Goal: Task Accomplishment & Management: Manage account settings

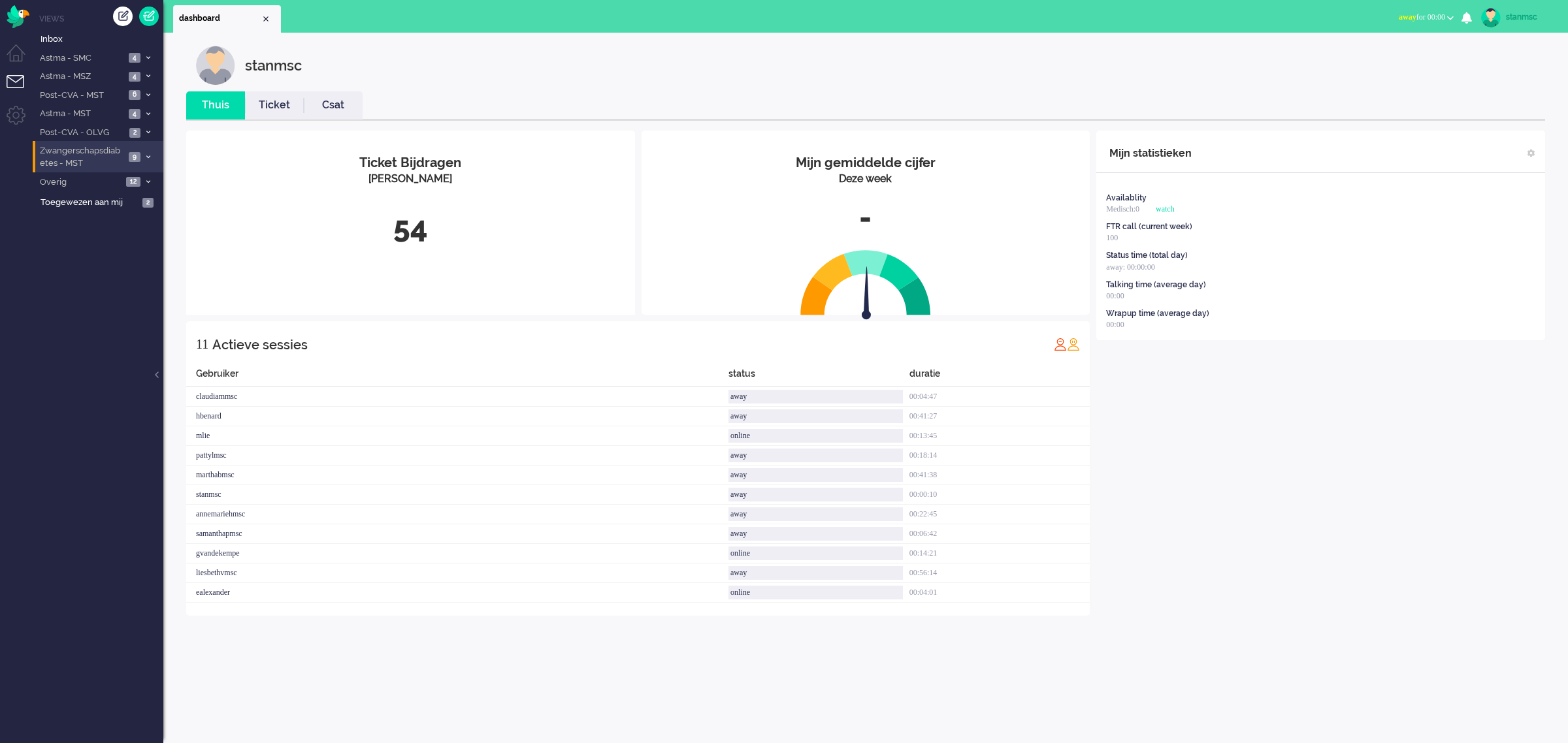
click at [102, 154] on span "Zwangerschapsdiabetes - MST" at bounding box center [81, 157] width 87 height 24
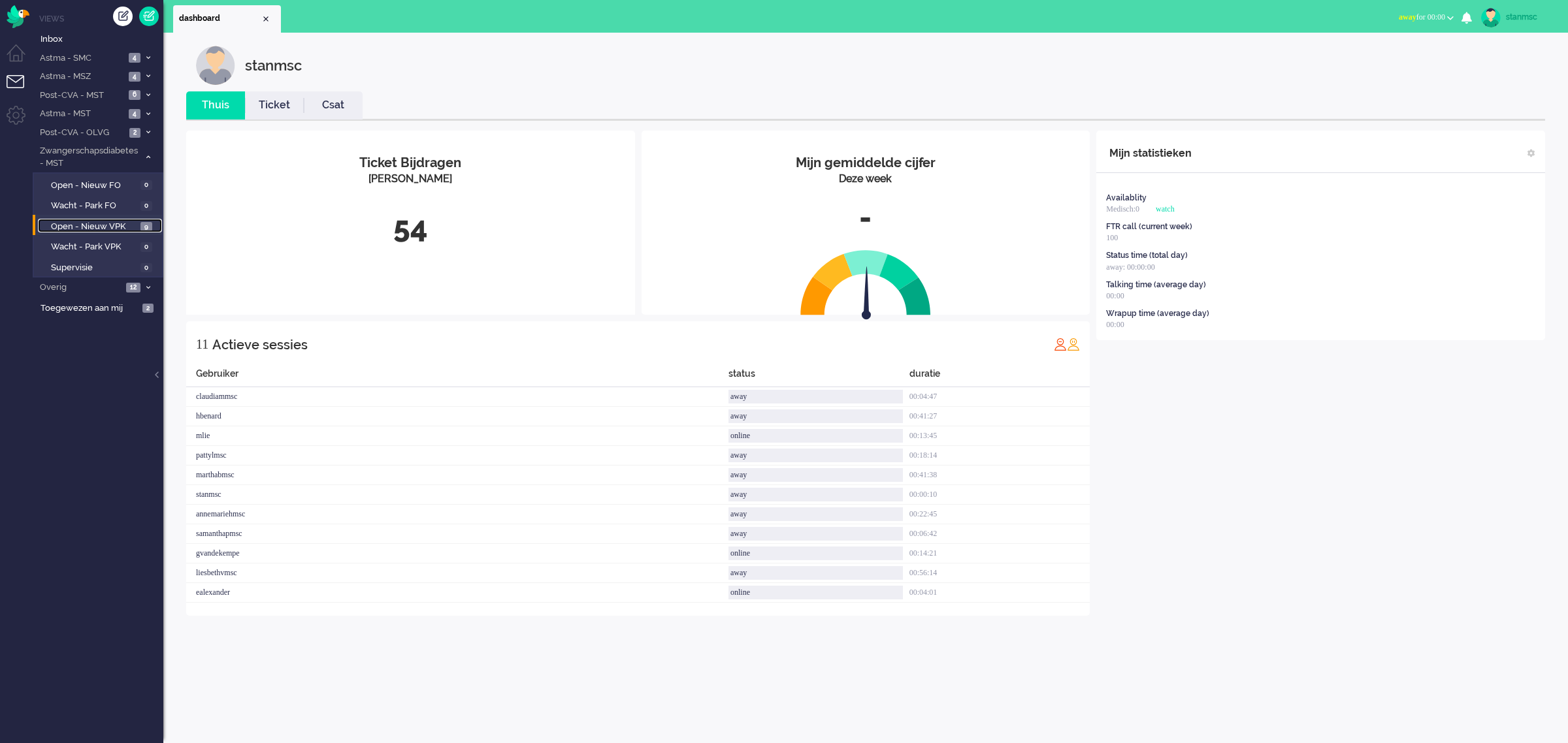
click at [105, 229] on span "Open - Nieuw VPK" at bounding box center [94, 227] width 86 height 12
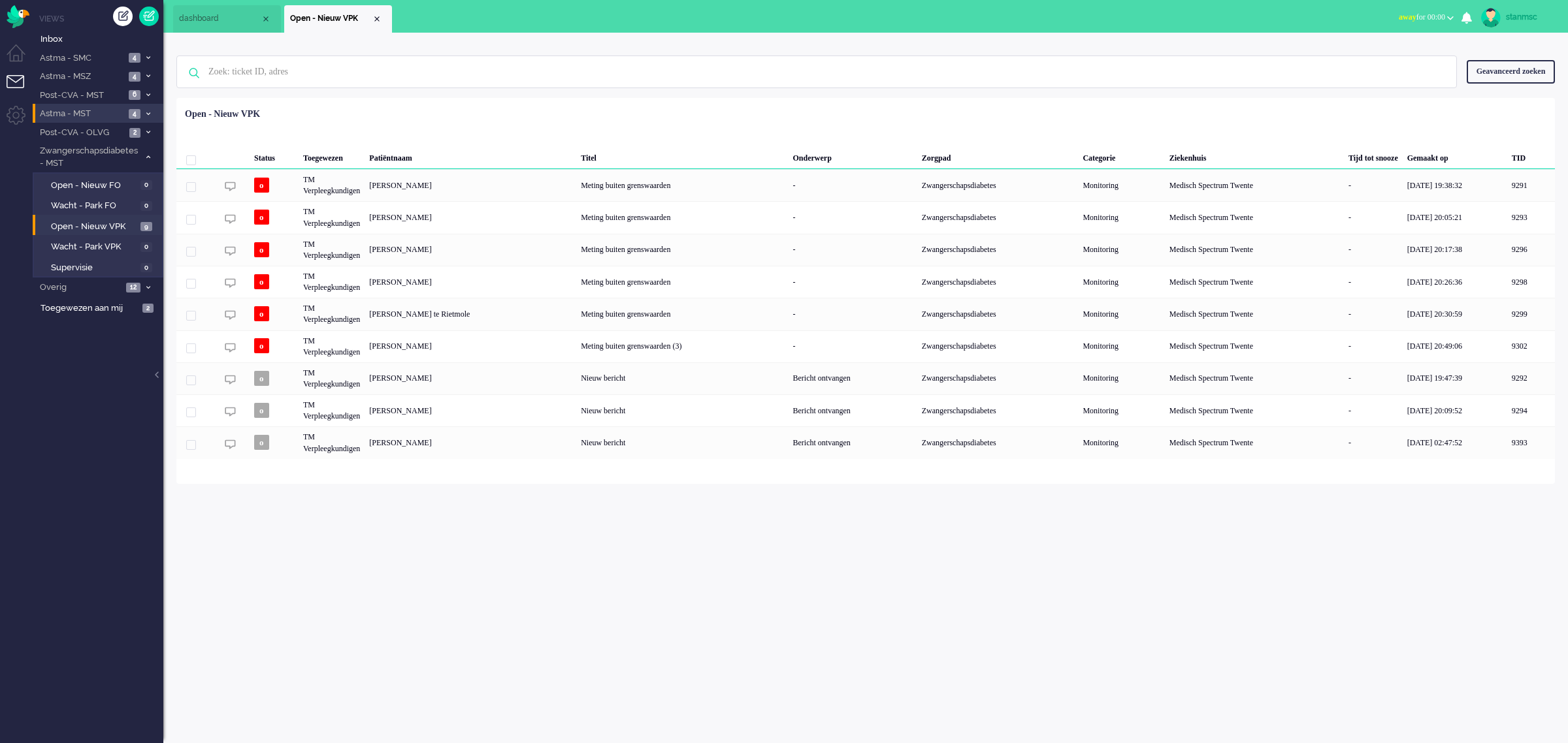
click at [105, 114] on span "Astma - MST" at bounding box center [81, 113] width 87 height 12
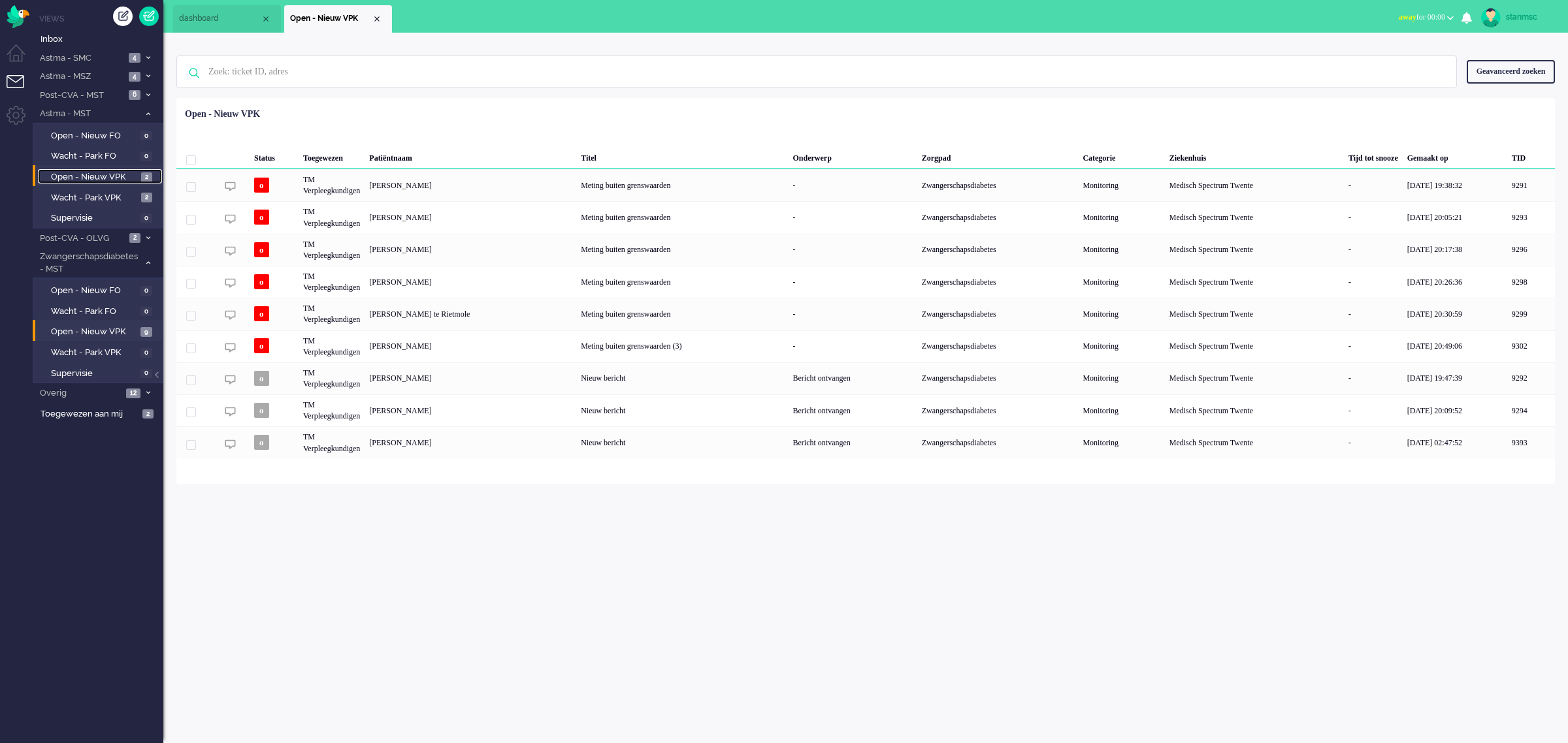
click at [100, 174] on span "Open - Nieuw VPK" at bounding box center [94, 177] width 87 height 12
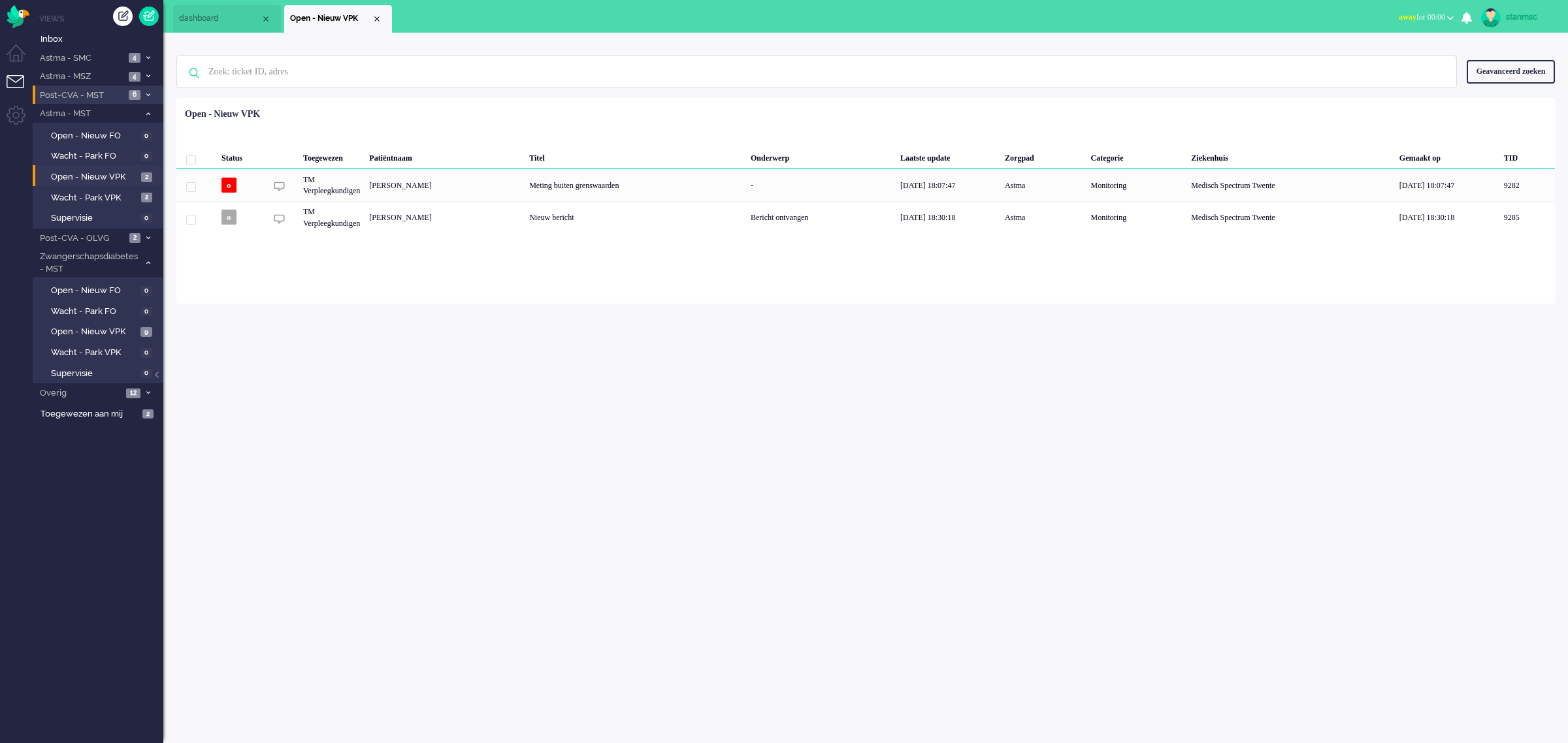
click at [94, 97] on span "Post-CVA - MST" at bounding box center [81, 95] width 87 height 12
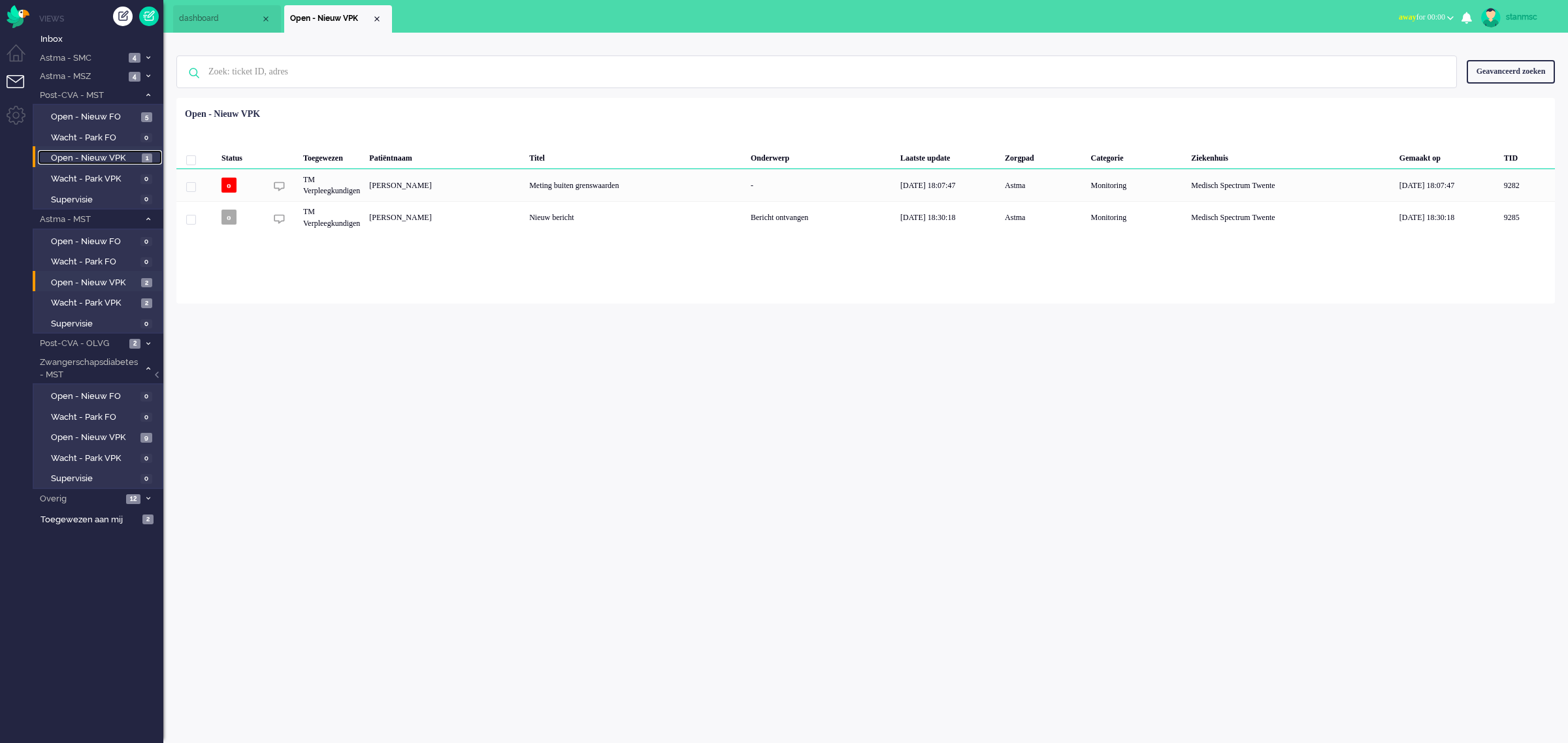
click at [101, 155] on span "Open - Nieuw VPK" at bounding box center [94, 158] width 87 height 12
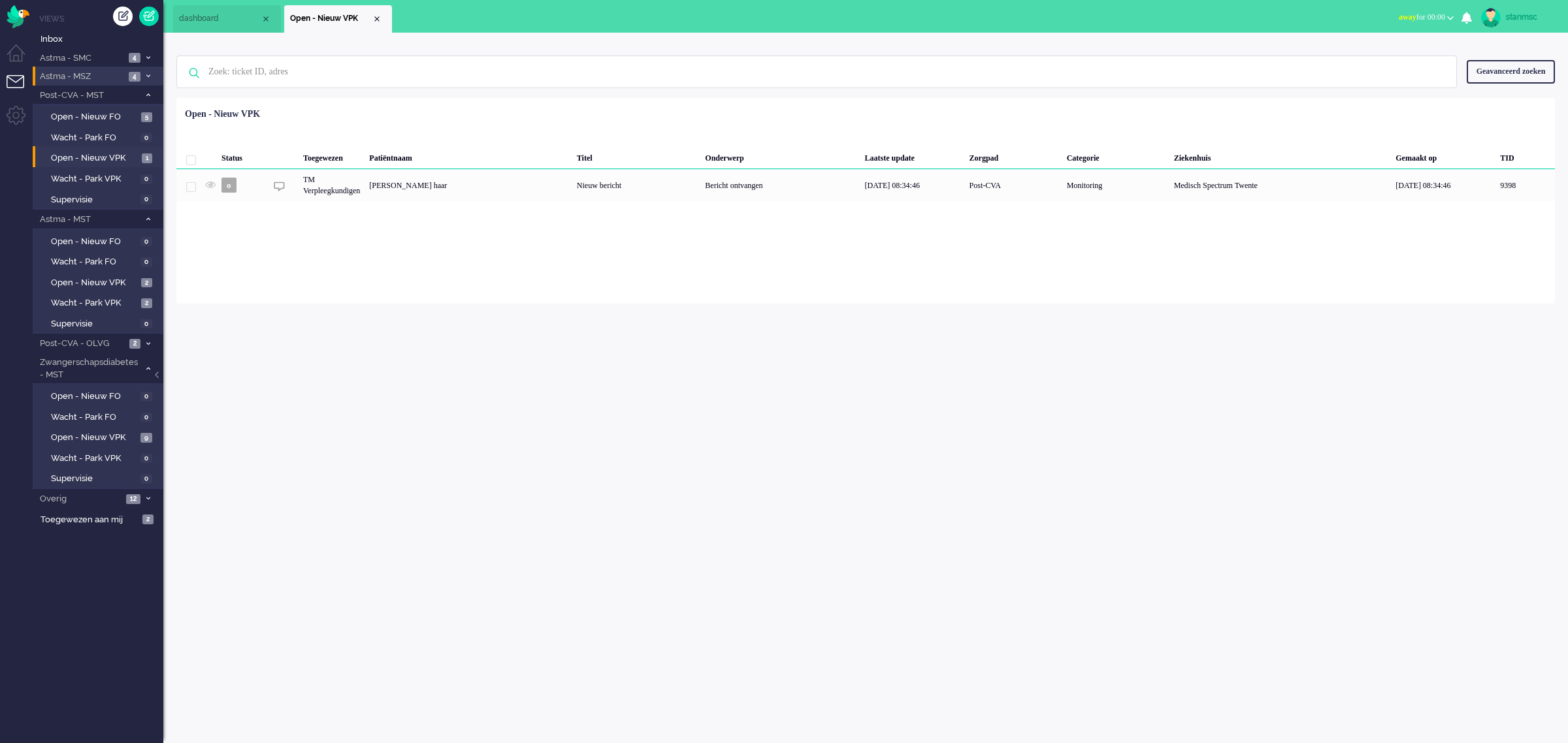
click at [94, 72] on span "Astma - MSZ" at bounding box center [81, 76] width 87 height 12
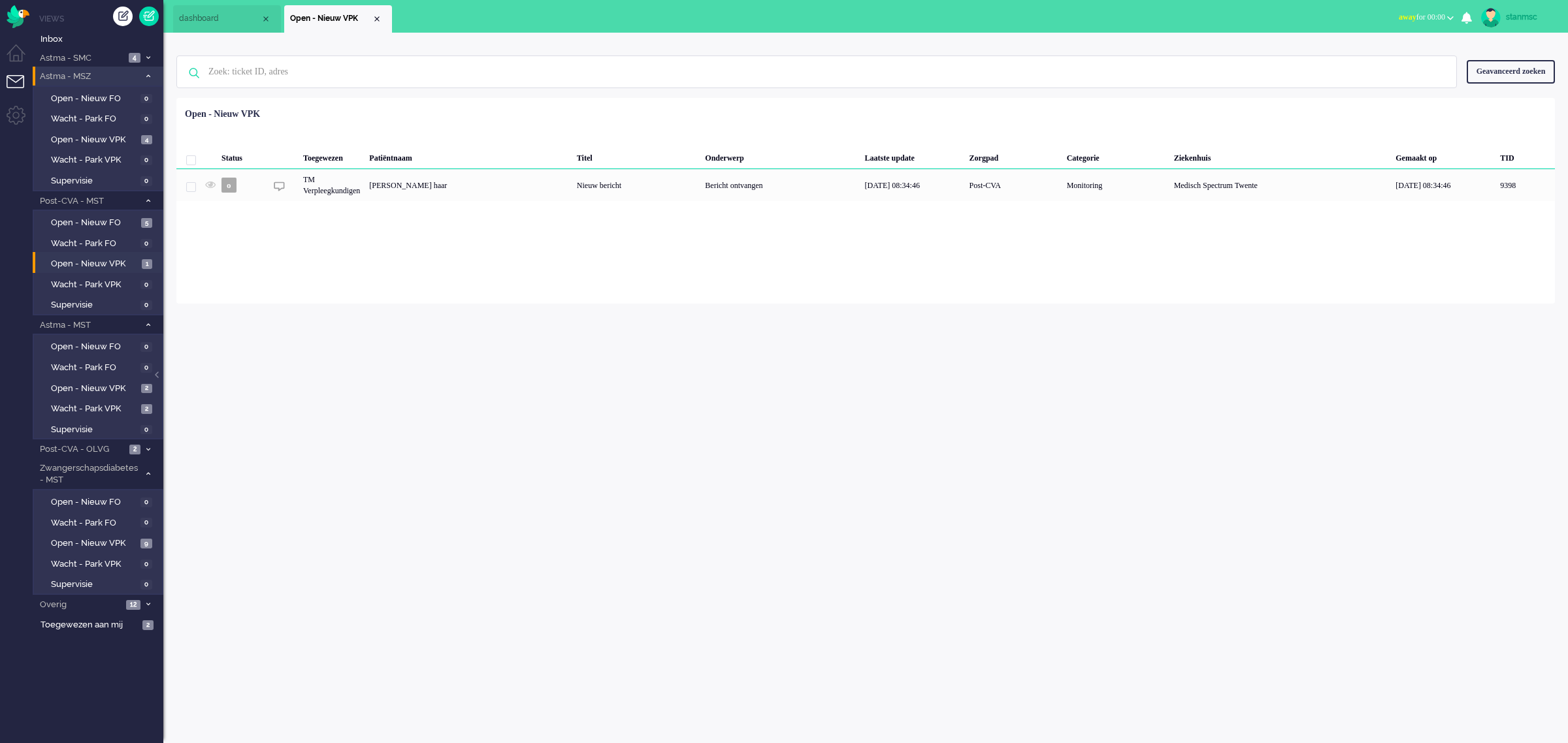
click at [94, 72] on span "Astma - MSZ" at bounding box center [88, 76] width 101 height 12
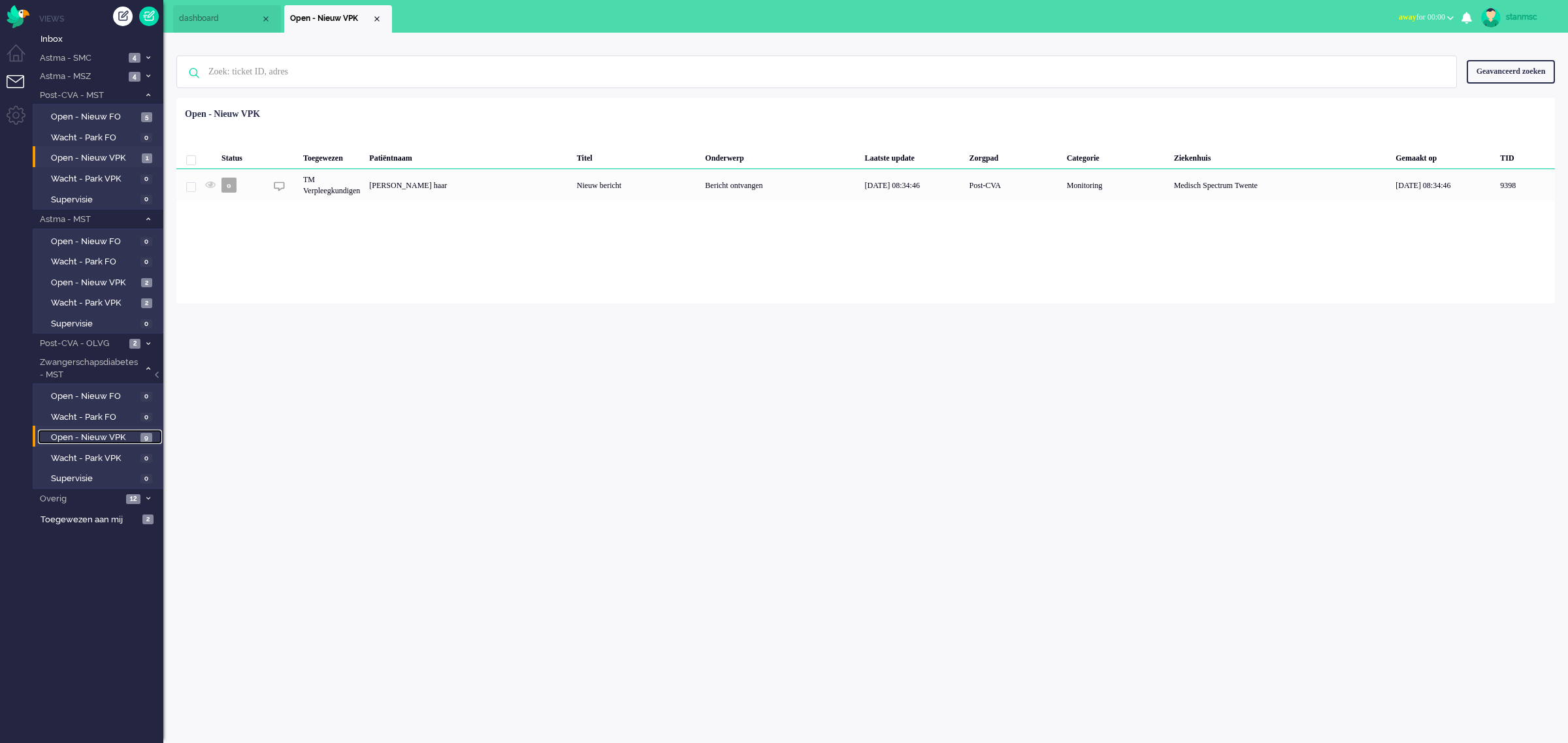
click at [118, 431] on span "Open - Nieuw VPK" at bounding box center [94, 437] width 86 height 12
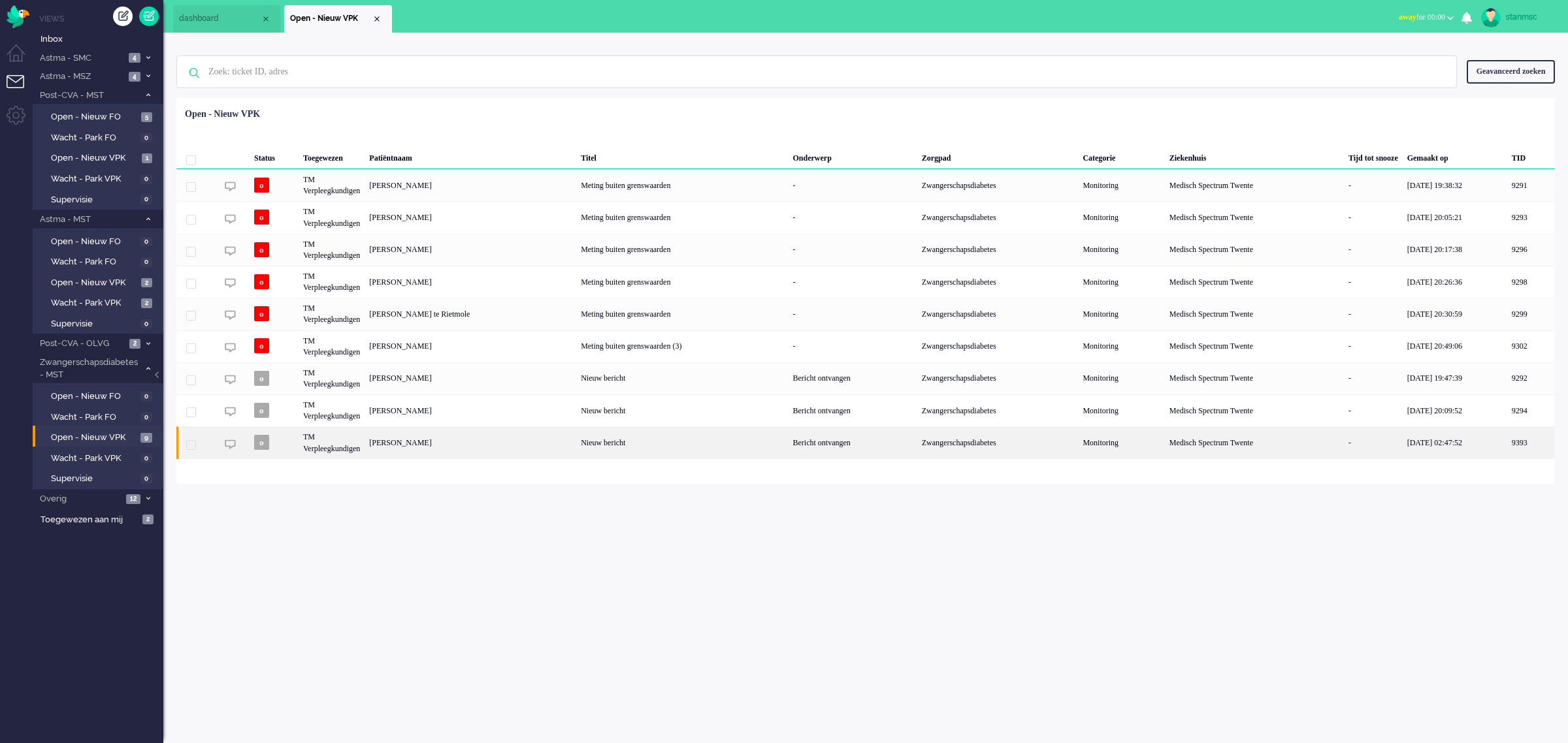
click at [1507, 444] on div "[PERSON_NAME]" at bounding box center [1531, 442] width 48 height 32
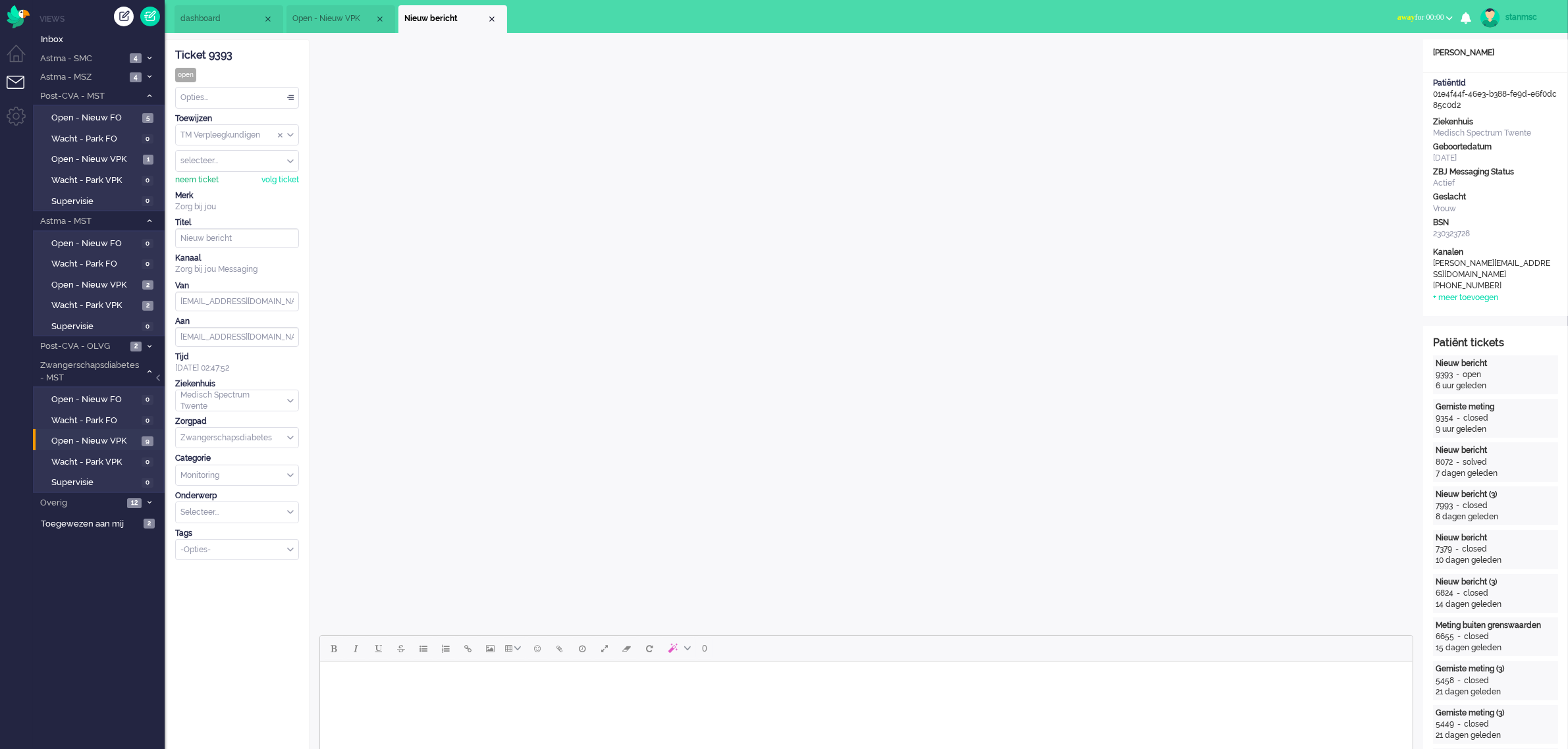
click at [195, 178] on div "neem ticket" at bounding box center [196, 179] width 43 height 11
click at [237, 102] on div "Opties..." at bounding box center [237, 98] width 122 height 21
click at [225, 187] on li "Opgelost" at bounding box center [237, 191] width 122 height 19
click at [489, 20] on div "Close tab" at bounding box center [491, 19] width 10 height 10
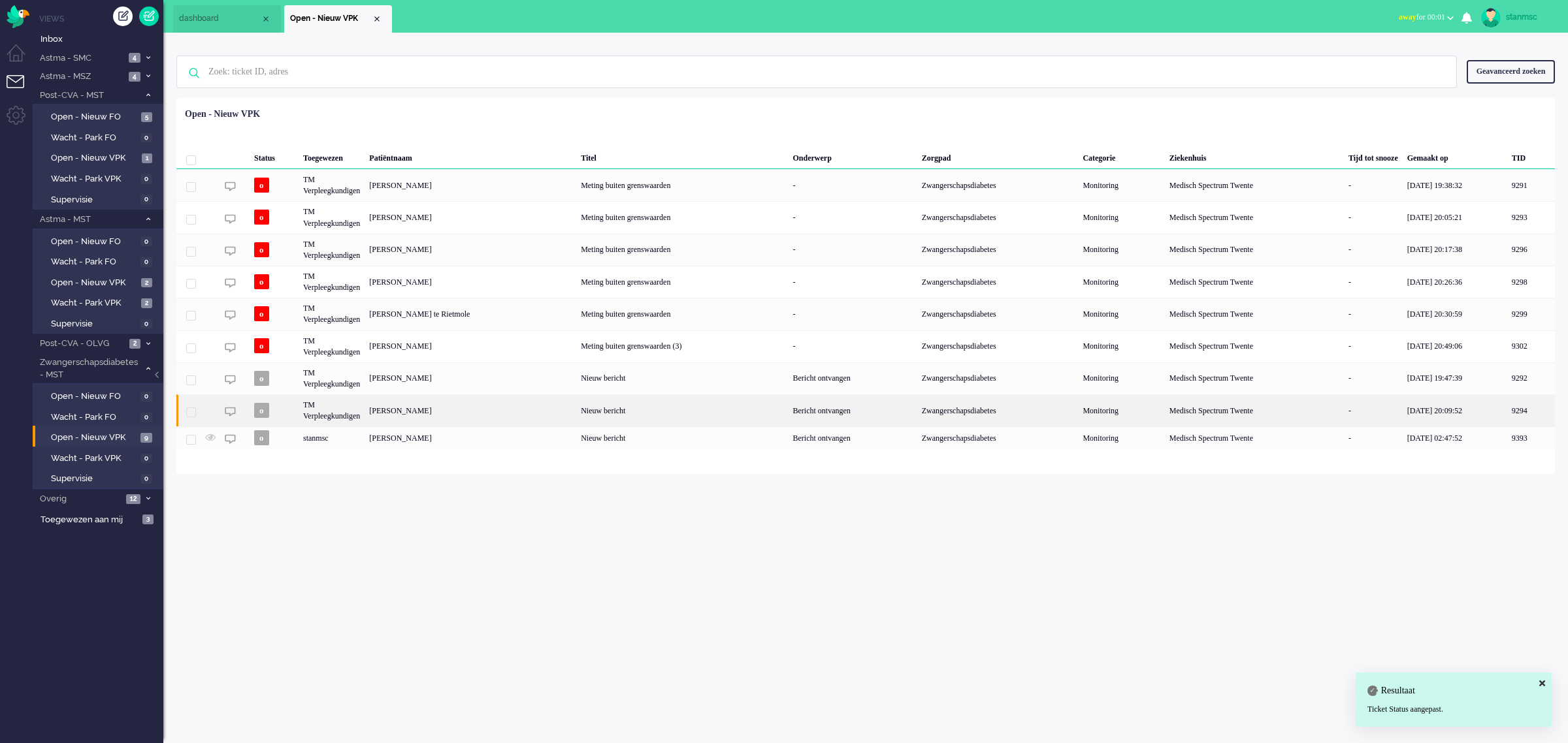
click at [1507, 411] on div "[PERSON_NAME]" at bounding box center [1531, 410] width 48 height 32
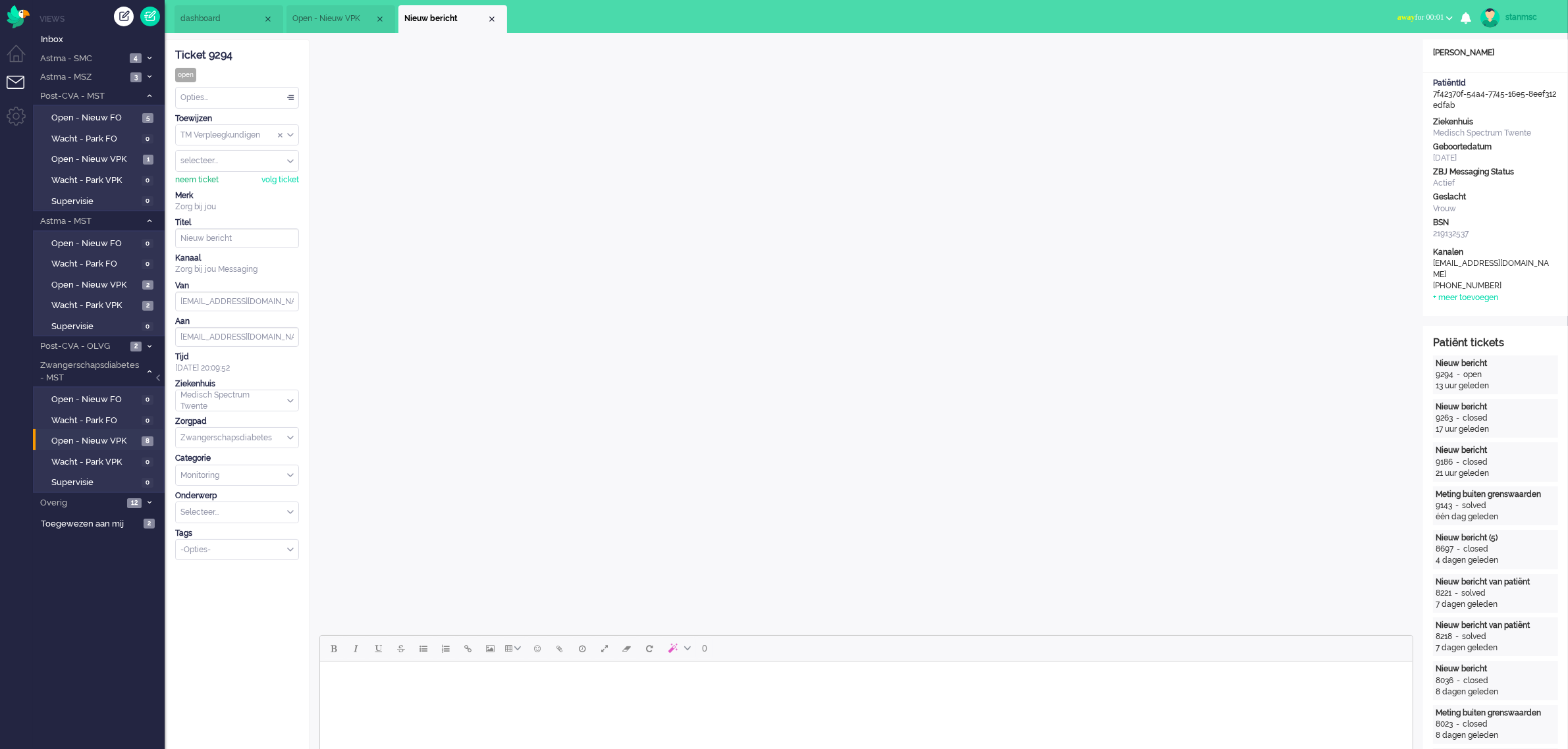
click at [193, 179] on div "neem ticket" at bounding box center [196, 179] width 43 height 11
click at [218, 103] on div "Opties..." at bounding box center [237, 98] width 122 height 21
click at [215, 187] on span "Opgelost" at bounding box center [198, 191] width 33 height 11
click at [492, 17] on div "Close tab" at bounding box center [491, 19] width 10 height 10
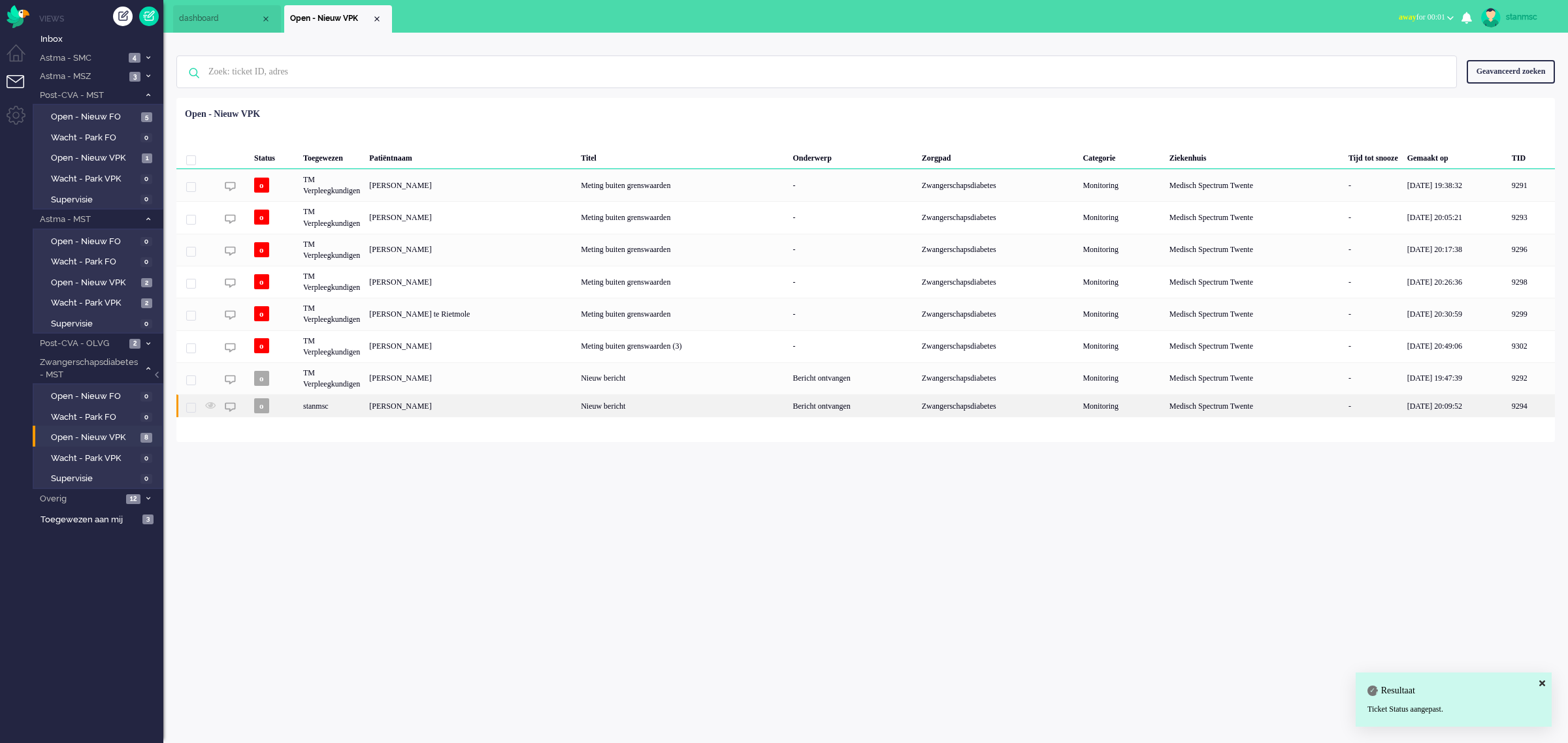
click at [1507, 405] on div "[PERSON_NAME]" at bounding box center [1531, 405] width 48 height 23
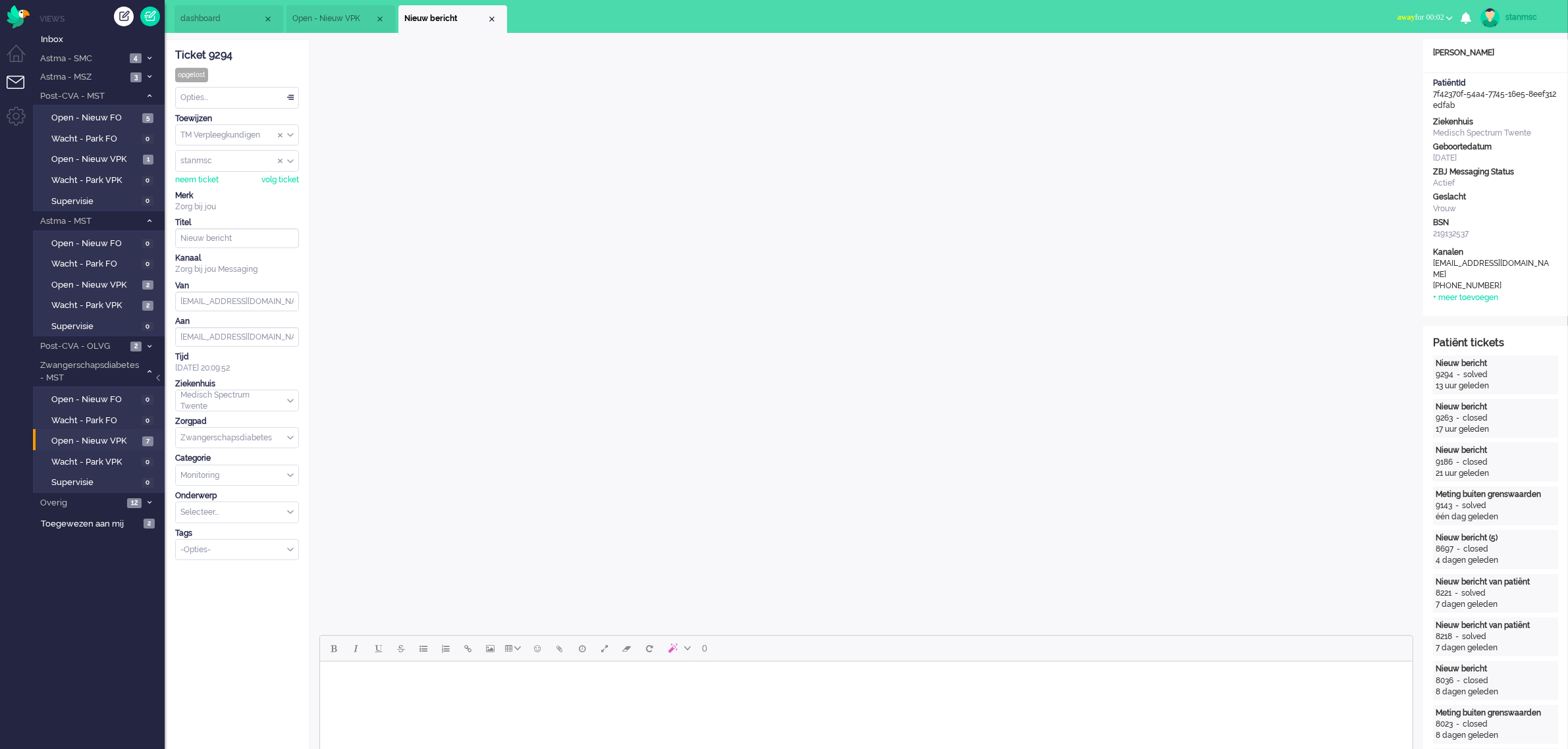
click at [715, 682] on body "Rich Text Area. Press ALT-0 for help." at bounding box center [865, 678] width 1082 height 23
click at [113, 165] on span "Open - Nieuw VPK" at bounding box center [95, 159] width 88 height 12
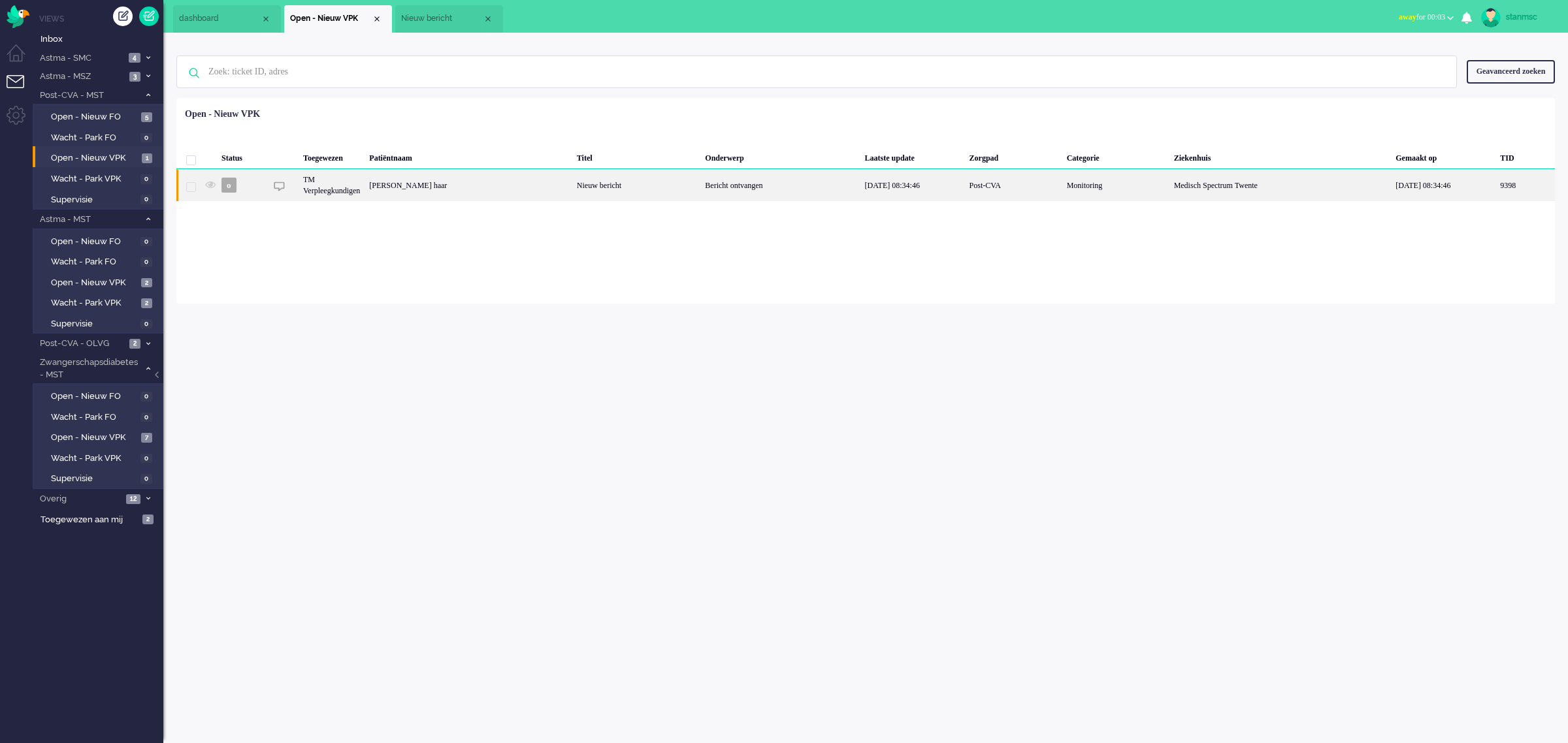
click at [1495, 191] on div "[PERSON_NAME] haar" at bounding box center [1525, 185] width 60 height 32
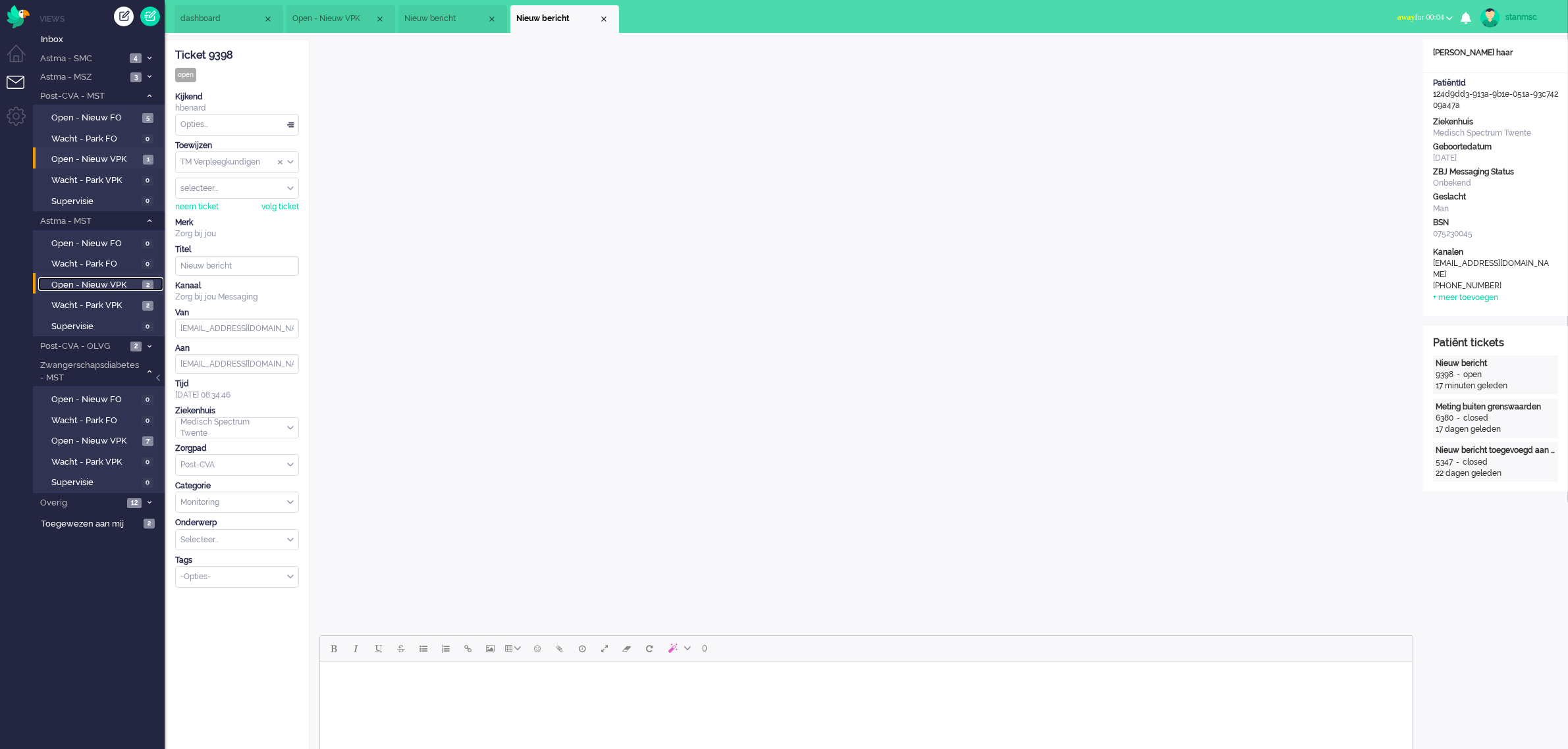
click at [103, 285] on span "Open - Nieuw VPK" at bounding box center [95, 285] width 88 height 12
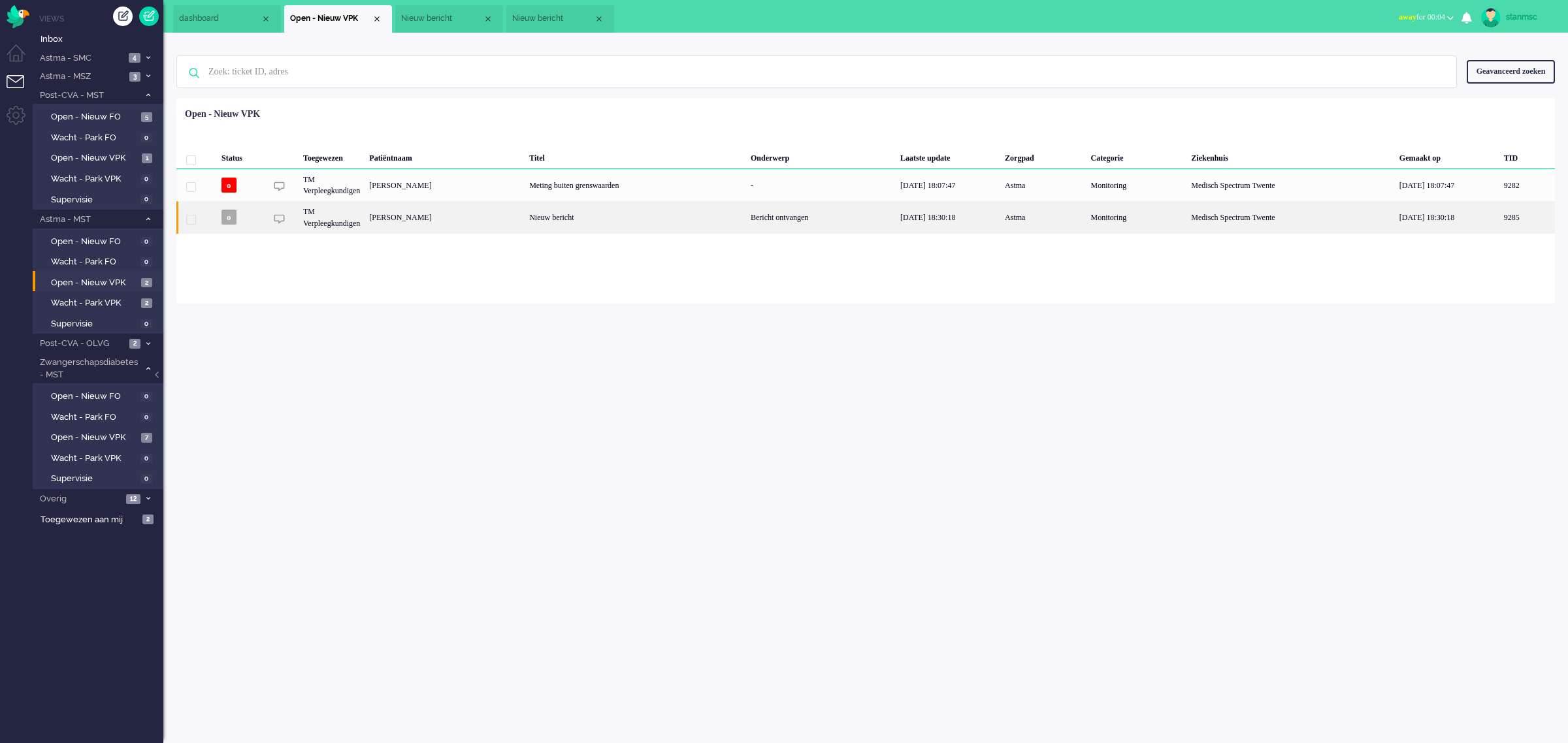
click at [1499, 216] on div "[PERSON_NAME]" at bounding box center [1527, 217] width 55 height 32
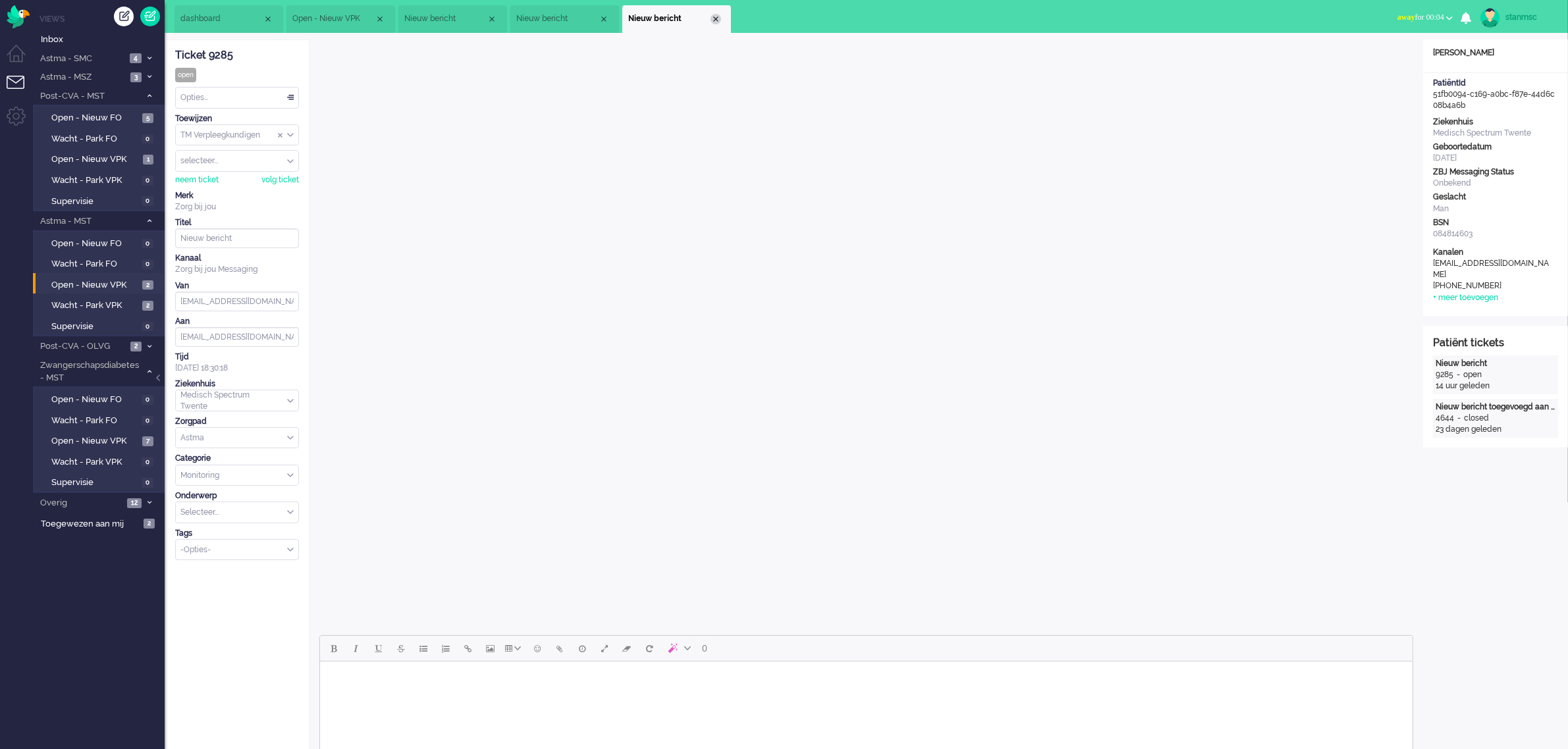
click at [715, 17] on div "Close tab" at bounding box center [716, 19] width 10 height 10
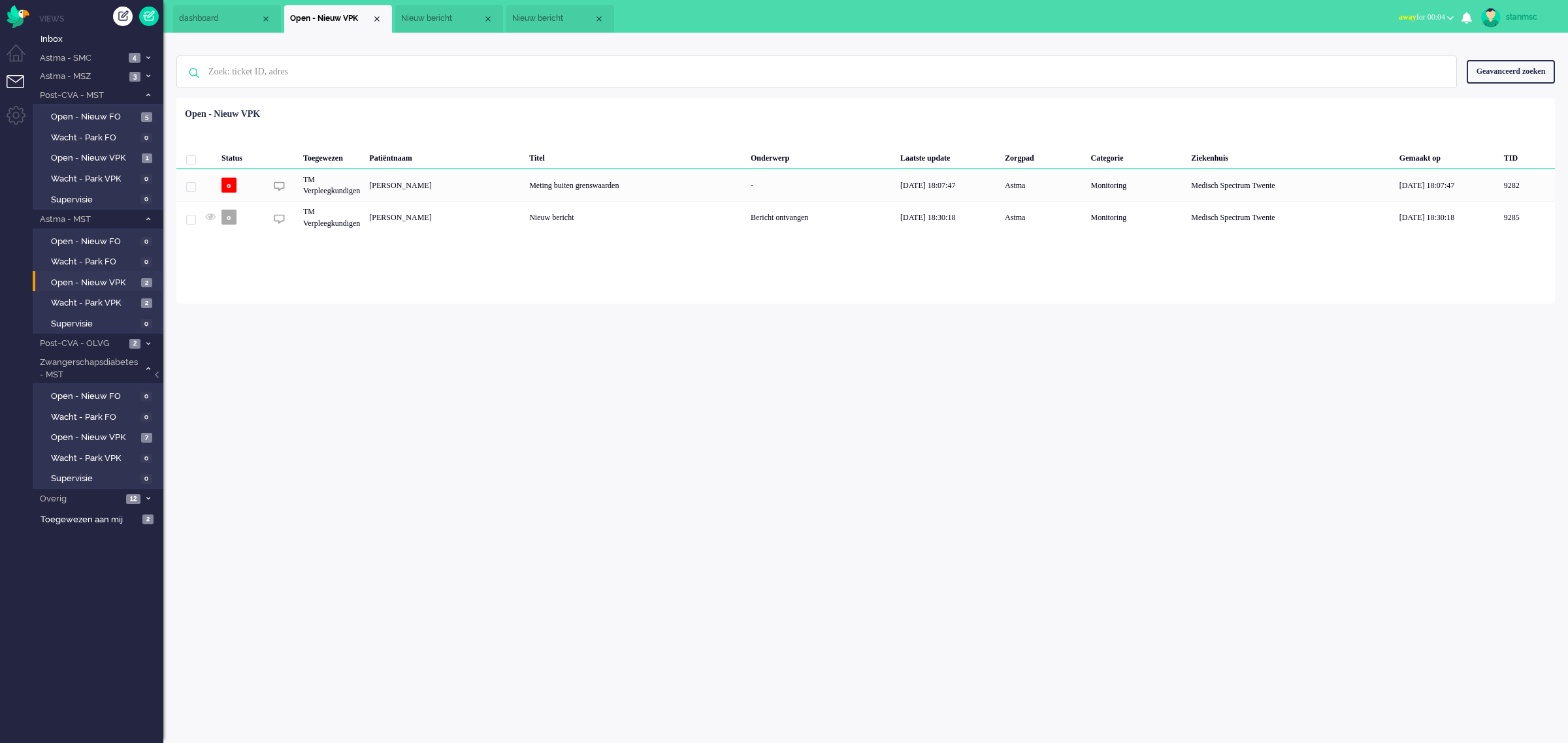
click at [567, 18] on span "Nieuw bericht" at bounding box center [553, 18] width 81 height 11
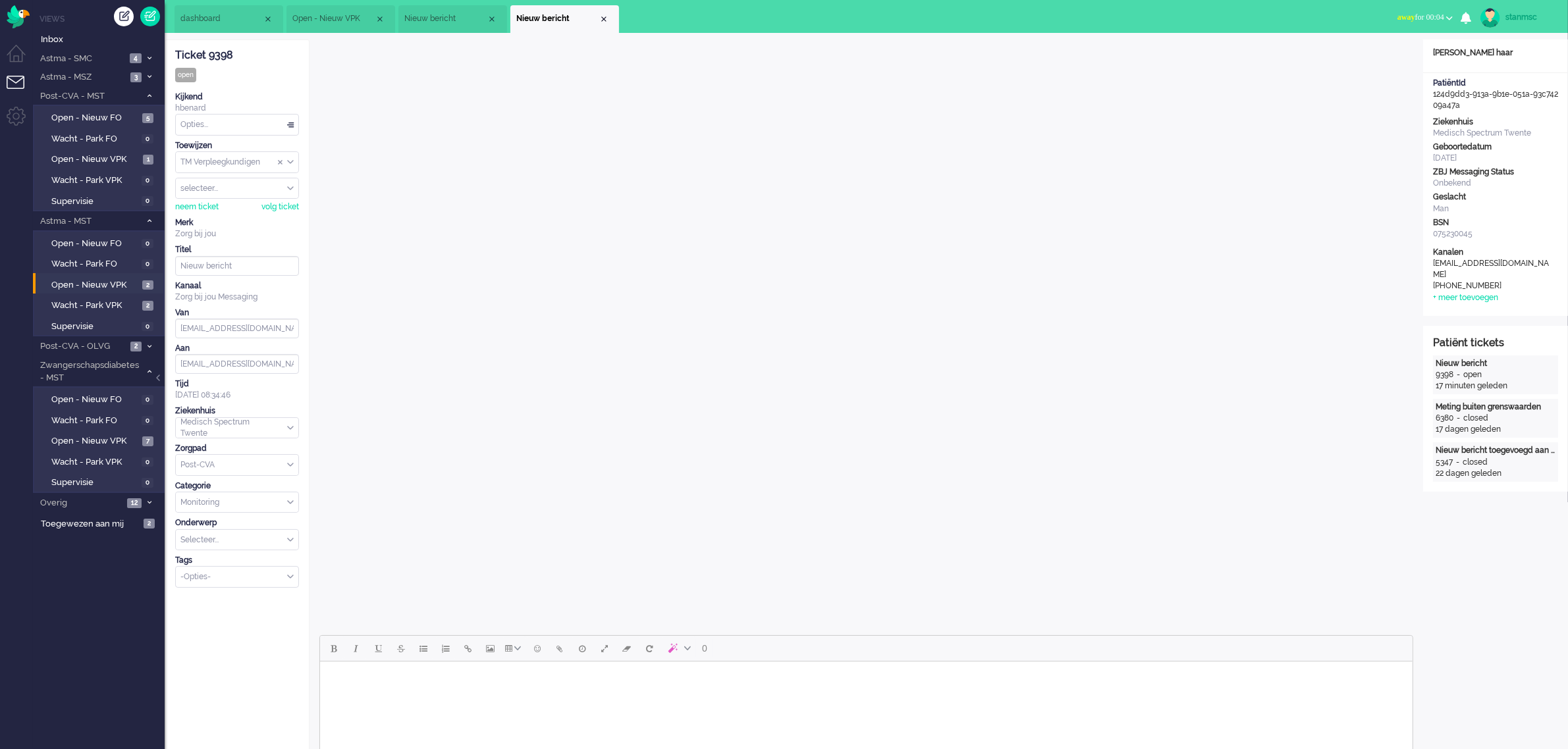
click at [434, 21] on span "Nieuw bericht" at bounding box center [445, 18] width 82 height 11
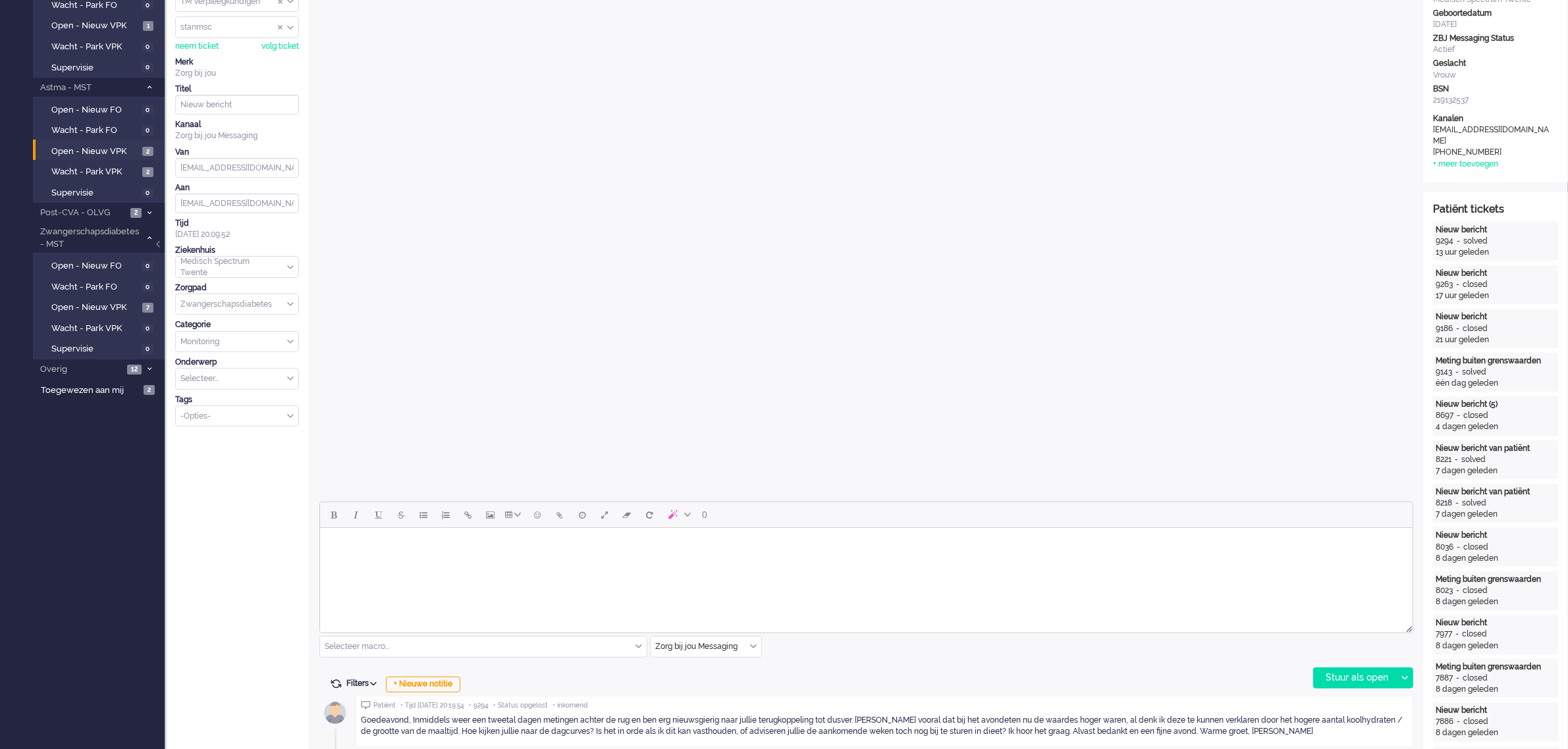
scroll to position [247, 0]
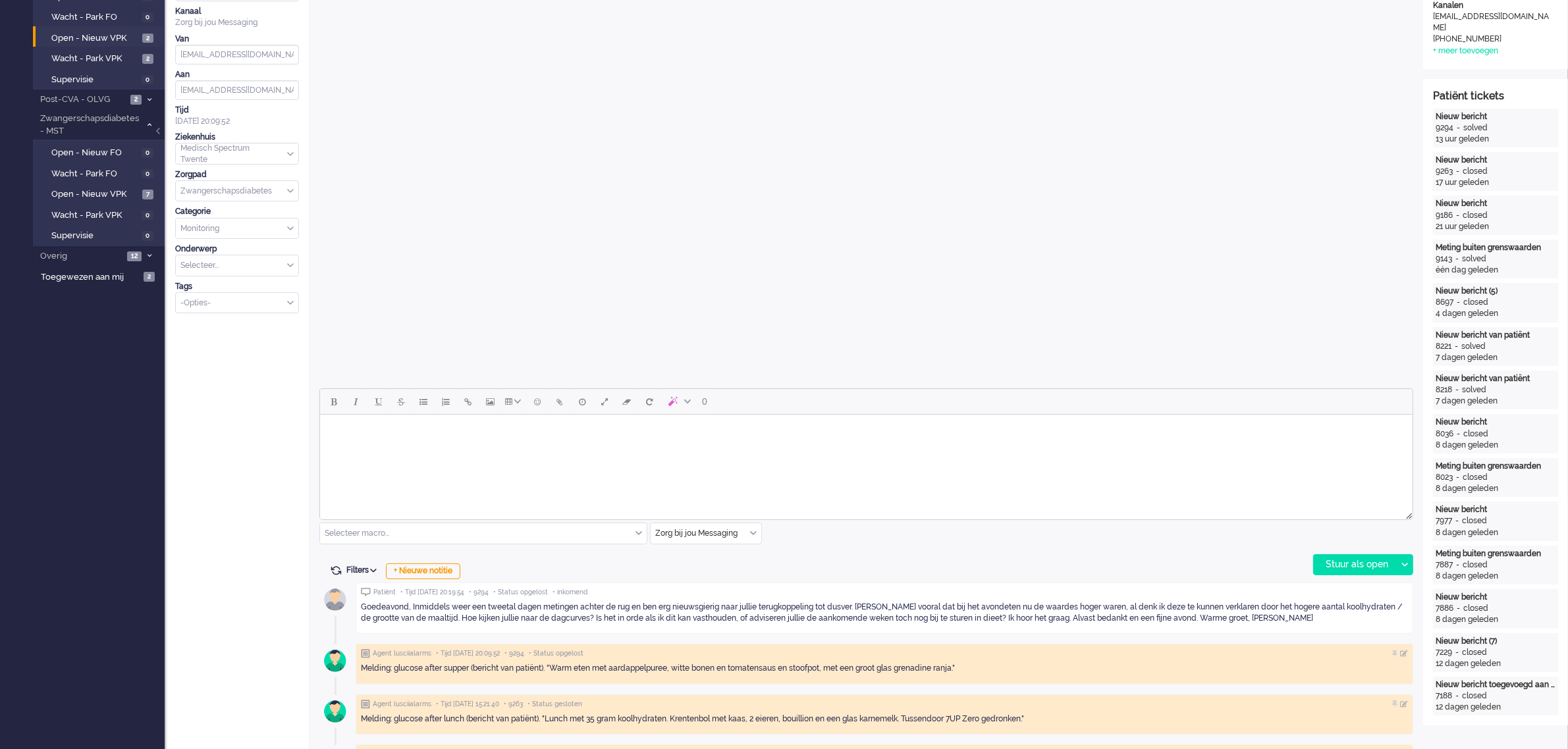
click at [578, 448] on html at bounding box center [865, 431] width 1092 height 34
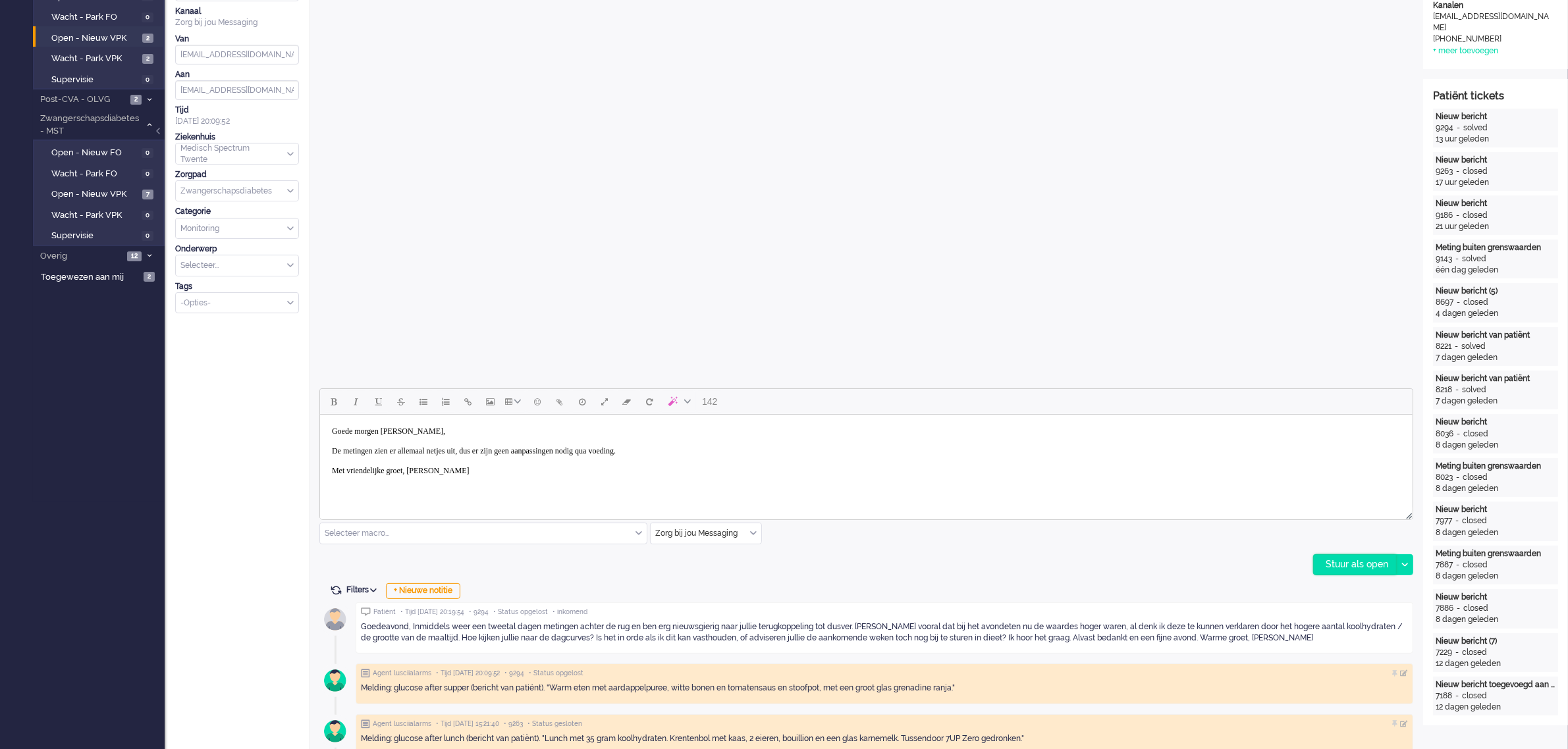
click at [1359, 563] on div "Stuur als open" at bounding box center [1355, 564] width 82 height 20
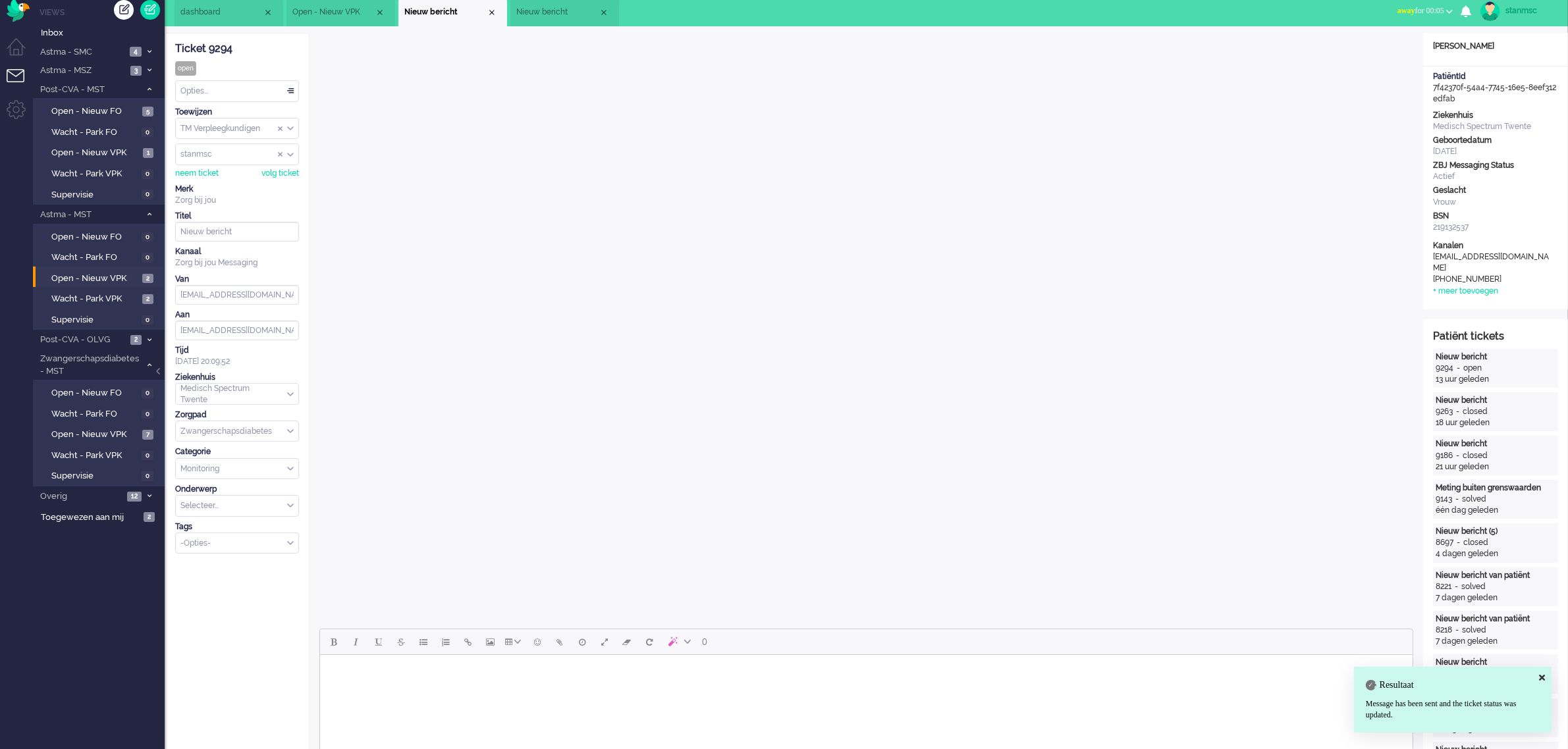
scroll to position [0, 0]
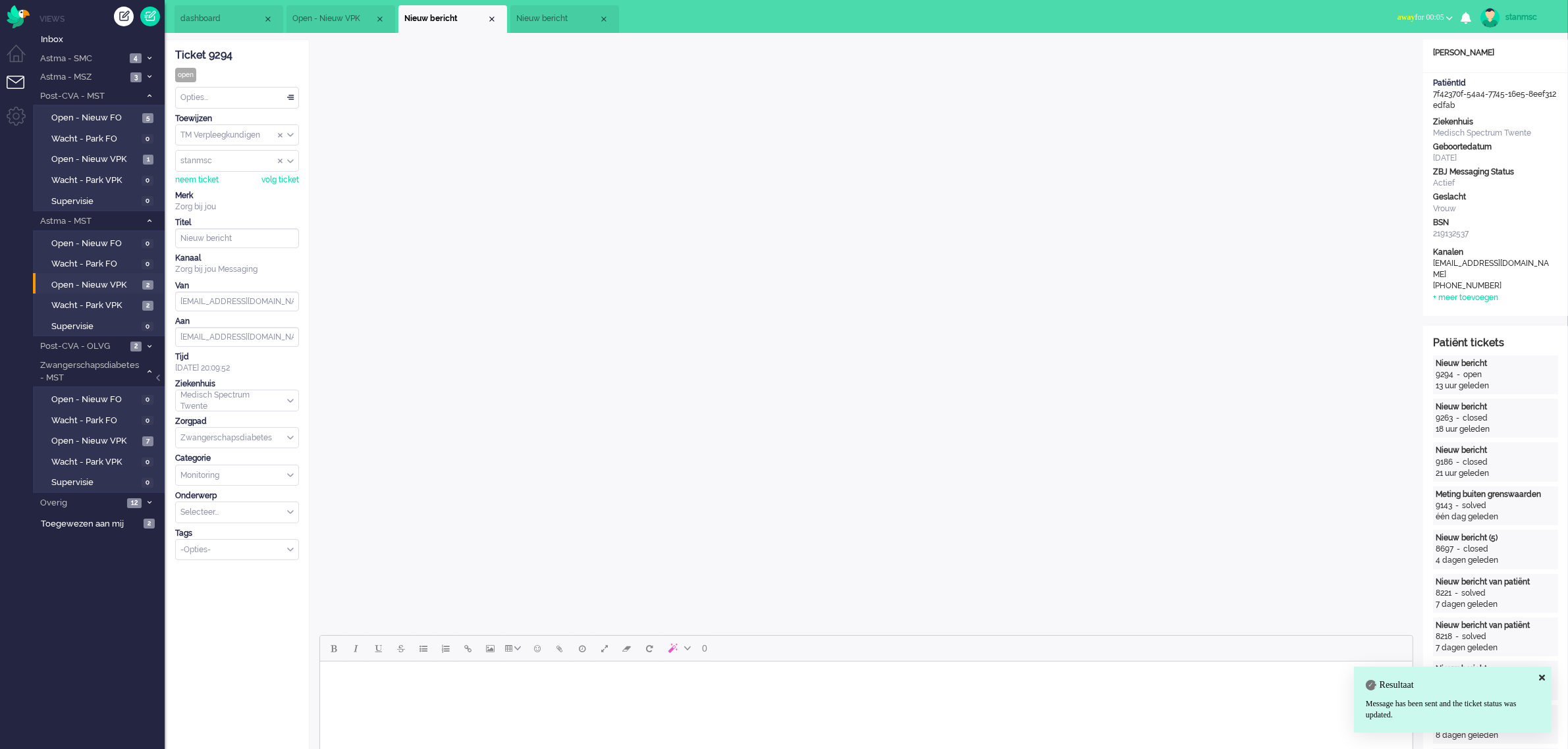
click at [245, 100] on div "Opties..." at bounding box center [237, 98] width 122 height 21
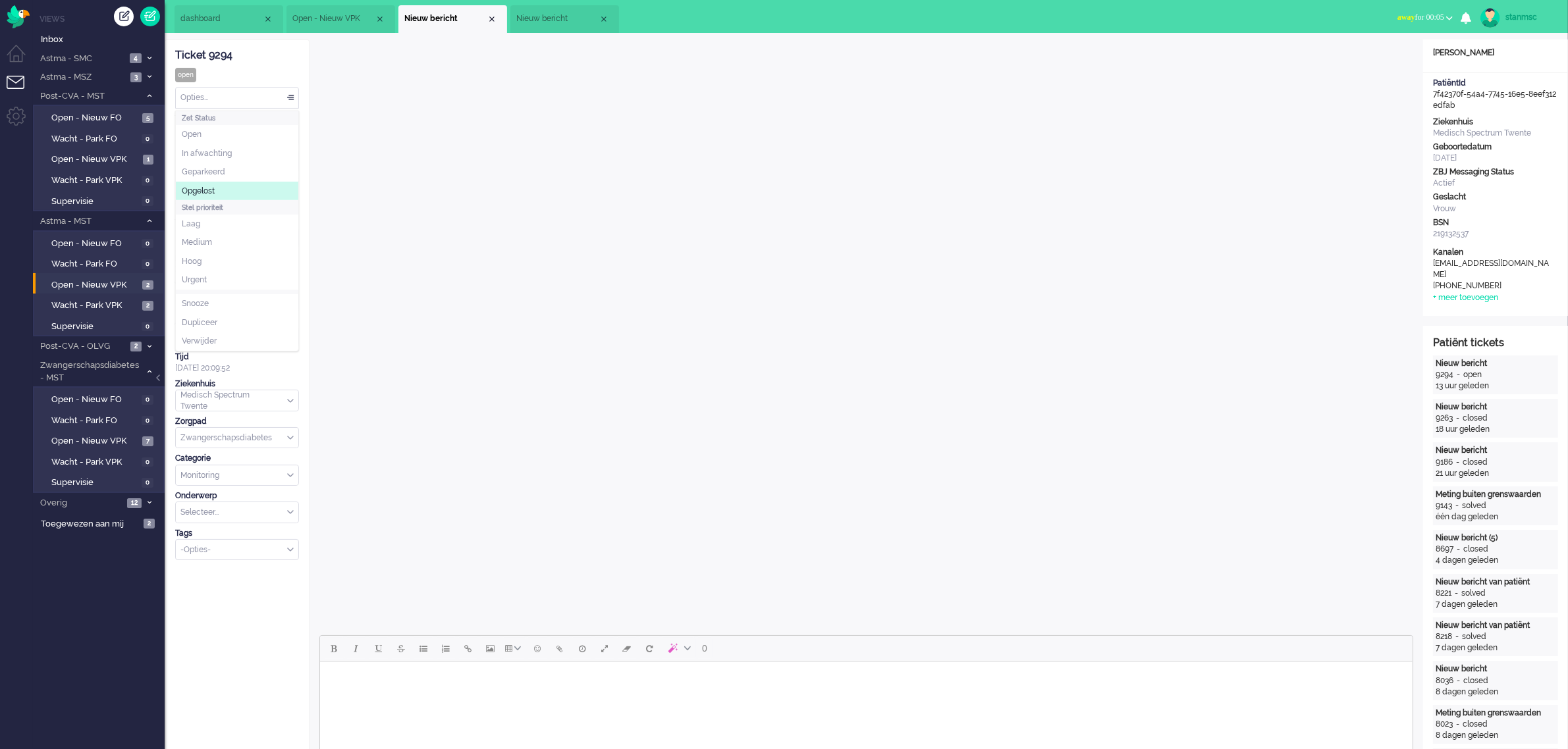
click at [231, 185] on li "Opgelost" at bounding box center [237, 191] width 122 height 19
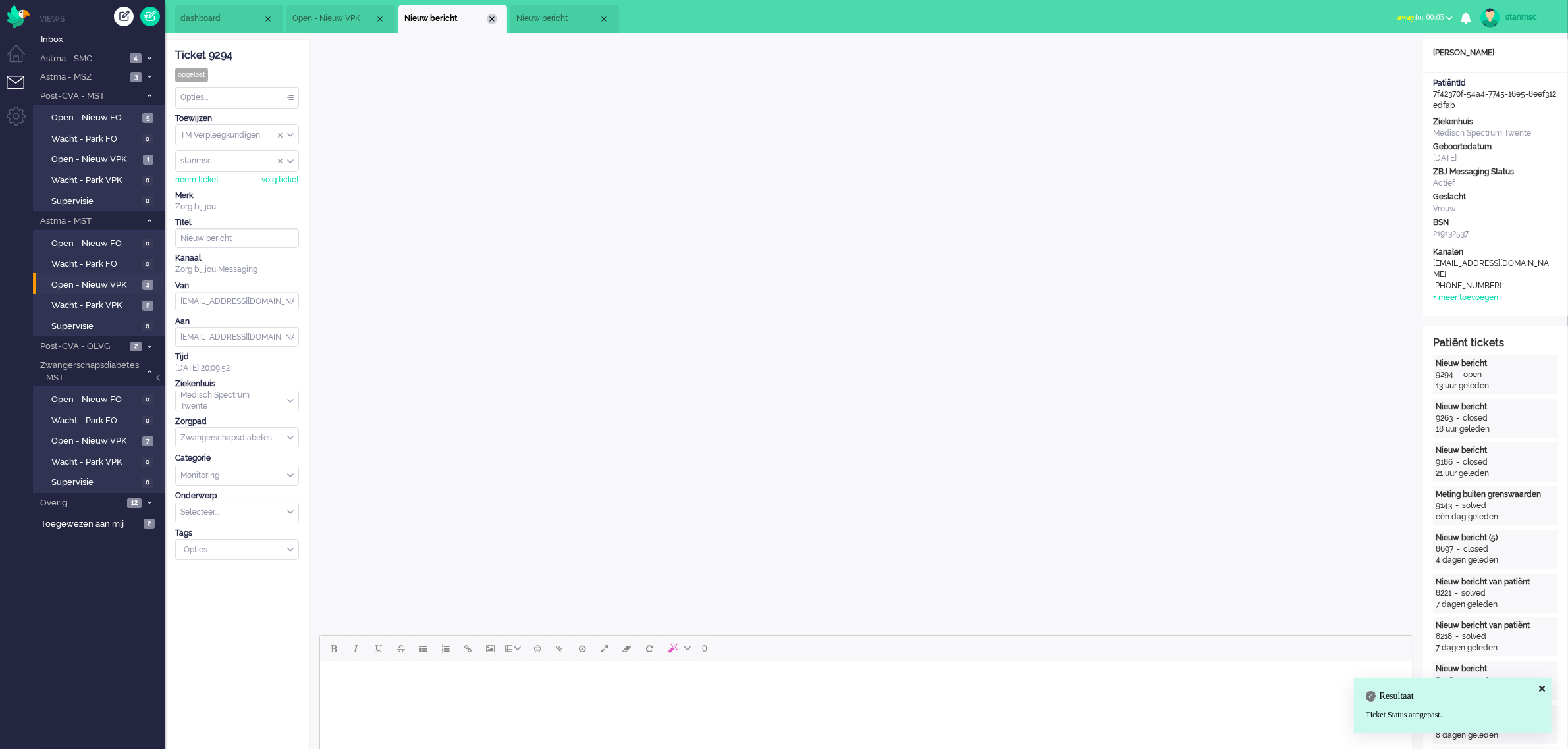
click at [492, 21] on div "Close tab" at bounding box center [491, 19] width 10 height 10
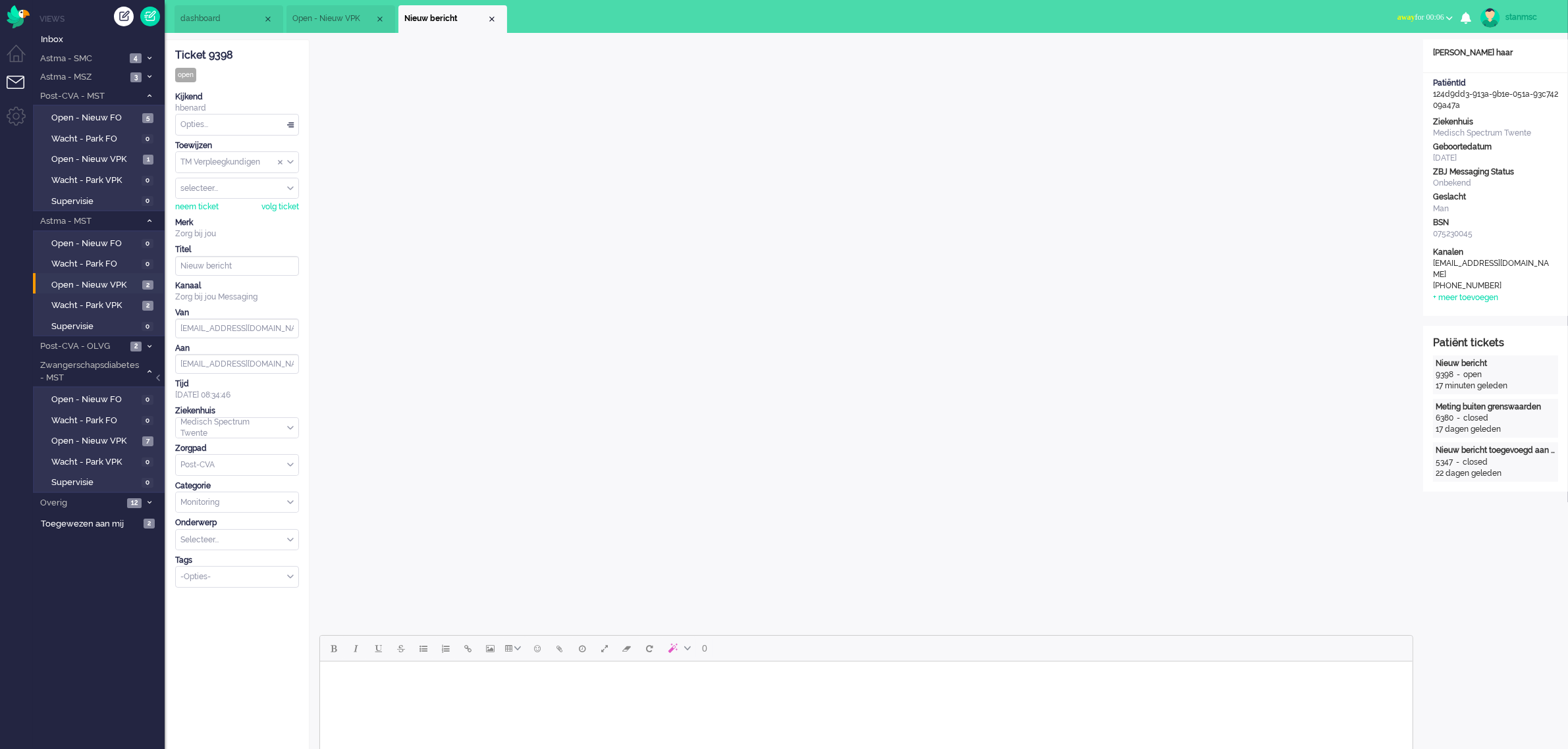
click at [478, 691] on html at bounding box center [865, 678] width 1092 height 34
click at [189, 204] on div "neem ticket" at bounding box center [196, 206] width 43 height 11
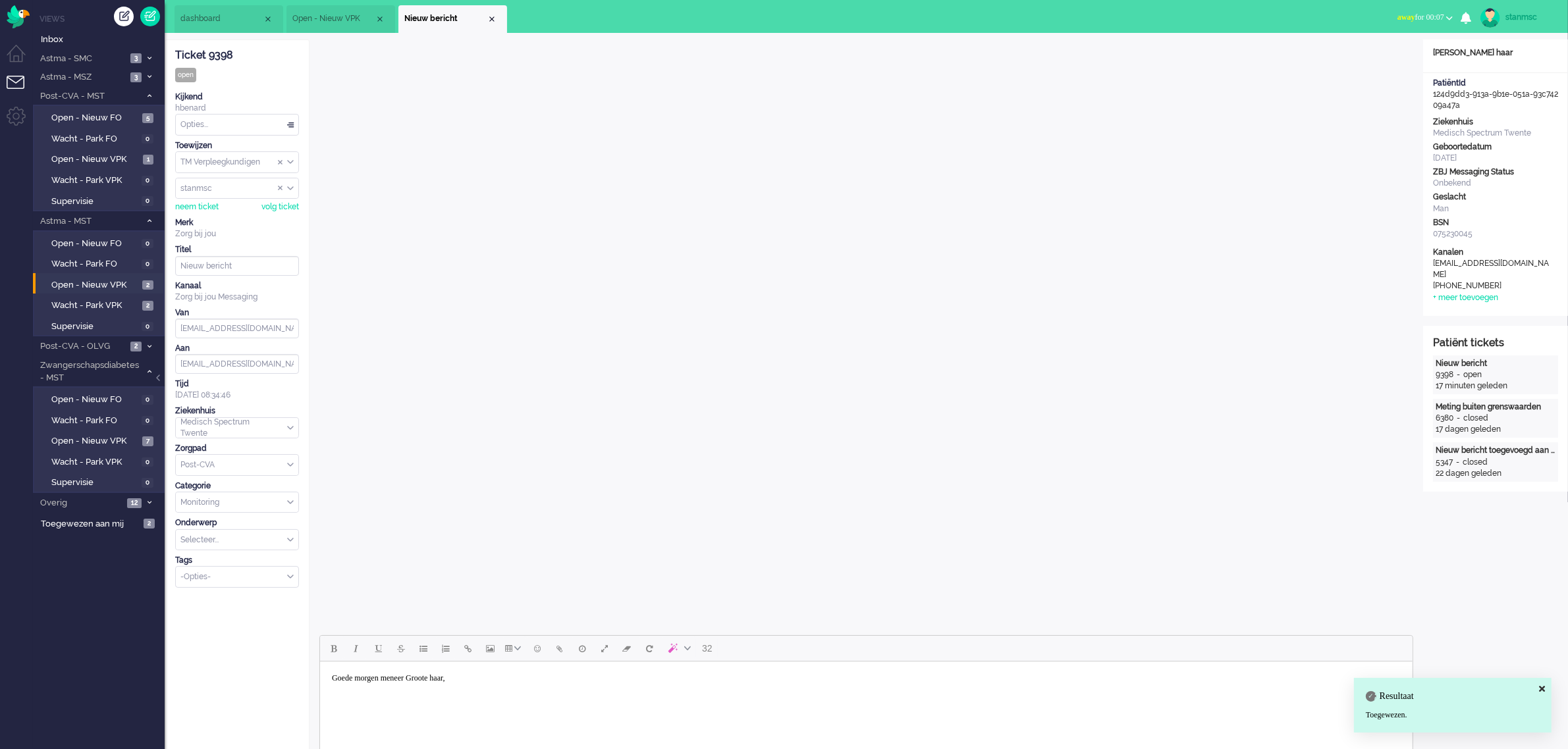
click at [436, 699] on body "Goede morgen meneer Groote haar," at bounding box center [865, 688] width 1082 height 42
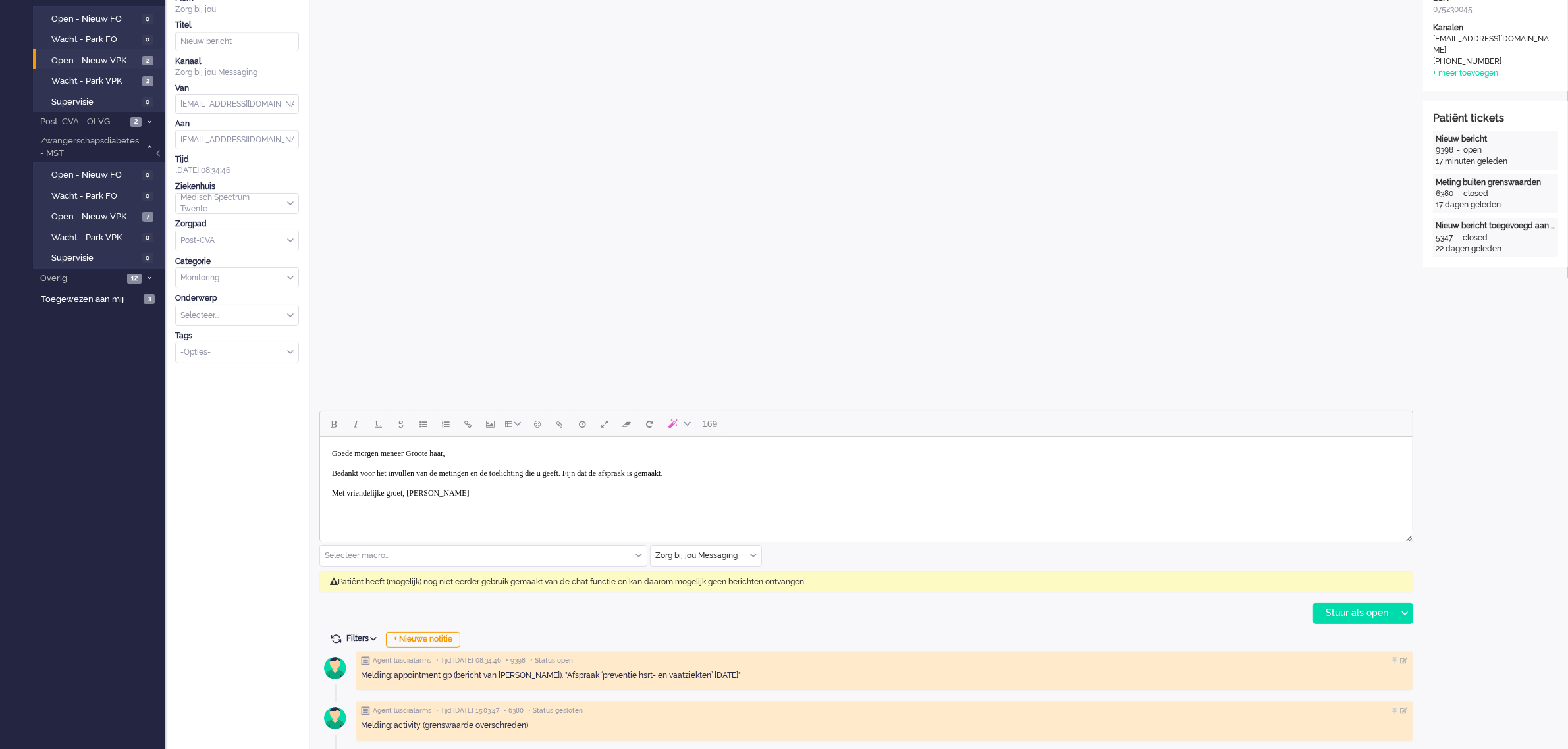
scroll to position [247, 0]
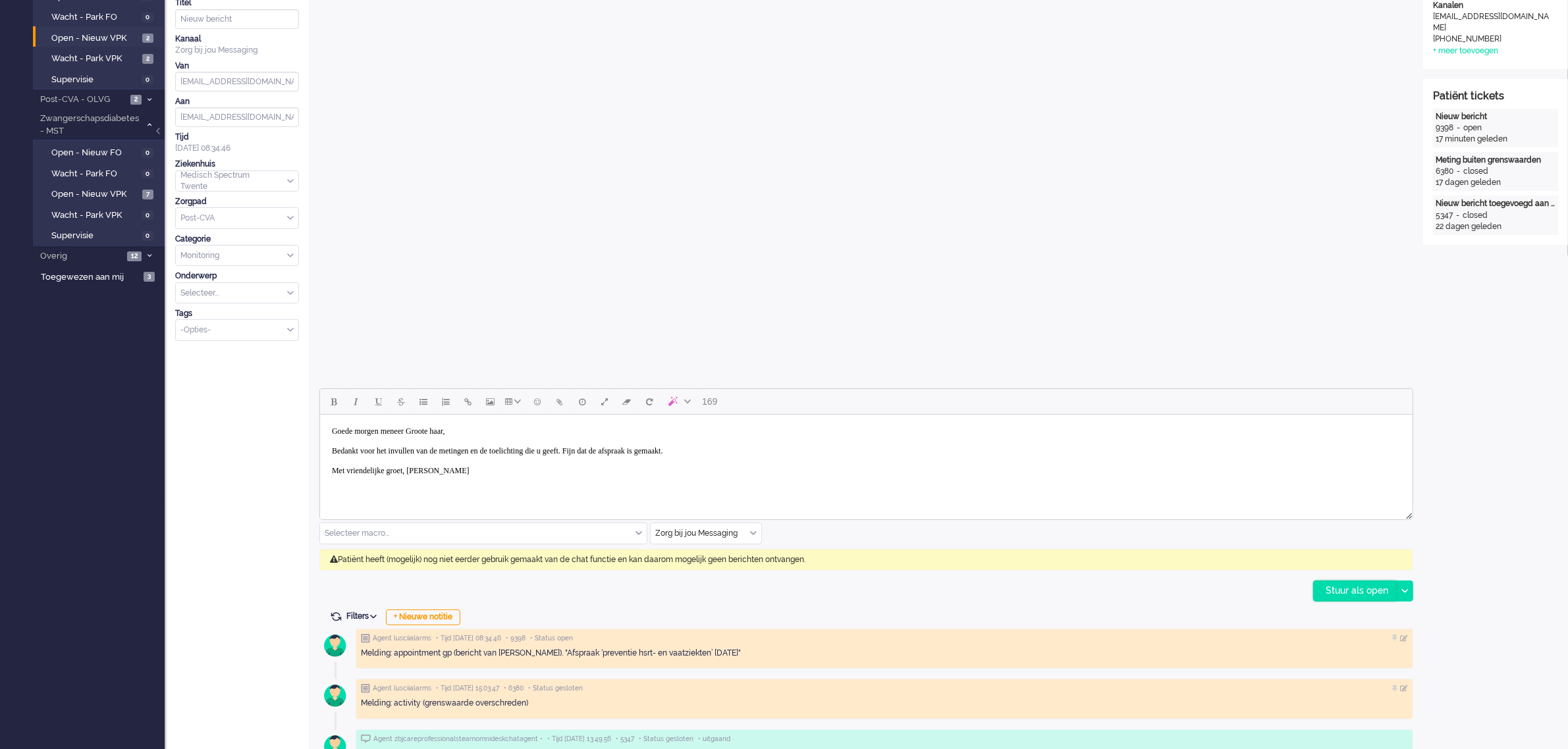
click at [1345, 592] on div "Stuur als open" at bounding box center [1355, 591] width 82 height 20
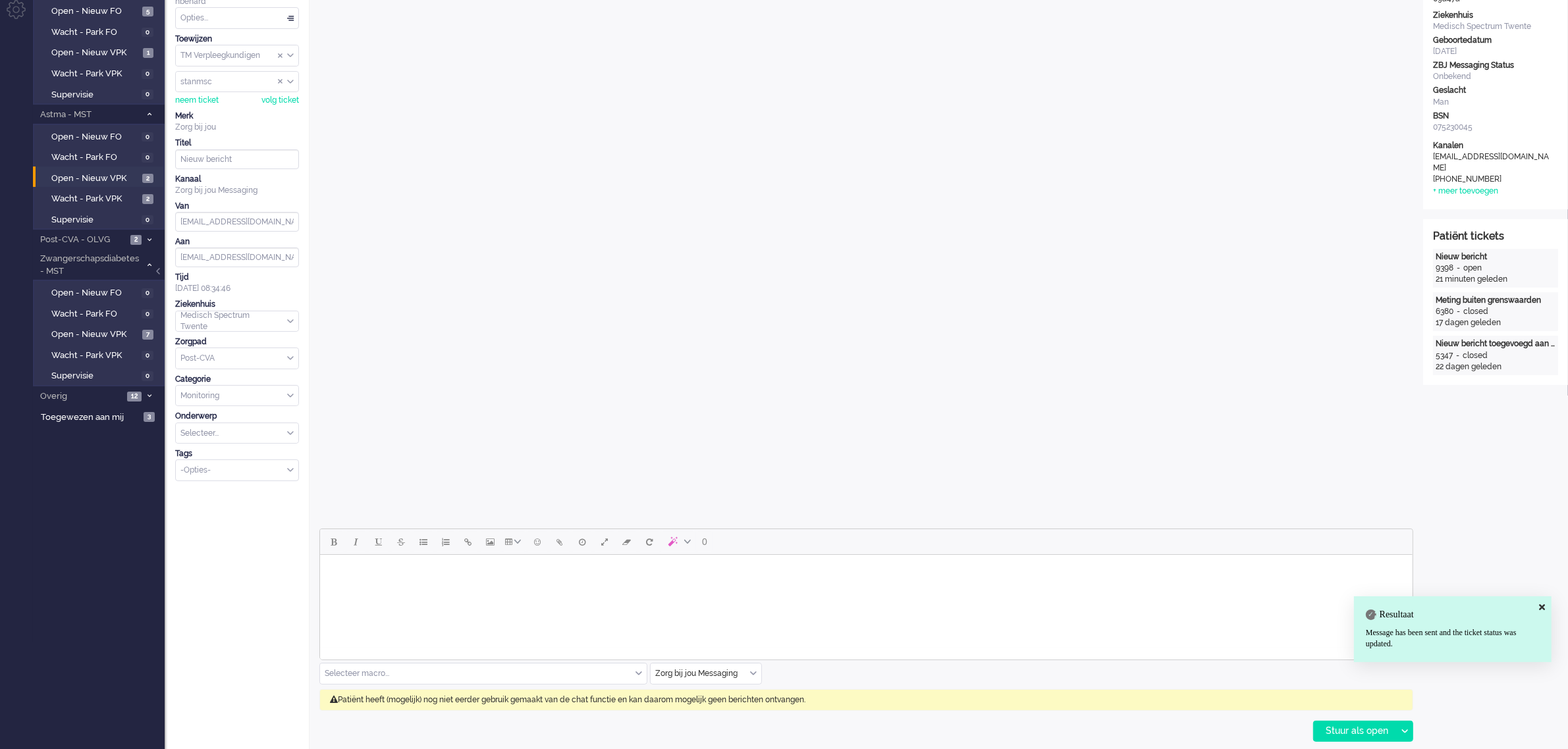
scroll to position [0, 0]
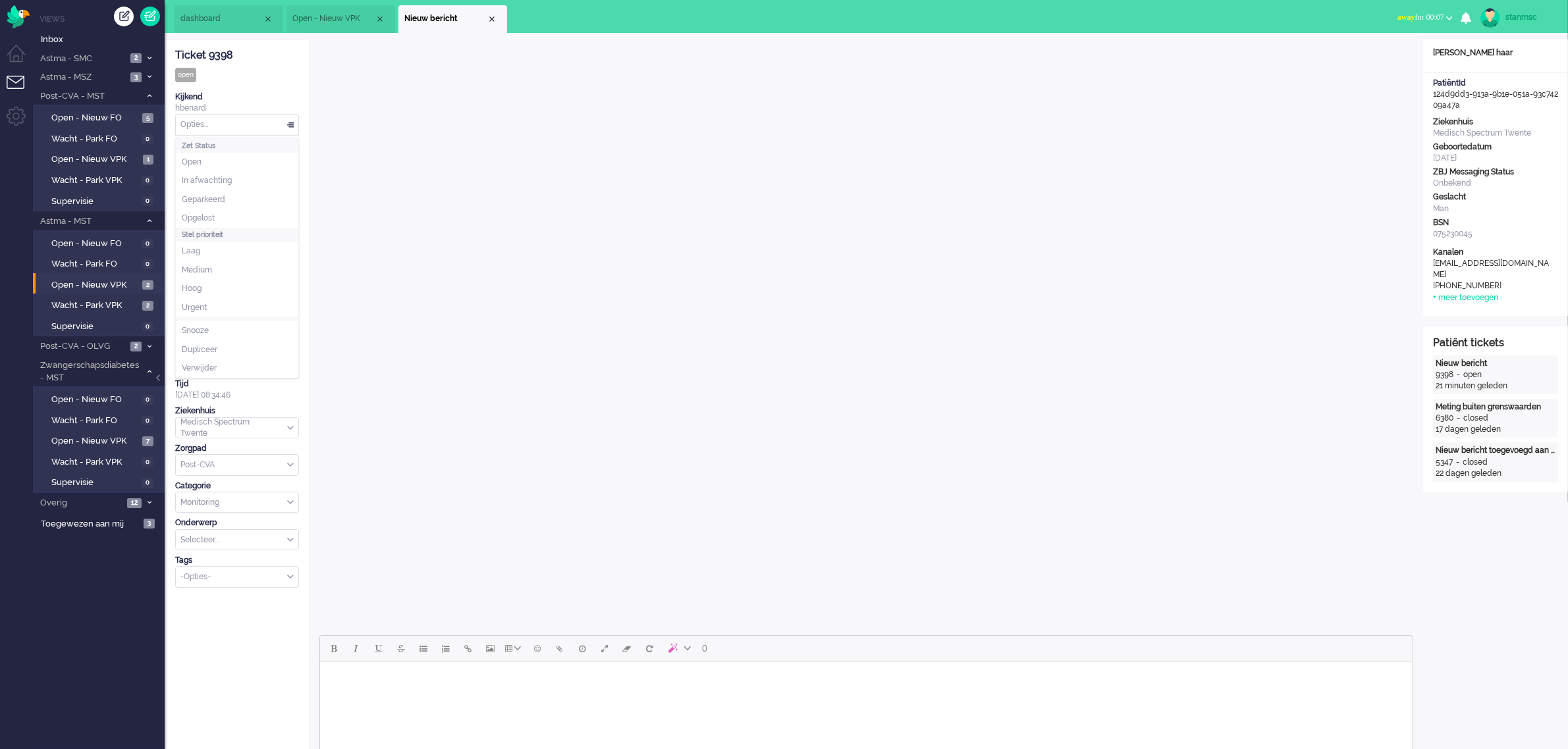
click at [220, 126] on div "Opties..." at bounding box center [237, 124] width 122 height 21
click at [221, 215] on li "Opgelost" at bounding box center [237, 218] width 122 height 19
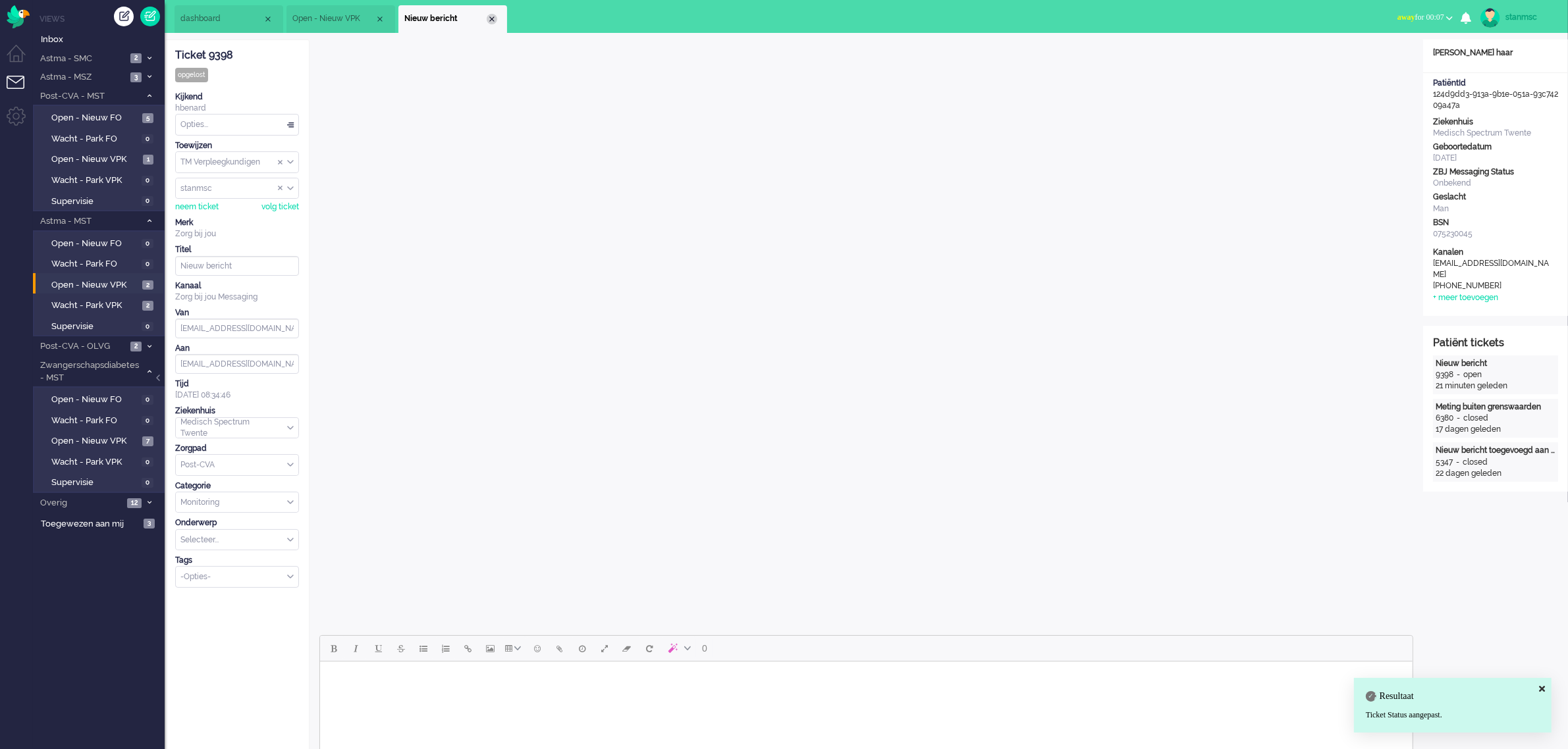
click at [491, 20] on div "Close tab" at bounding box center [491, 19] width 10 height 10
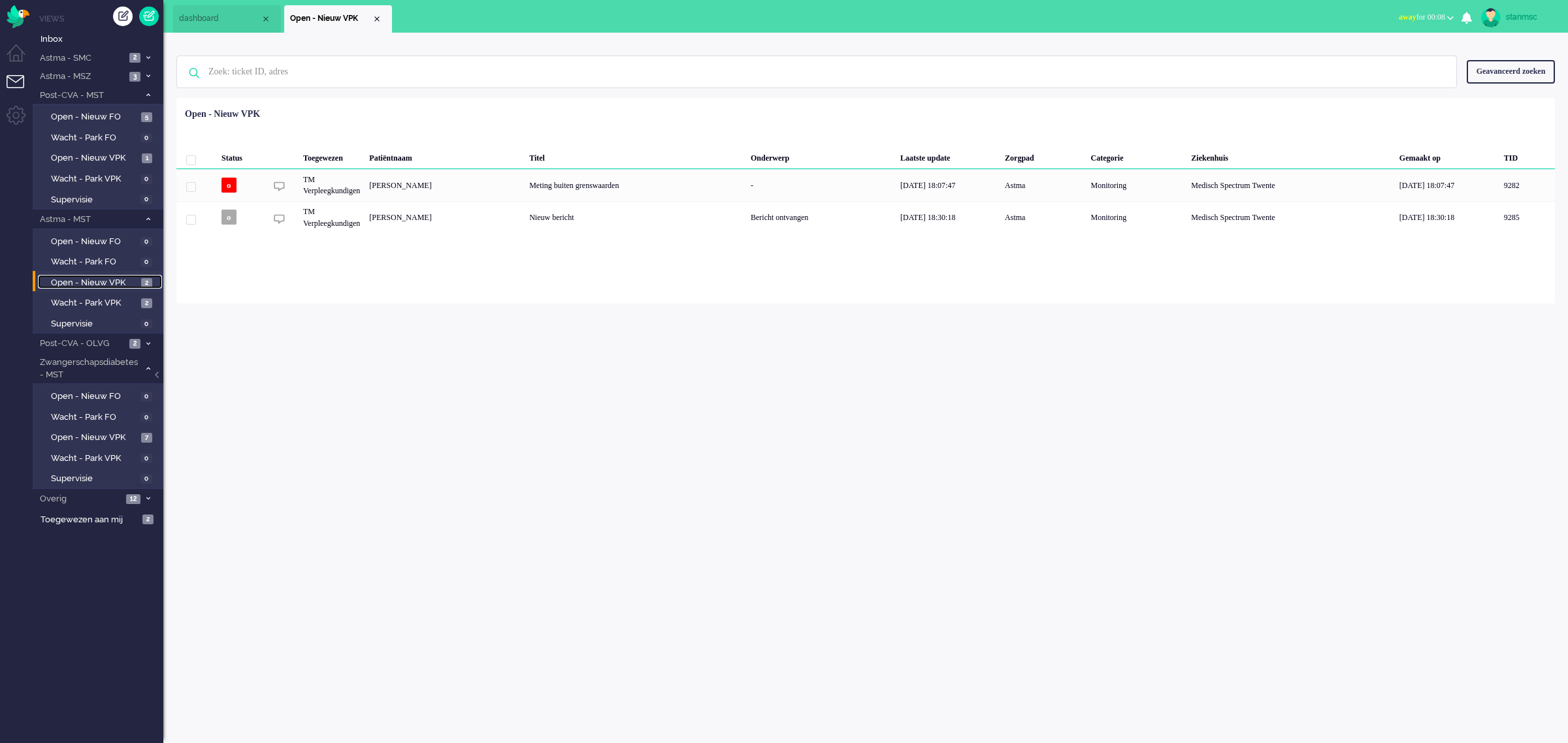
click at [92, 280] on span "Open - Nieuw VPK" at bounding box center [94, 283] width 87 height 12
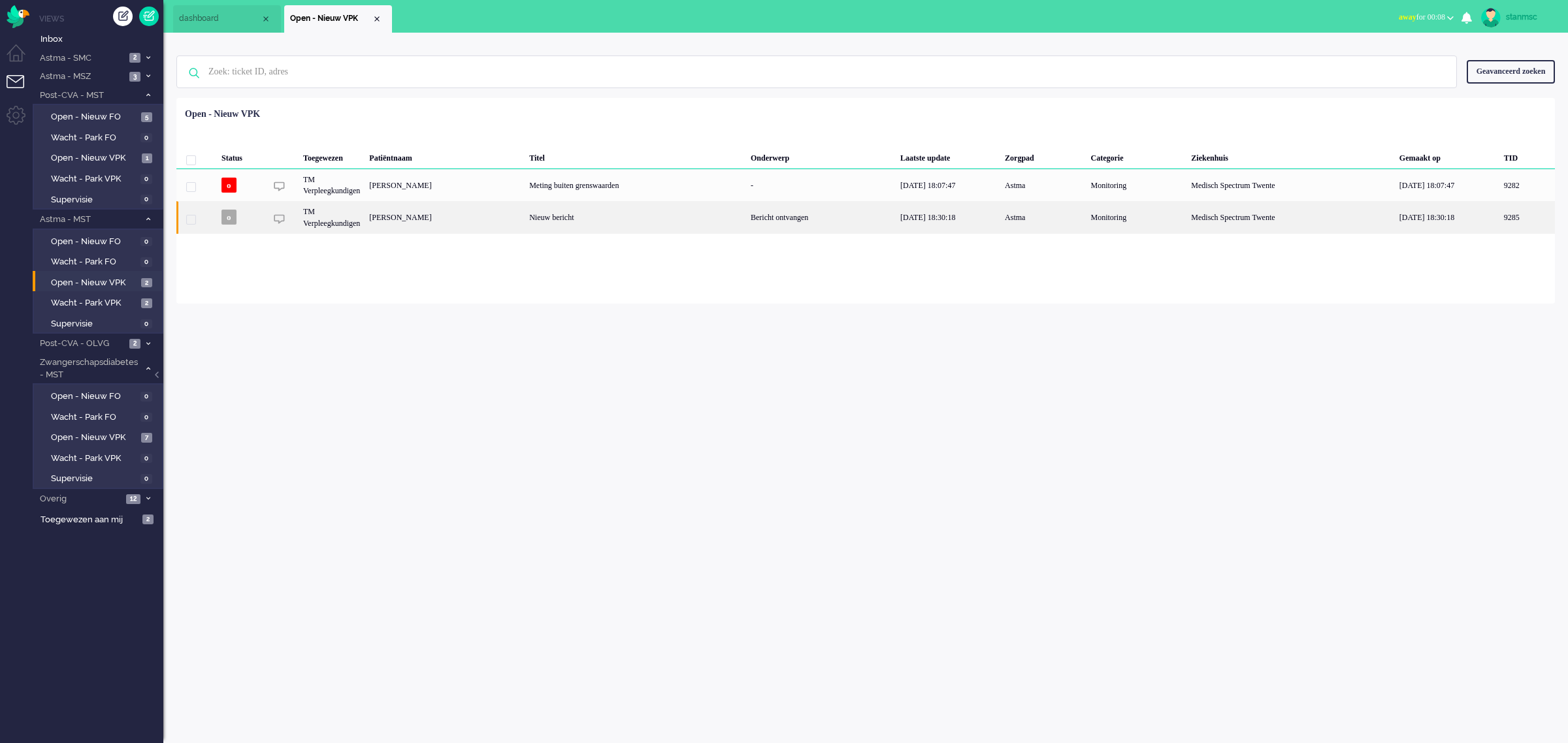
click at [1499, 214] on div "[PERSON_NAME]" at bounding box center [1527, 217] width 55 height 32
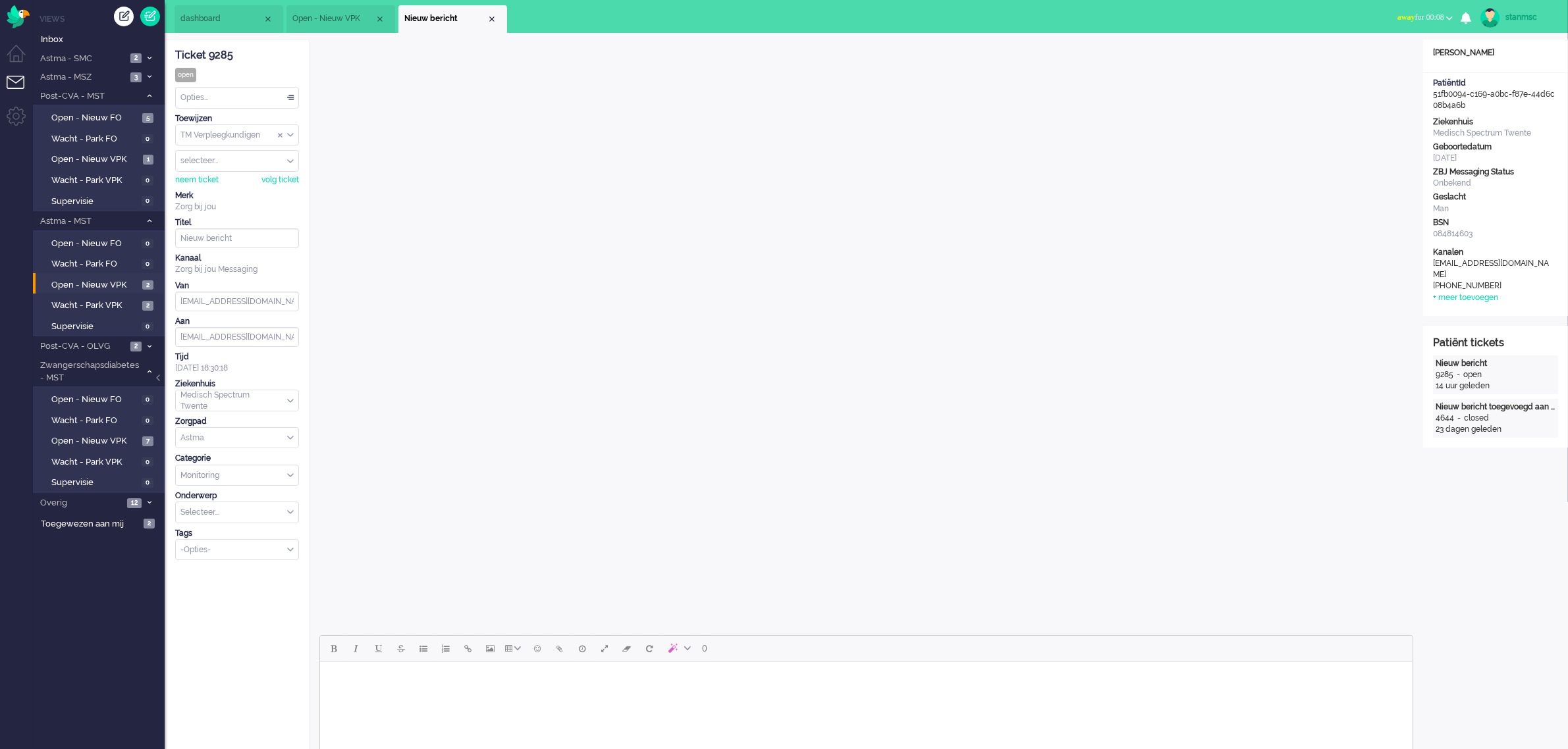
click at [1434, 22] on button "away for 00:08" at bounding box center [1424, 18] width 71 height 19
click at [1385, 57] on label "Online" at bounding box center [1398, 59] width 104 height 11
click at [114, 502] on span "Overig" at bounding box center [81, 503] width 85 height 12
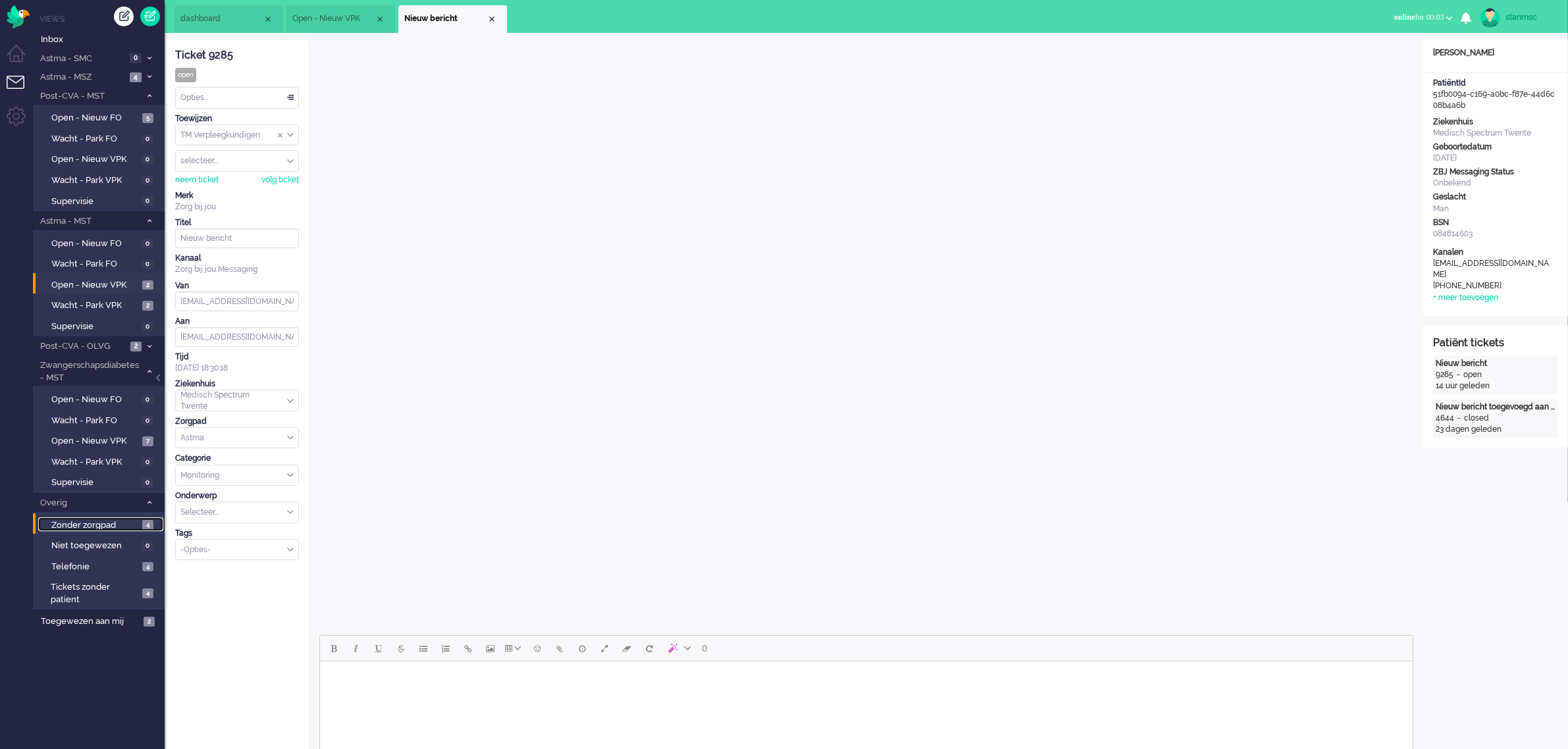
click at [115, 519] on span "Zonder zorgpad" at bounding box center [95, 525] width 88 height 12
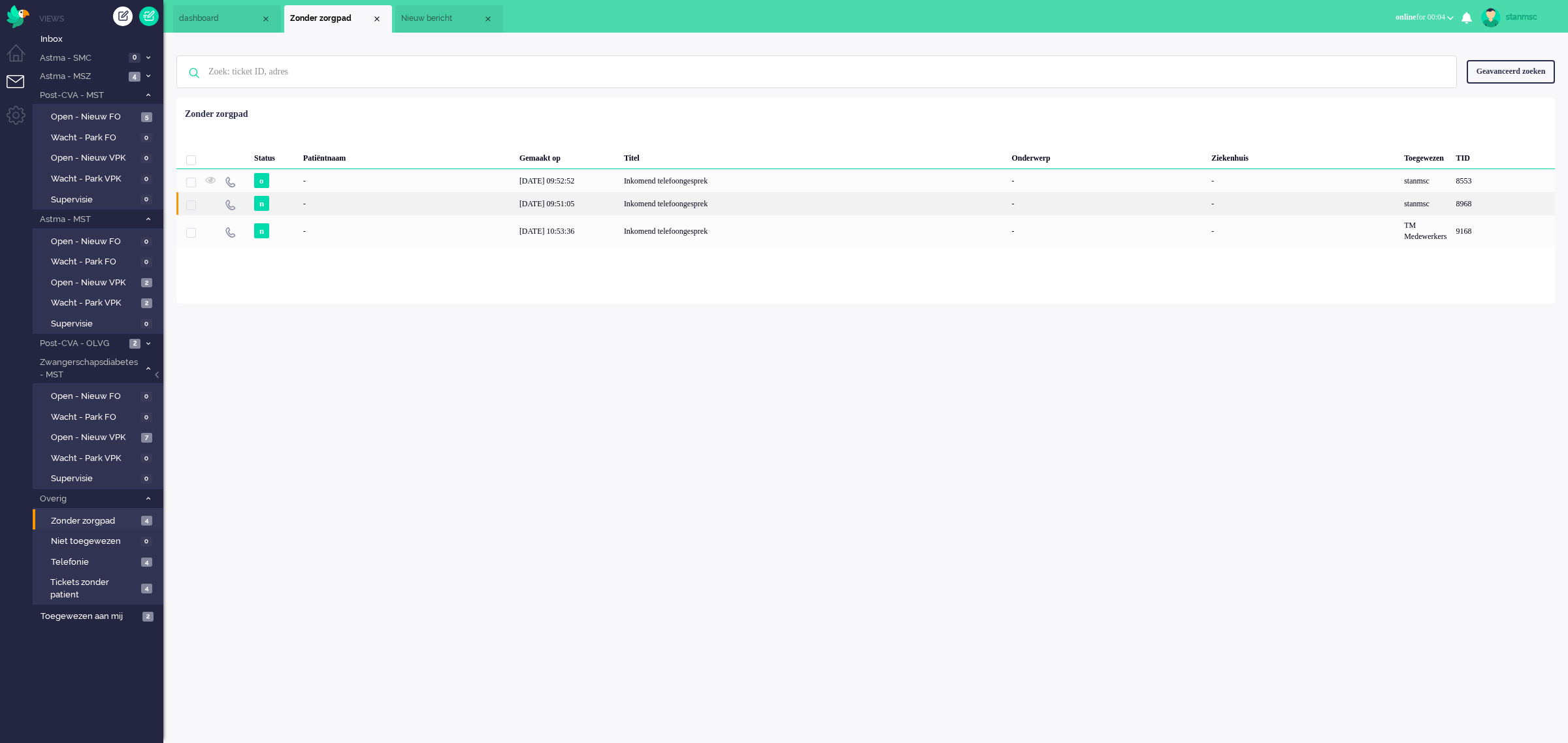
click at [291, 207] on div "n" at bounding box center [273, 203] width 49 height 23
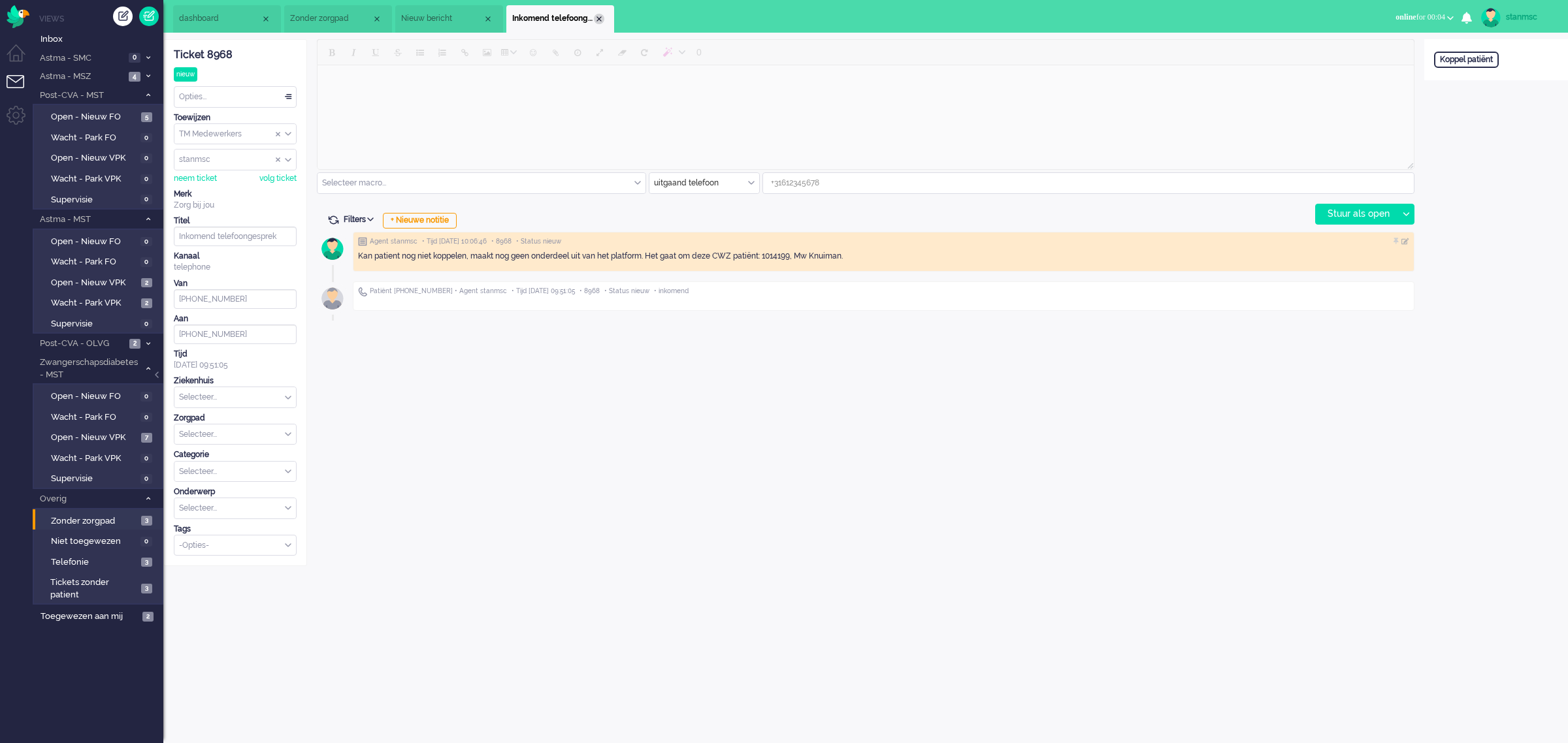
click at [598, 17] on div "Close tab" at bounding box center [599, 19] width 10 height 10
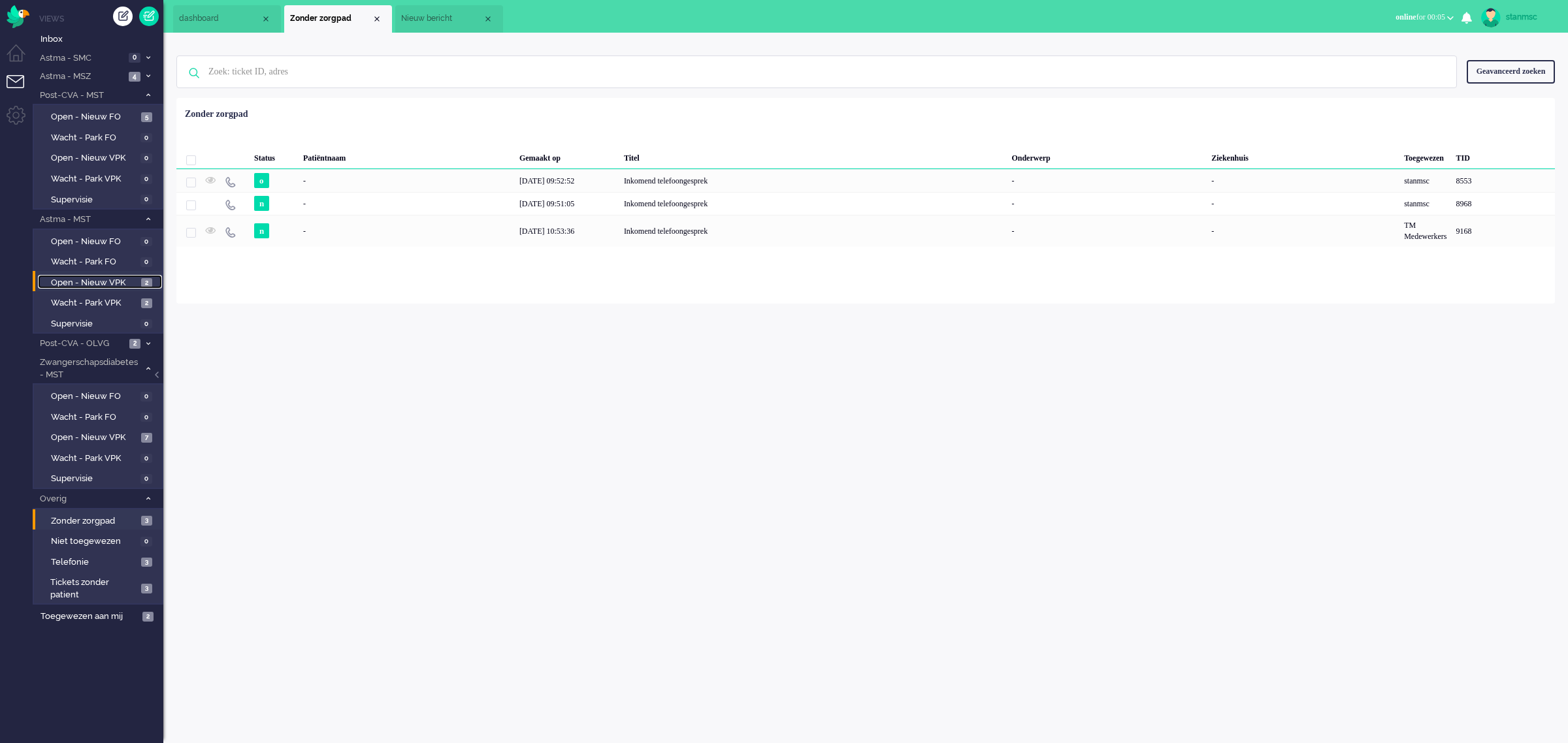
click at [109, 278] on span "Open - Nieuw VPK" at bounding box center [94, 283] width 87 height 12
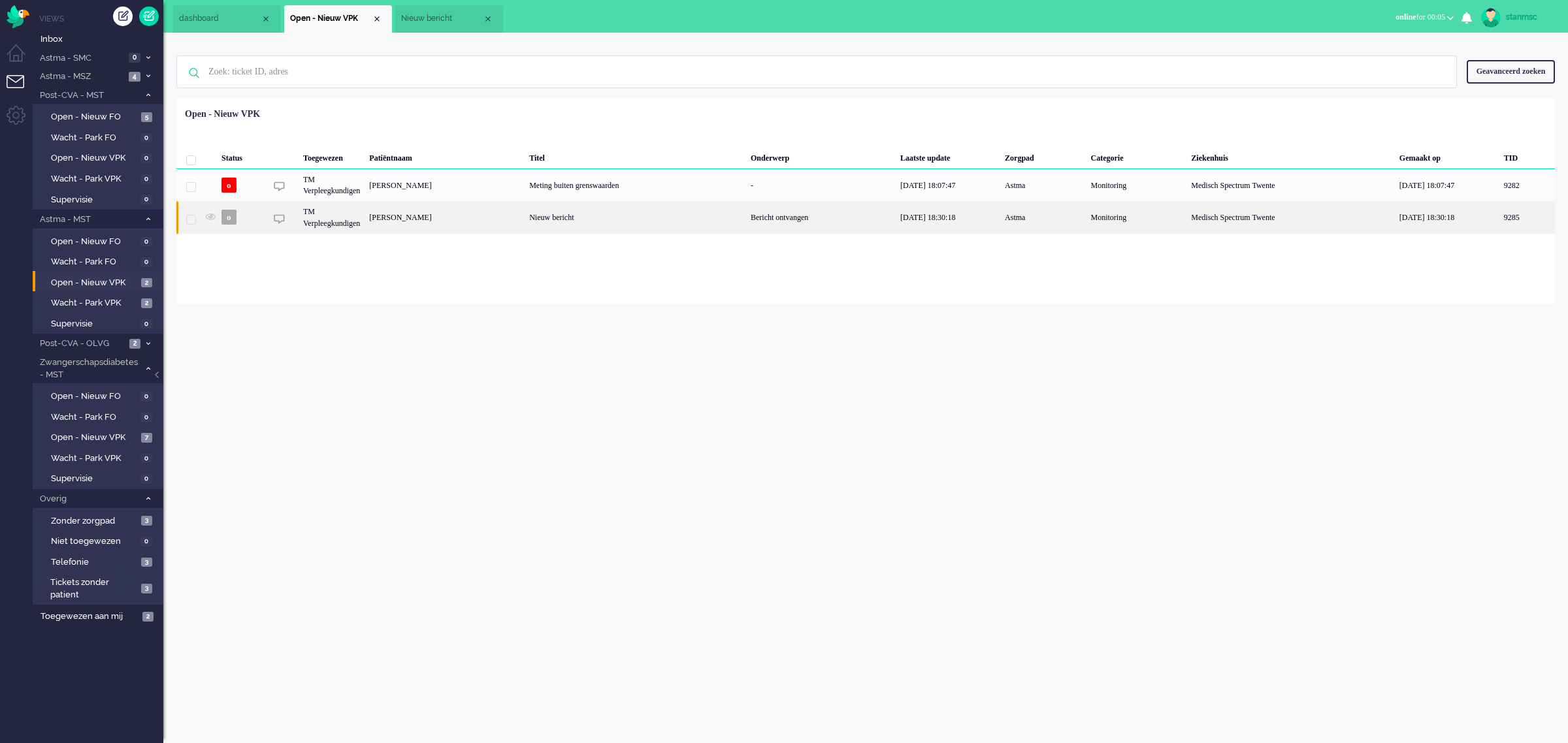
click at [1499, 216] on div "[PERSON_NAME]" at bounding box center [1527, 217] width 55 height 32
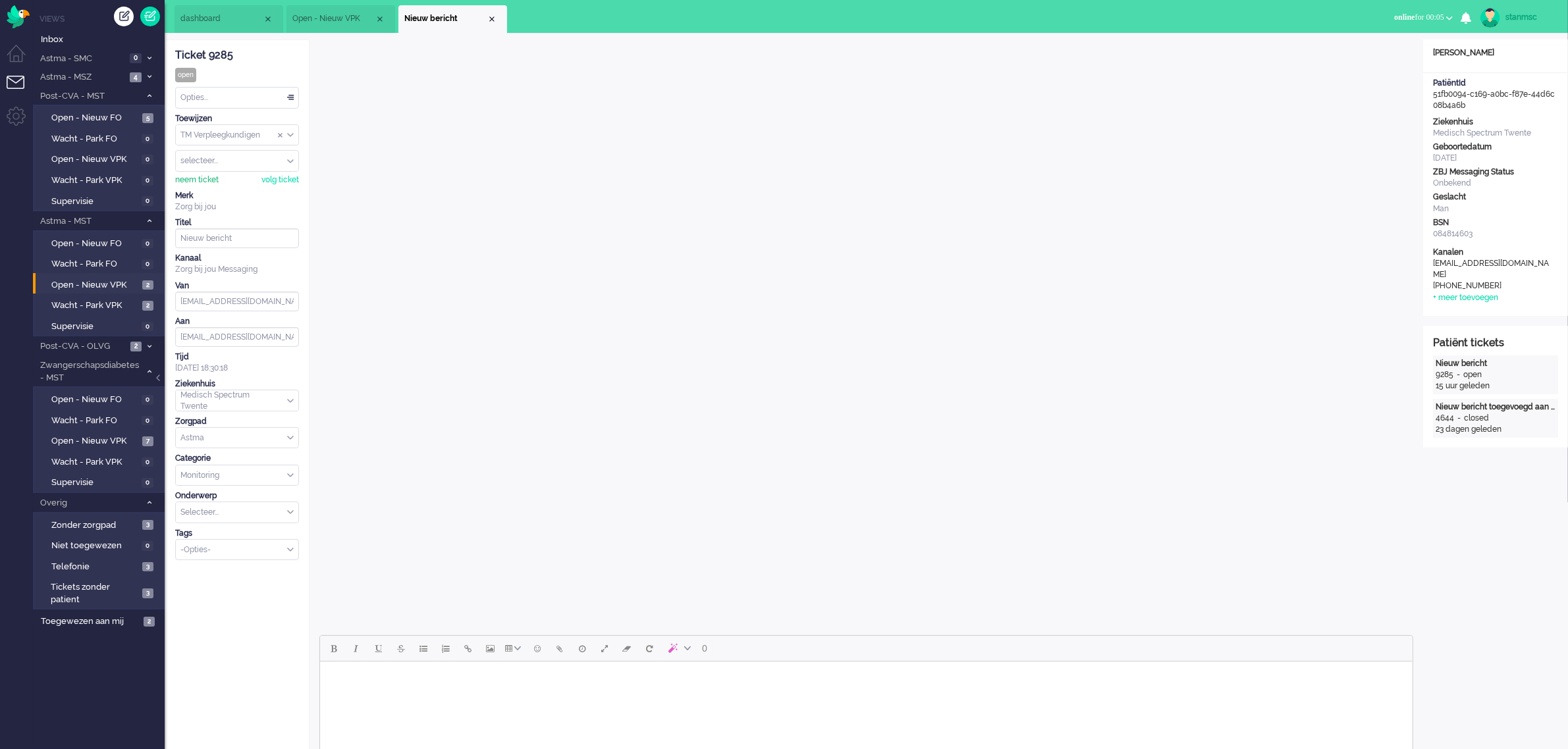
click at [202, 182] on div "neem ticket" at bounding box center [196, 179] width 43 height 11
click at [212, 100] on div "Opties..." at bounding box center [237, 98] width 122 height 21
click at [209, 191] on span "Opgelost" at bounding box center [198, 191] width 33 height 11
click at [491, 18] on div "Close tab" at bounding box center [491, 19] width 10 height 10
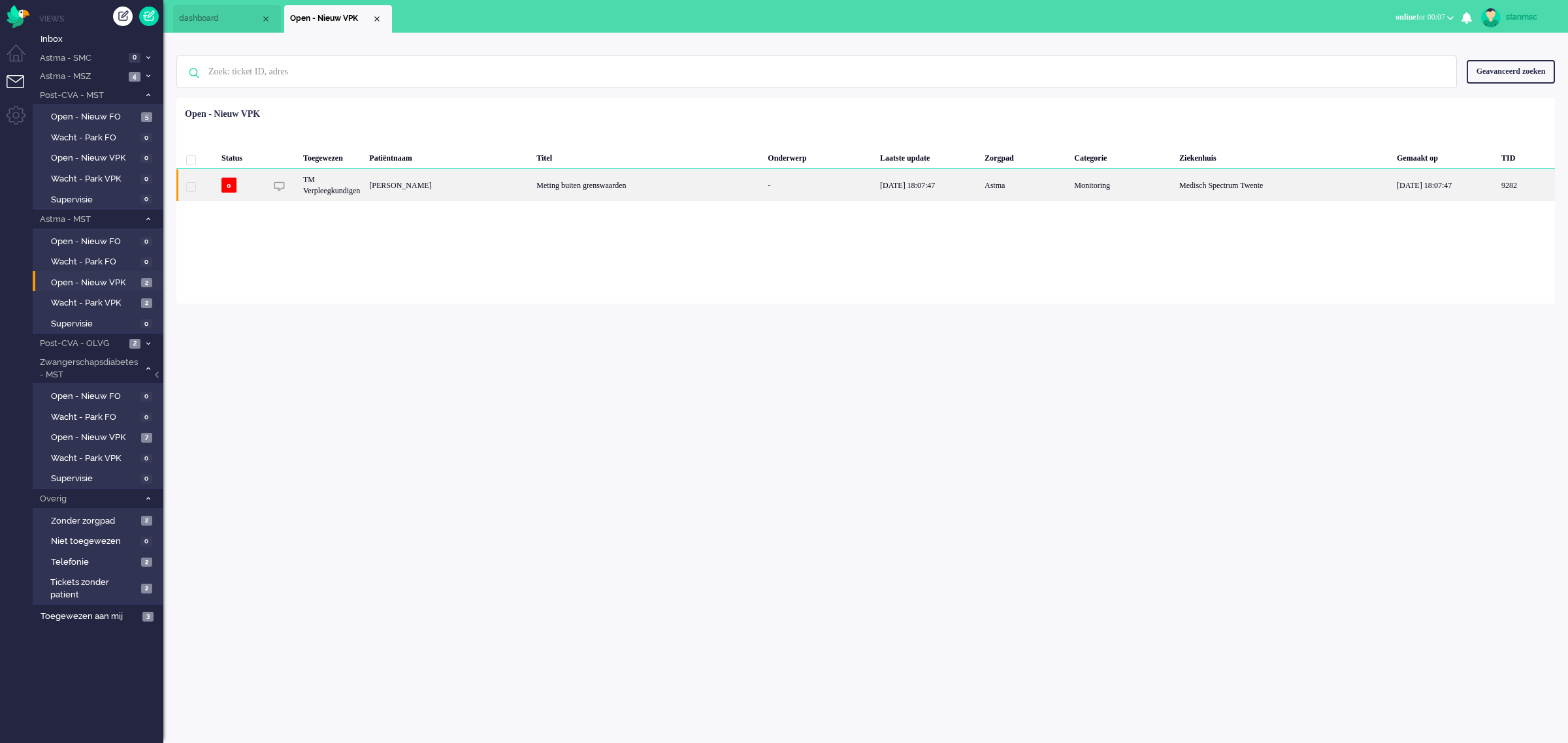
click at [1497, 186] on div "[PERSON_NAME]" at bounding box center [1526, 185] width 58 height 32
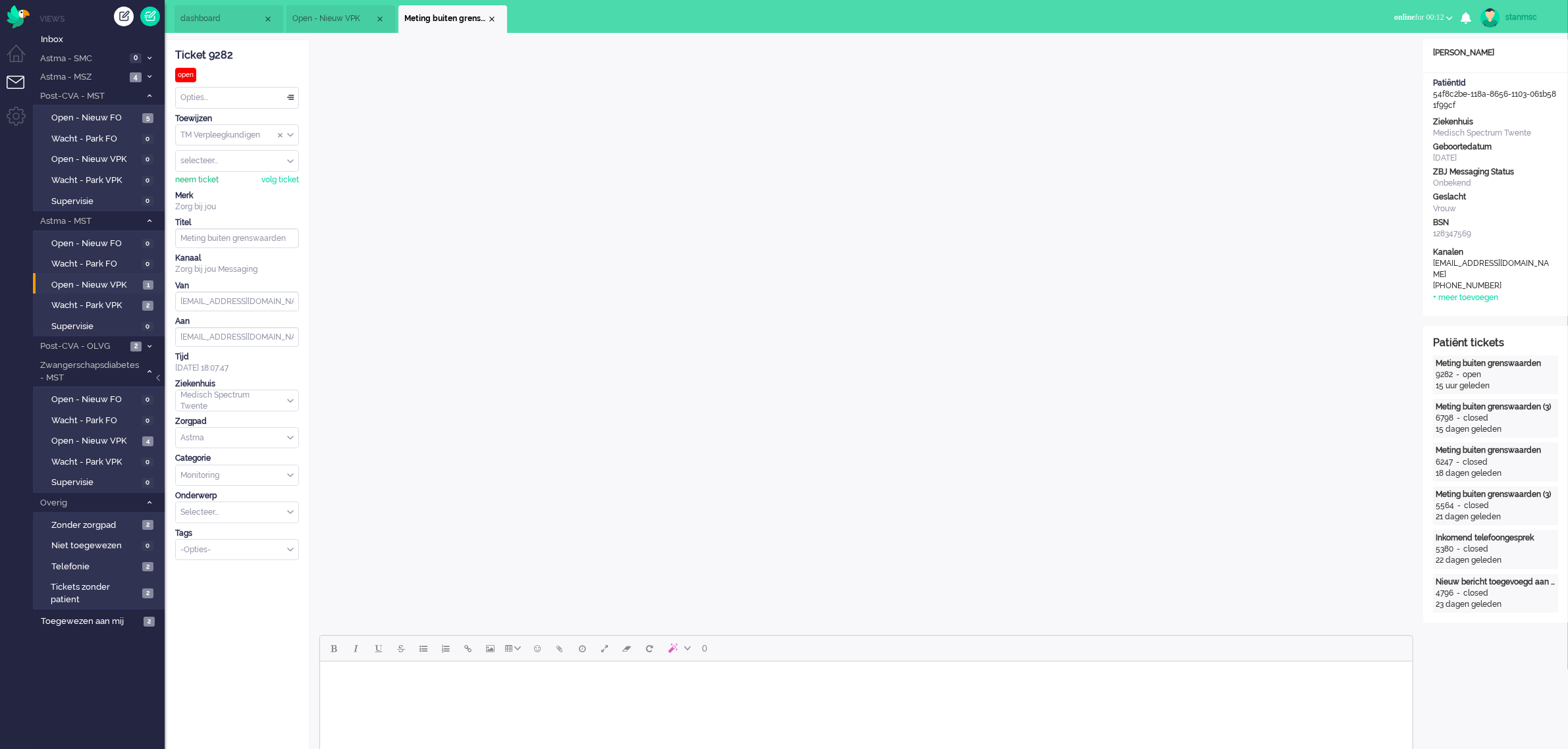
click at [199, 179] on div "neem ticket" at bounding box center [196, 179] width 43 height 11
click at [216, 100] on div "Opties..." at bounding box center [237, 98] width 122 height 21
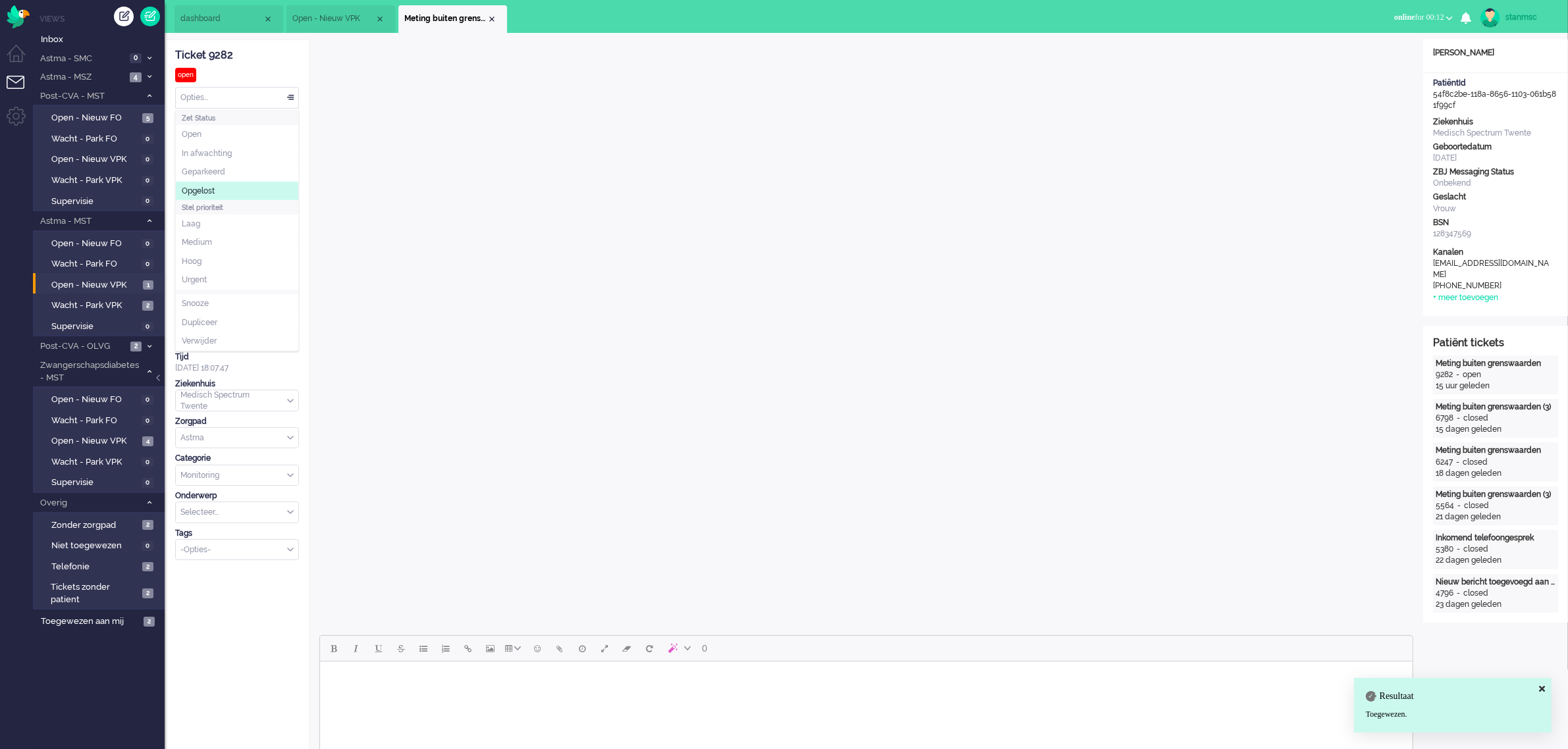
click at [209, 187] on span "Opgelost" at bounding box center [198, 191] width 33 height 11
click at [489, 18] on div "Close tab" at bounding box center [491, 19] width 10 height 10
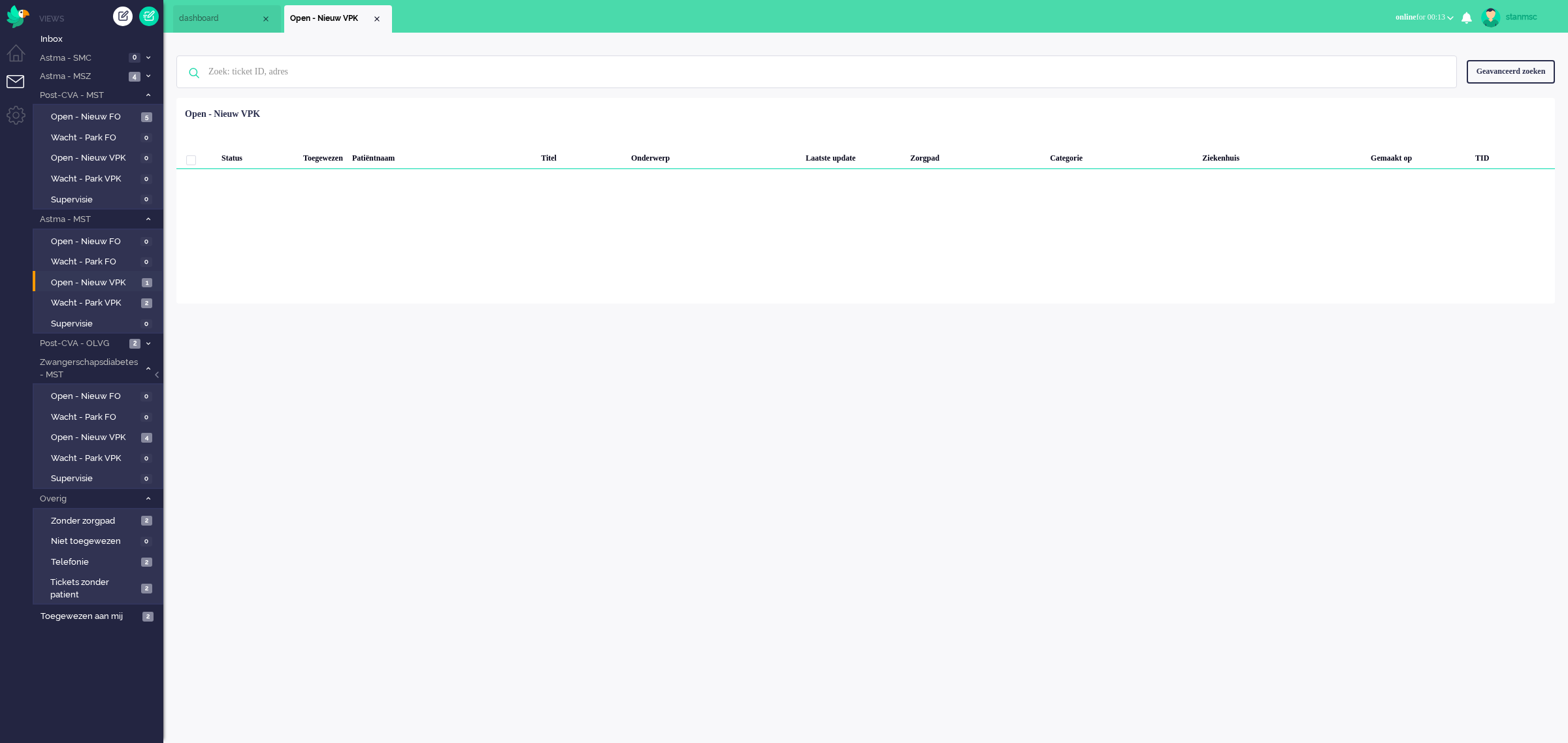
click at [217, 17] on span "dashboard" at bounding box center [219, 18] width 81 height 11
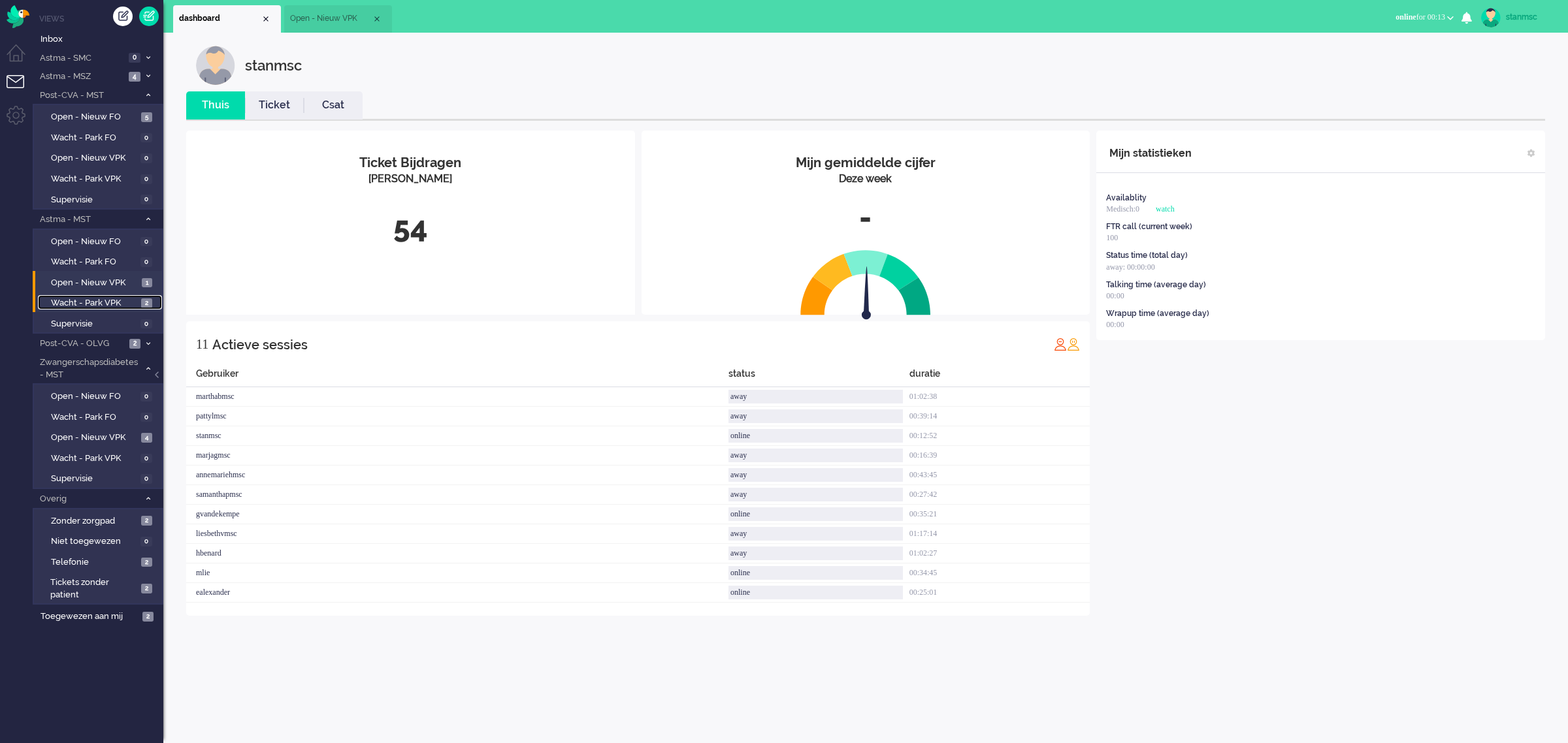
click at [108, 298] on span "Wacht - Park VPK" at bounding box center [94, 303] width 87 height 12
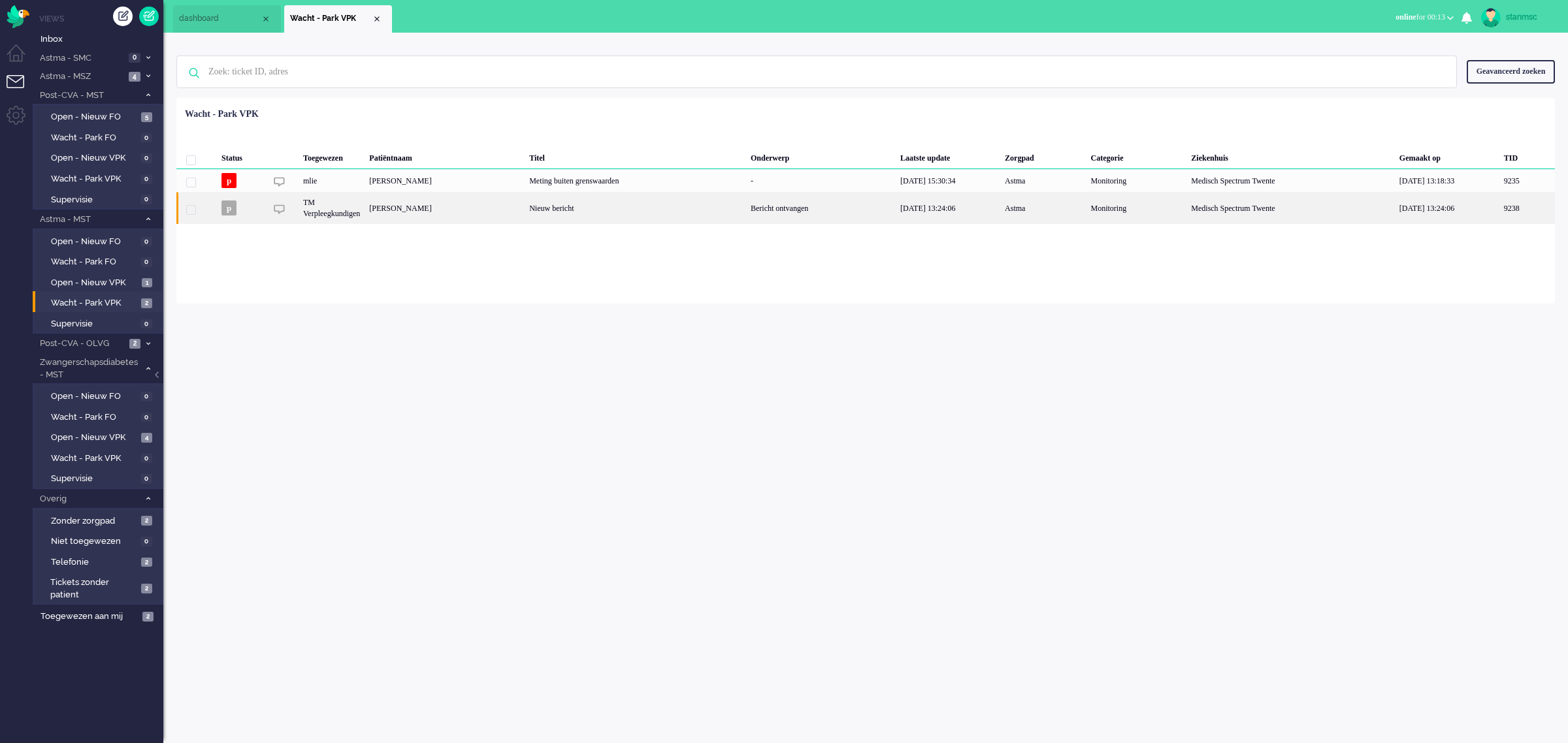
click at [1499, 212] on div "[PERSON_NAME]" at bounding box center [1527, 208] width 55 height 32
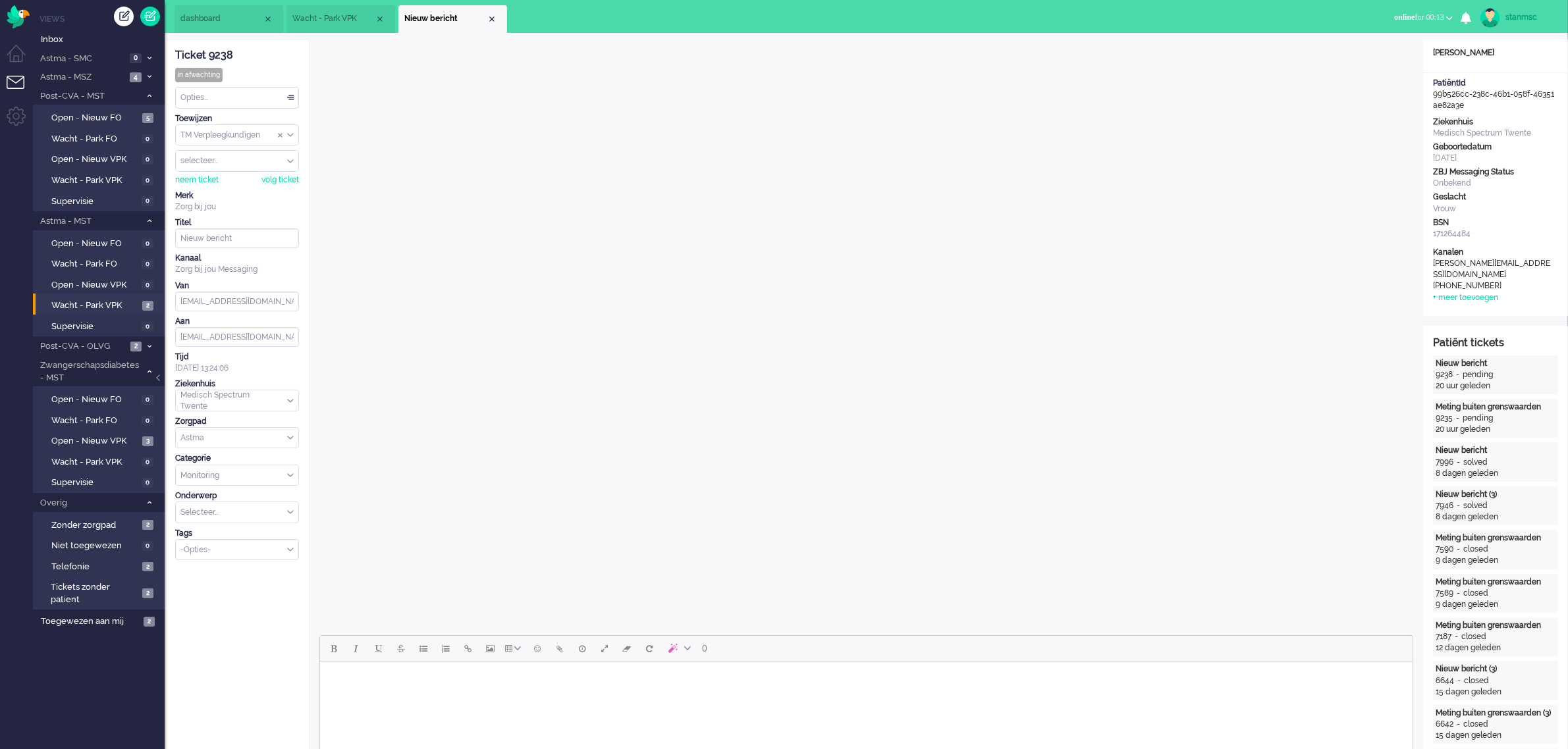
click at [324, 21] on span "Wacht - Park VPK" at bounding box center [333, 18] width 82 height 11
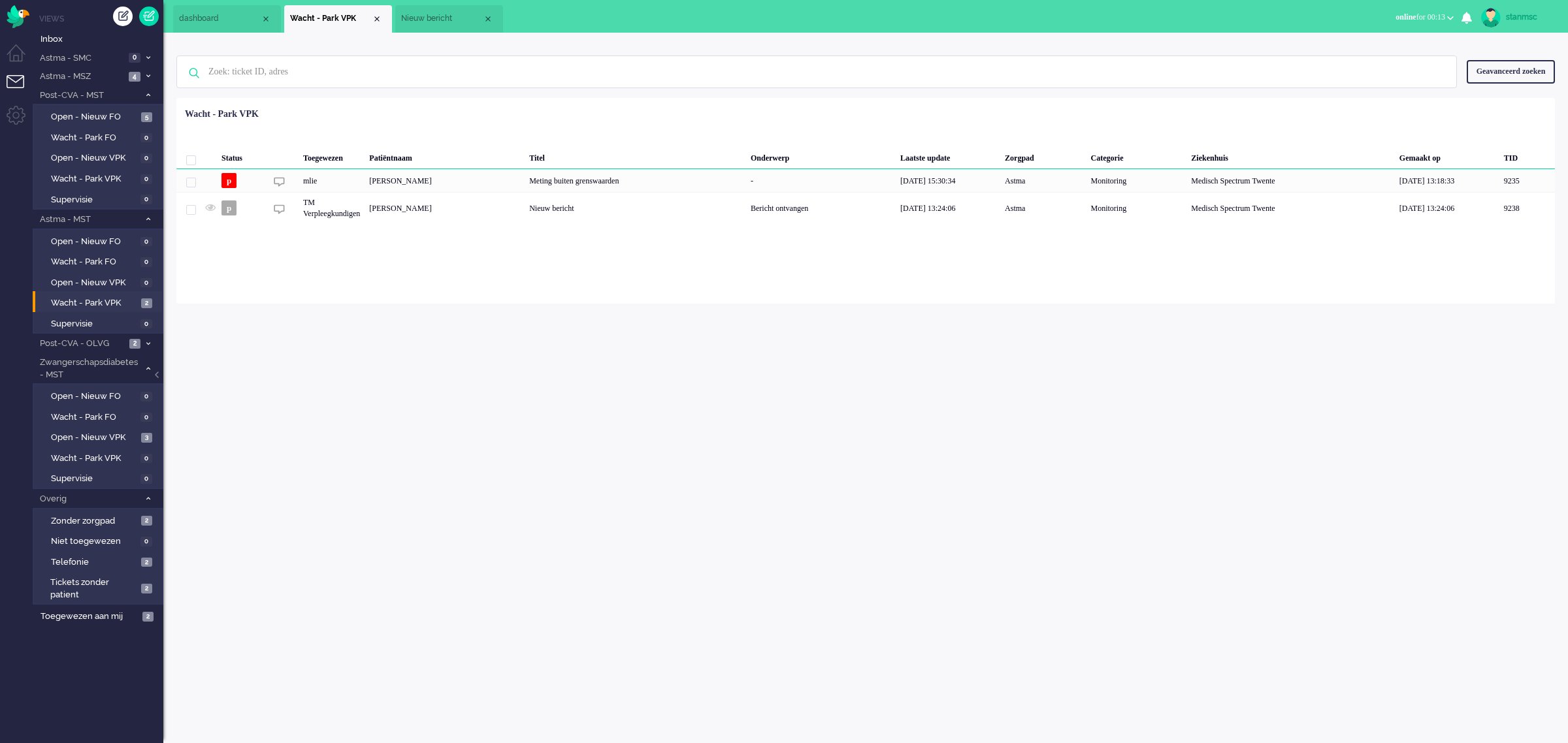
click at [421, 17] on span "Nieuw bericht" at bounding box center [442, 18] width 81 height 11
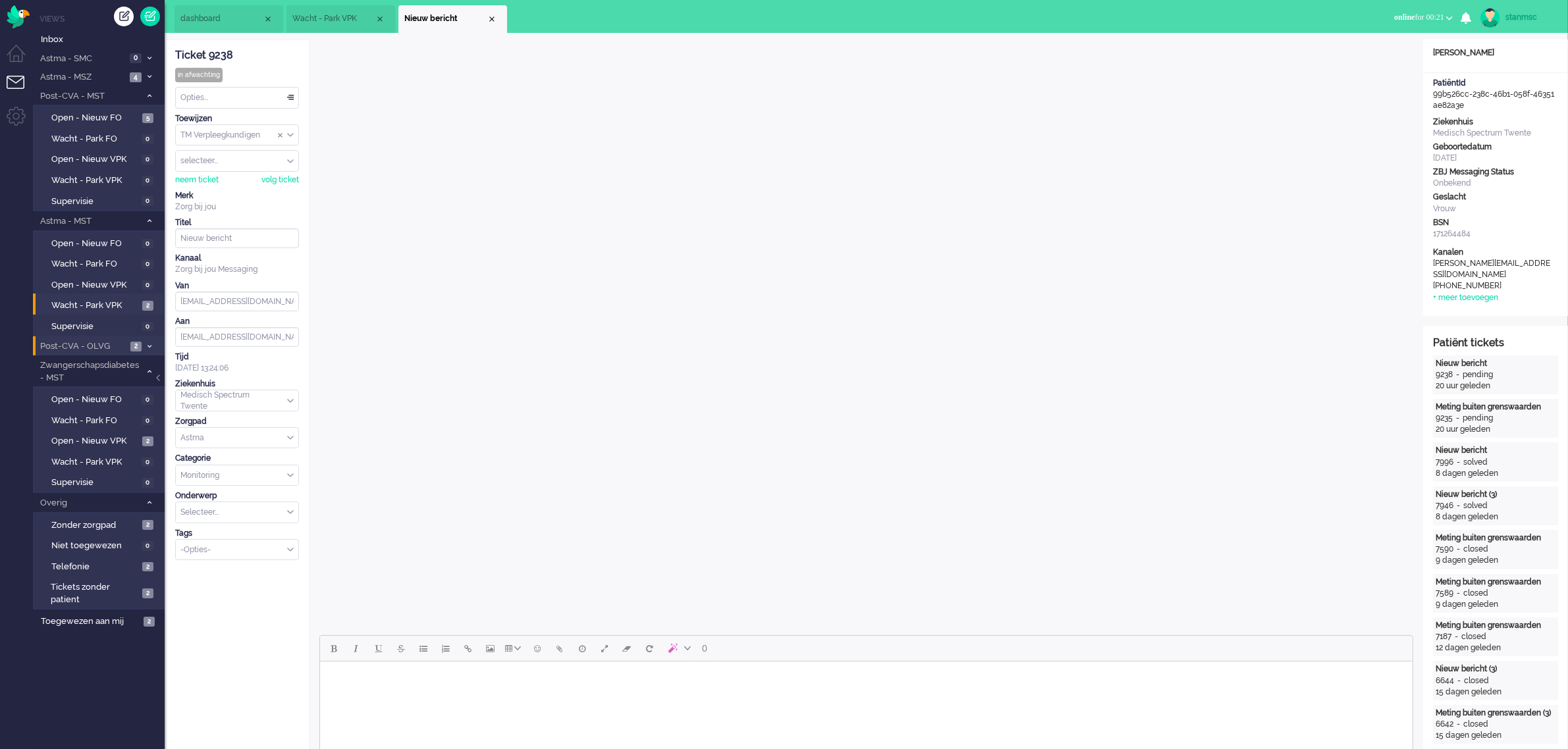
click at [101, 343] on span "Post-CVA - OLVG" at bounding box center [82, 346] width 88 height 12
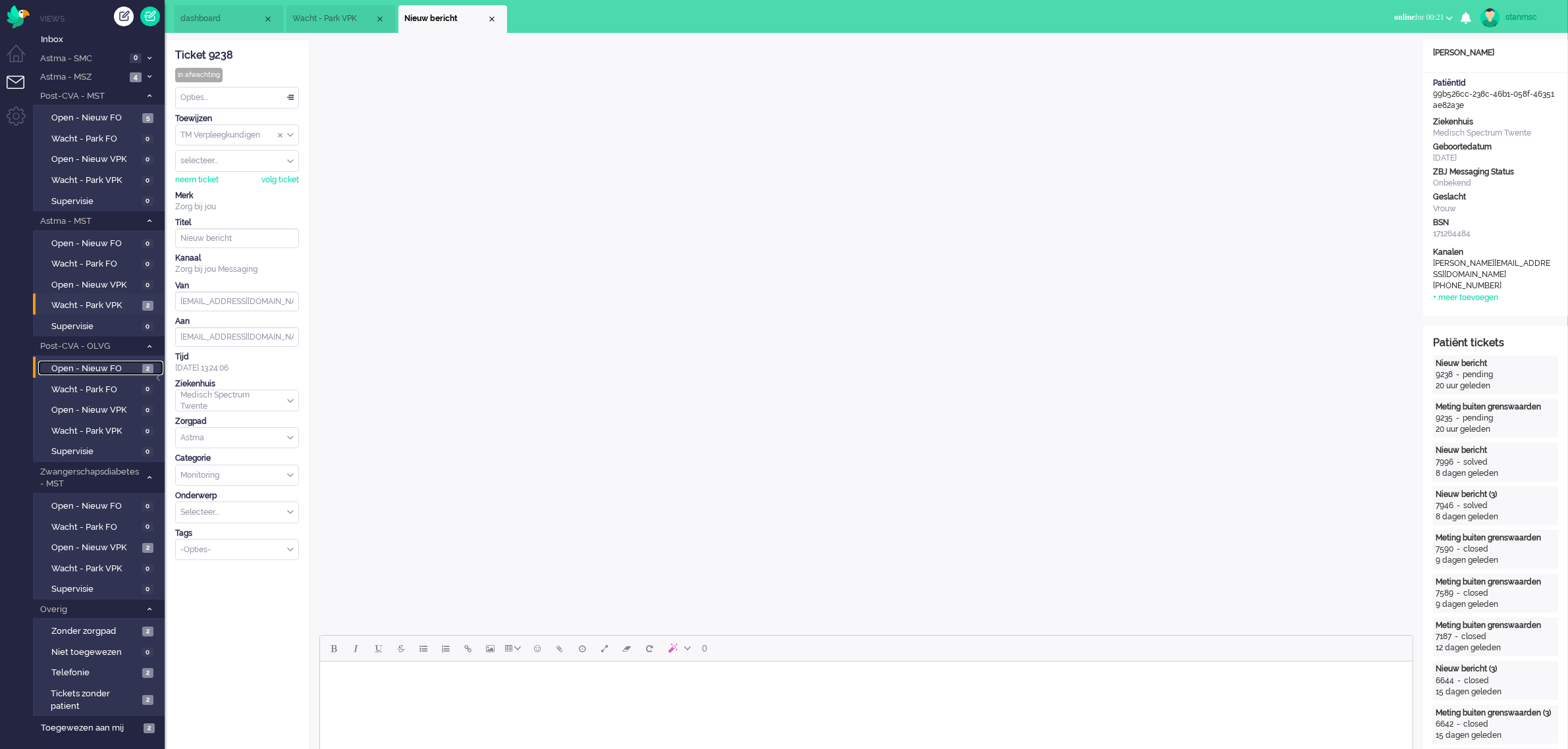
click at [99, 366] on span "Open - Nieuw FO" at bounding box center [95, 368] width 88 height 12
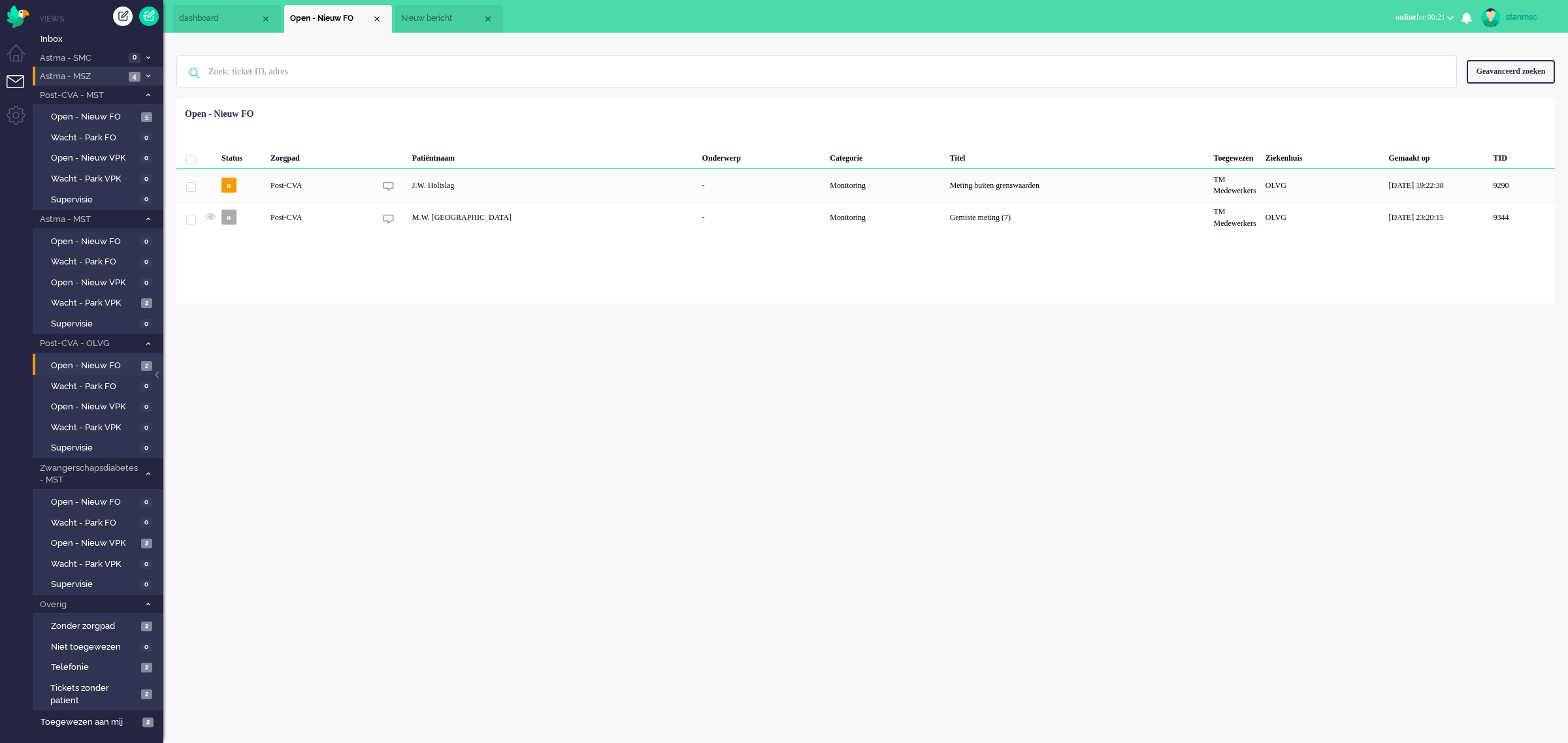
click at [94, 73] on span "Astma - MSZ" at bounding box center [81, 76] width 87 height 12
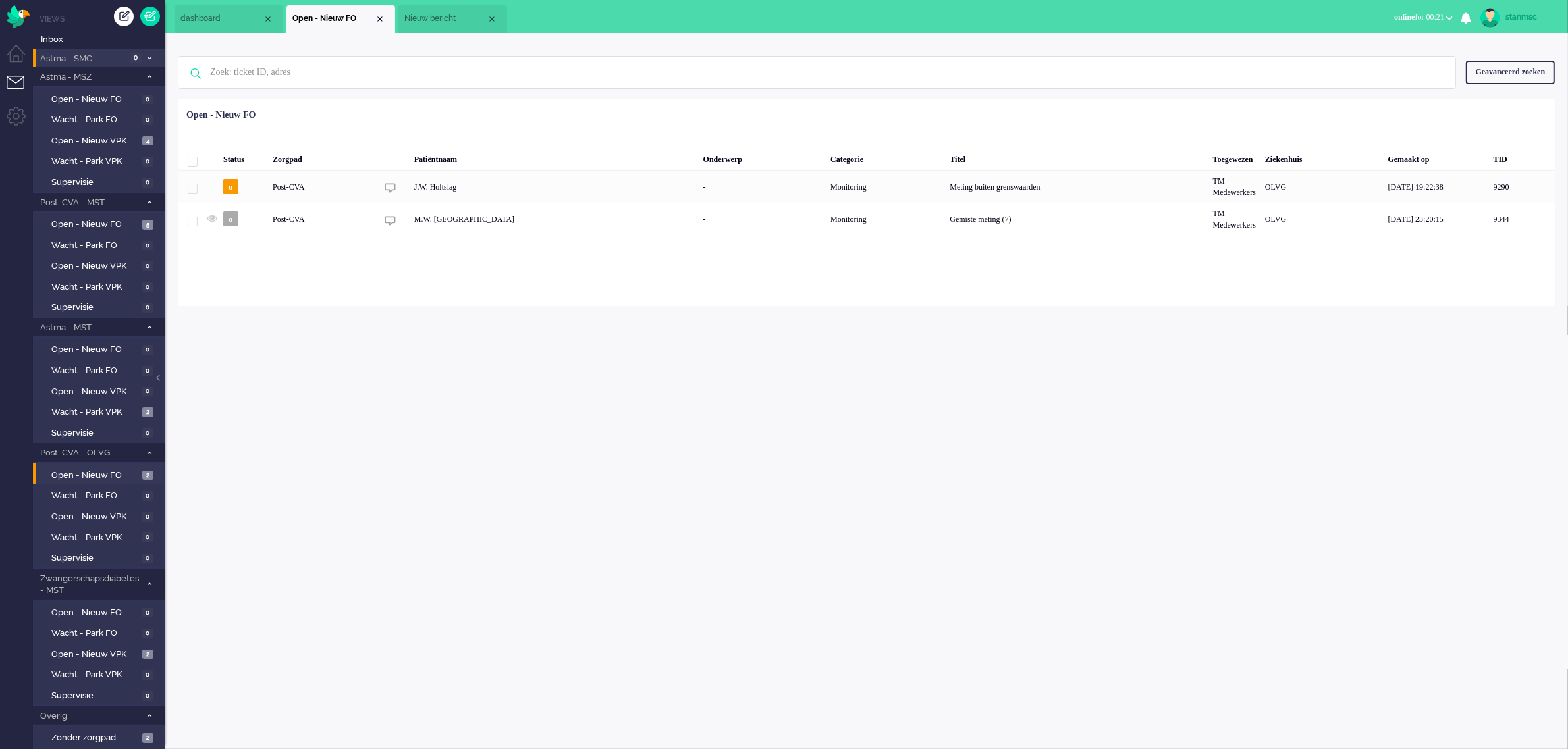
click at [100, 59] on span "Astma - SMC" at bounding box center [82, 59] width 88 height 12
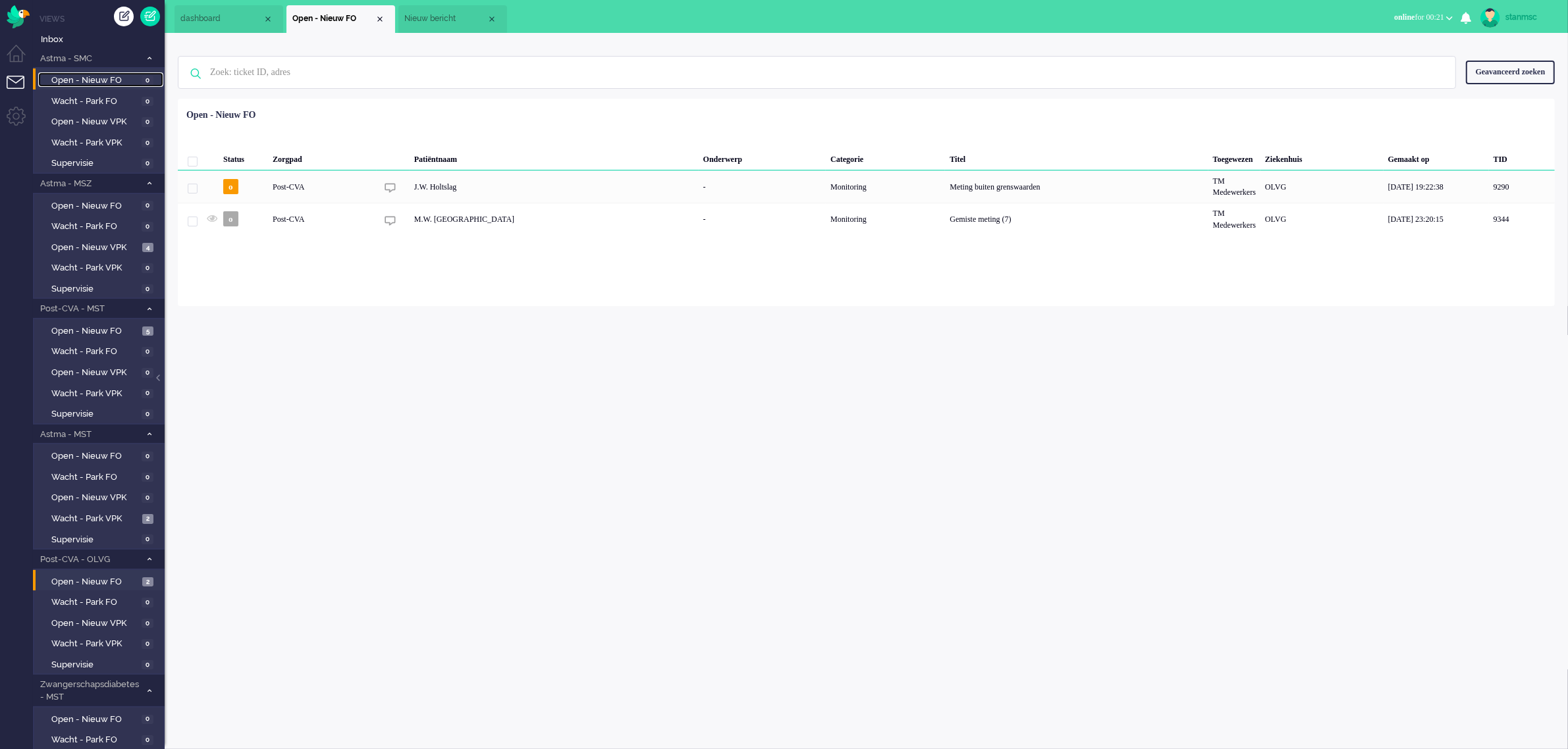
click at [100, 76] on span "Open - Nieuw FO" at bounding box center [94, 81] width 87 height 12
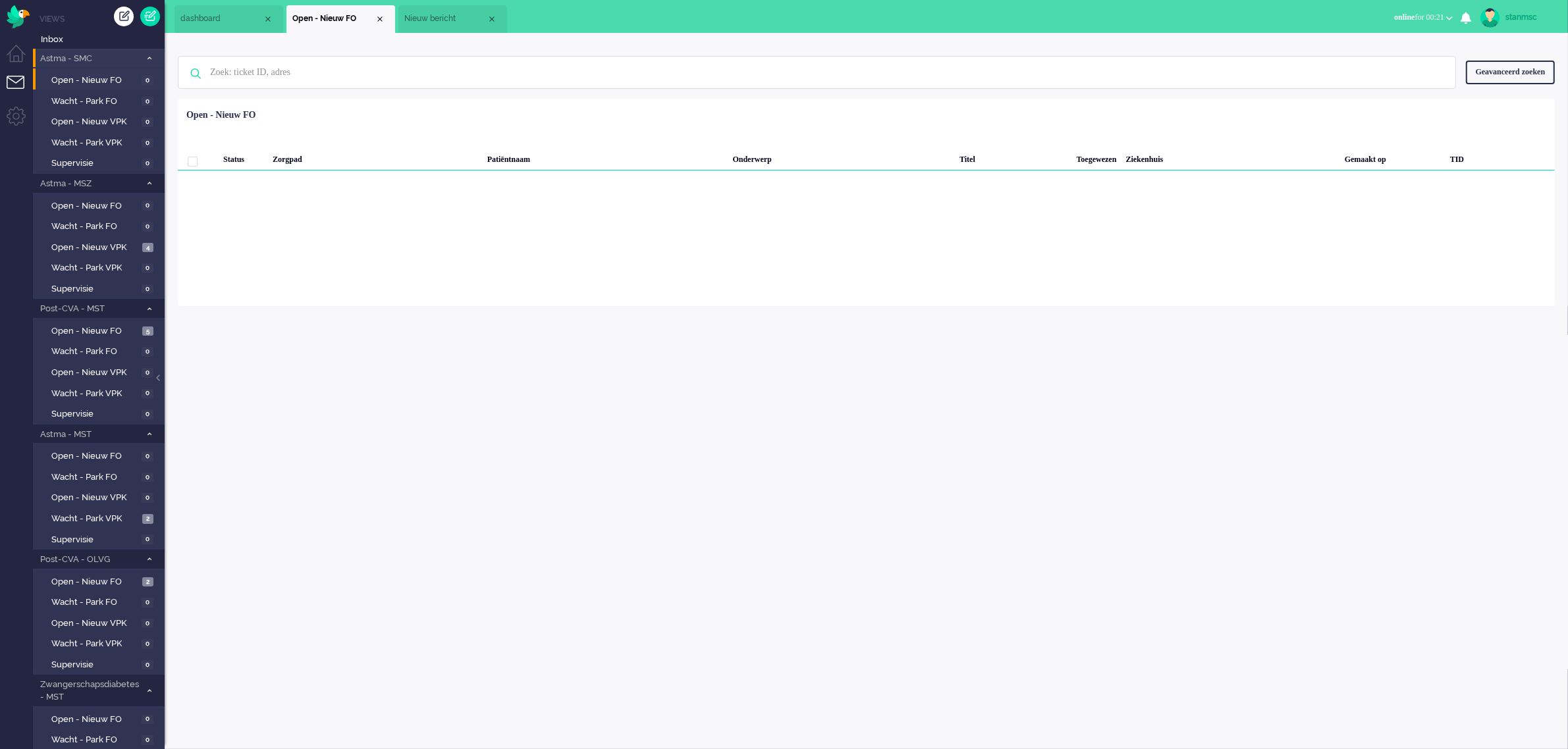
click at [102, 58] on span "Astma - SMC" at bounding box center [89, 59] width 102 height 12
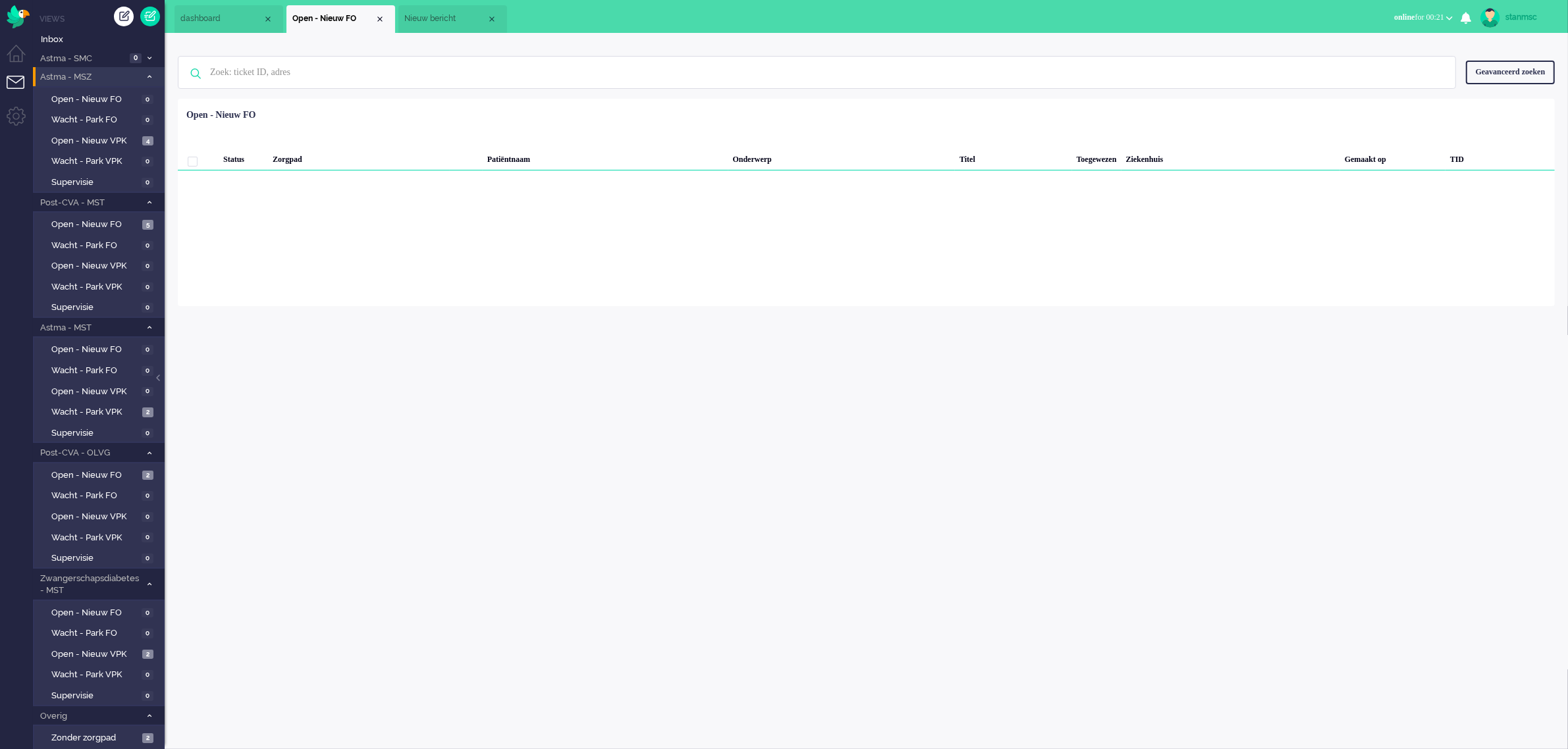
click at [95, 78] on span "Astma - MSZ" at bounding box center [89, 77] width 102 height 12
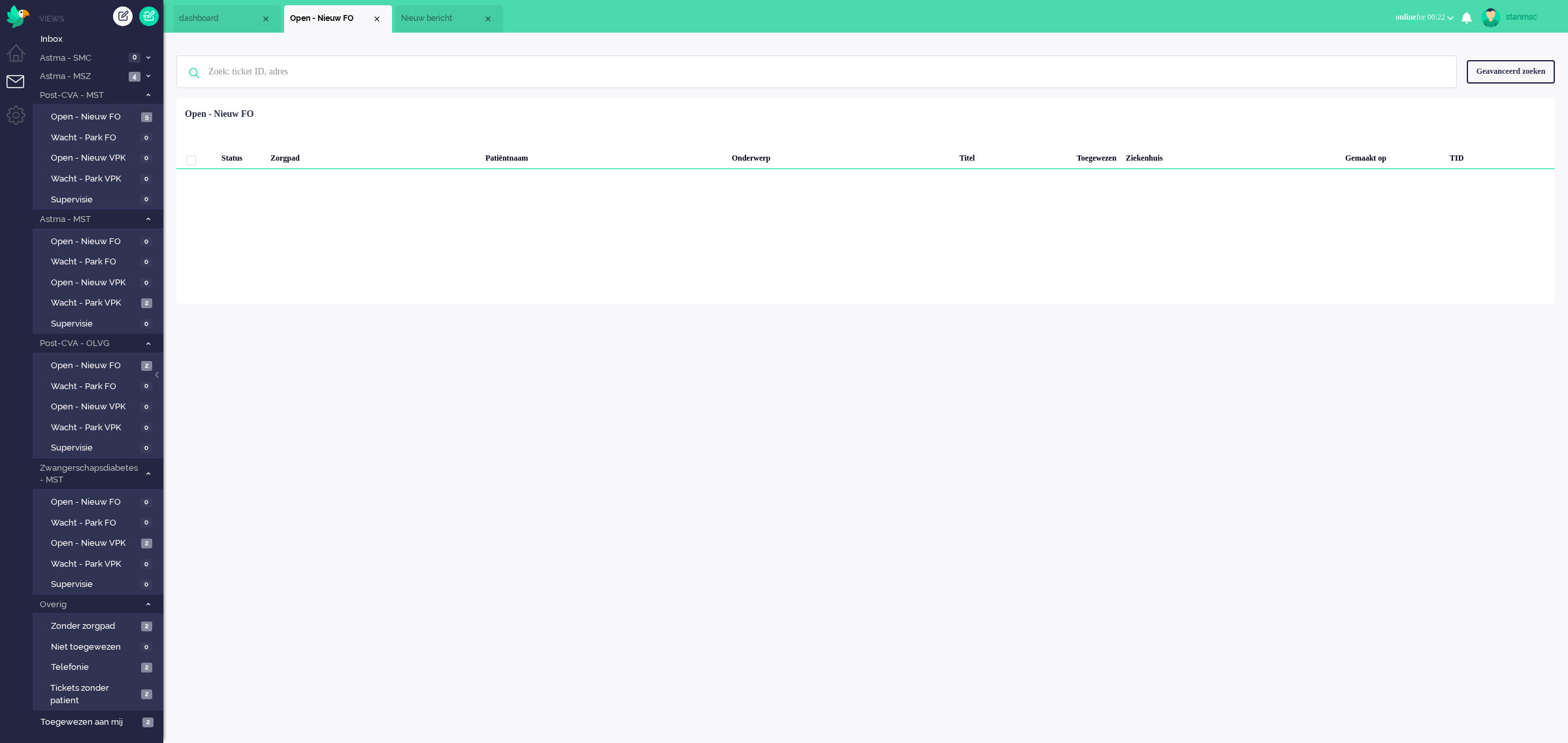
click at [429, 26] on li "Nieuw bericht" at bounding box center [449, 19] width 108 height 28
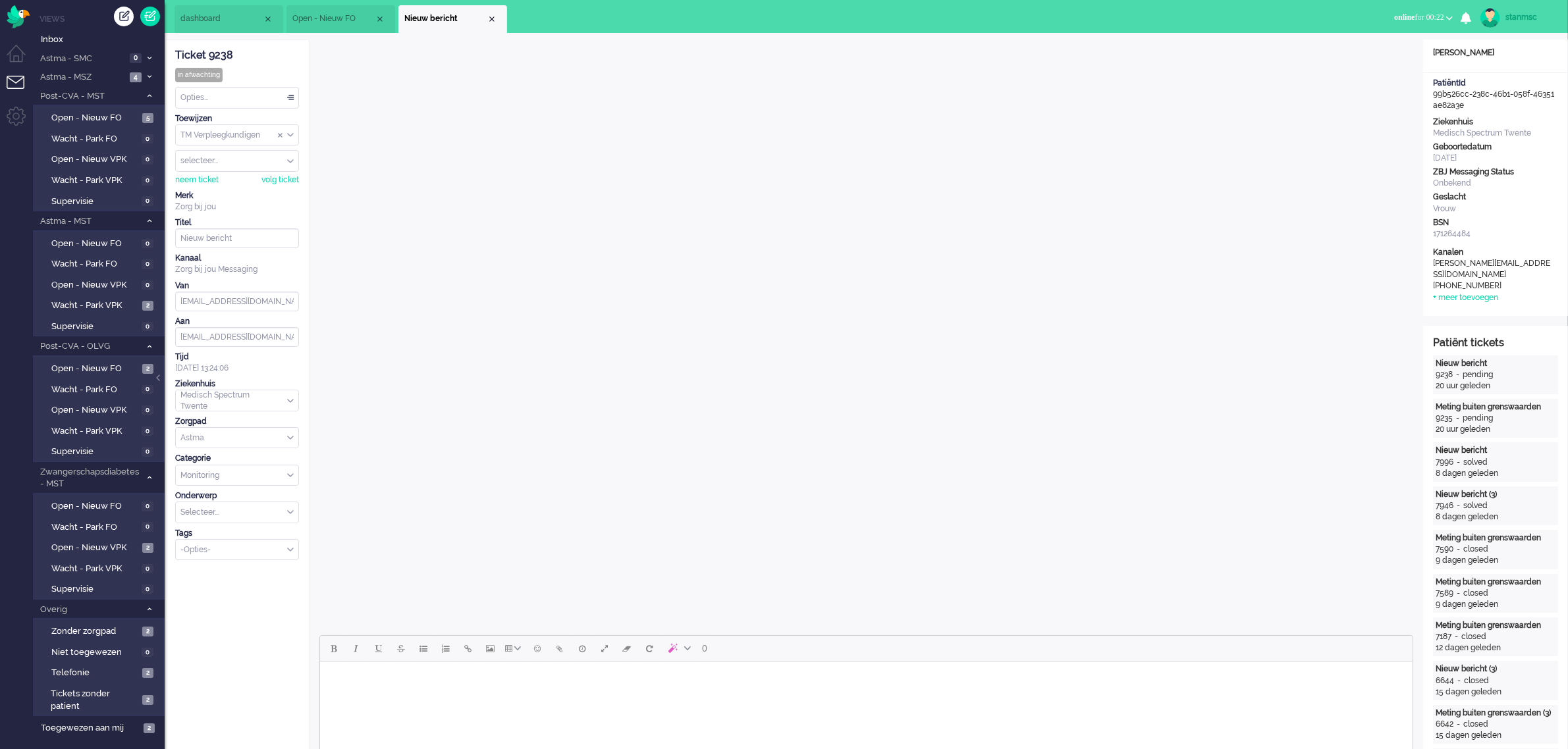
click at [214, 15] on span "dashboard" at bounding box center [221, 18] width 82 height 11
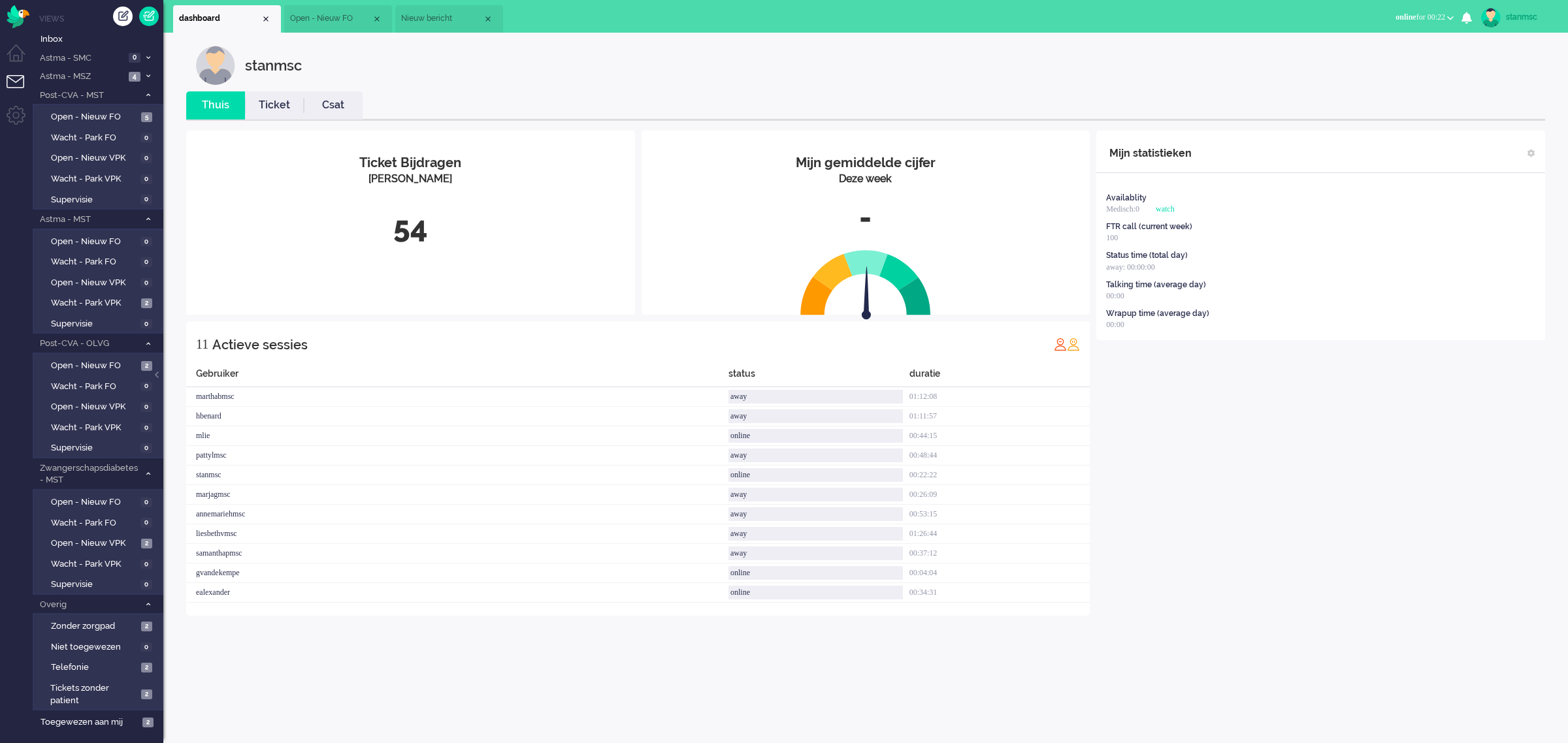
click at [279, 103] on link "Ticket" at bounding box center [274, 105] width 59 height 15
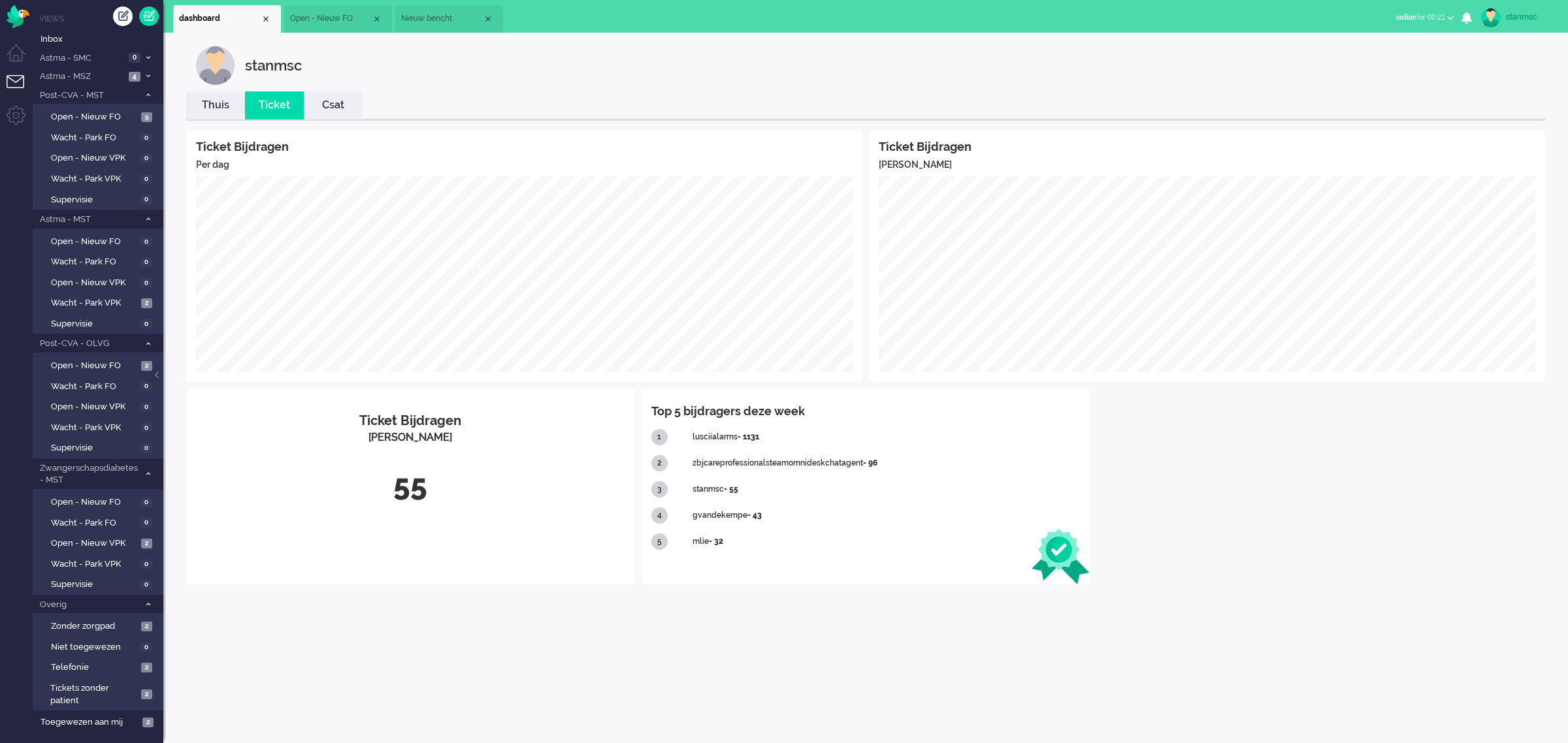
click at [224, 102] on link "Thuis" at bounding box center [215, 105] width 59 height 15
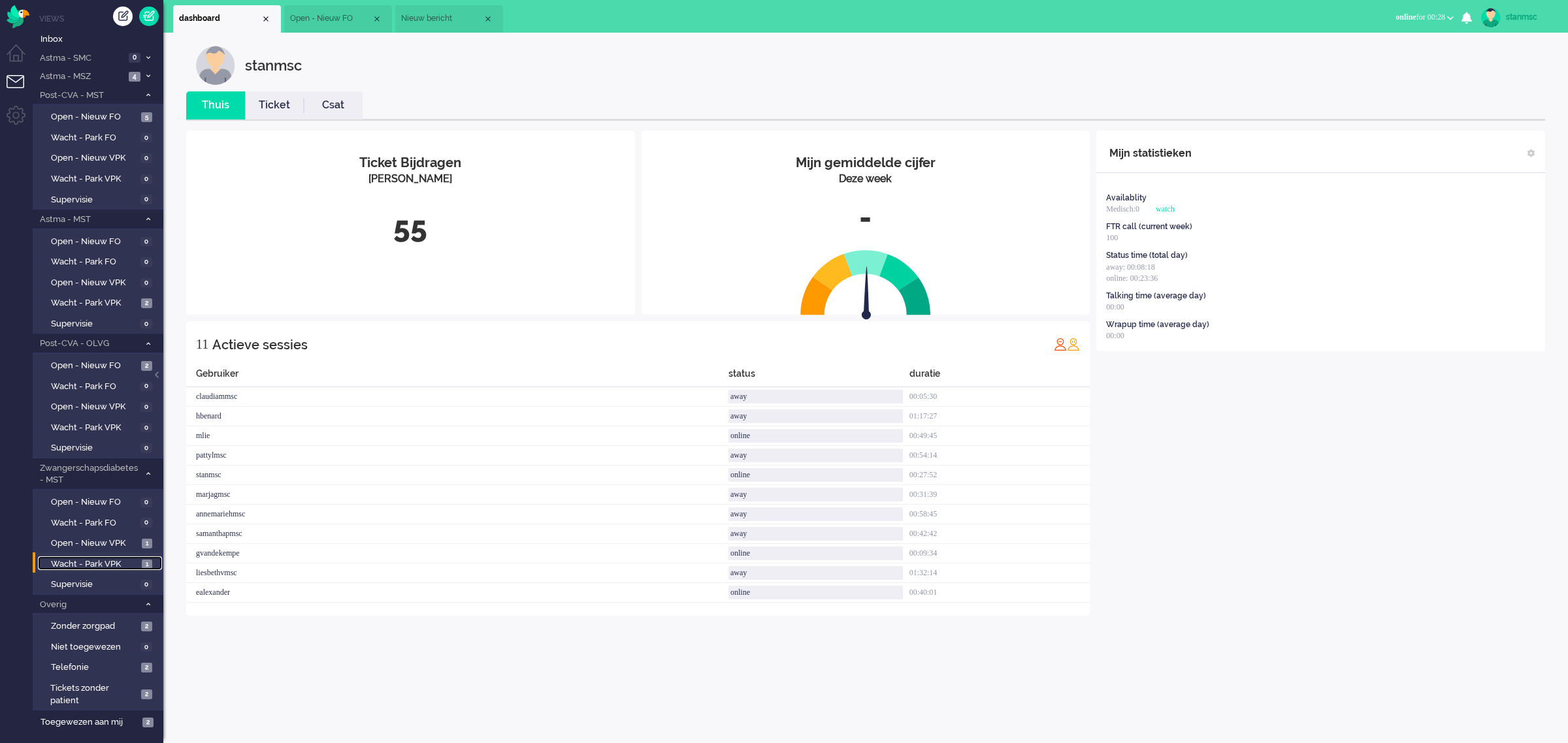
click at [92, 561] on span "Wacht - Park VPK" at bounding box center [94, 564] width 87 height 12
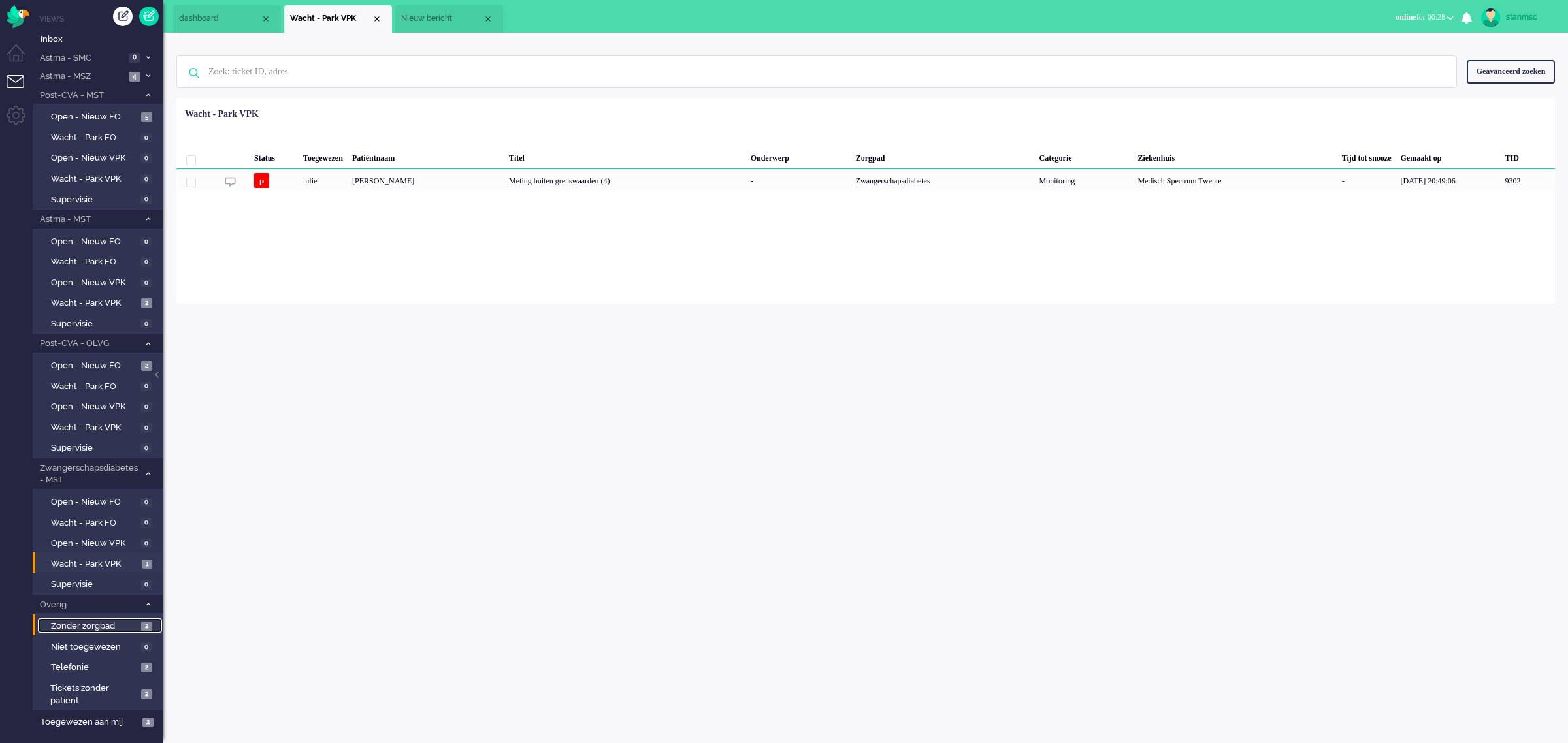
click at [122, 625] on span "Zonder zorgpad" at bounding box center [94, 626] width 87 height 12
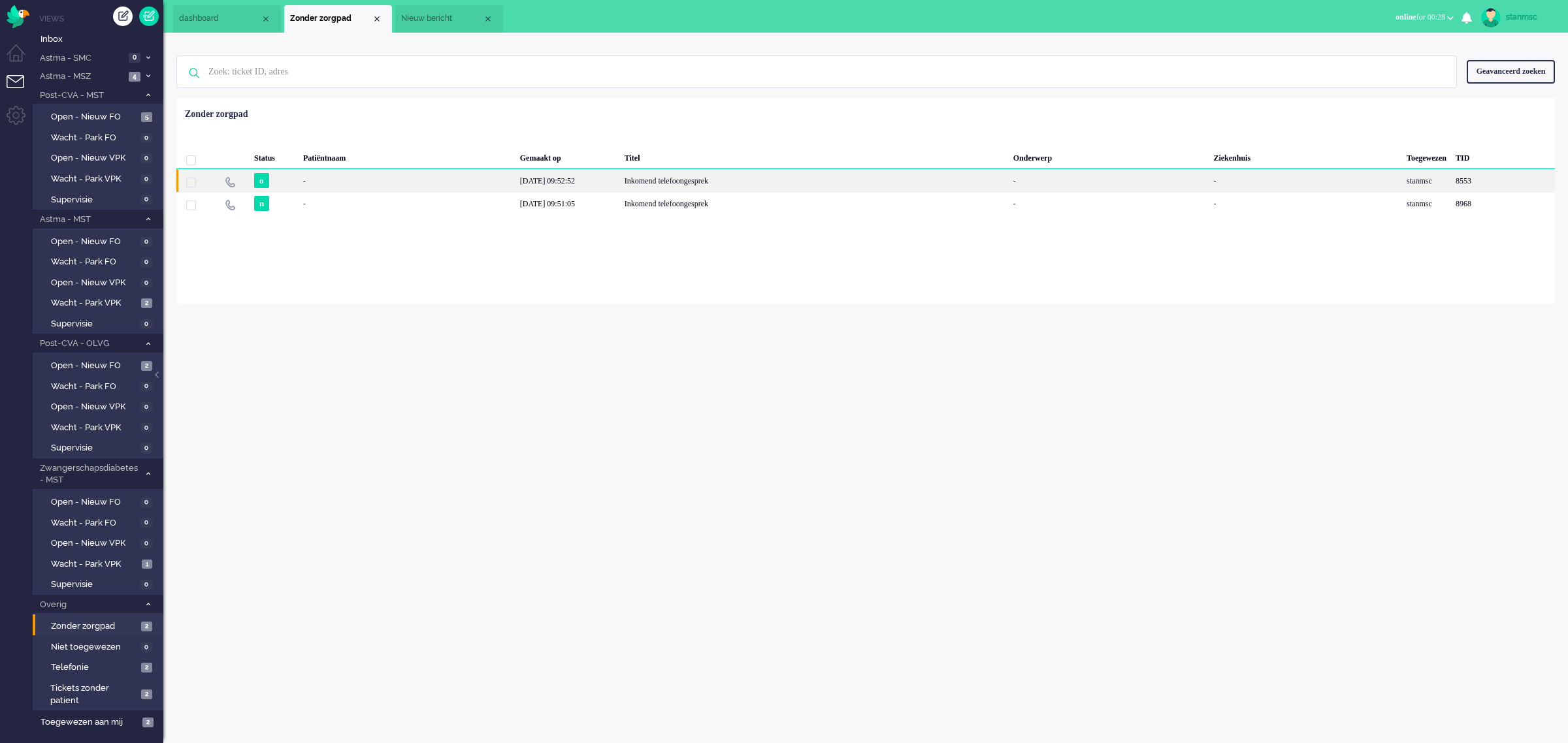
click at [1451, 184] on div "-" at bounding box center [1503, 180] width 104 height 23
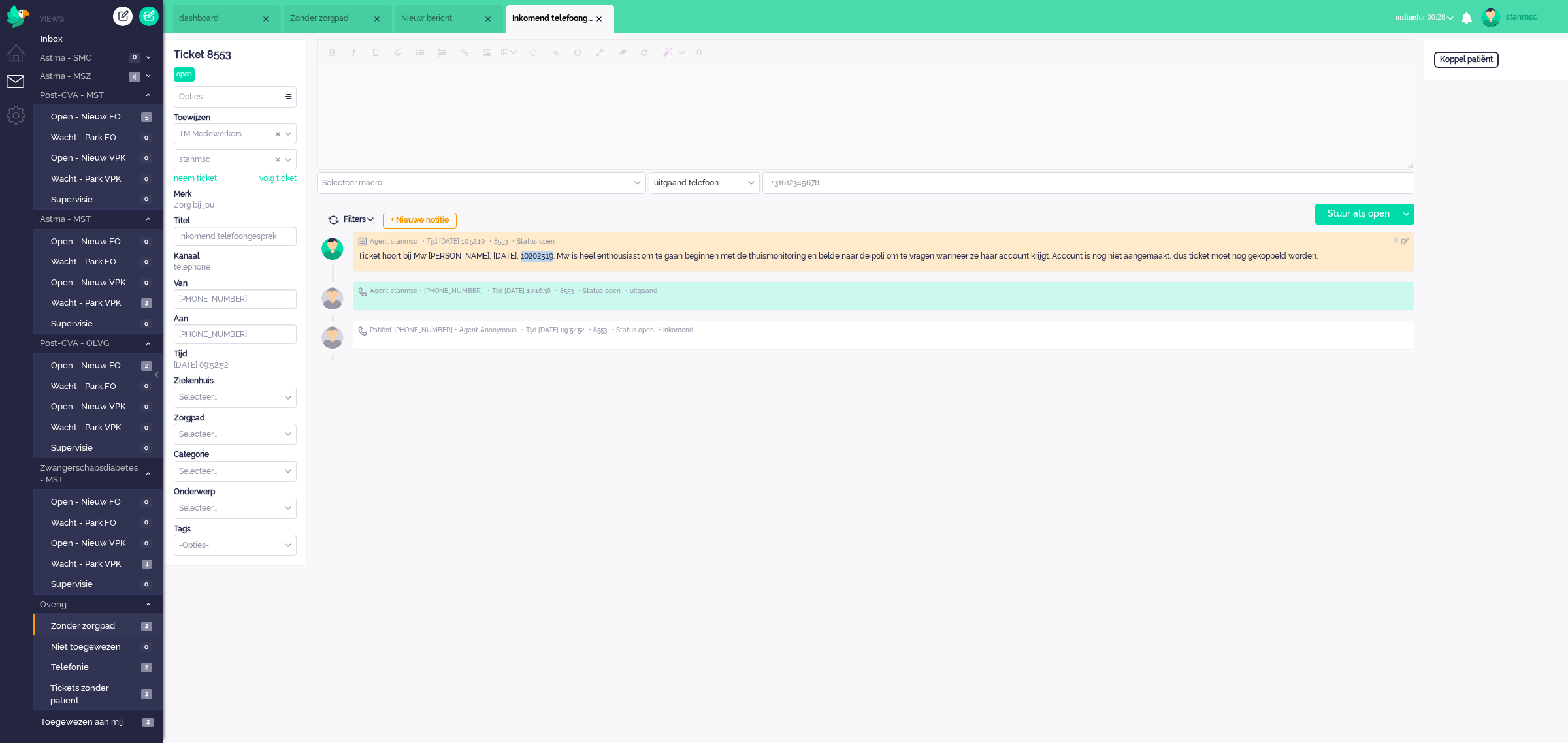
drag, startPoint x: 511, startPoint y: 256, endPoint x: 546, endPoint y: 259, distance: 35.1
click at [546, 259] on div "Ticket hoort bij Mw [PERSON_NAME], [DATE], 10202519. Mw is heel enthousiast om …" at bounding box center [884, 256] width 1051 height 11
copy div "10202519"
click at [599, 17] on div "Close tab" at bounding box center [599, 19] width 10 height 10
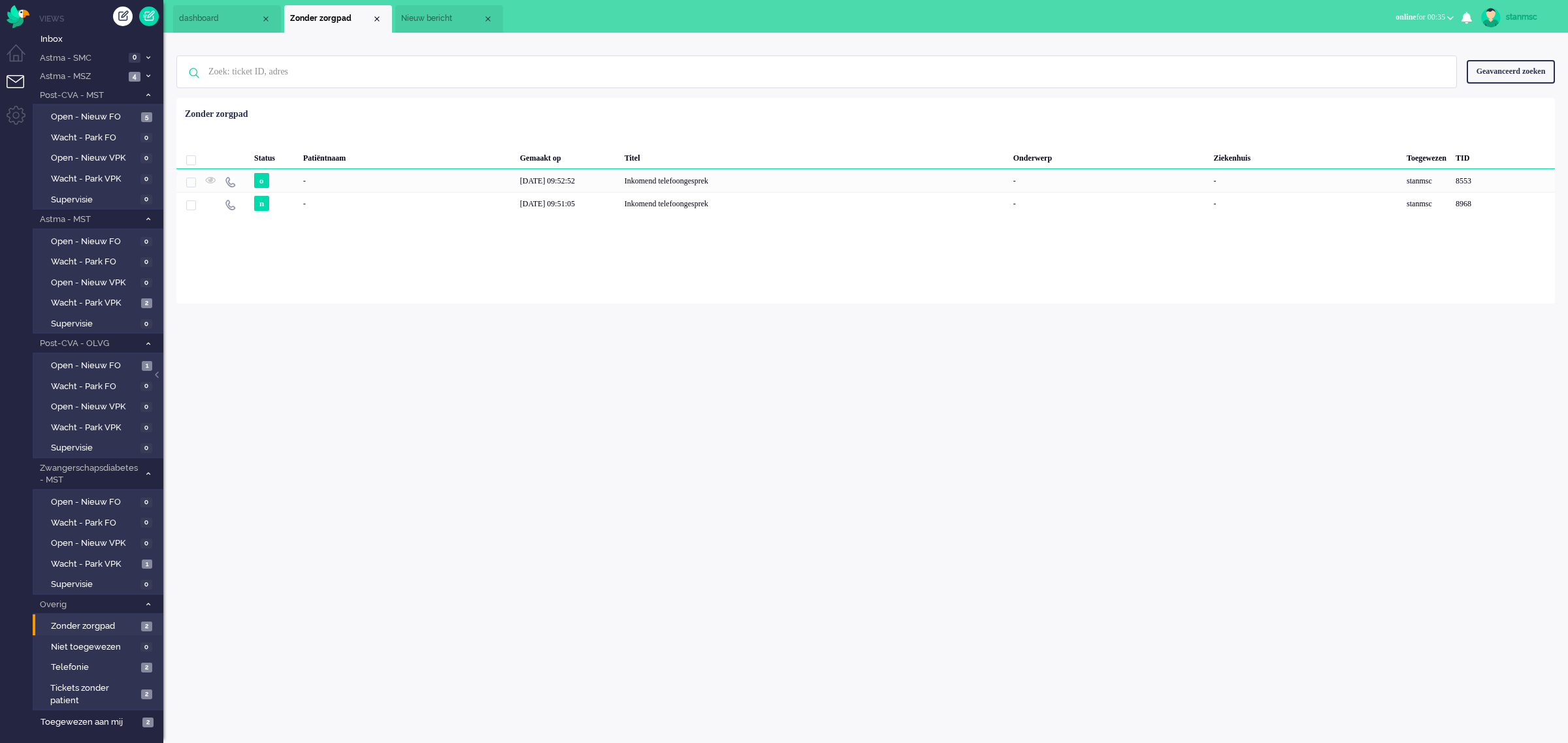
click at [456, 15] on span "Nieuw bericht" at bounding box center [442, 18] width 81 height 11
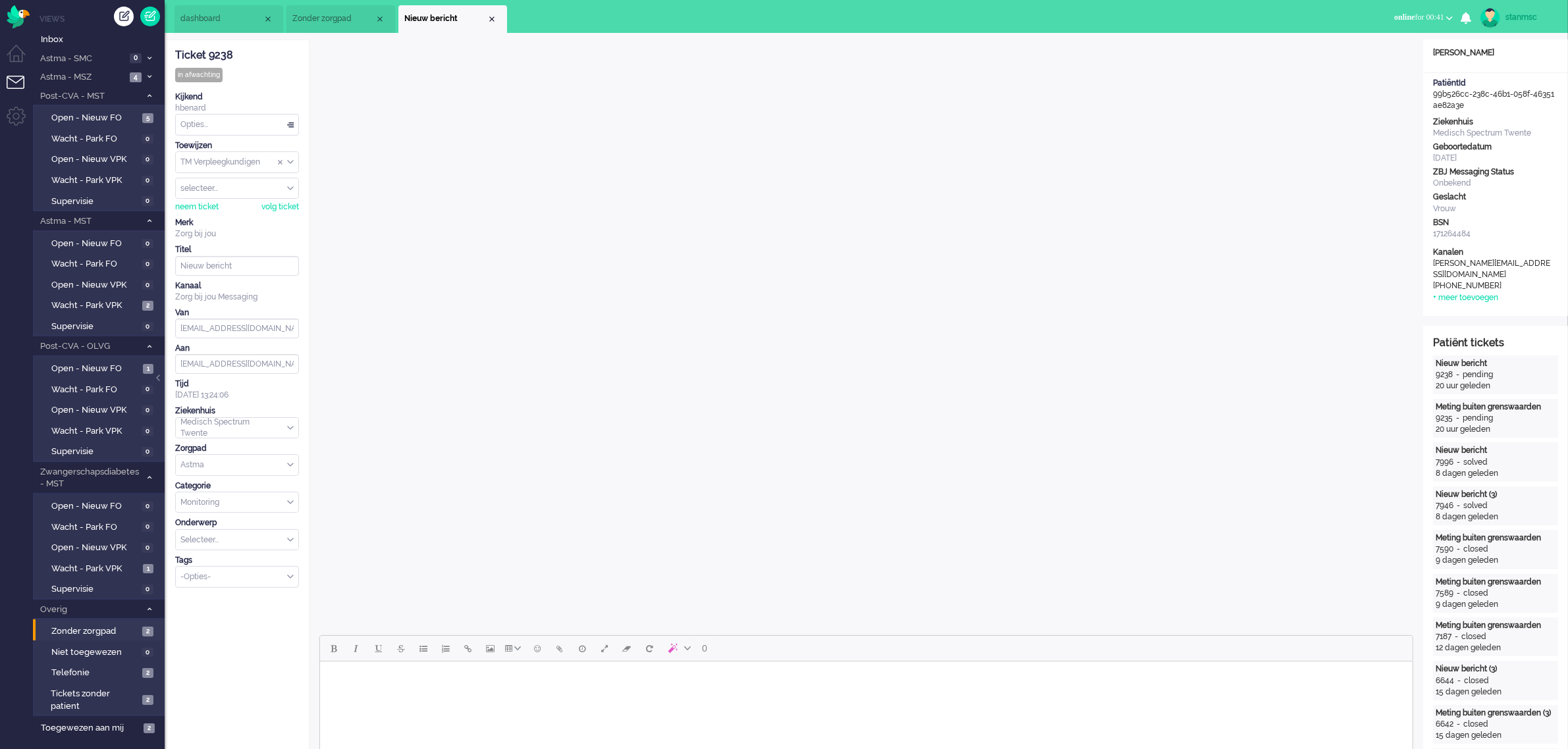
click at [1413, 17] on span "online for 00:41" at bounding box center [1419, 17] width 50 height 10
click at [1377, 42] on label "Away" at bounding box center [1398, 44] width 104 height 11
click at [1412, 26] on button "away for 00:11" at bounding box center [1424, 18] width 71 height 19
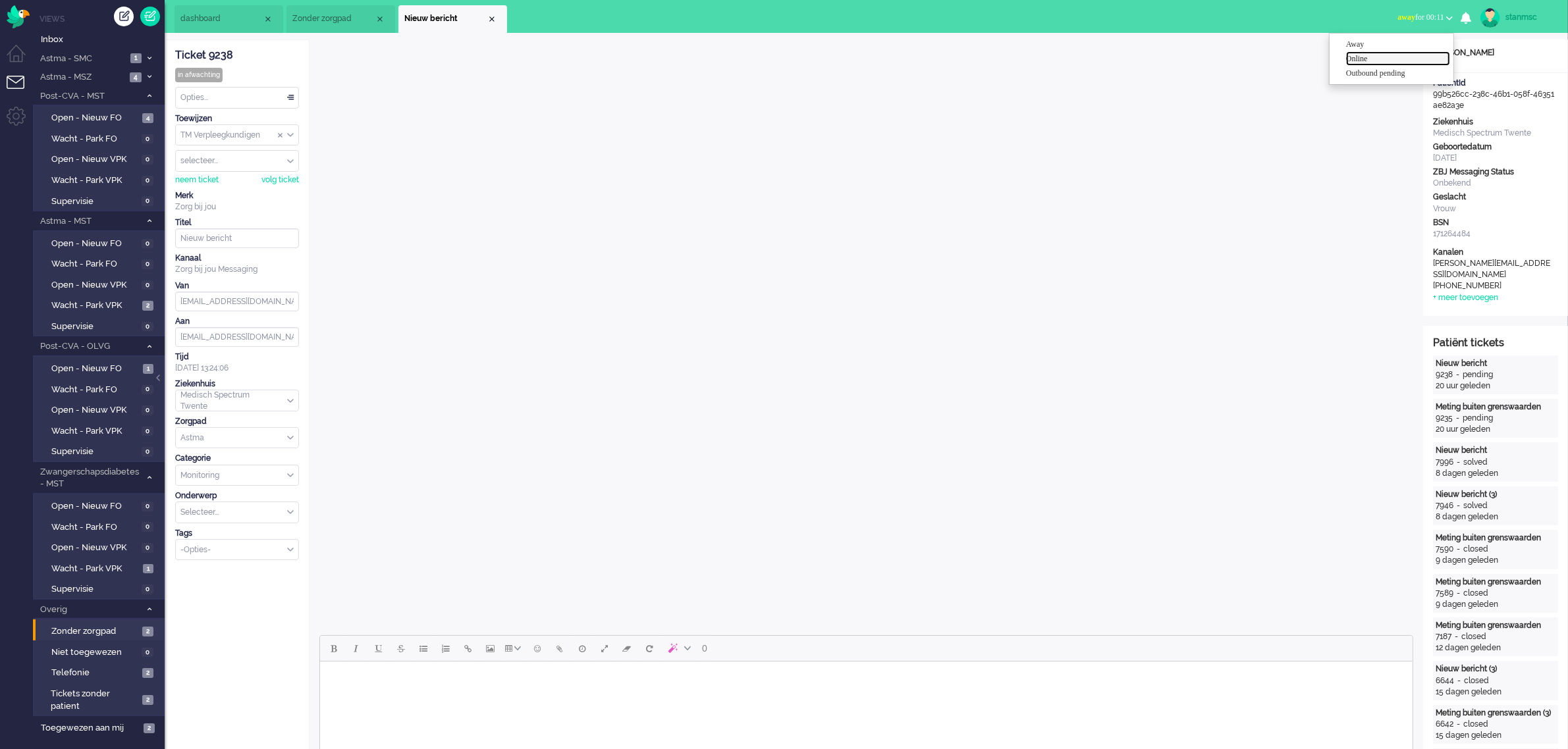
click at [1397, 56] on label "Online" at bounding box center [1398, 59] width 104 height 11
click at [491, 20] on div "Close tab" at bounding box center [491, 19] width 10 height 10
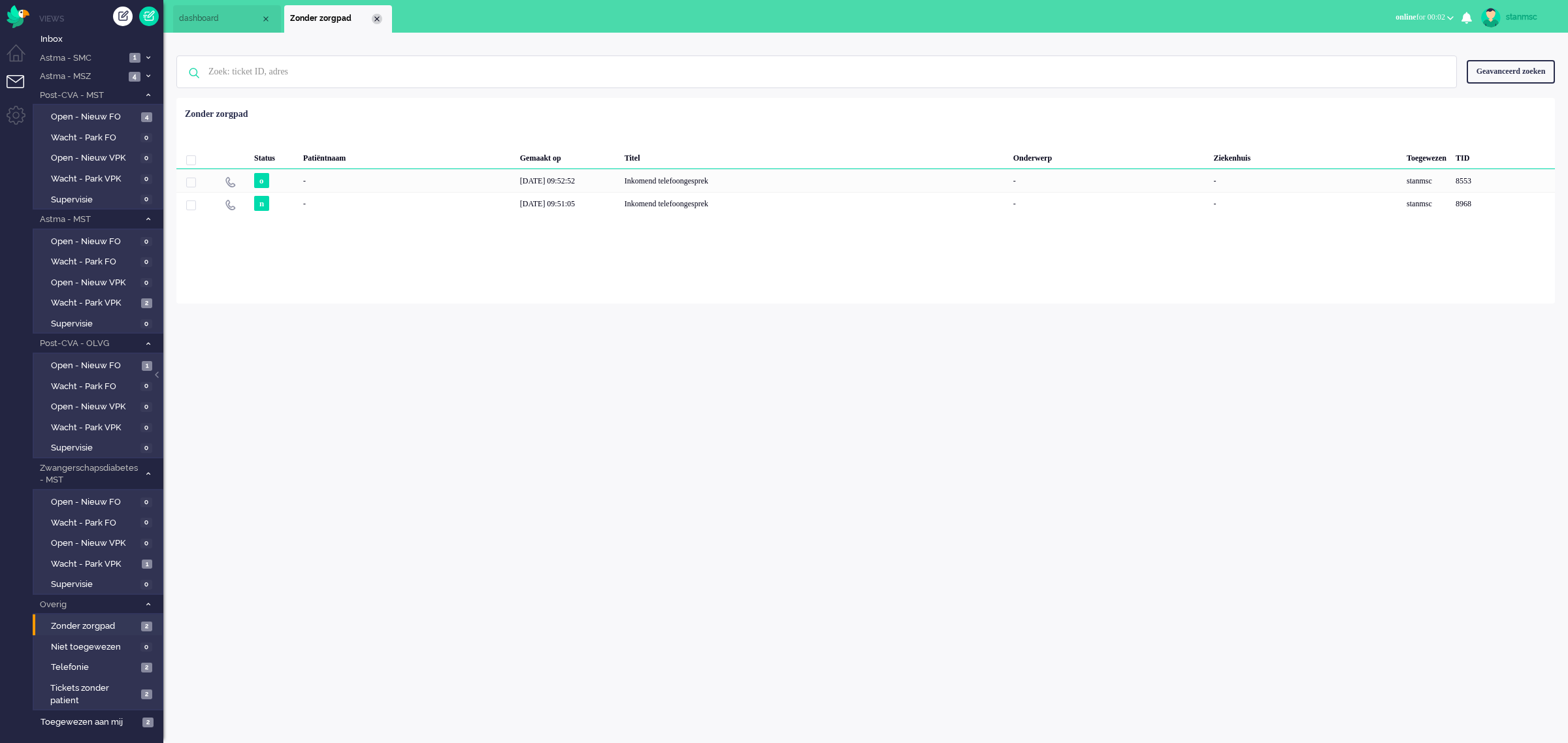
click at [373, 20] on div "Close tab" at bounding box center [377, 19] width 10 height 10
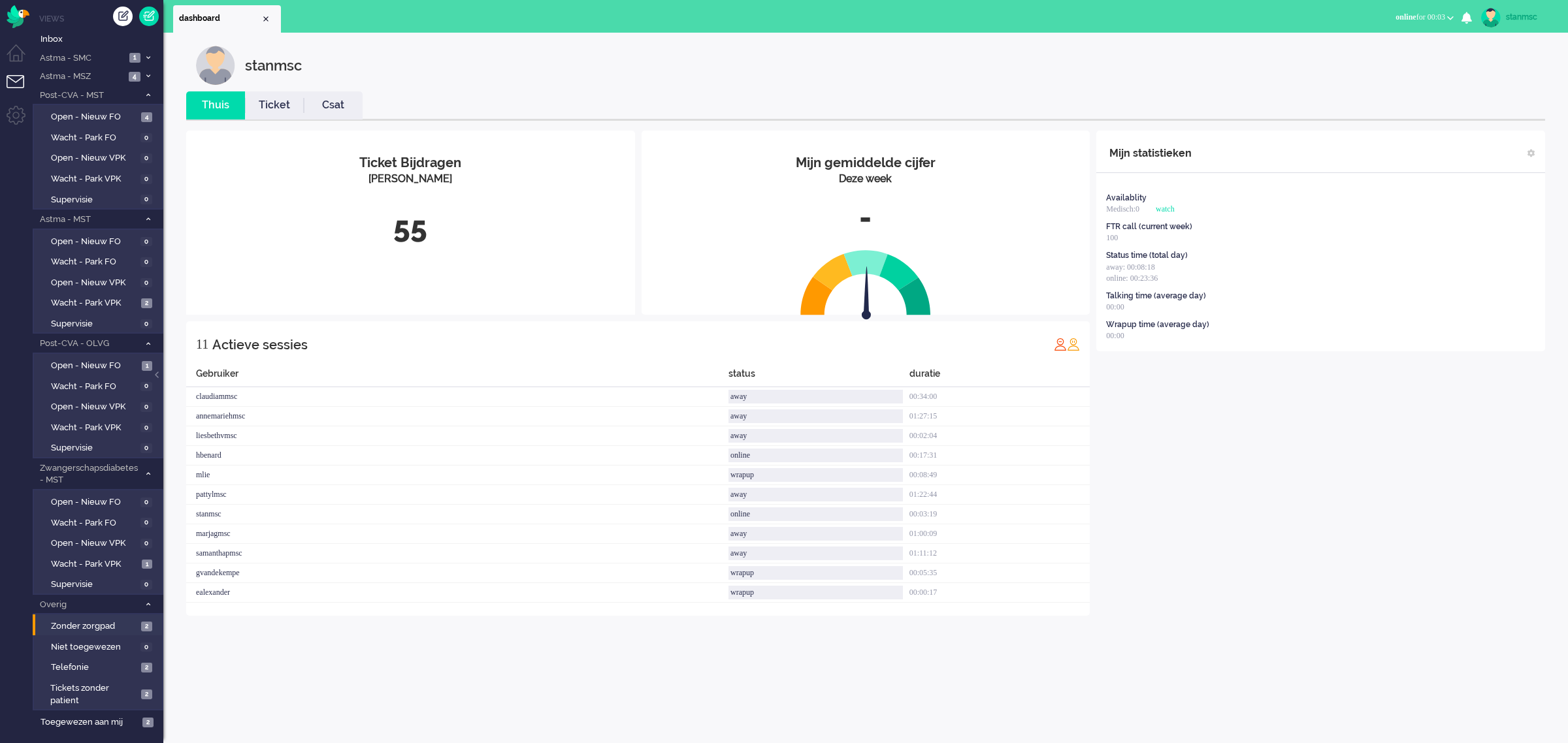
click at [1434, 14] on span "online for 00:03" at bounding box center [1420, 17] width 49 height 9
click at [1374, 47] on label "Away" at bounding box center [1399, 44] width 103 height 11
click at [1422, 14] on span "away for 00:02" at bounding box center [1422, 17] width 47 height 9
click at [1386, 57] on label "Online" at bounding box center [1399, 58] width 103 height 11
click at [110, 365] on span "Open - Nieuw FO" at bounding box center [94, 365] width 87 height 12
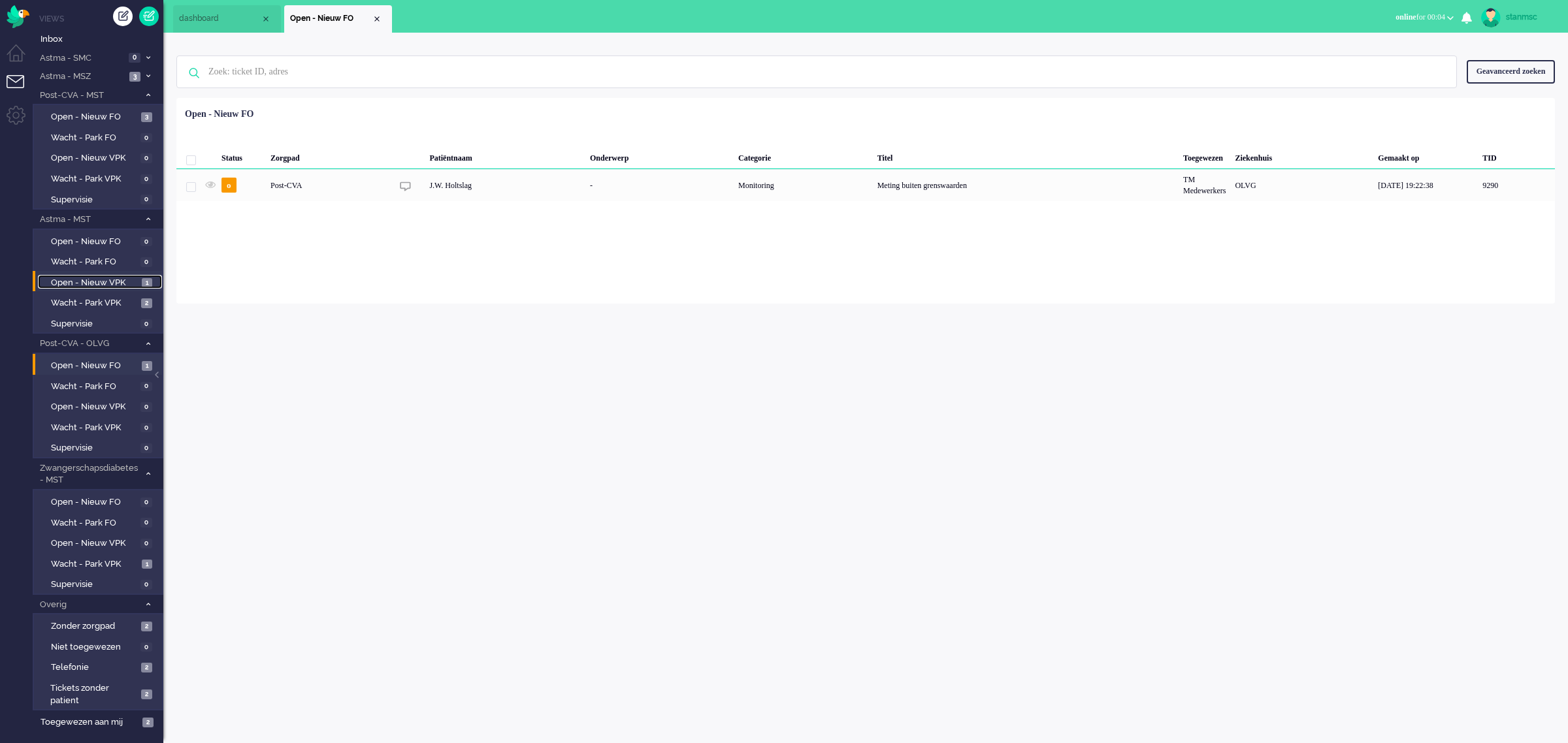
click at [79, 278] on span "Open - Nieuw VPK" at bounding box center [94, 283] width 87 height 12
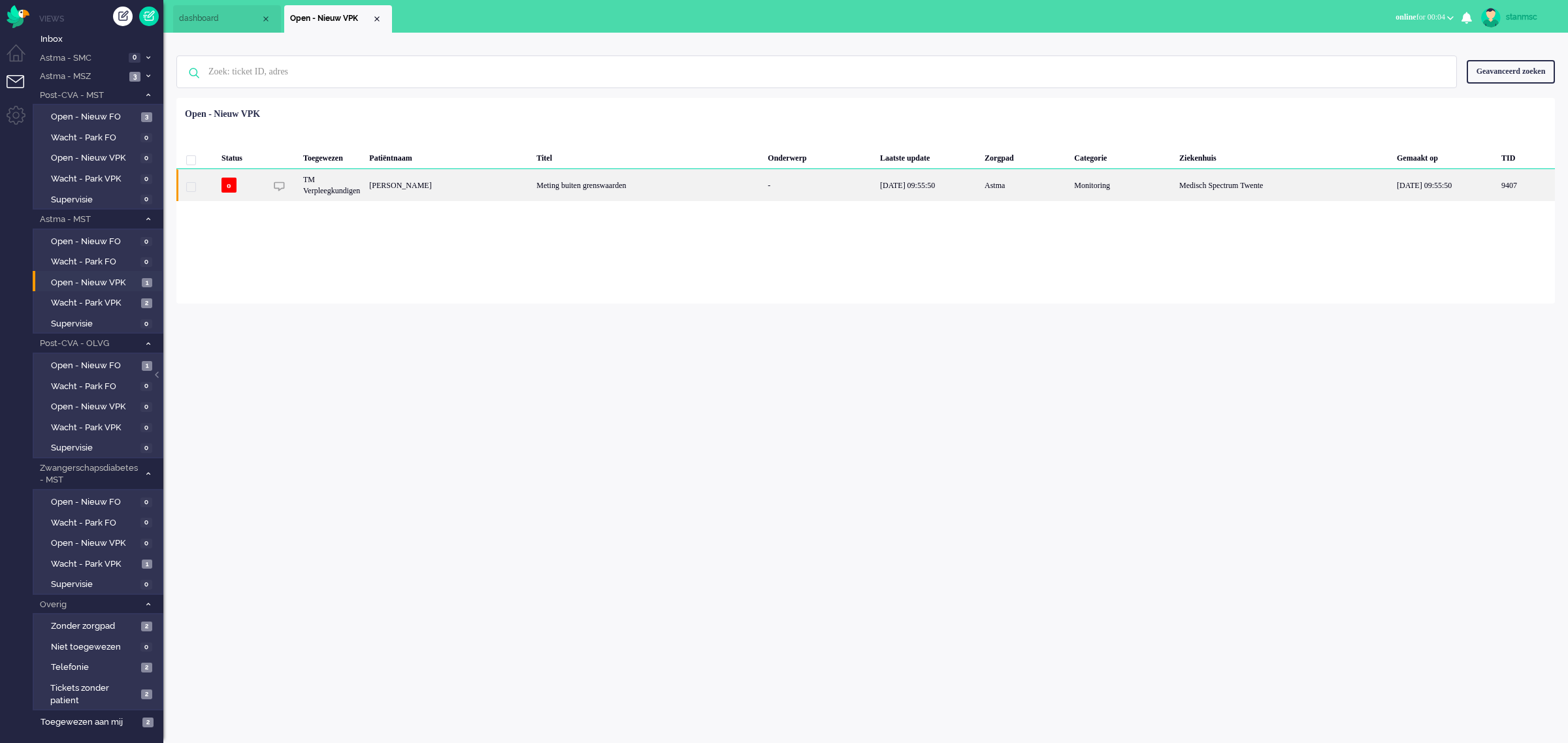
click at [1497, 188] on div "[PERSON_NAME]" at bounding box center [1526, 185] width 58 height 32
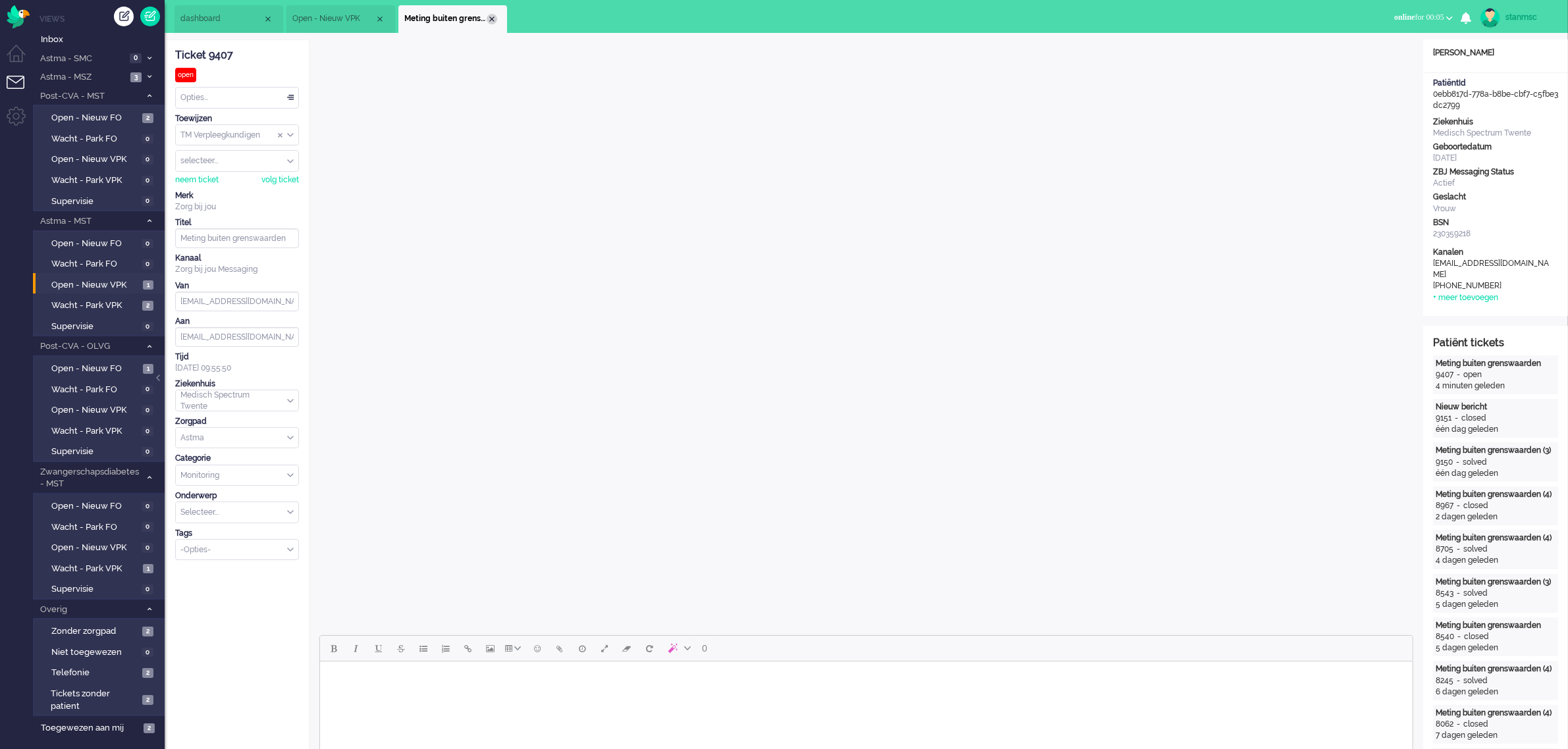
click at [496, 18] on div "Close tab" at bounding box center [491, 19] width 10 height 10
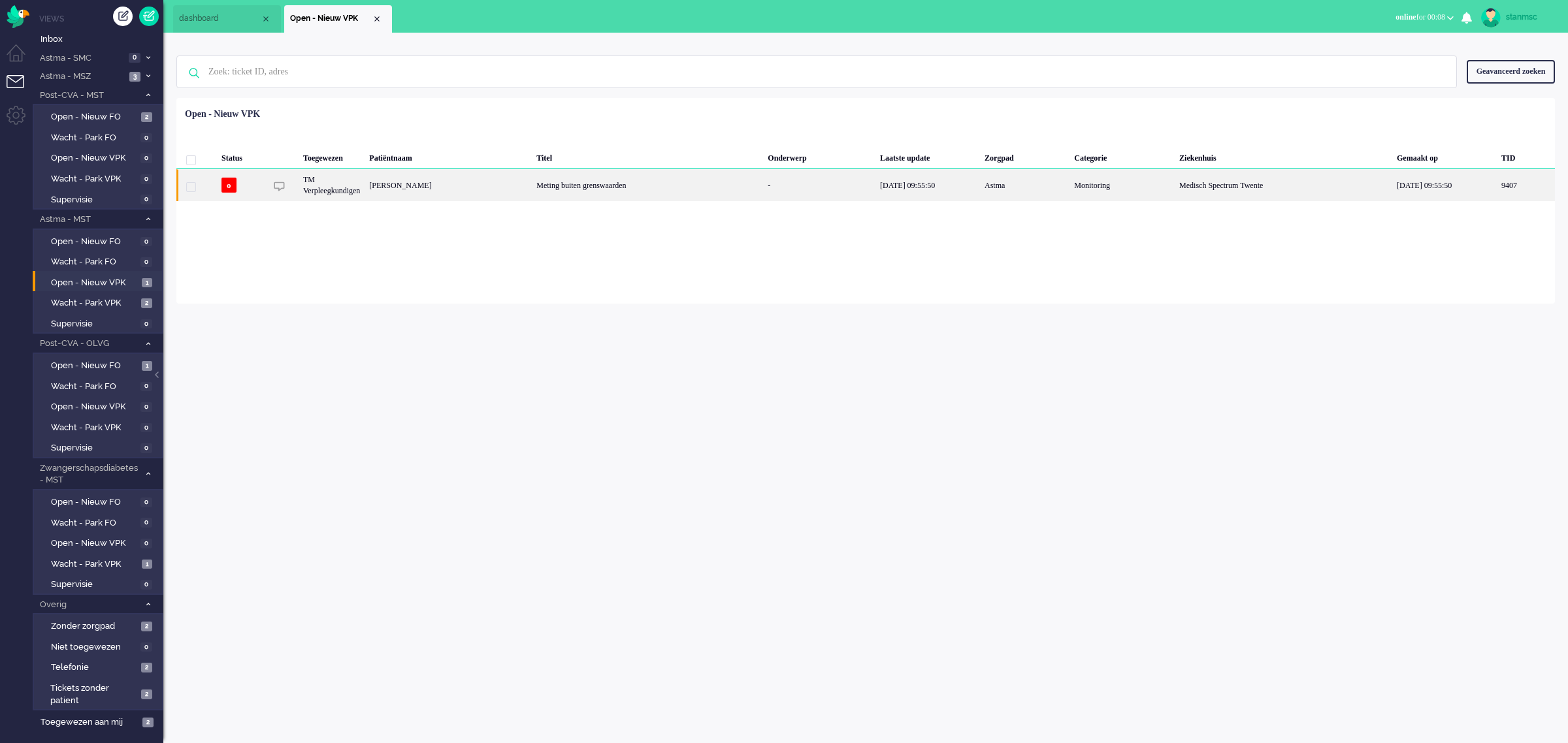
click at [1497, 187] on div "[PERSON_NAME]" at bounding box center [1526, 185] width 58 height 32
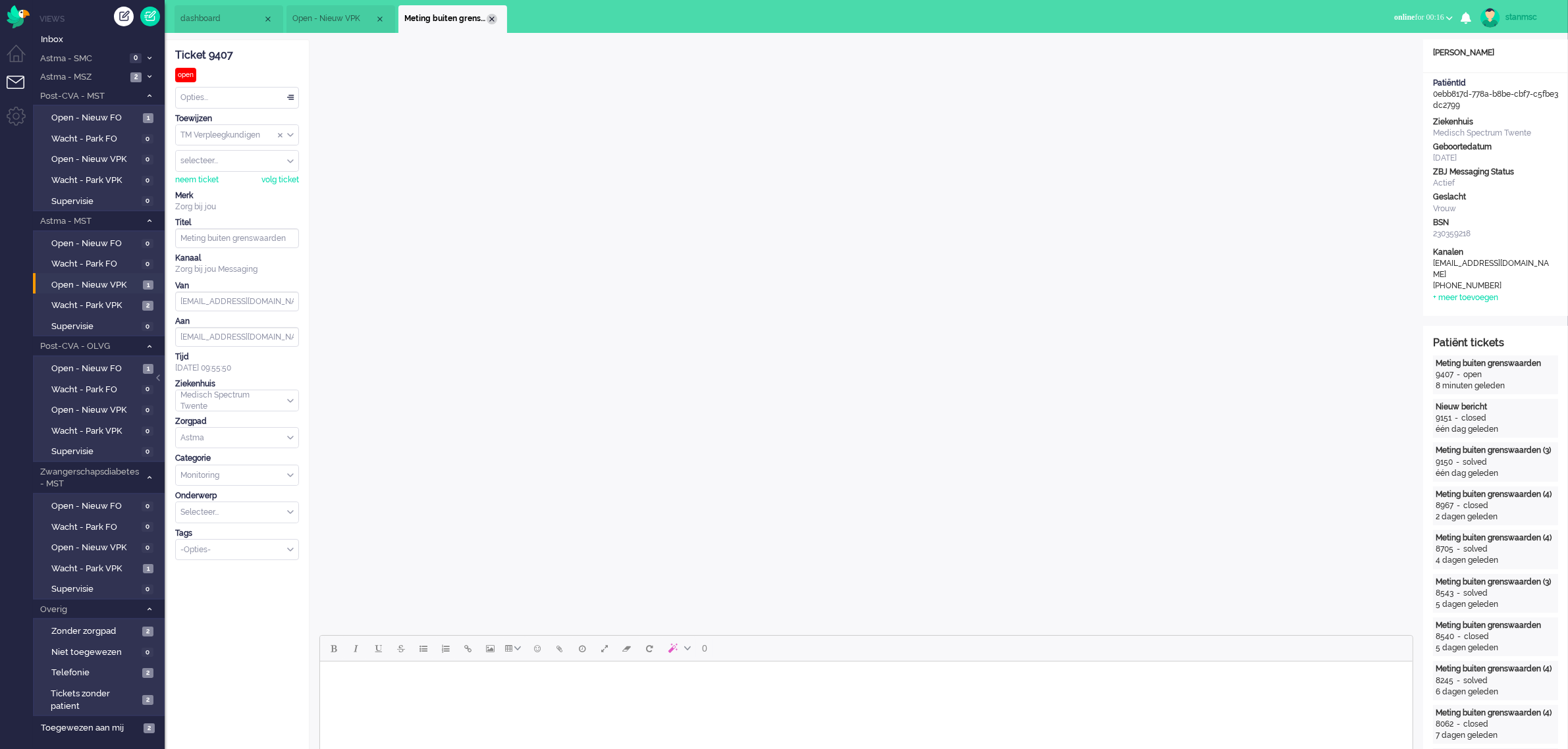
click at [488, 18] on div "Close tab" at bounding box center [491, 19] width 10 height 10
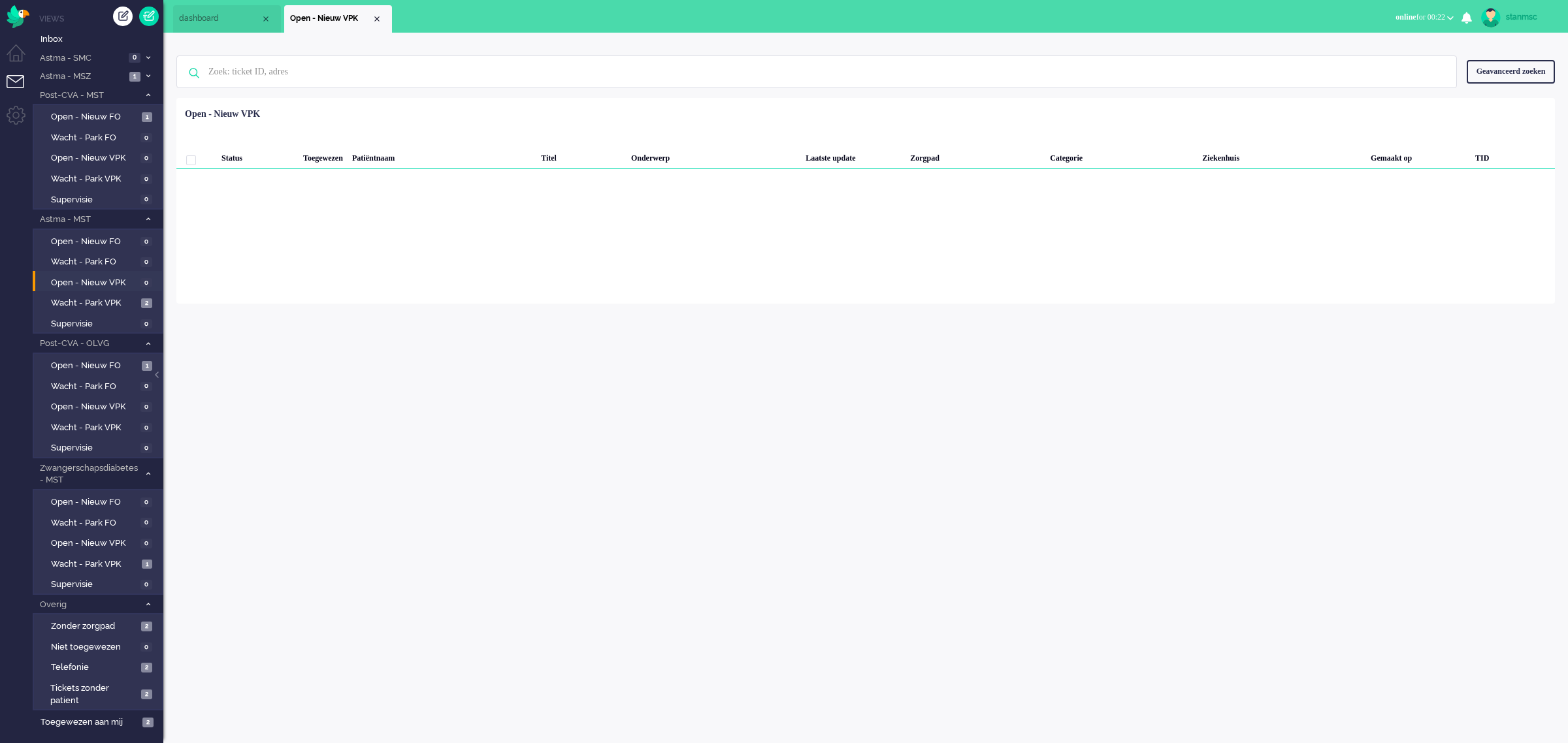
click at [1514, 21] on div "stanmsc" at bounding box center [1529, 17] width 49 height 13
click at [1498, 86] on link "Instellingen" at bounding box center [1516, 88] width 90 height 13
select select
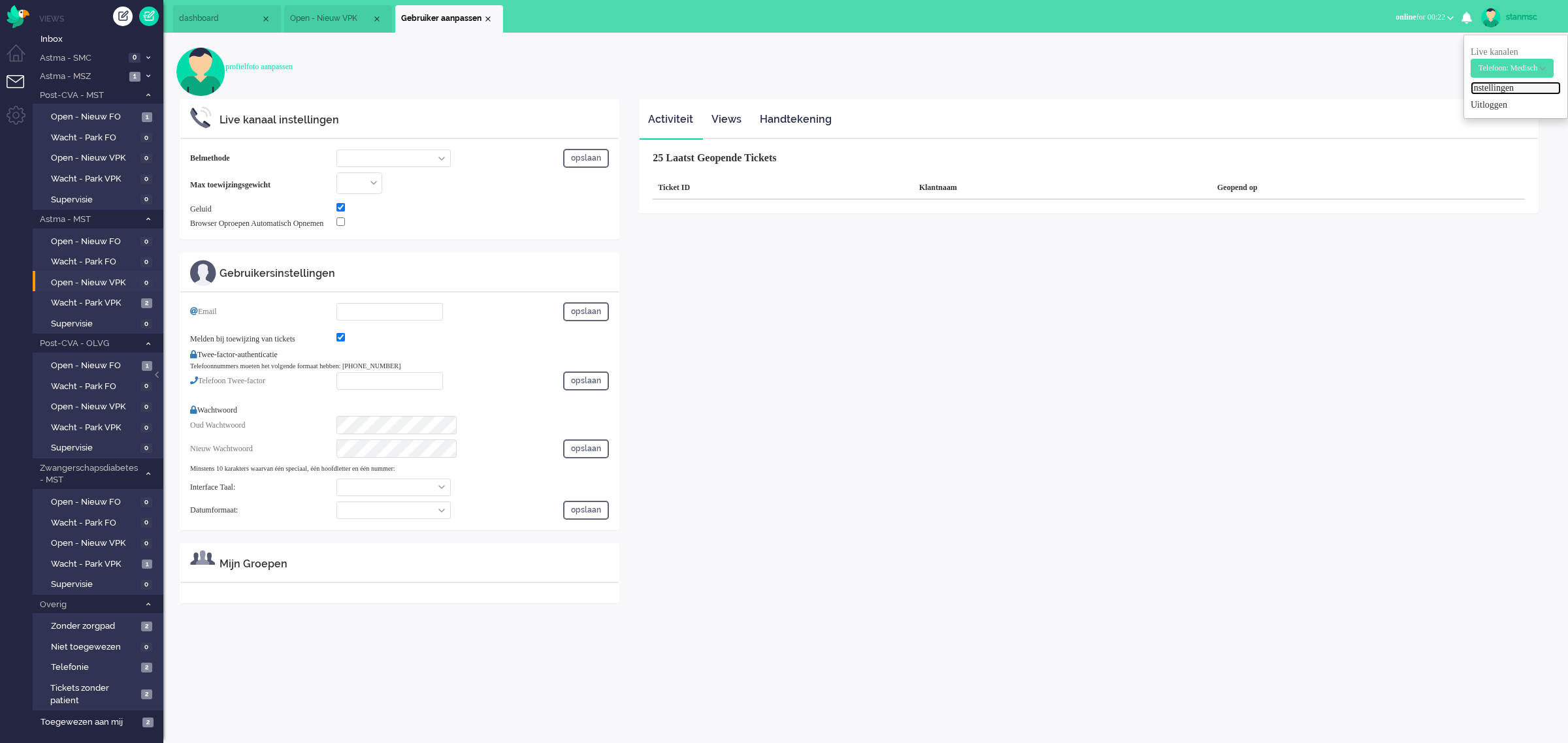
select select "inbound-new"
type input "[PHONE_NUMBER]"
checkbox input "true"
type input "[EMAIL_ADDRESS][DOMAIN_NAME]"
checkbox input "true"
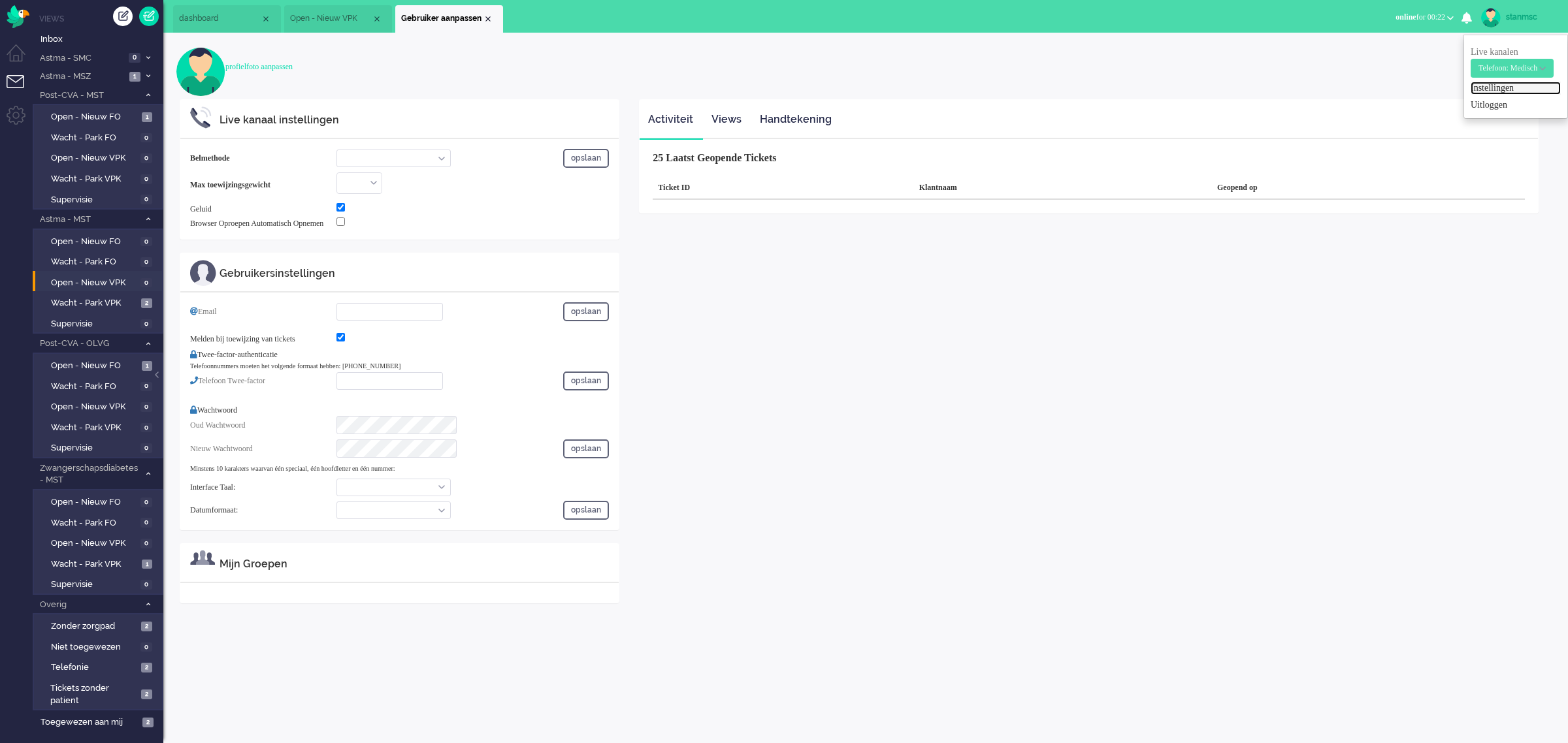
type input "[PHONE_NUMBER]"
select select "nl"
select select "nl_NL"
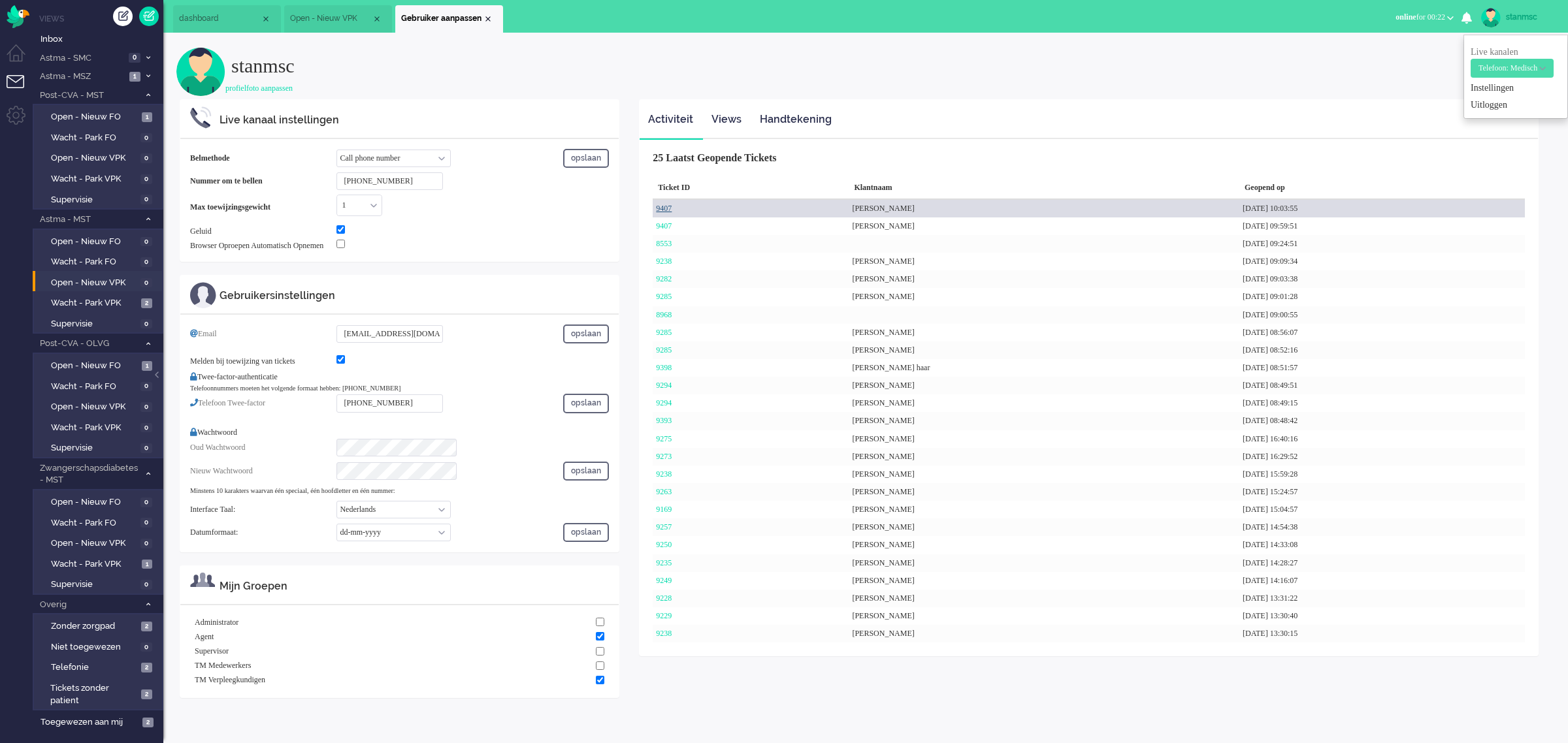
click at [666, 207] on link "9407" at bounding box center [664, 208] width 16 height 9
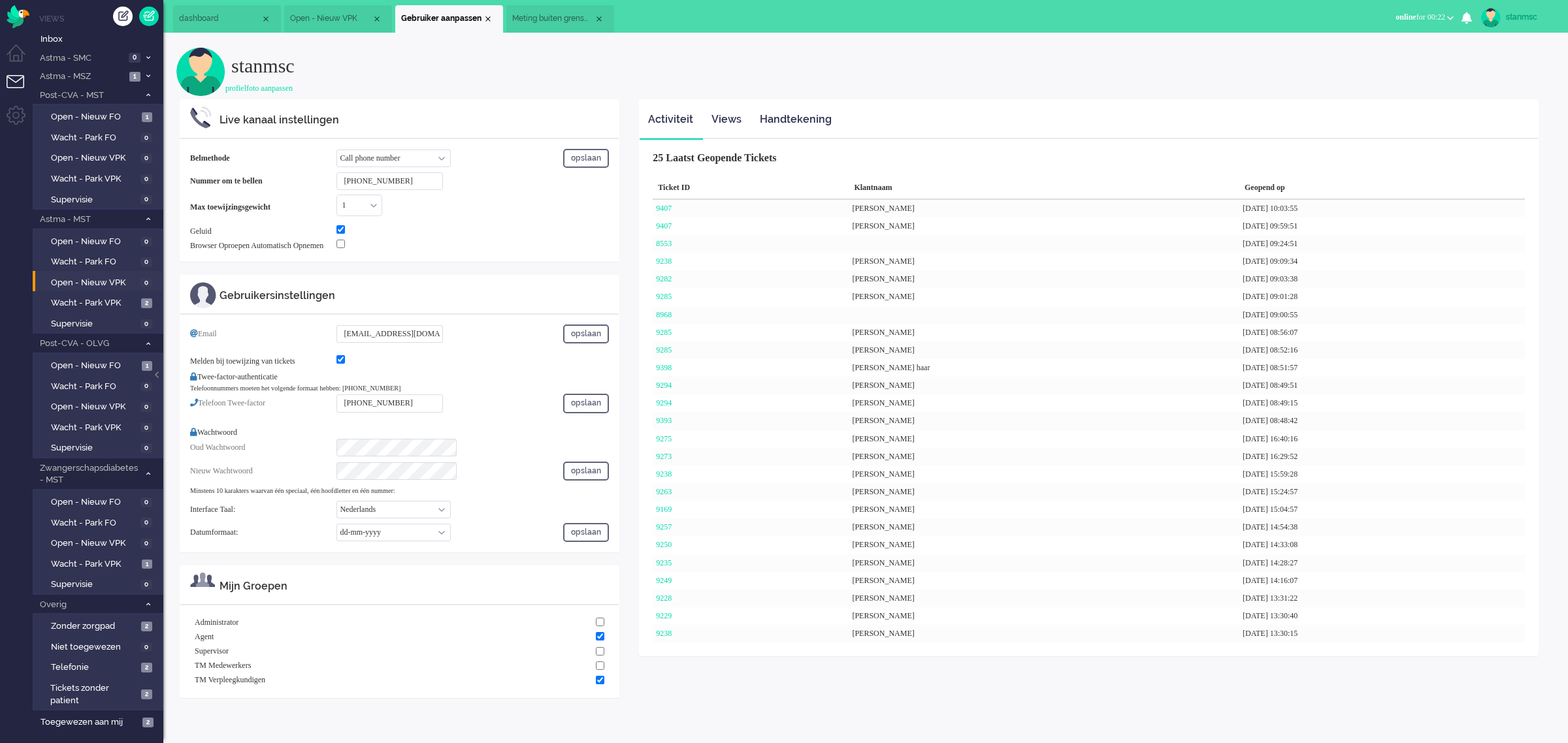
drag, startPoint x: 549, startPoint y: 15, endPoint x: 542, endPoint y: 16, distance: 7.1
click at [546, 15] on span "Meting buiten grenswaarden" at bounding box center [553, 18] width 81 height 11
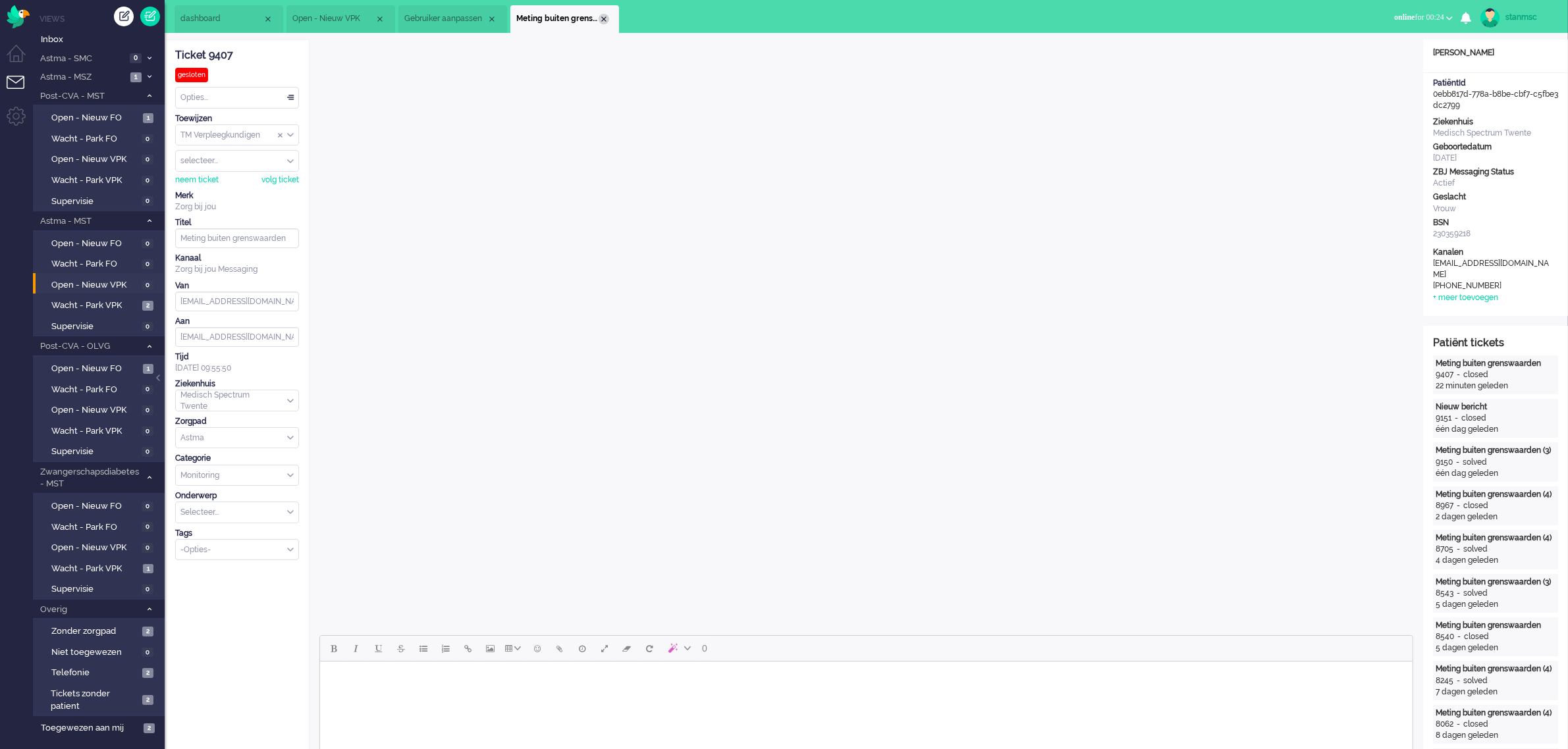
click at [604, 18] on div "Close tab" at bounding box center [603, 19] width 10 height 10
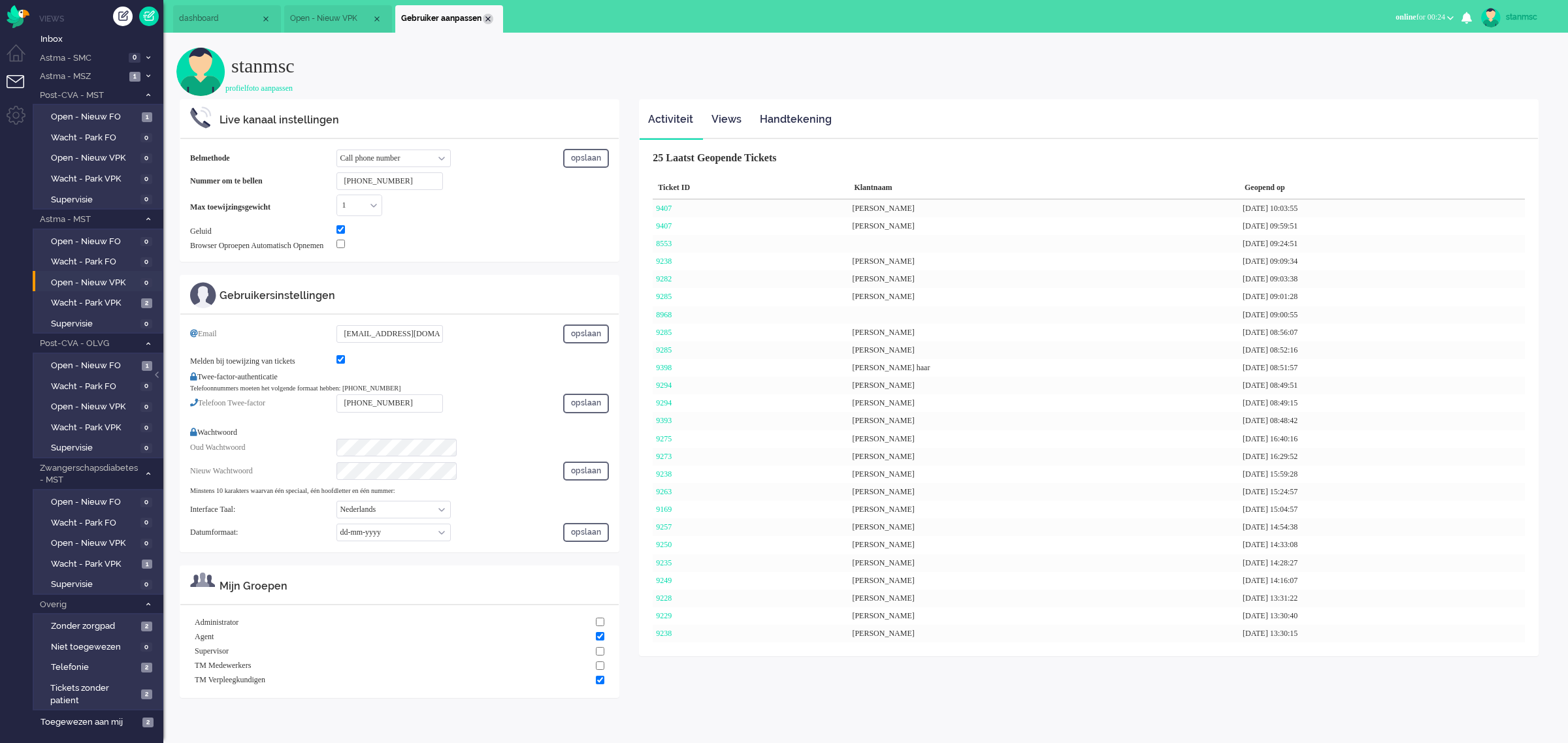
click at [488, 18] on div "Close tab" at bounding box center [488, 19] width 10 height 10
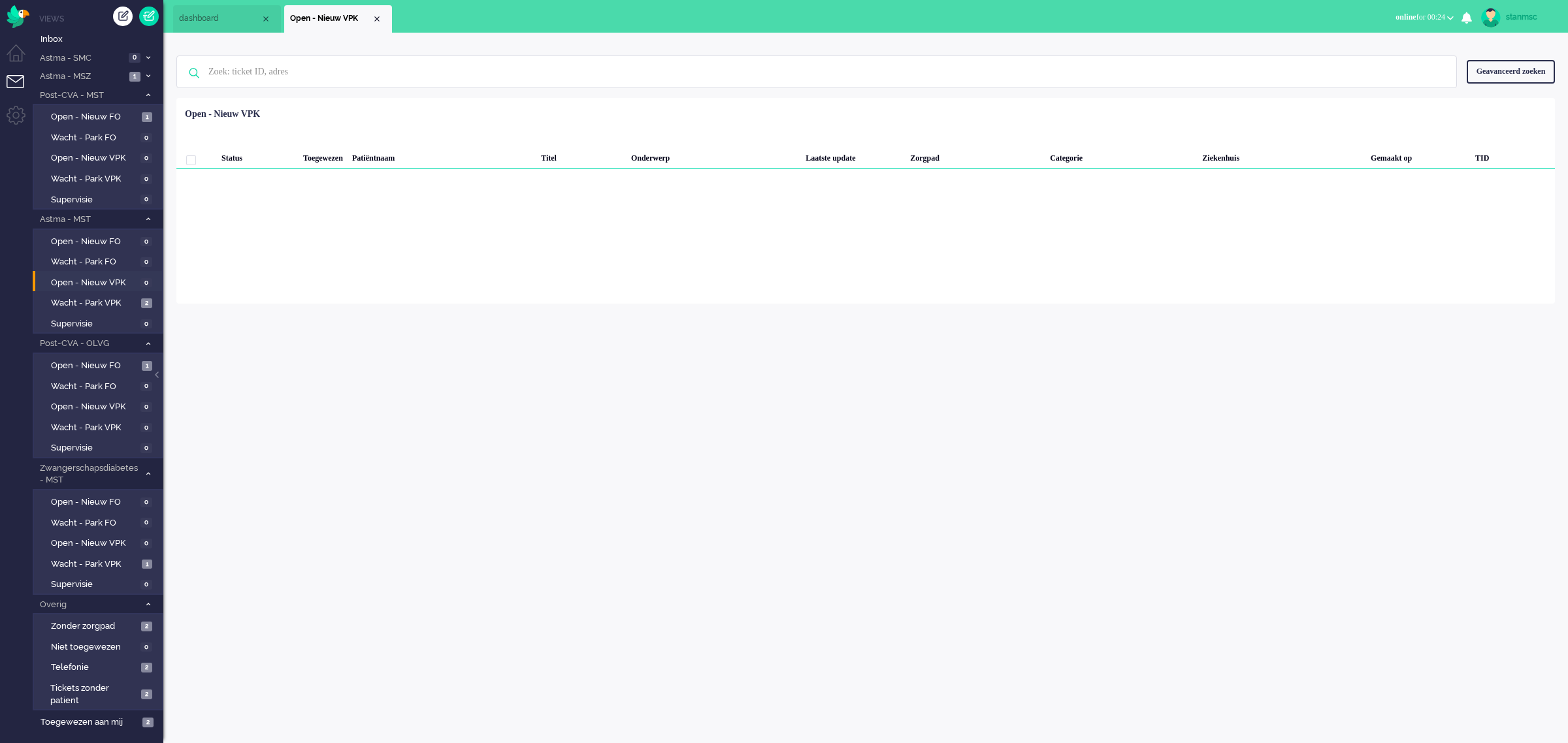
click at [217, 18] on span "dashboard" at bounding box center [219, 18] width 81 height 11
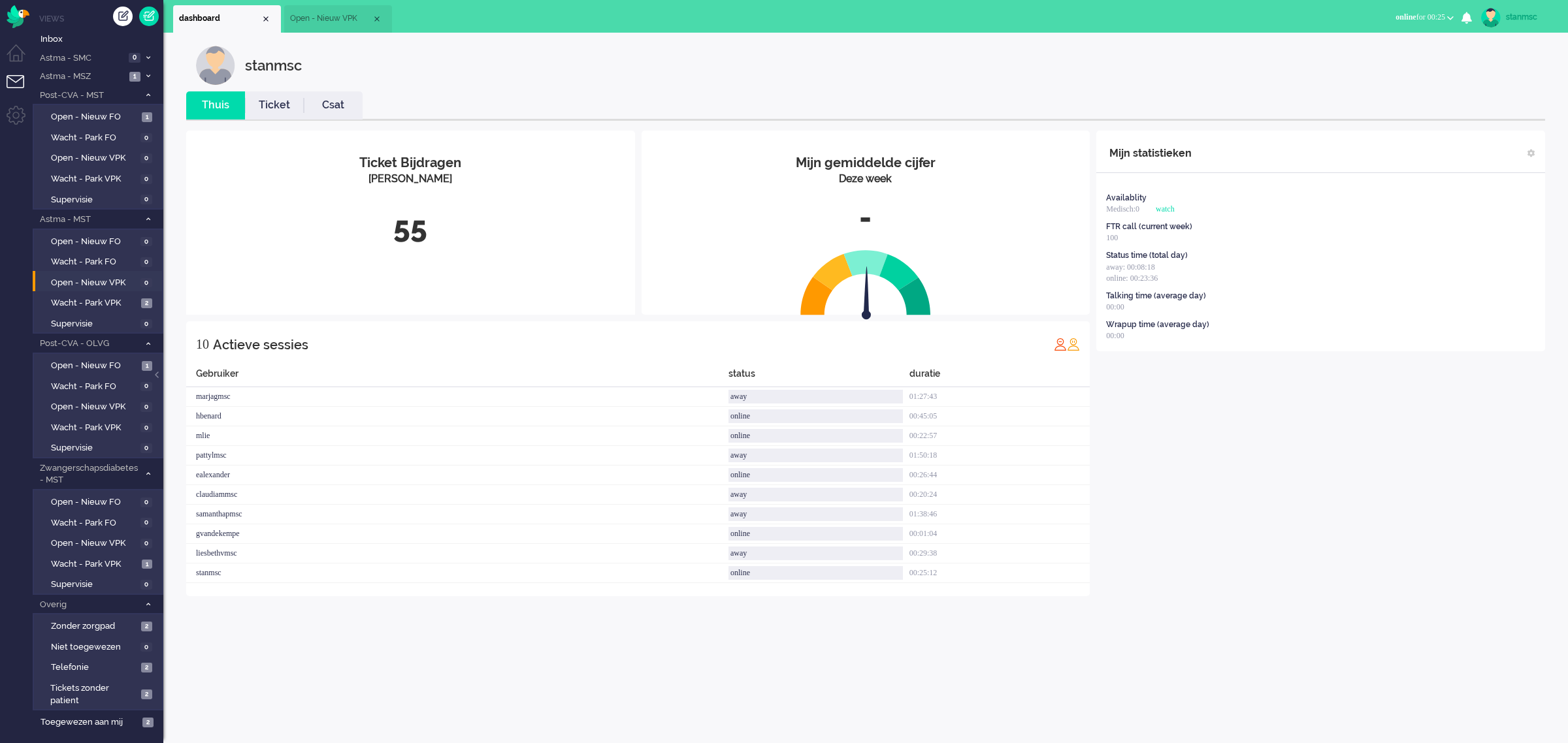
click at [346, 17] on span "Open - Nieuw VPK" at bounding box center [331, 18] width 81 height 11
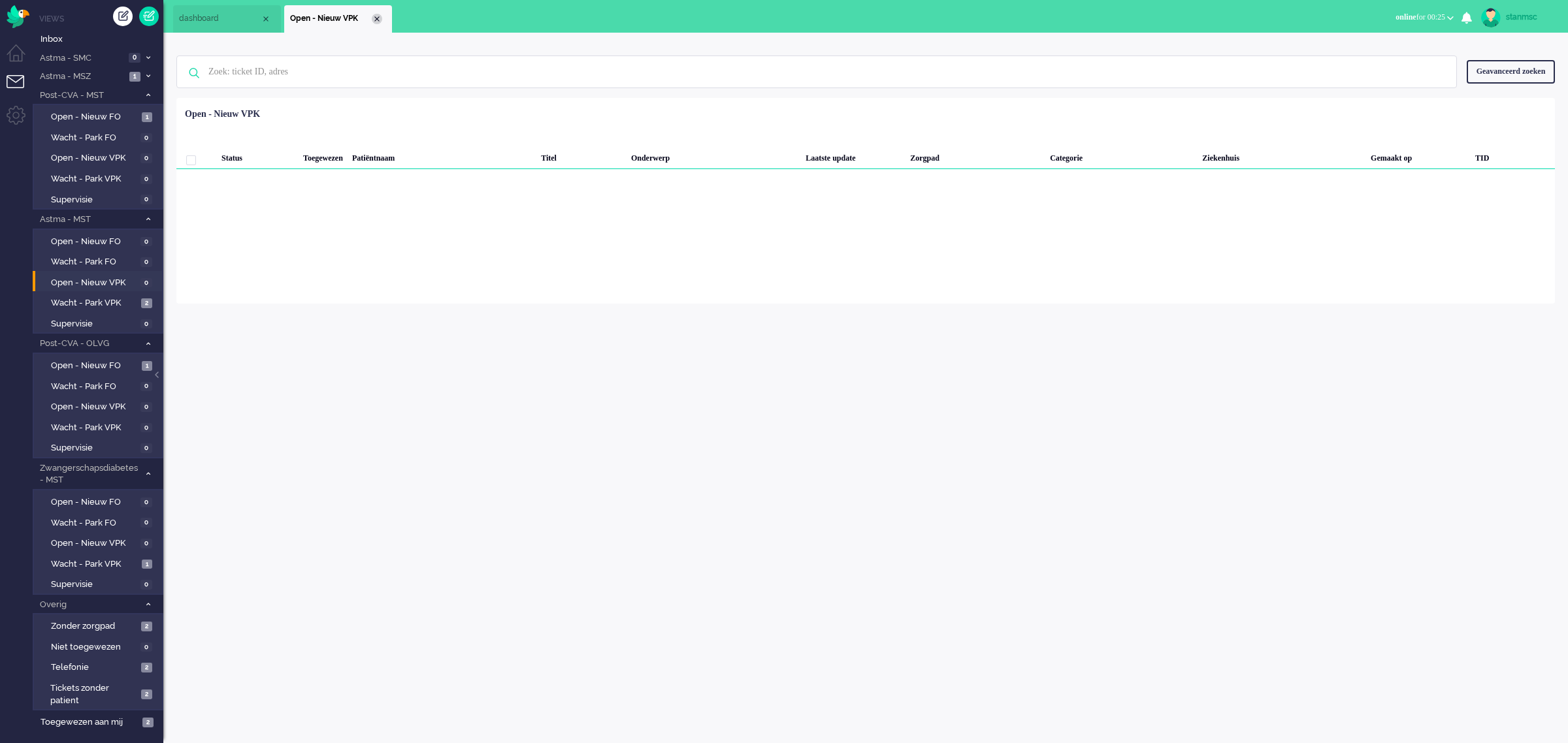
click at [372, 18] on div "Close tab" at bounding box center [377, 19] width 10 height 10
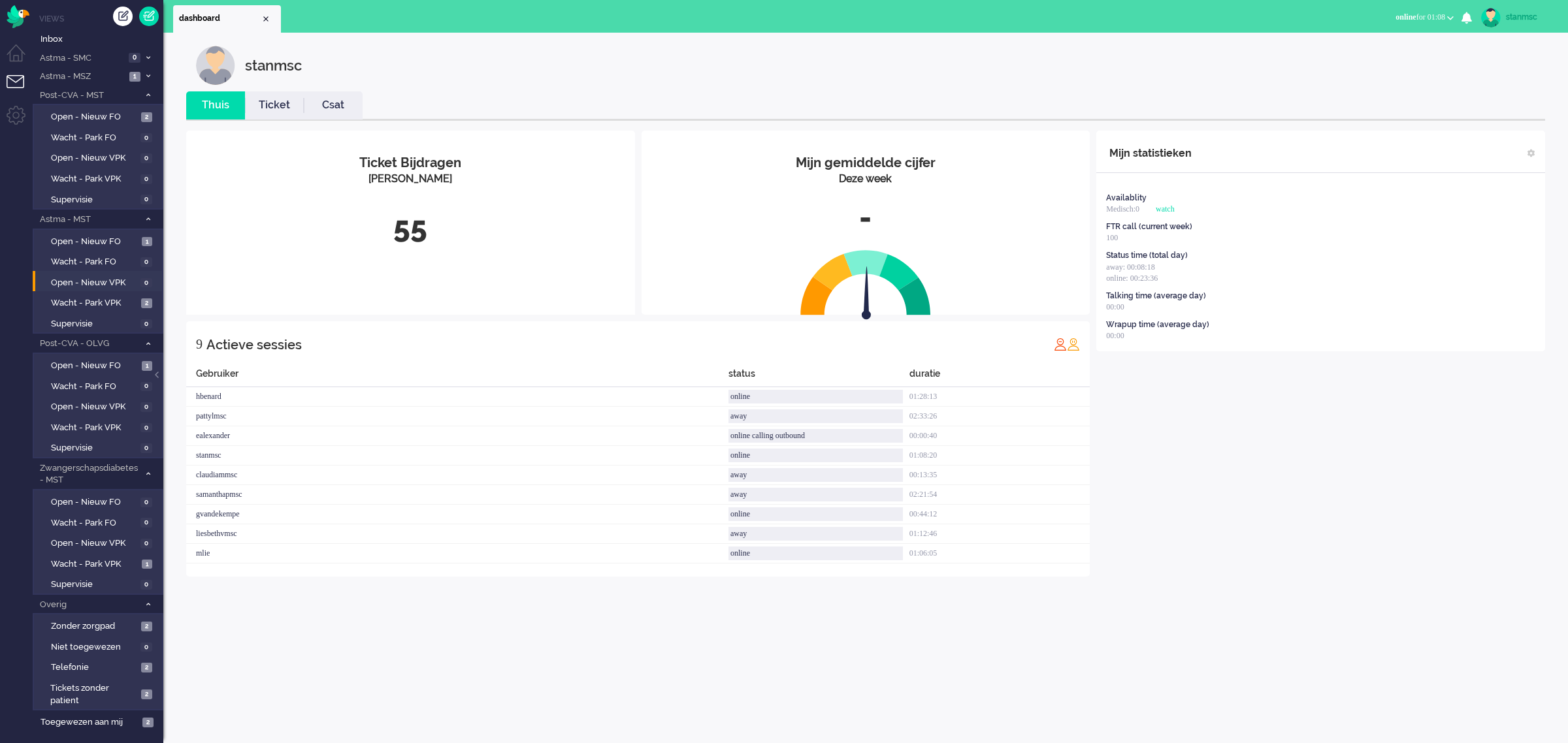
click at [1395, 12] on span "online" at bounding box center [1405, 17] width 20 height 9
click at [1386, 44] on label "Away" at bounding box center [1399, 44] width 103 height 11
click at [1424, 21] on span "away for 00:13" at bounding box center [1422, 17] width 47 height 9
click at [1367, 57] on label "Online" at bounding box center [1399, 58] width 103 height 11
click at [81, 113] on span "Open - Nieuw FO" at bounding box center [93, 117] width 84 height 12
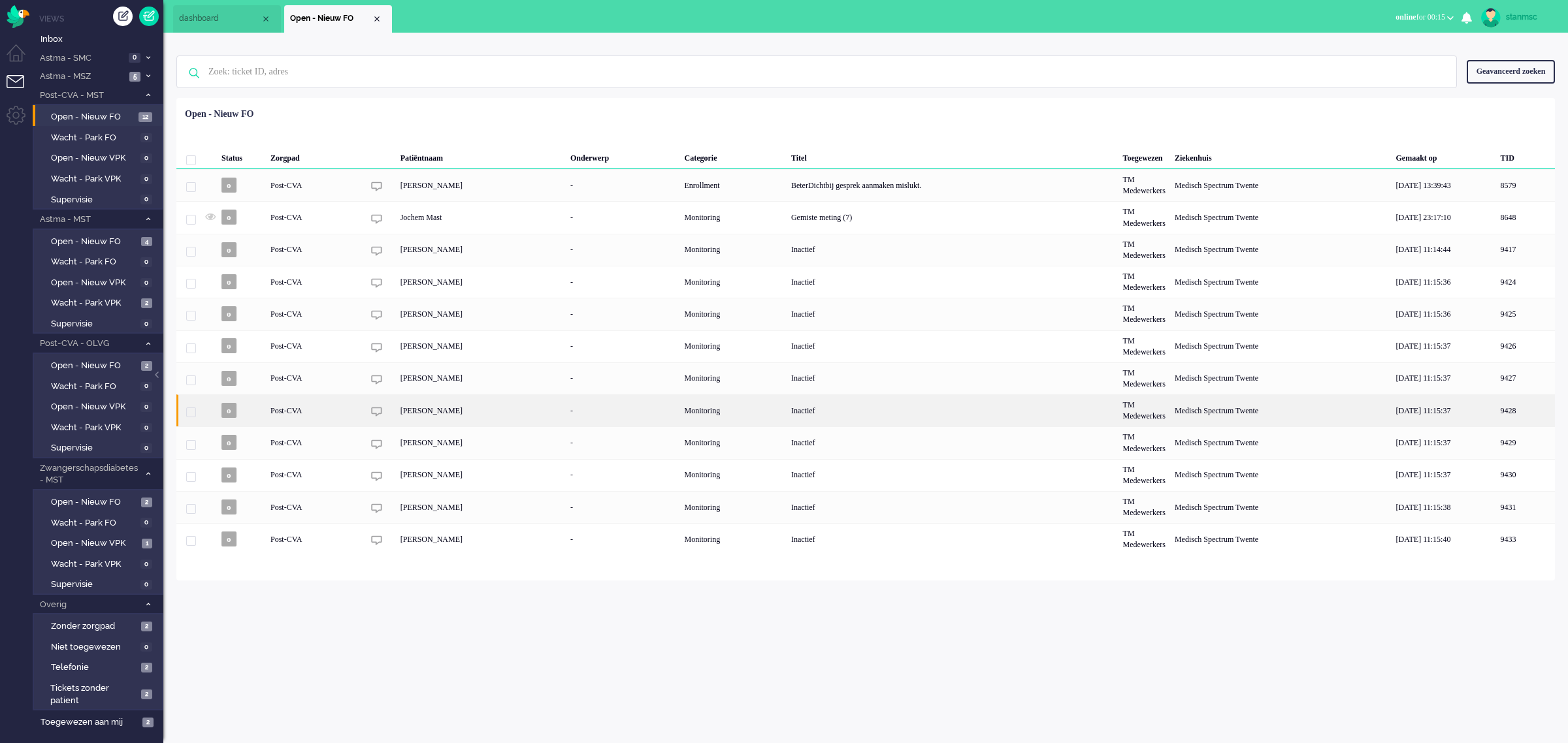
click at [471, 407] on div "[PERSON_NAME]" at bounding box center [481, 410] width 170 height 32
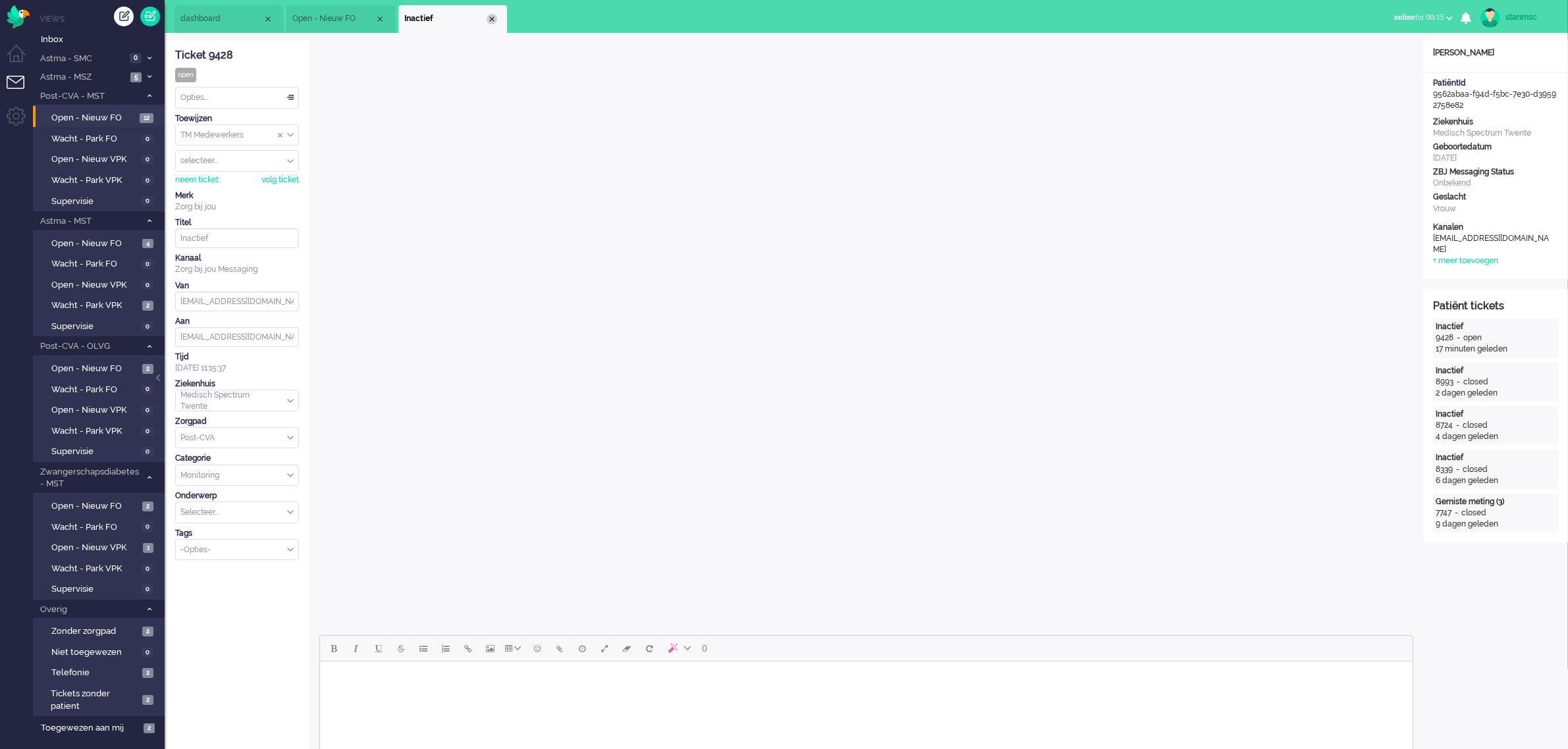
click at [491, 18] on div "Close tab" at bounding box center [491, 19] width 10 height 10
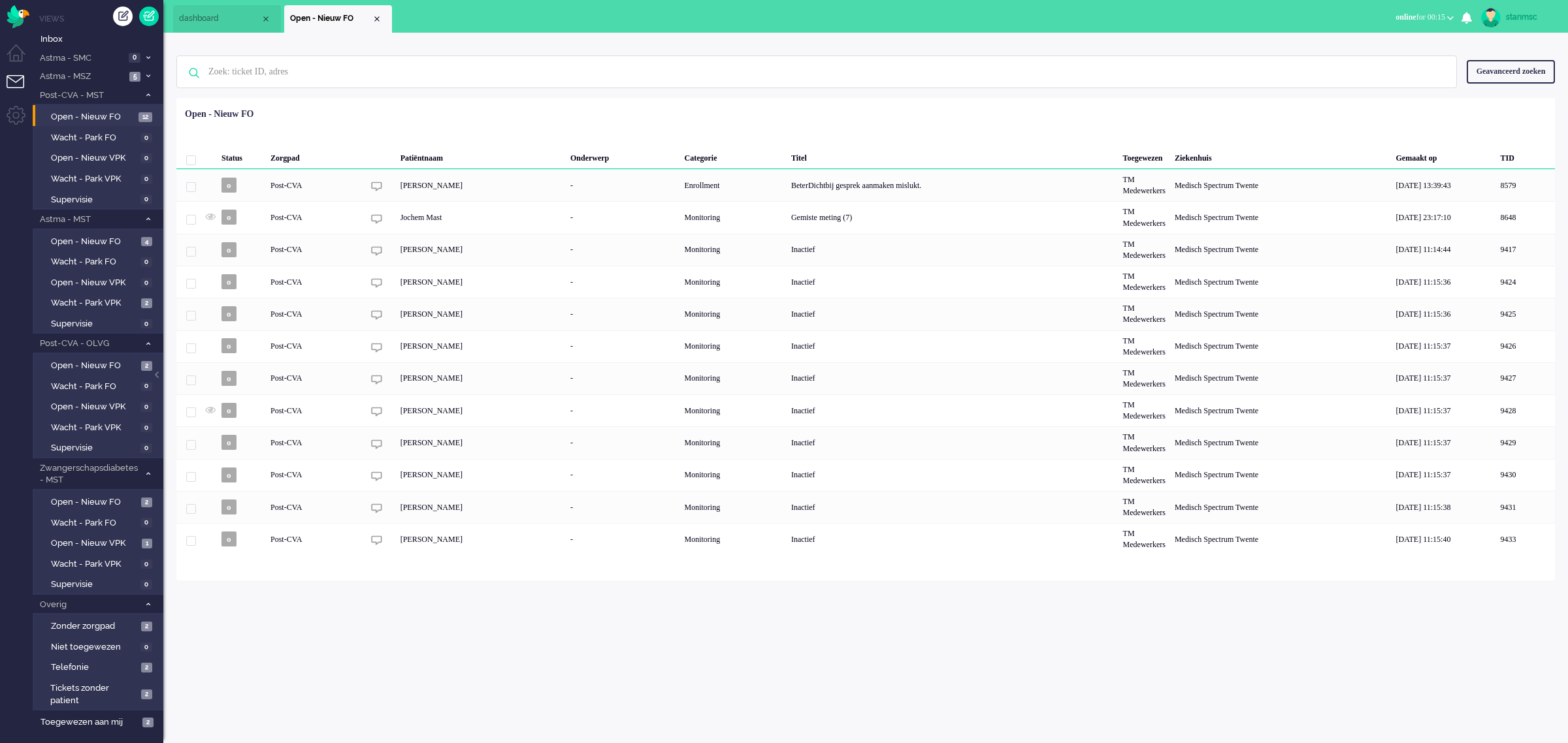
click at [216, 16] on span "dashboard" at bounding box center [219, 18] width 81 height 11
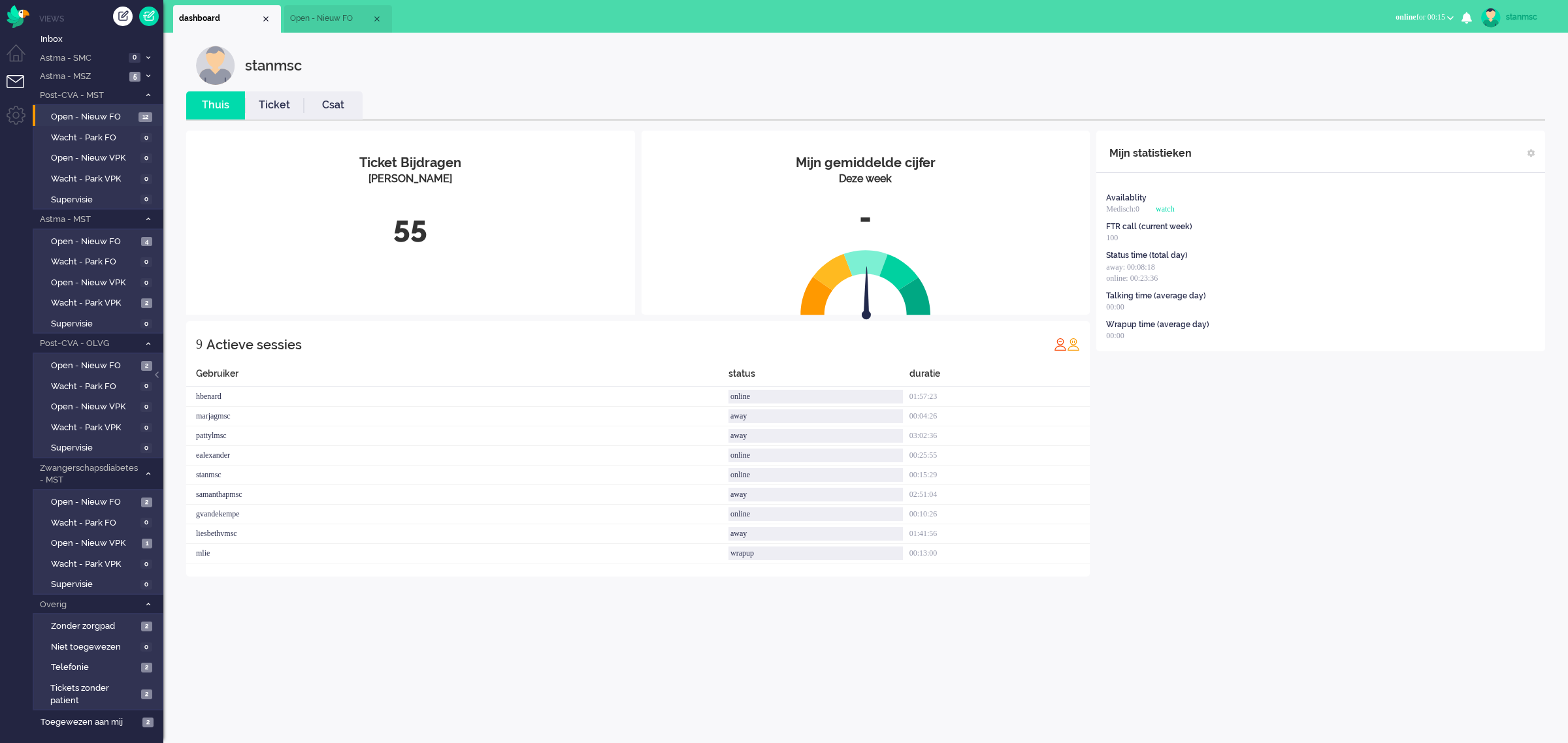
click at [275, 110] on link "Ticket" at bounding box center [274, 105] width 59 height 15
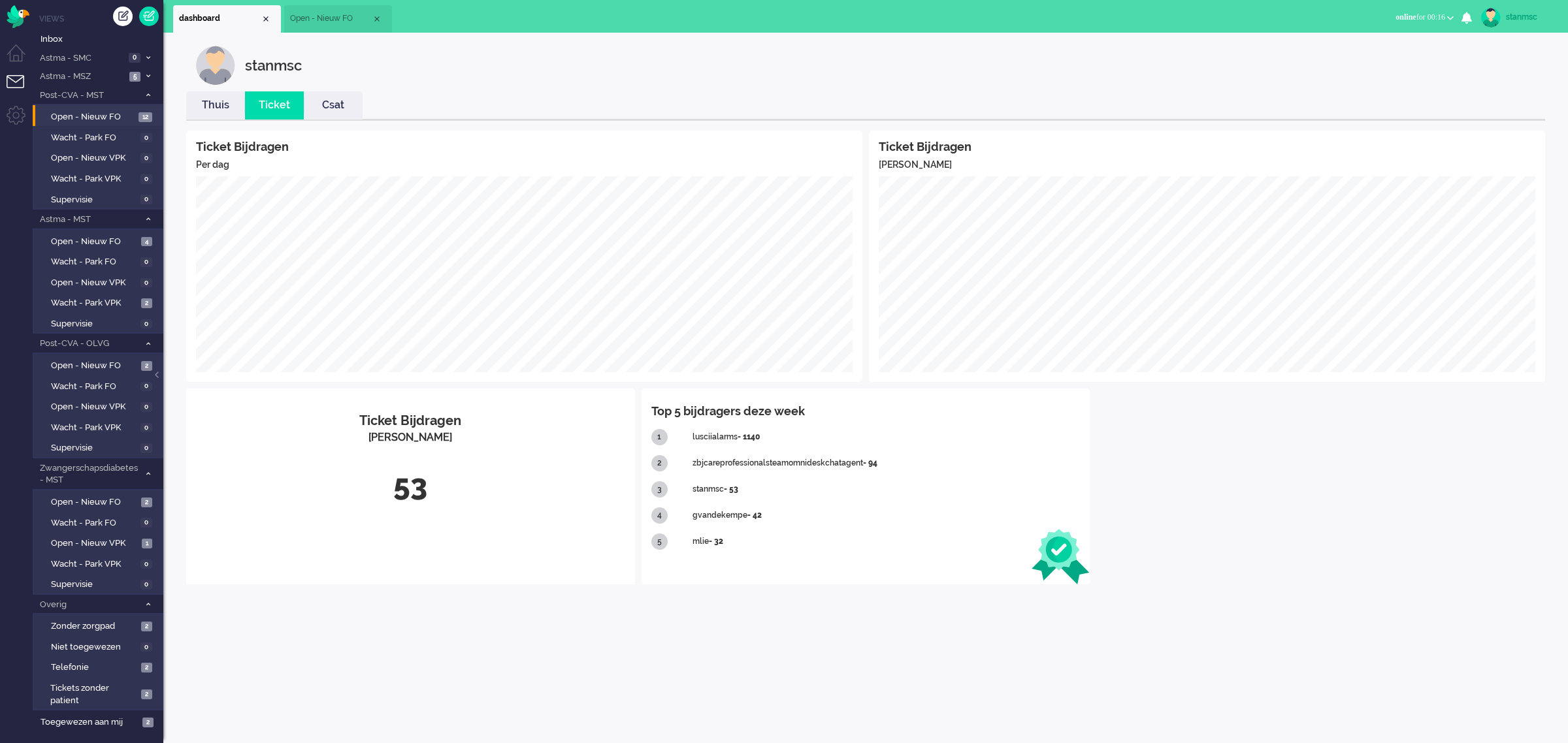
click at [219, 105] on link "Thuis" at bounding box center [215, 105] width 59 height 15
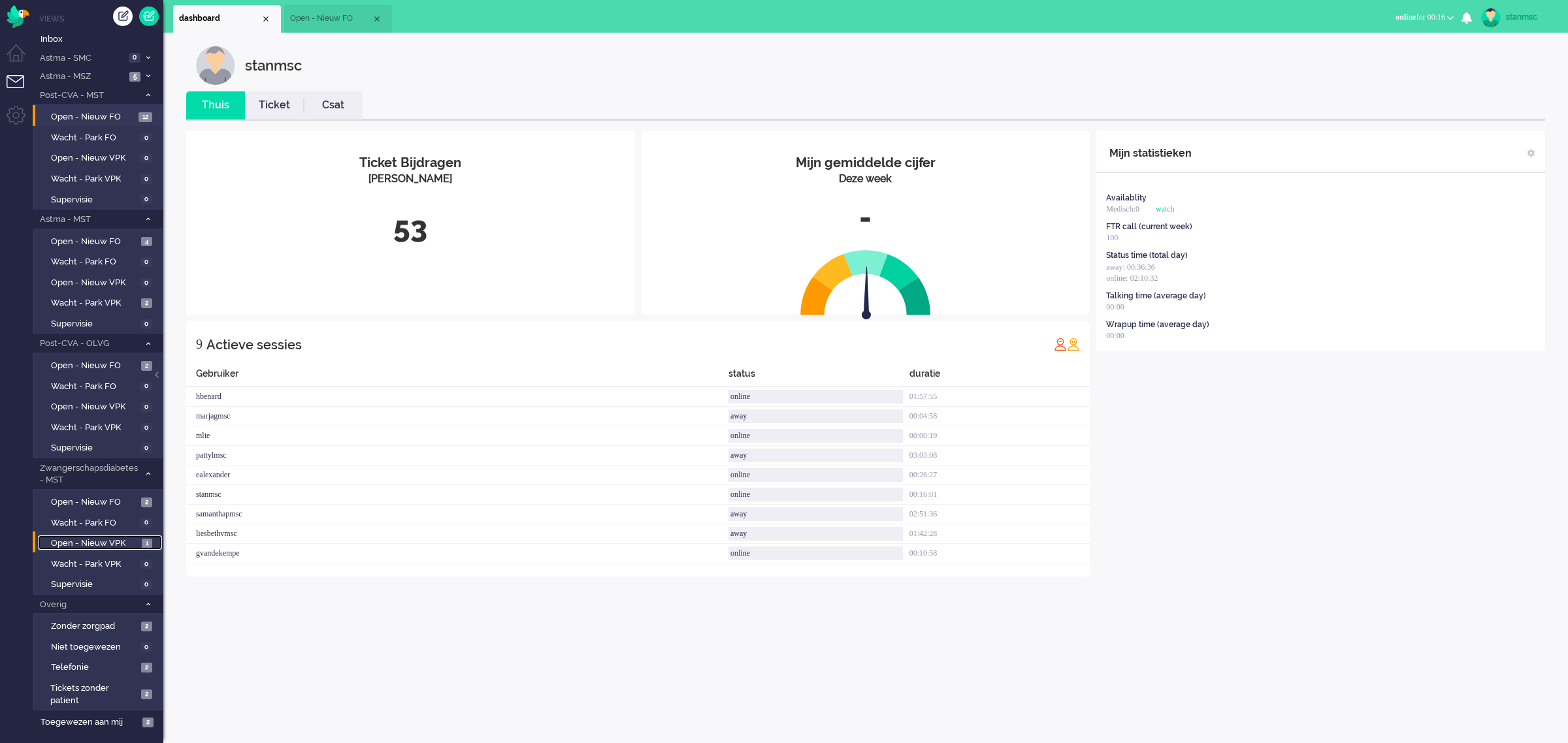
click at [108, 542] on span "Open - Nieuw VPK" at bounding box center [94, 543] width 87 height 12
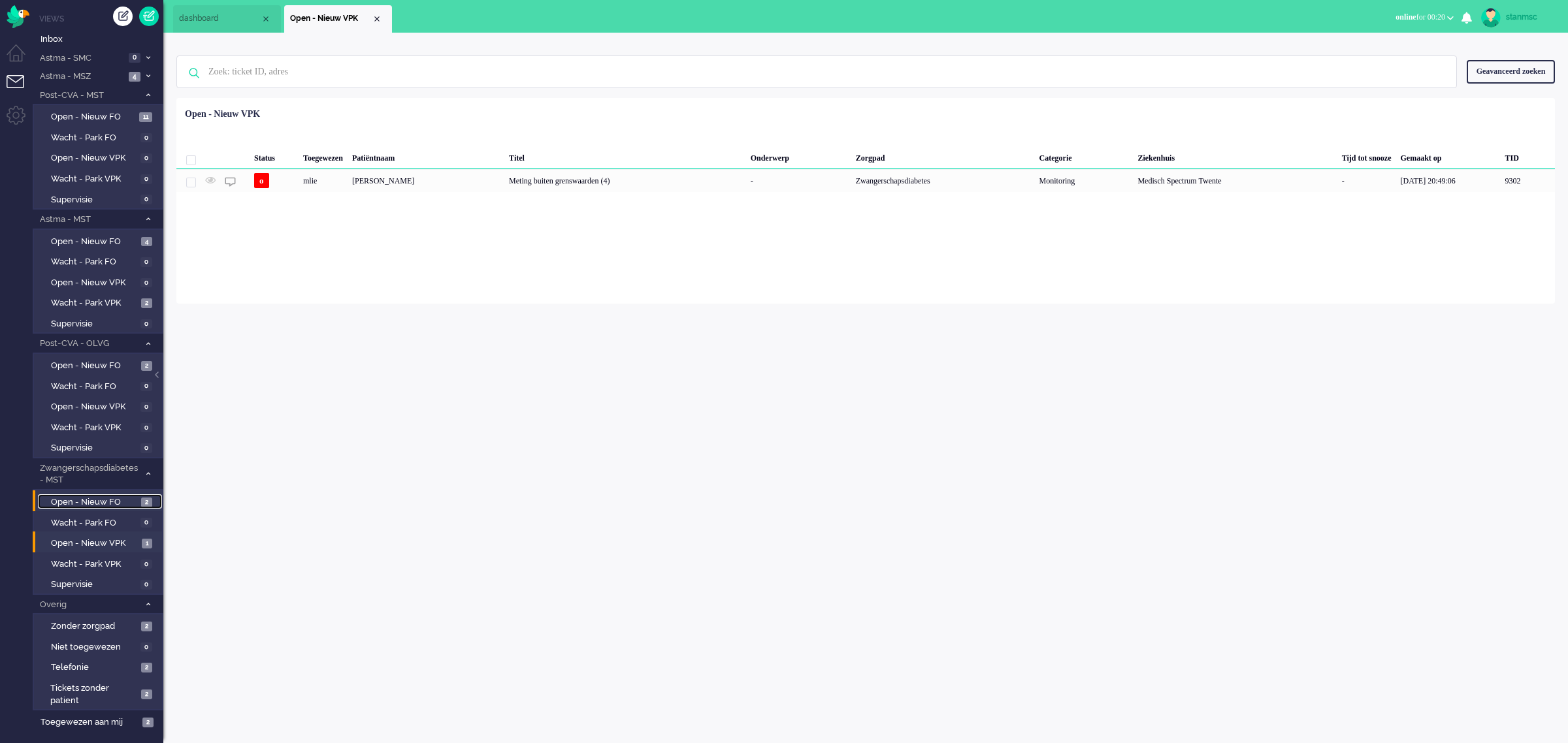
click at [113, 496] on span "Open - Nieuw FO" at bounding box center [94, 502] width 87 height 12
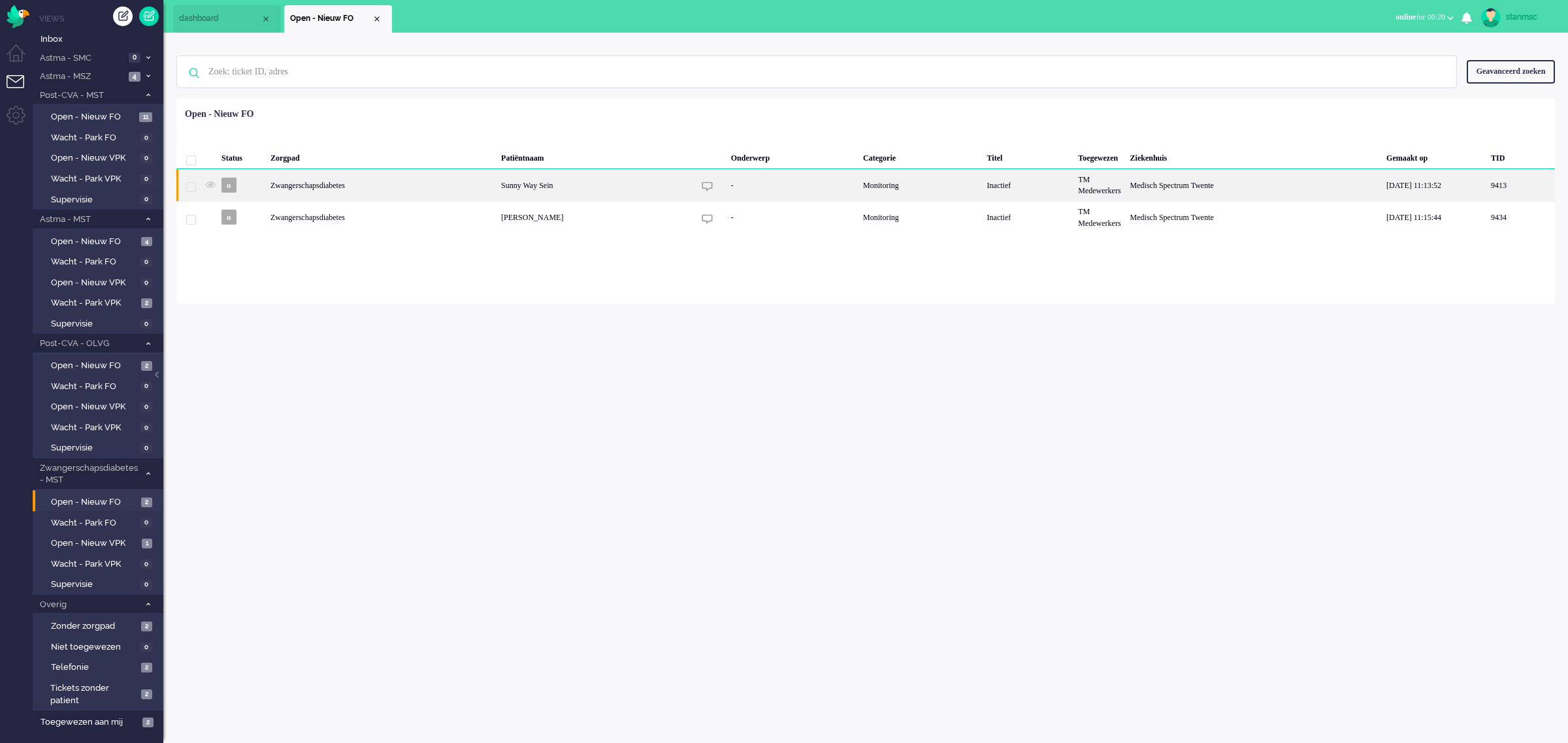
click at [858, 187] on div "Zwangerschapsdiabetes" at bounding box center [920, 185] width 124 height 32
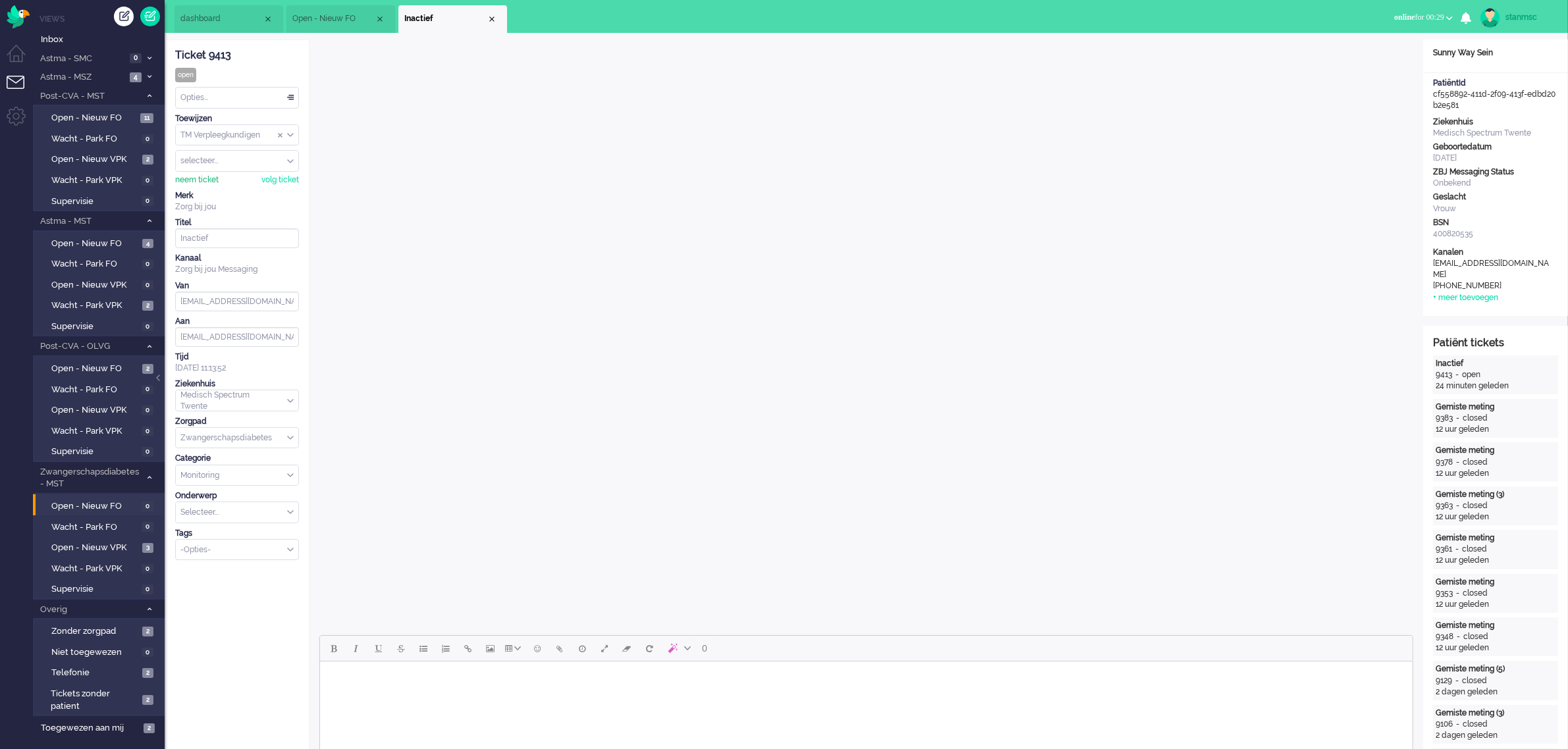
click at [205, 182] on div "neem ticket" at bounding box center [196, 179] width 43 height 11
click at [267, 97] on div "Opties..." at bounding box center [237, 98] width 122 height 21
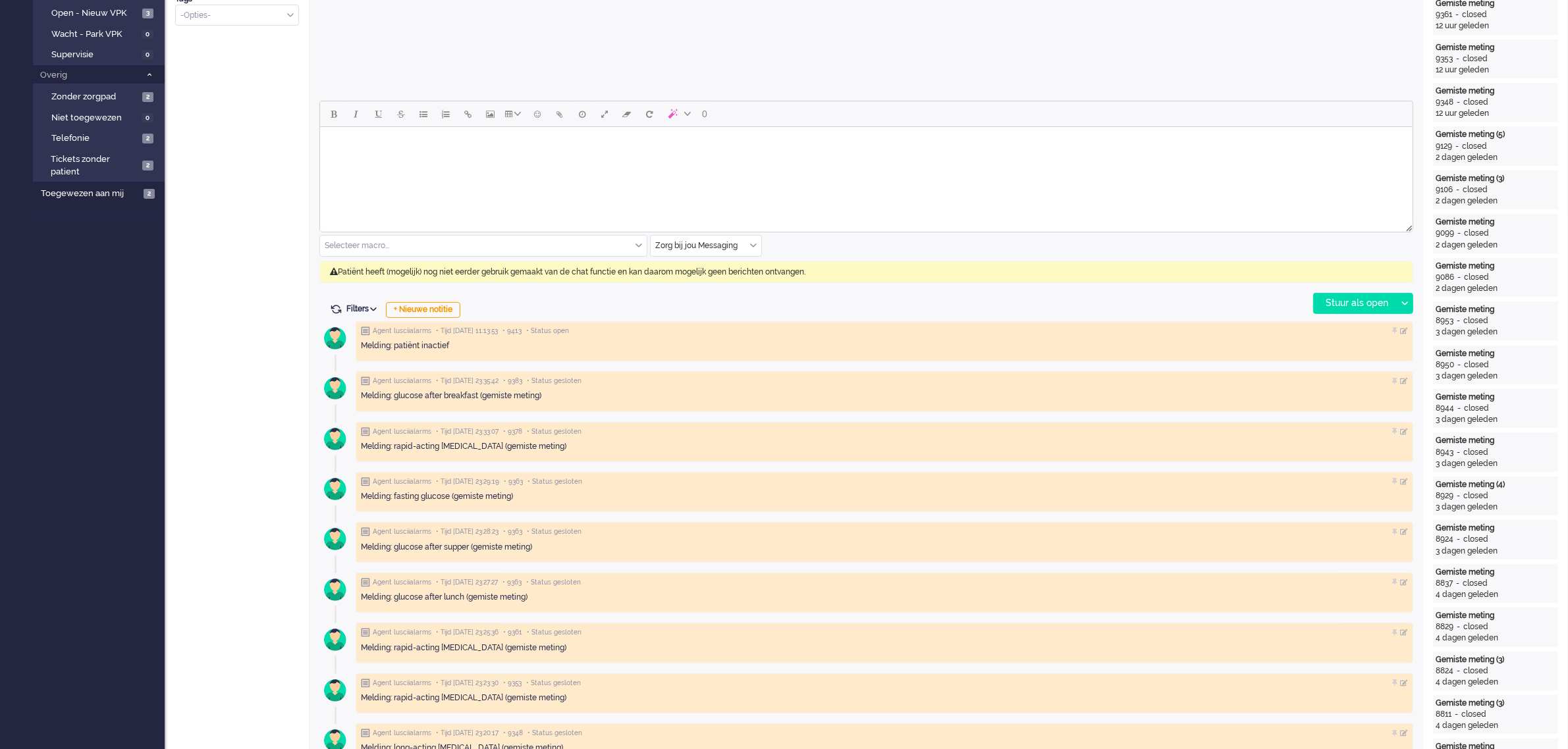
scroll to position [493, 0]
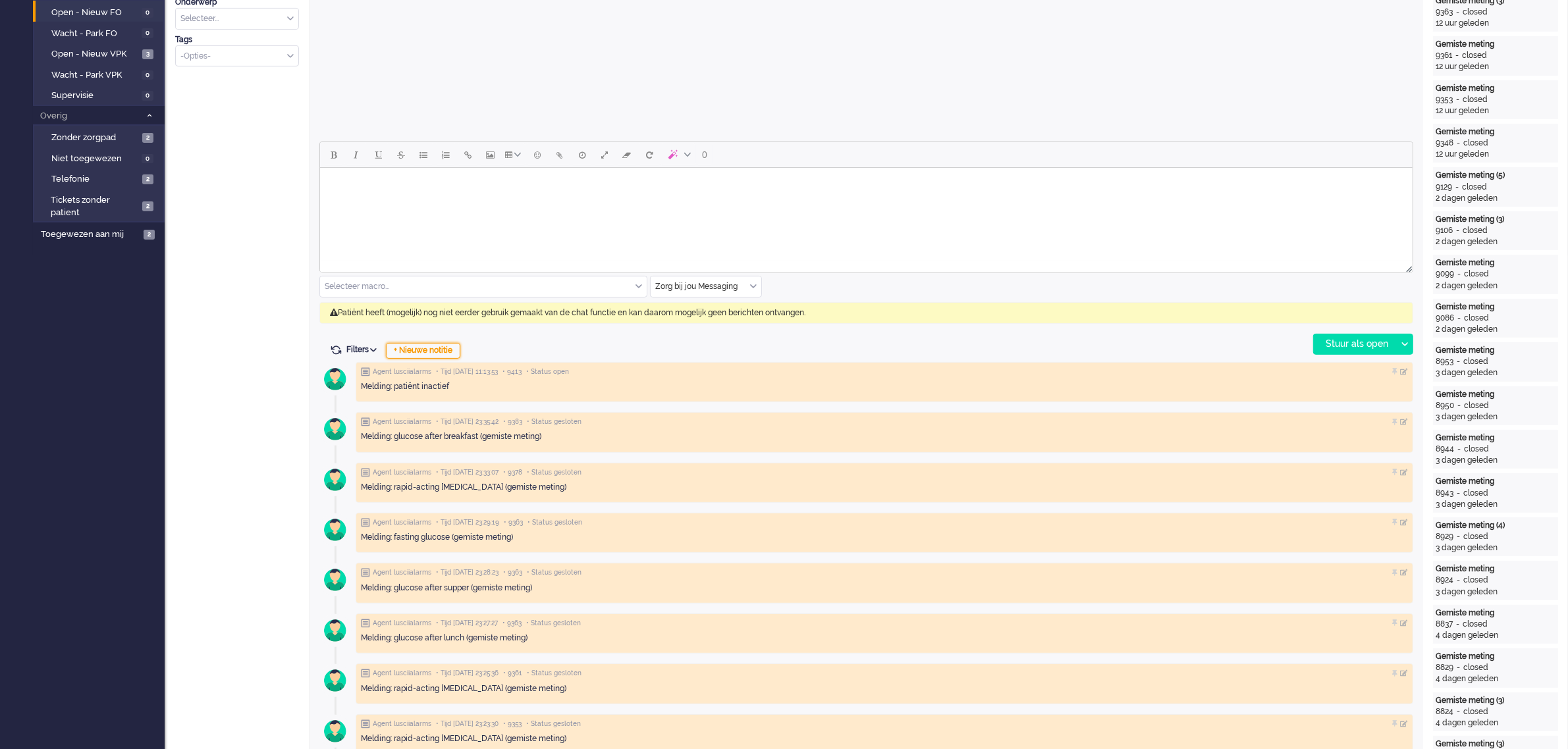
click at [427, 349] on div "+ Nieuwe notitie" at bounding box center [423, 351] width 75 height 16
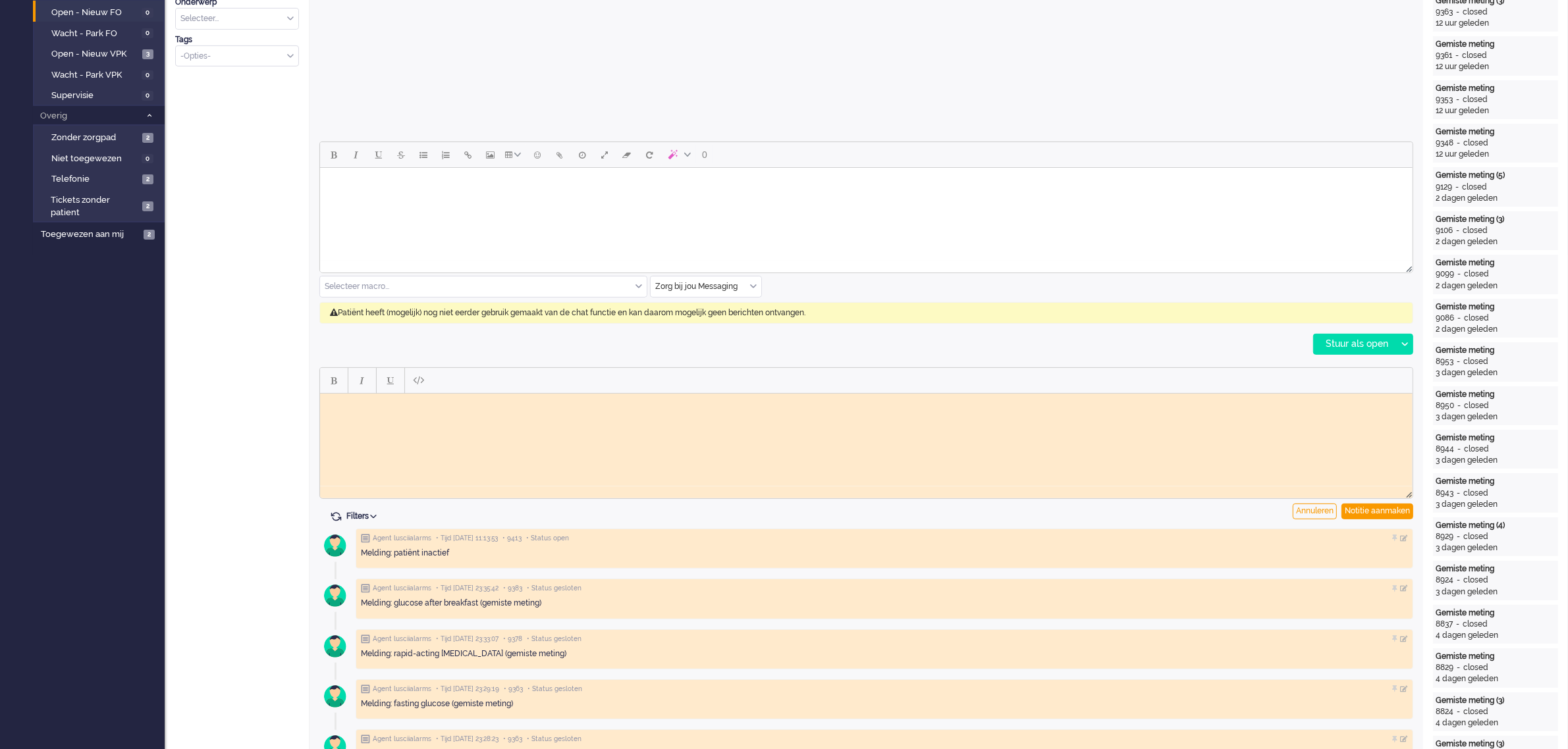
scroll to position [0, 0]
click at [461, 414] on html at bounding box center [865, 403] width 1092 height 21
click at [1355, 509] on div "Notitie aanmaken" at bounding box center [1377, 512] width 72 height 16
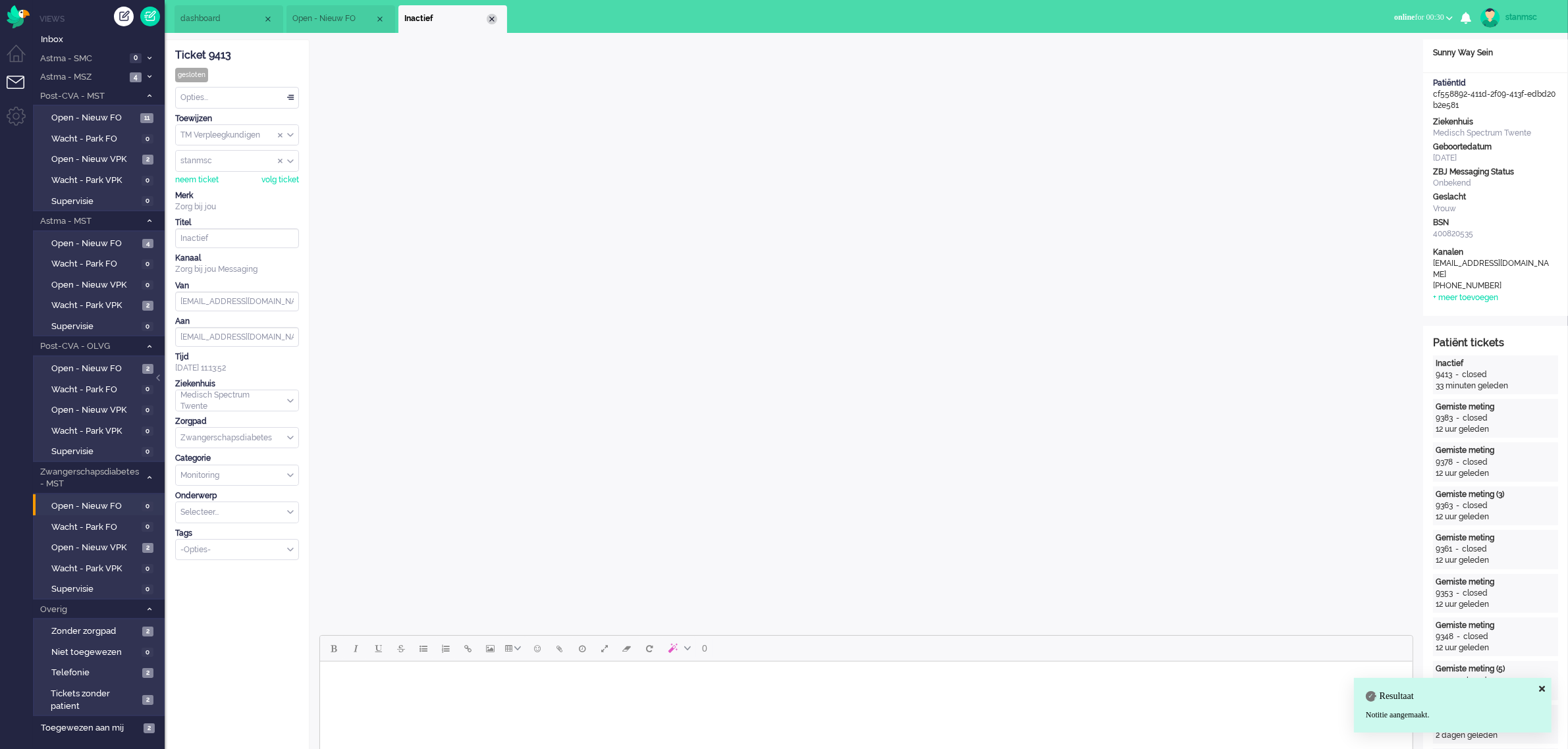
click at [492, 21] on div "Close tab" at bounding box center [491, 19] width 10 height 10
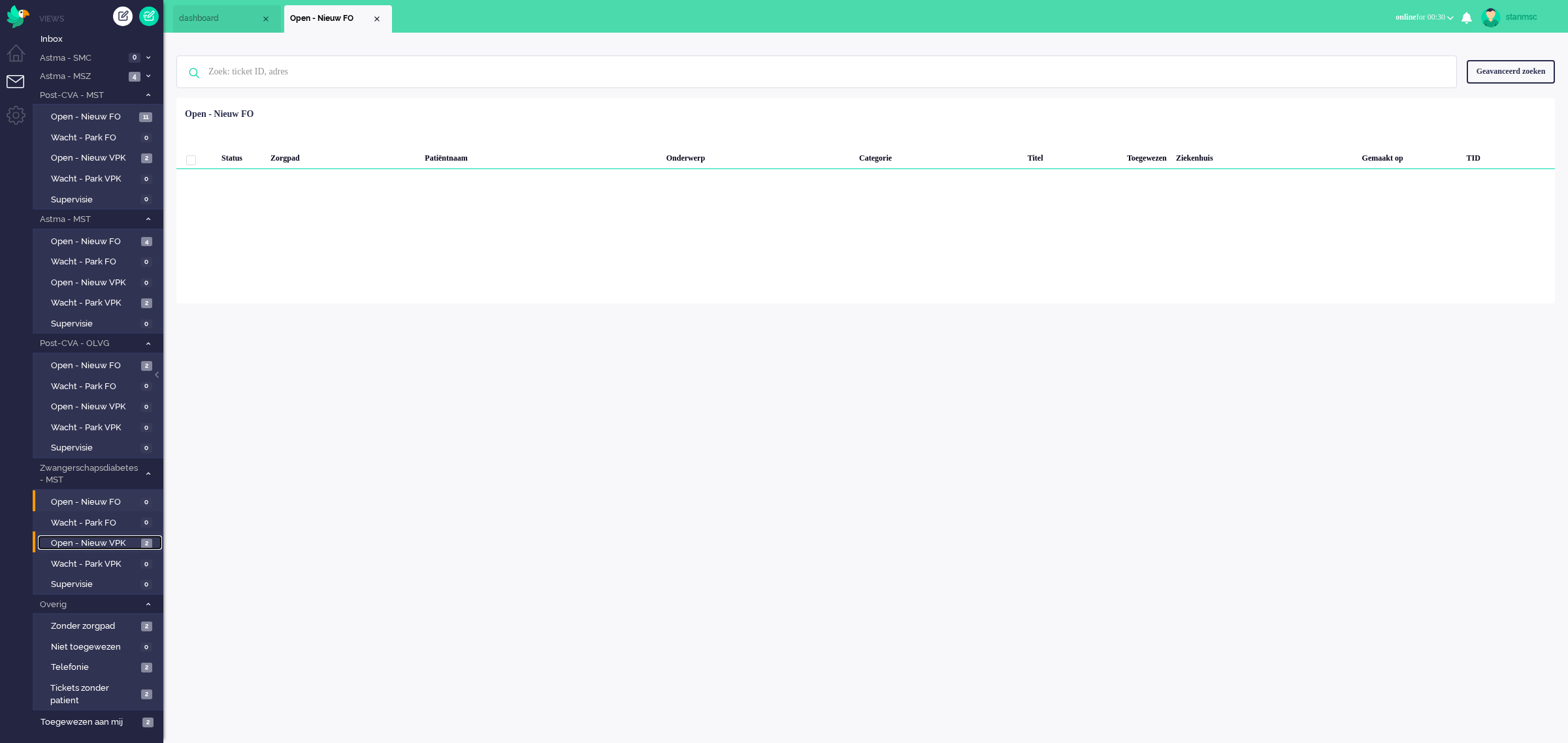
click at [85, 537] on span "Open - Nieuw VPK" at bounding box center [94, 543] width 87 height 12
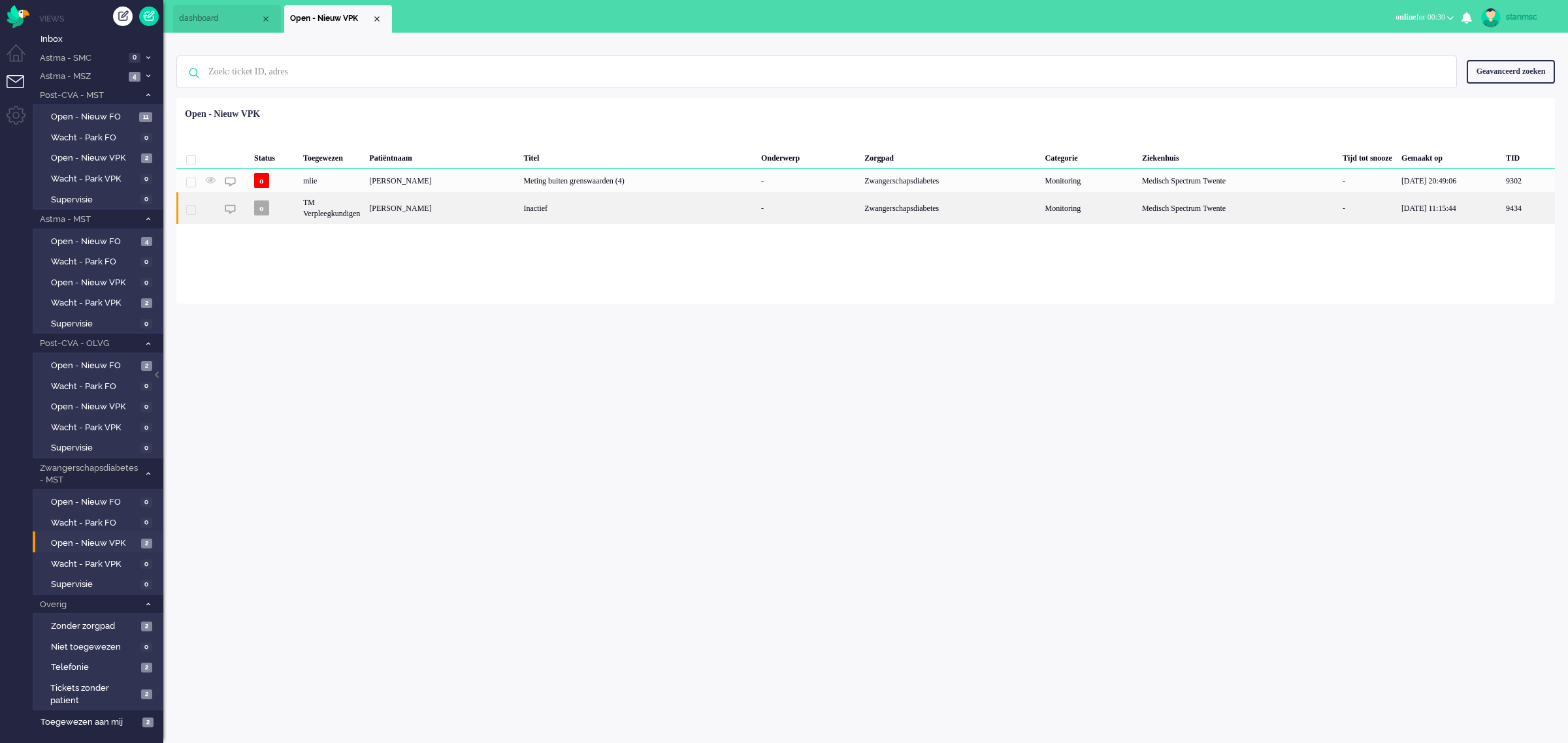
click at [1137, 207] on div "TM Verpleegkundigen" at bounding box center [1237, 208] width 201 height 32
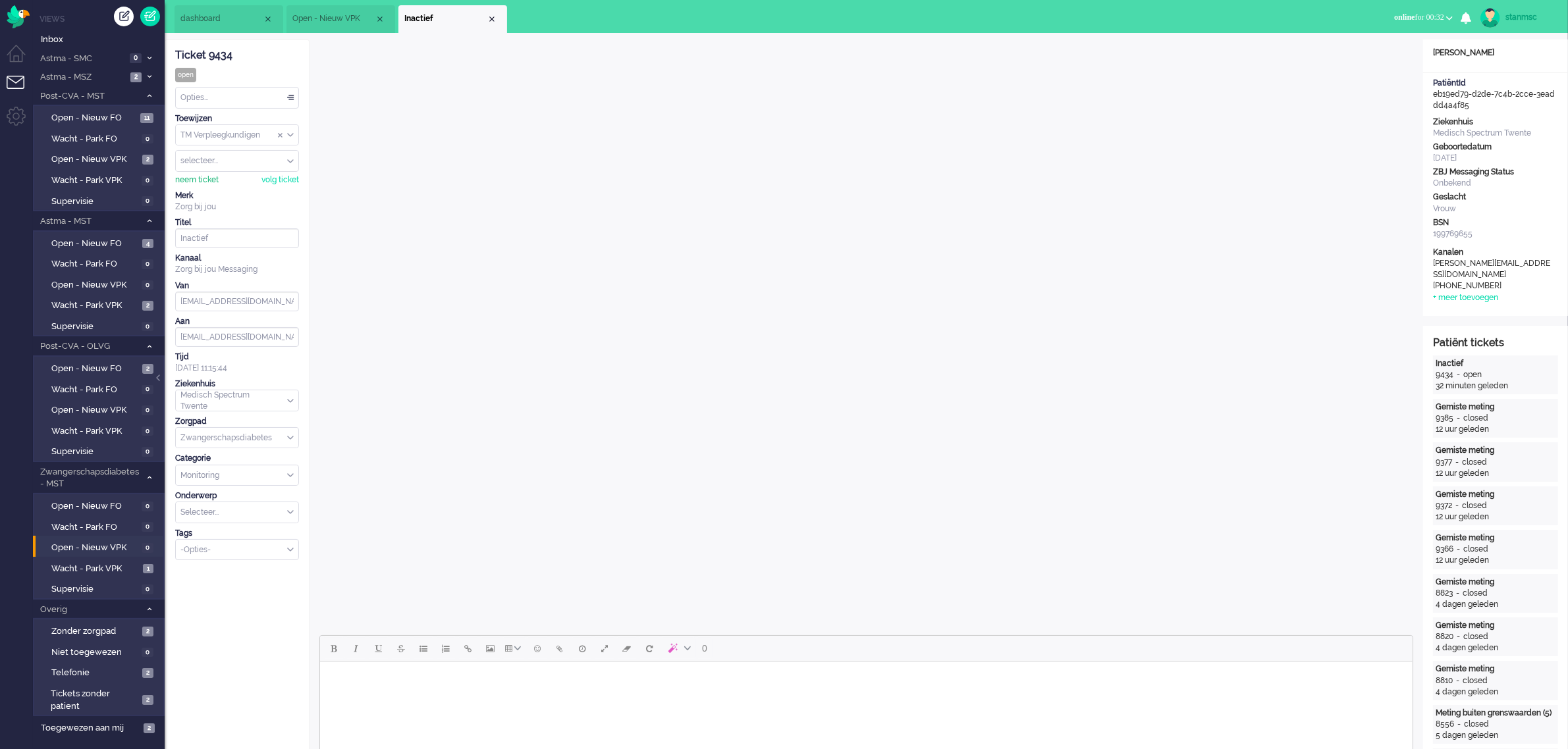
click at [194, 176] on div "neem ticket" at bounding box center [196, 179] width 43 height 11
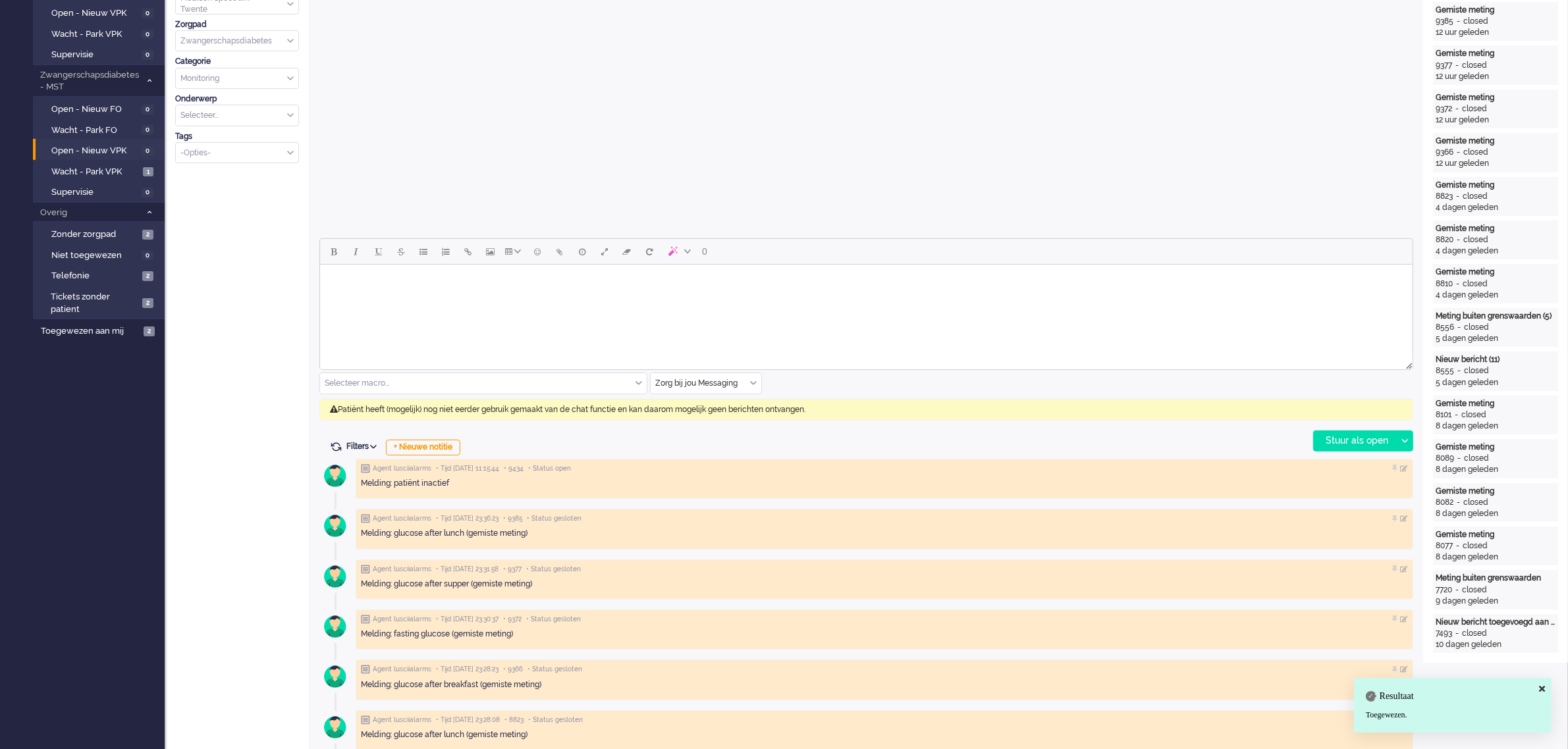
scroll to position [411, 0]
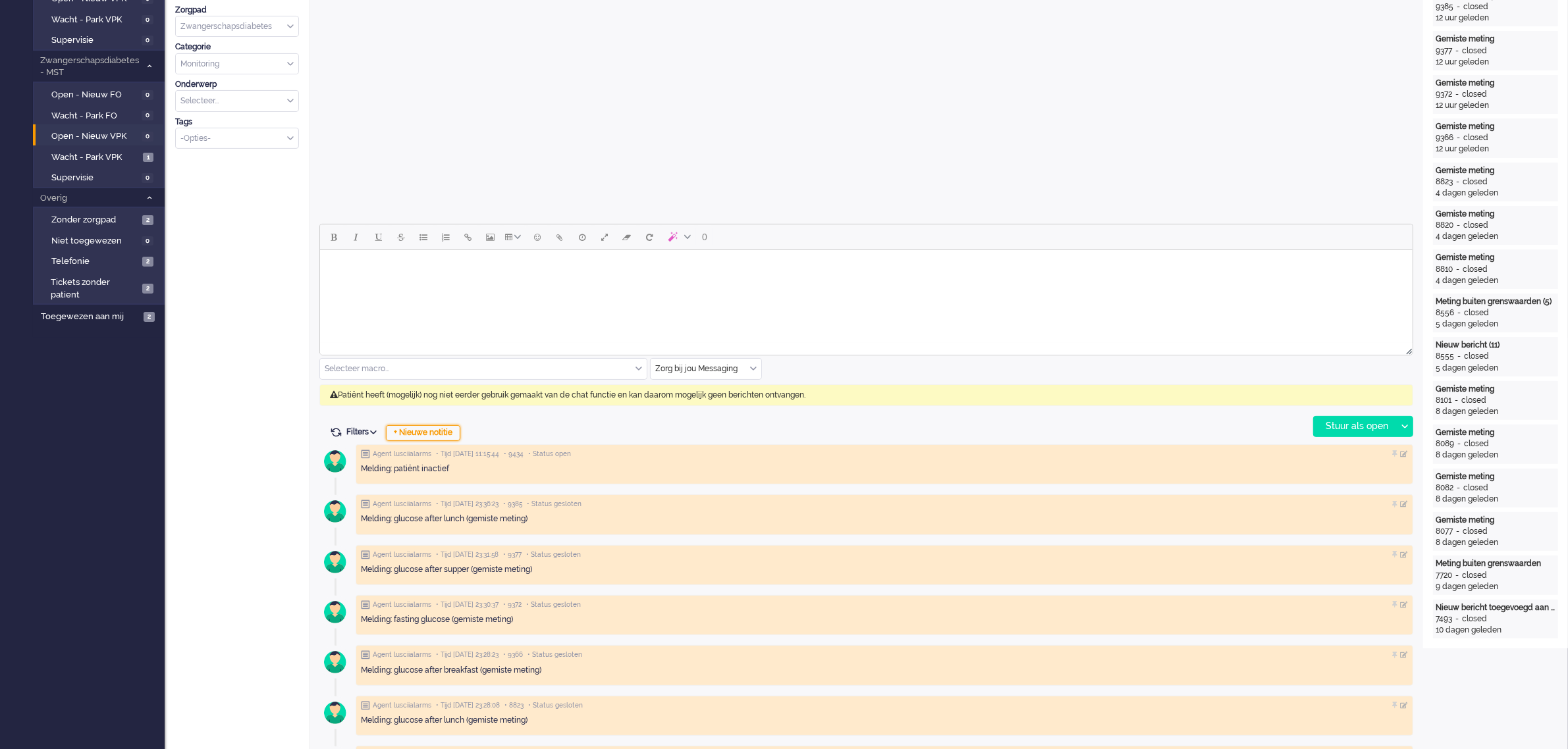
click at [445, 425] on div "+ Nieuwe notitie" at bounding box center [423, 433] width 75 height 16
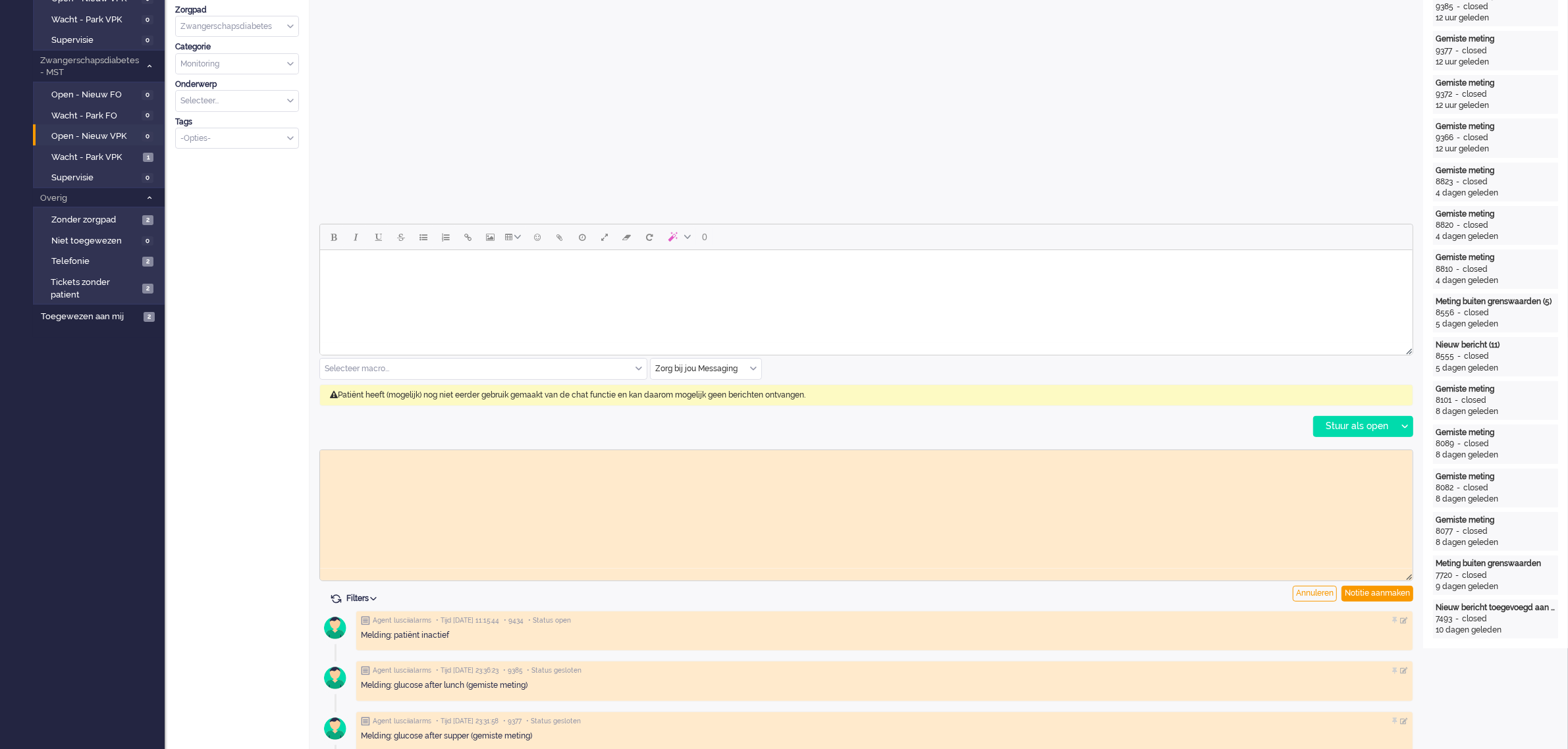
scroll to position [0, 0]
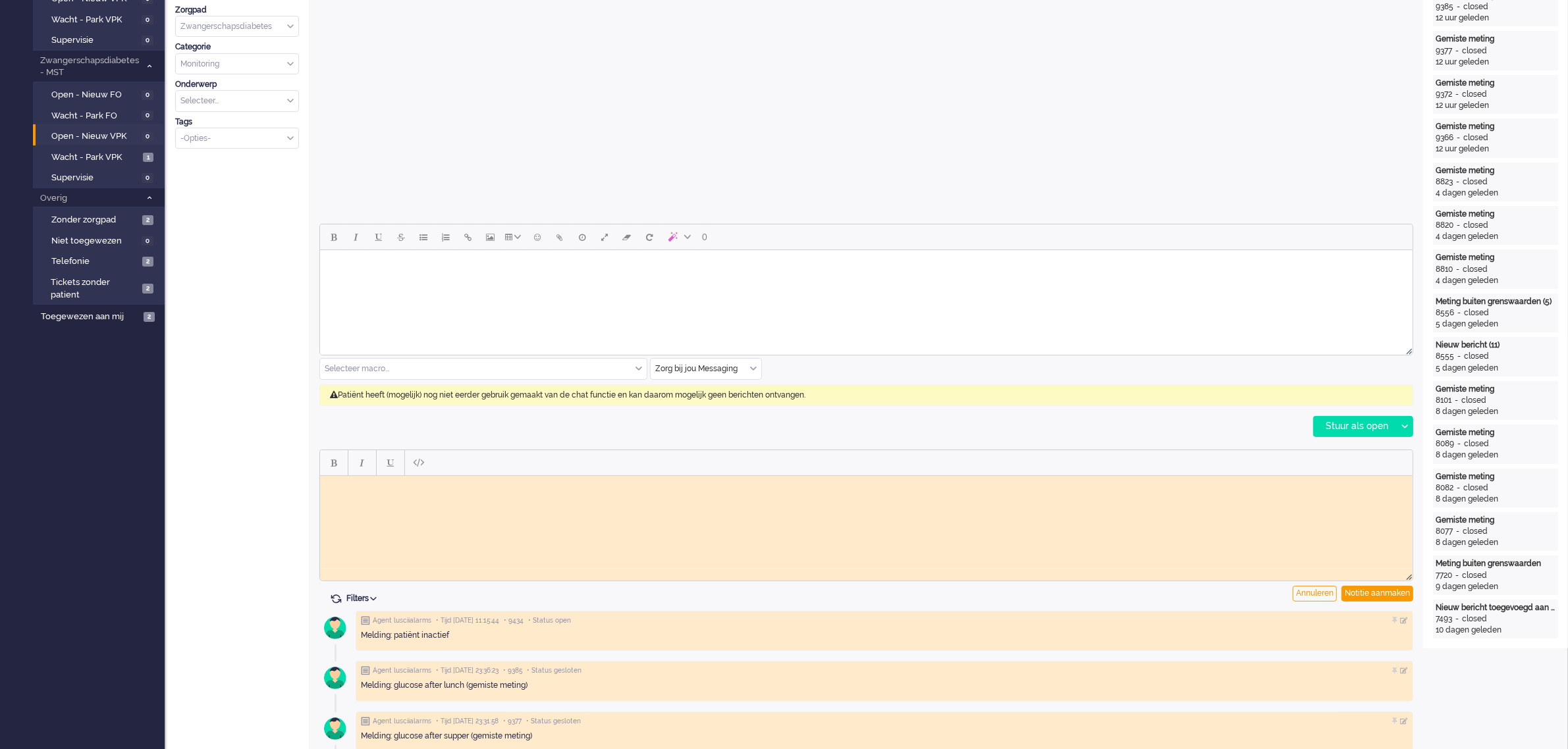
click at [426, 494] on html at bounding box center [865, 485] width 1092 height 21
click at [1366, 590] on div "Notitie aanmaken" at bounding box center [1377, 594] width 72 height 16
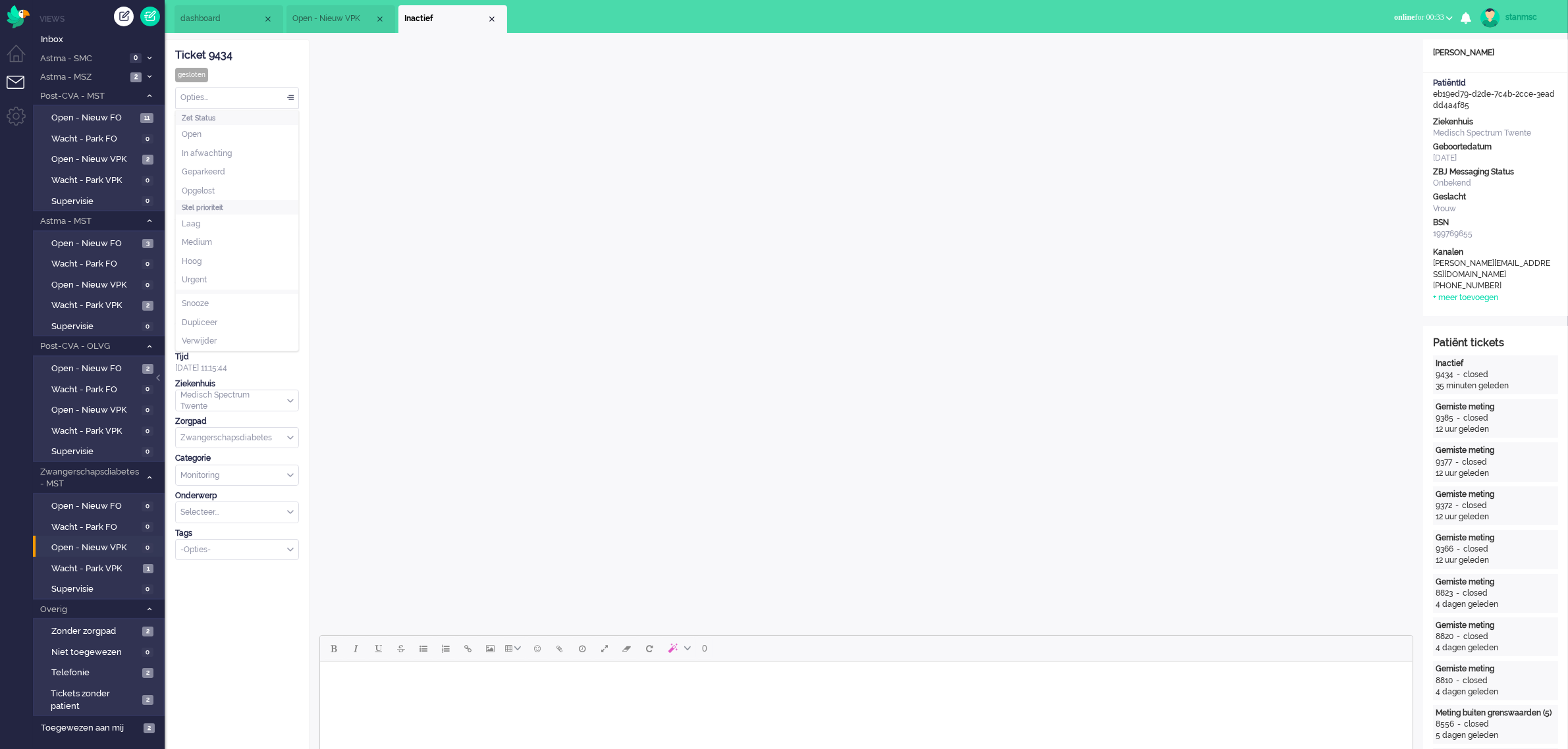
click at [241, 94] on div "Opties..." at bounding box center [237, 98] width 122 height 21
click at [207, 189] on span "Opgelost" at bounding box center [198, 191] width 33 height 11
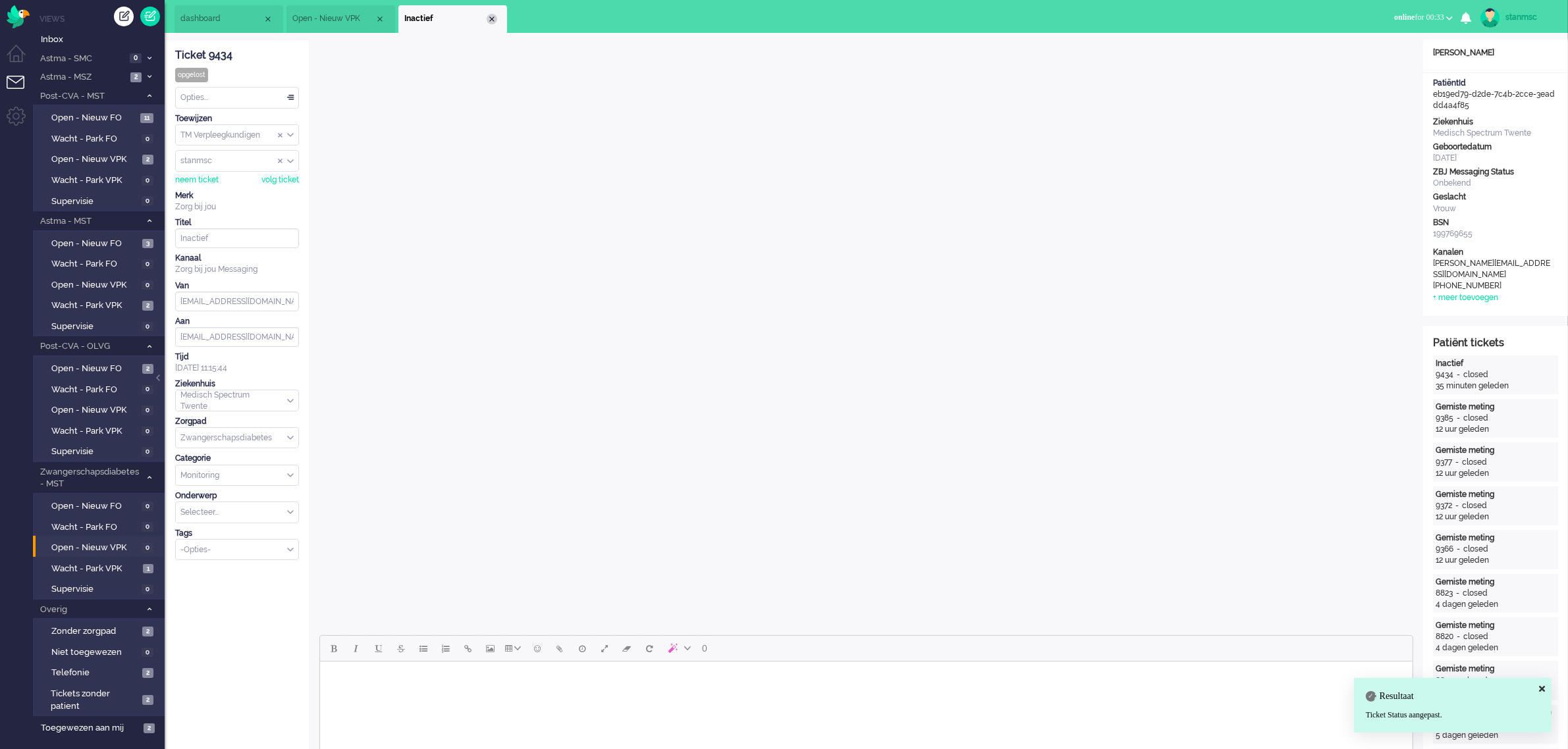
click at [491, 18] on div "Close tab" at bounding box center [491, 19] width 10 height 10
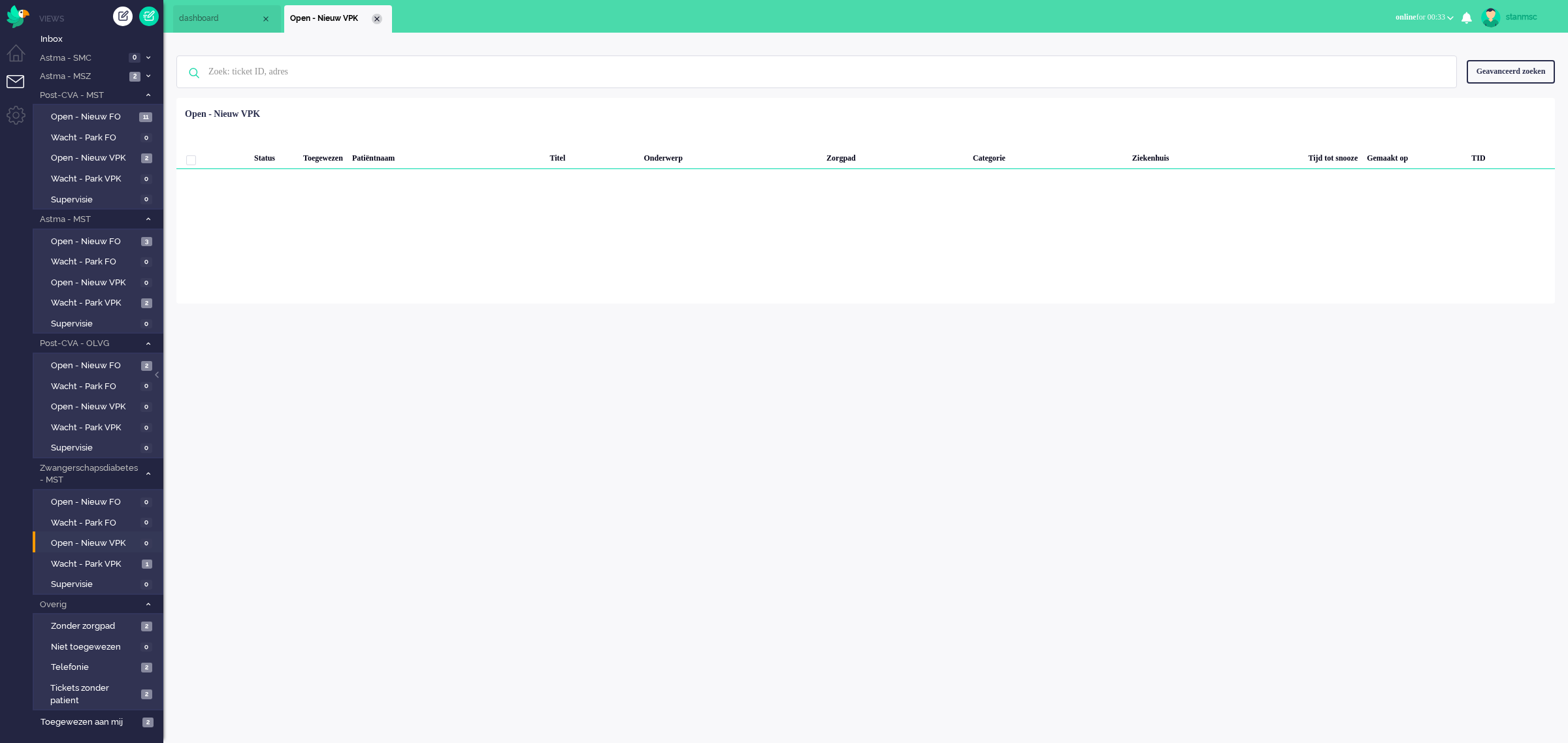
click at [378, 17] on div "Close tab" at bounding box center [377, 19] width 10 height 10
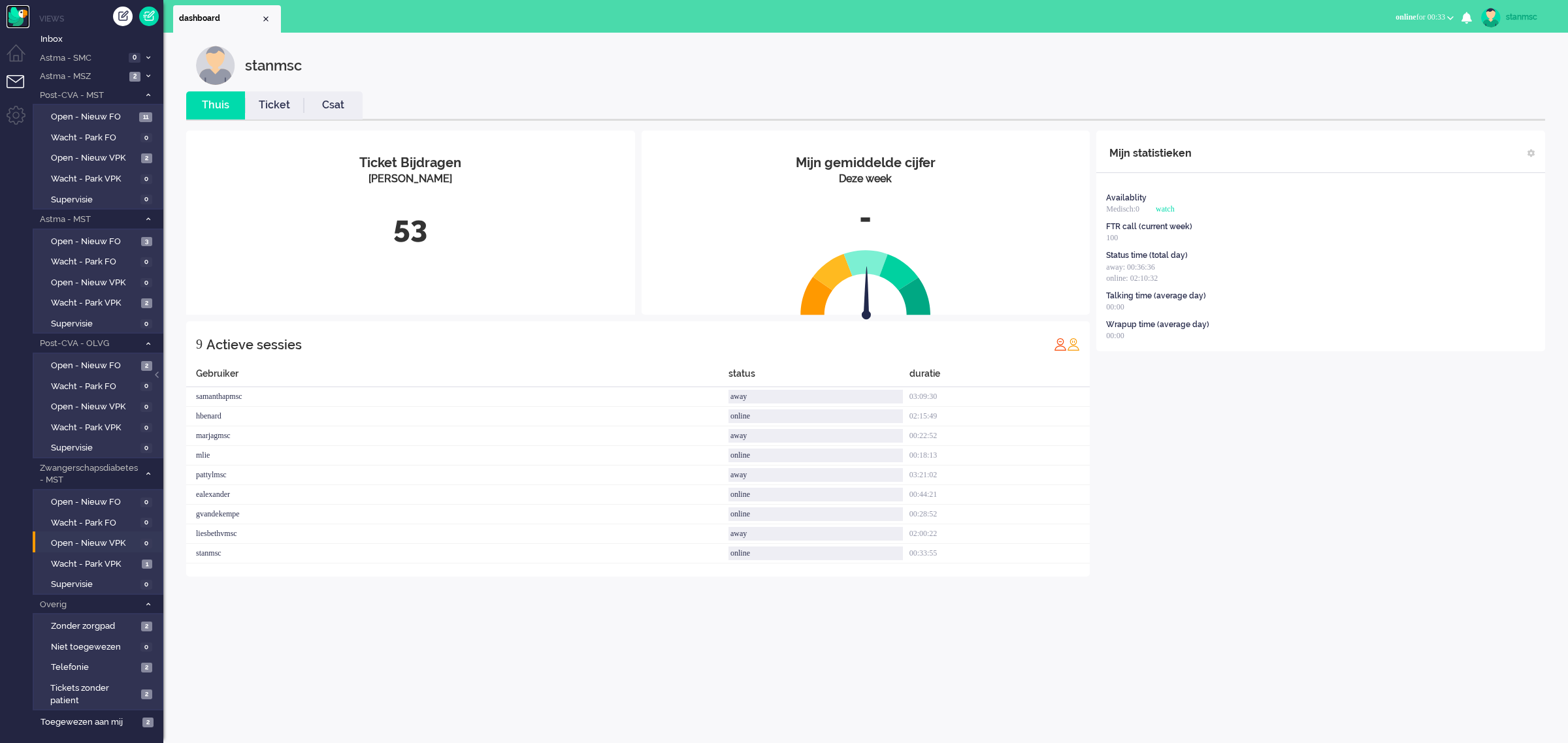
click at [21, 17] on img "Omnidesk" at bounding box center [17, 16] width 23 height 23
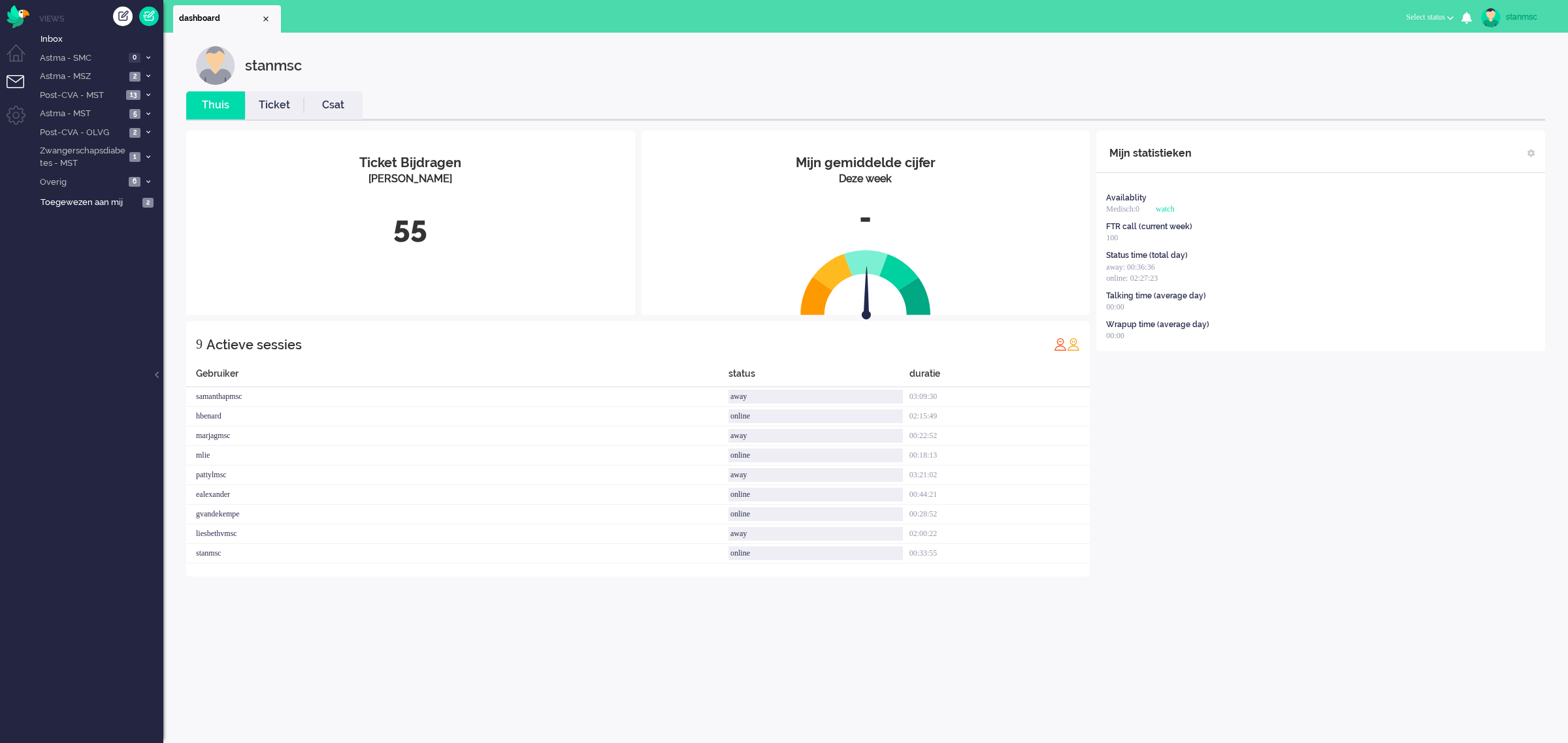
click at [278, 108] on link "Ticket" at bounding box center [274, 105] width 59 height 15
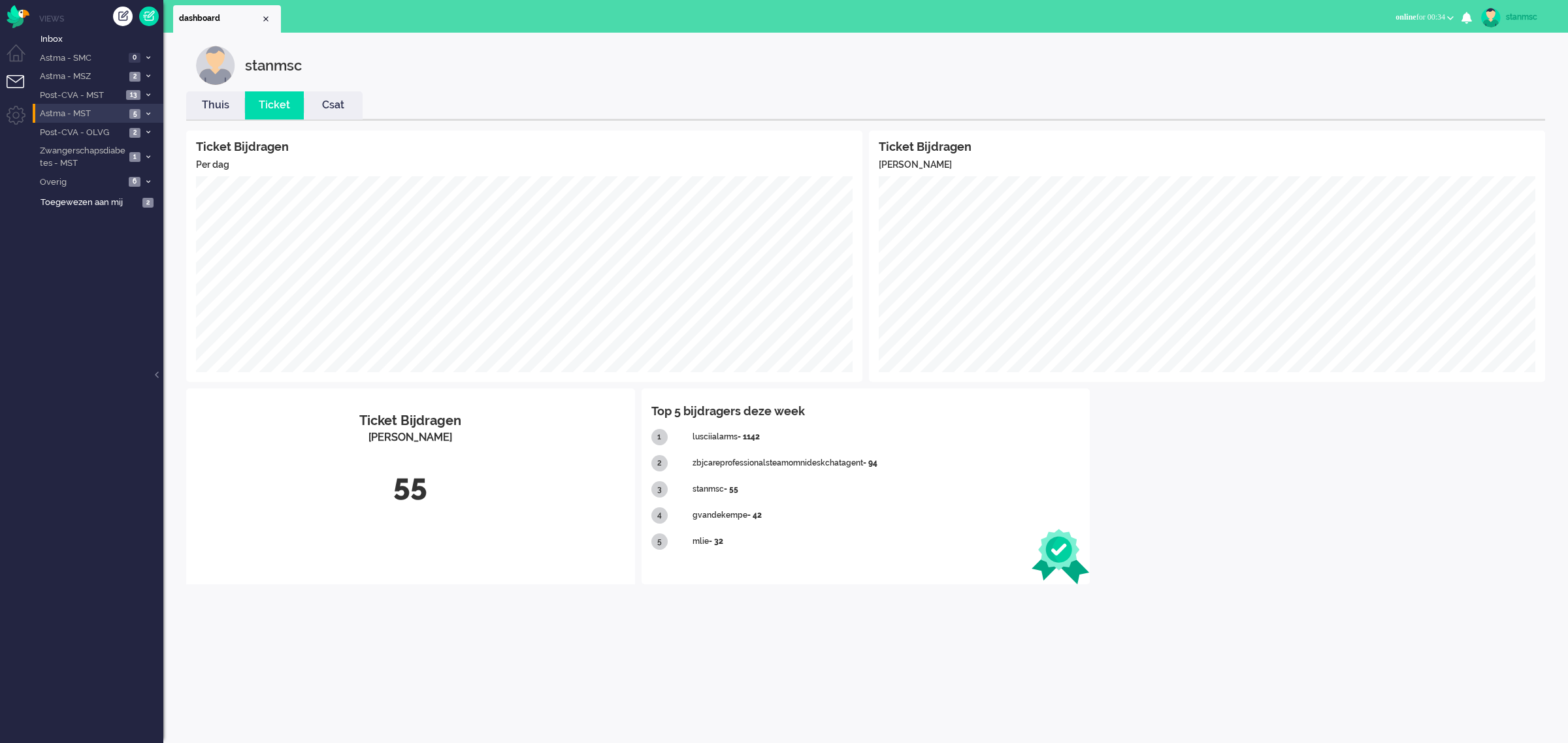
click at [106, 115] on span "Astma - MST" at bounding box center [81, 113] width 87 height 12
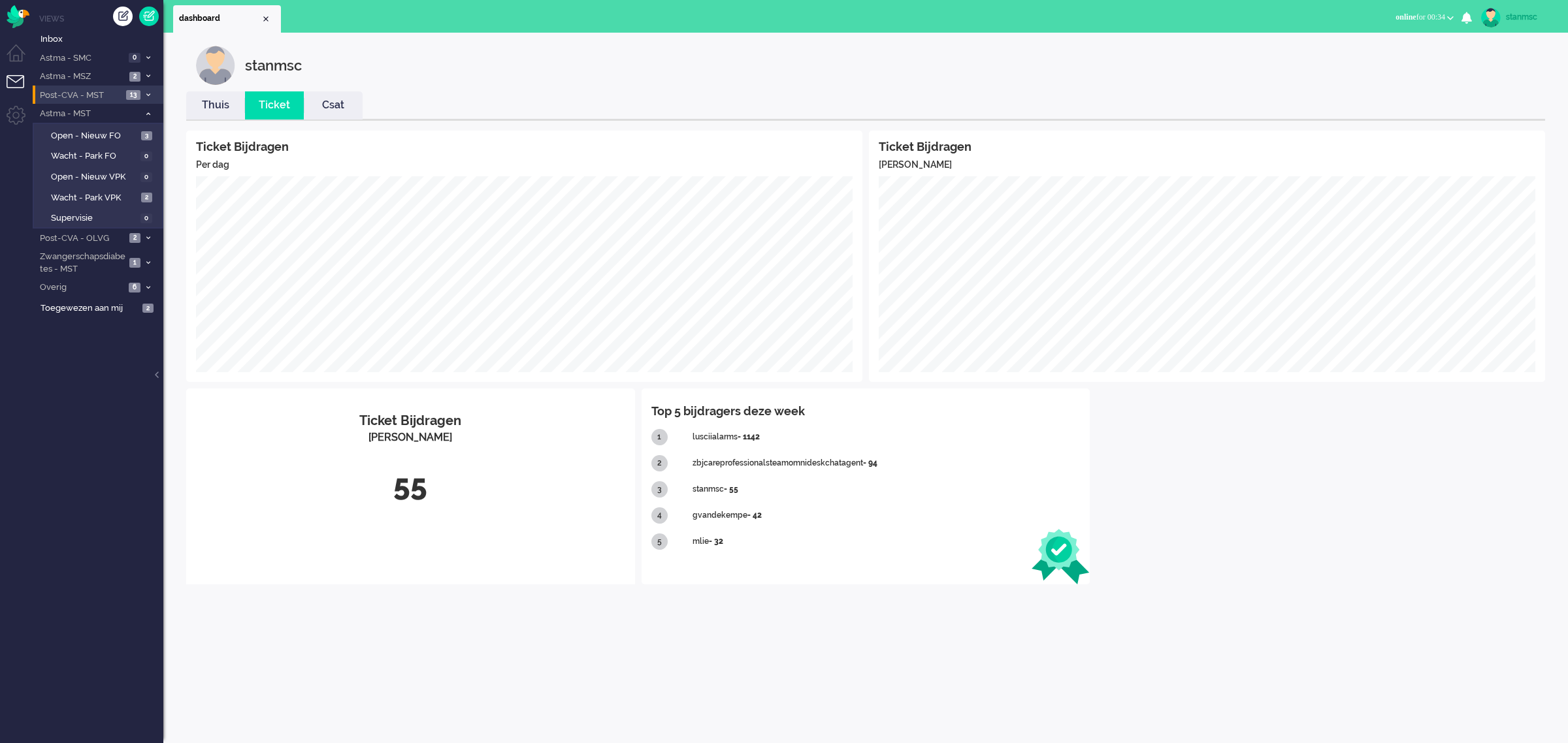
click at [101, 94] on span "Post-CVA - MST" at bounding box center [80, 95] width 84 height 12
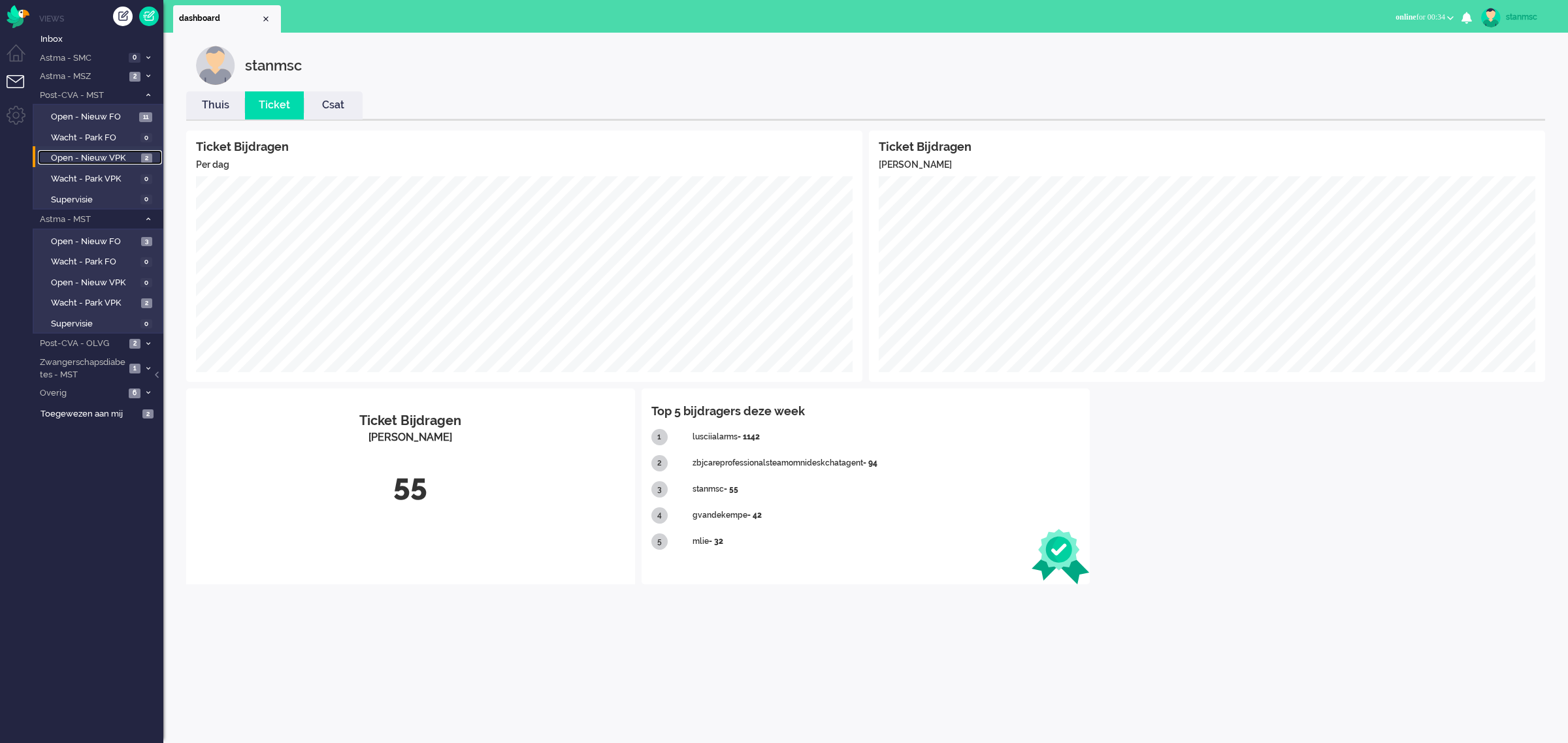
click at [103, 154] on span "Open - Nieuw VPK" at bounding box center [94, 158] width 87 height 12
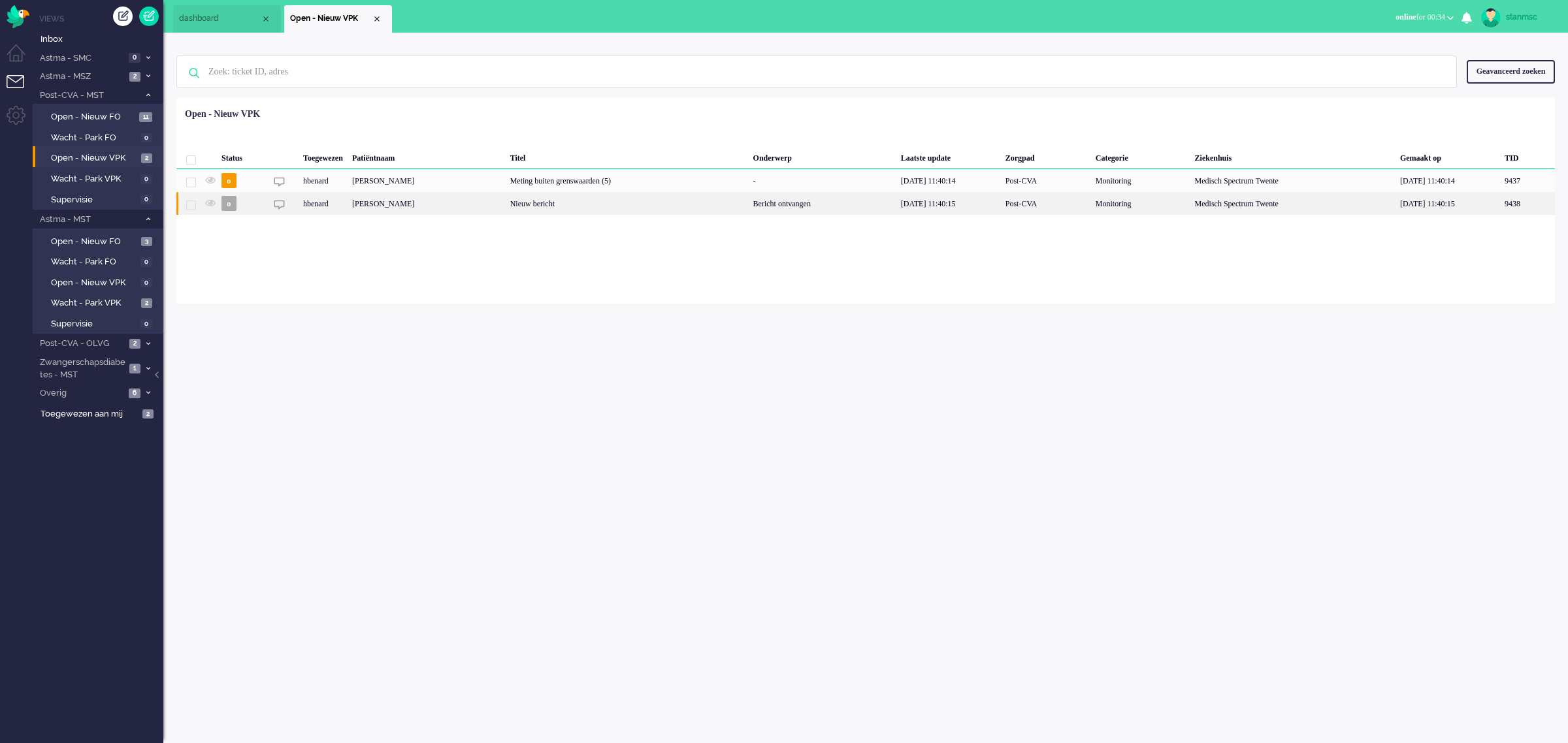
click at [1500, 203] on div "Theodora Christina Brigitta Kamp" at bounding box center [1527, 203] width 55 height 23
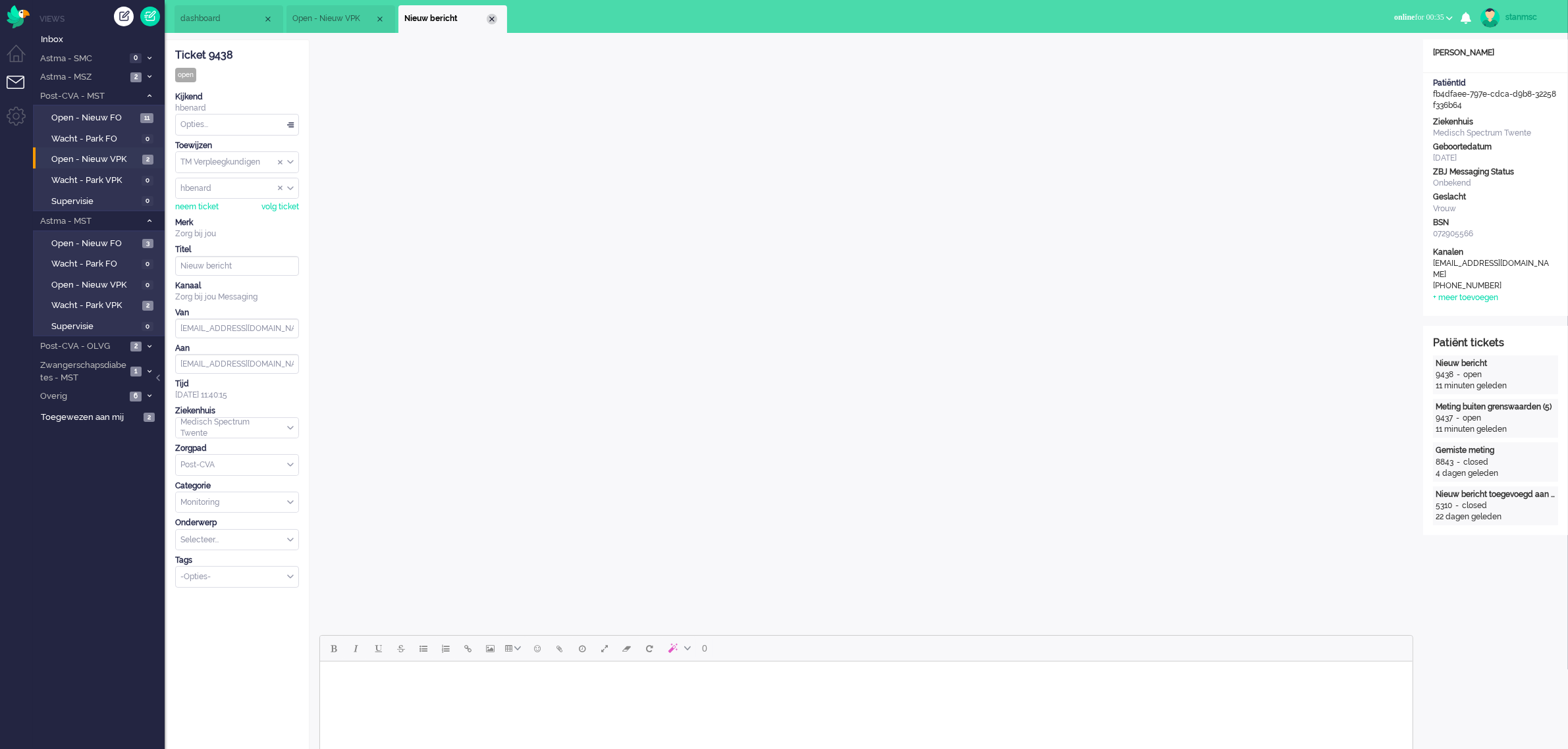
click at [491, 18] on div "Close tab" at bounding box center [491, 19] width 10 height 10
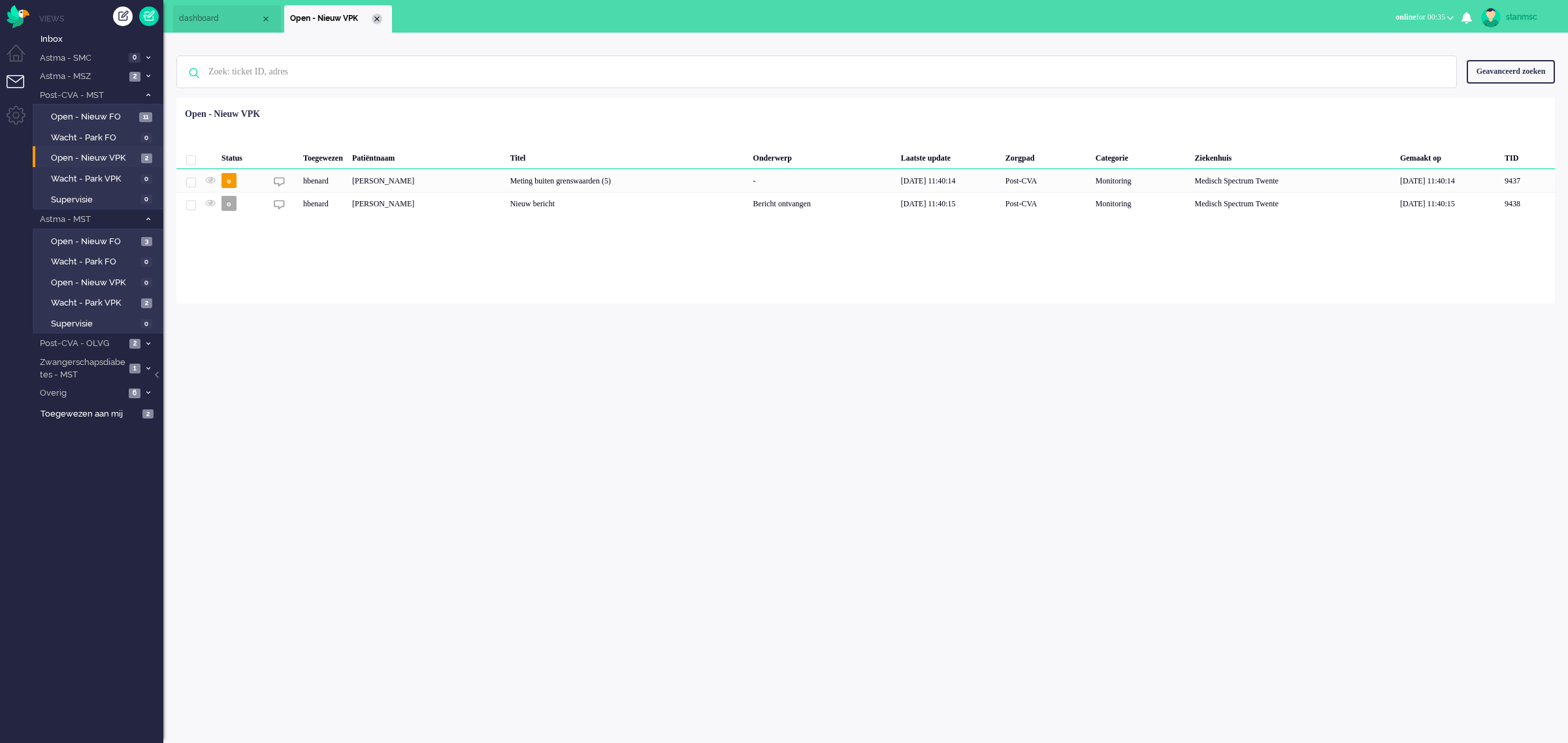
click at [376, 20] on div "Close tab" at bounding box center [377, 19] width 10 height 10
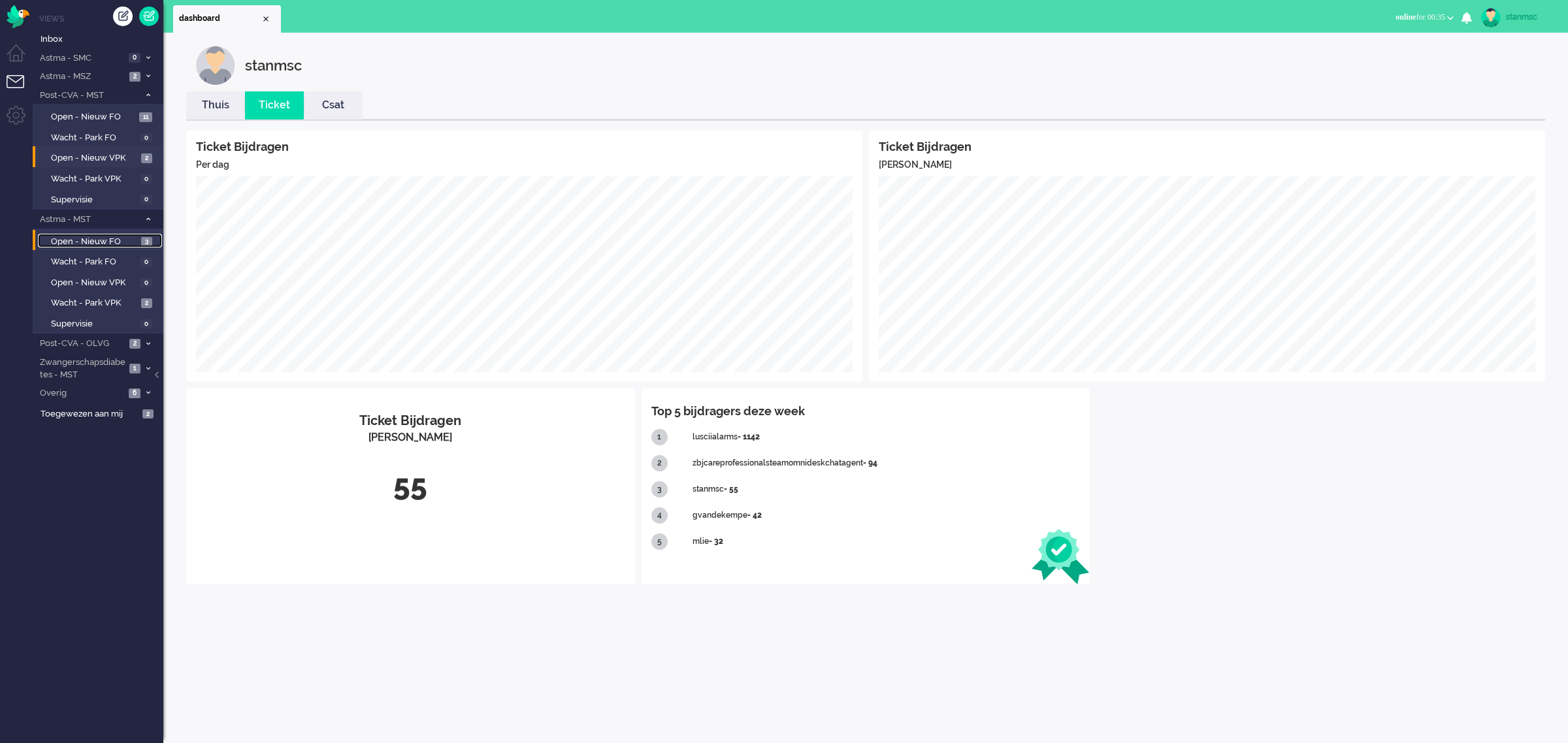
click at [105, 239] on span "Open - Nieuw FO" at bounding box center [94, 242] width 87 height 12
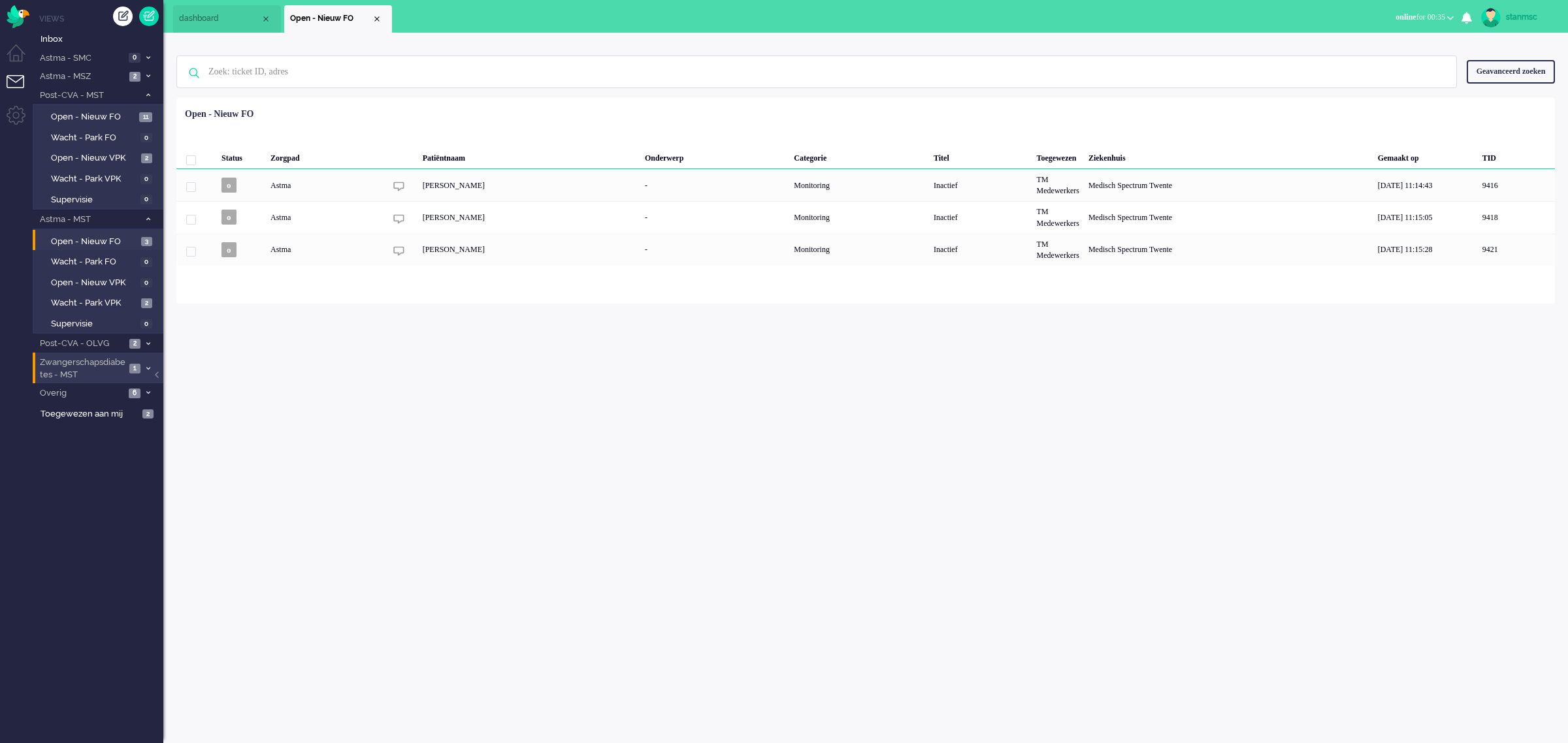
click at [81, 367] on span "Zwangerschapsdiabetes - MST" at bounding box center [81, 368] width 87 height 24
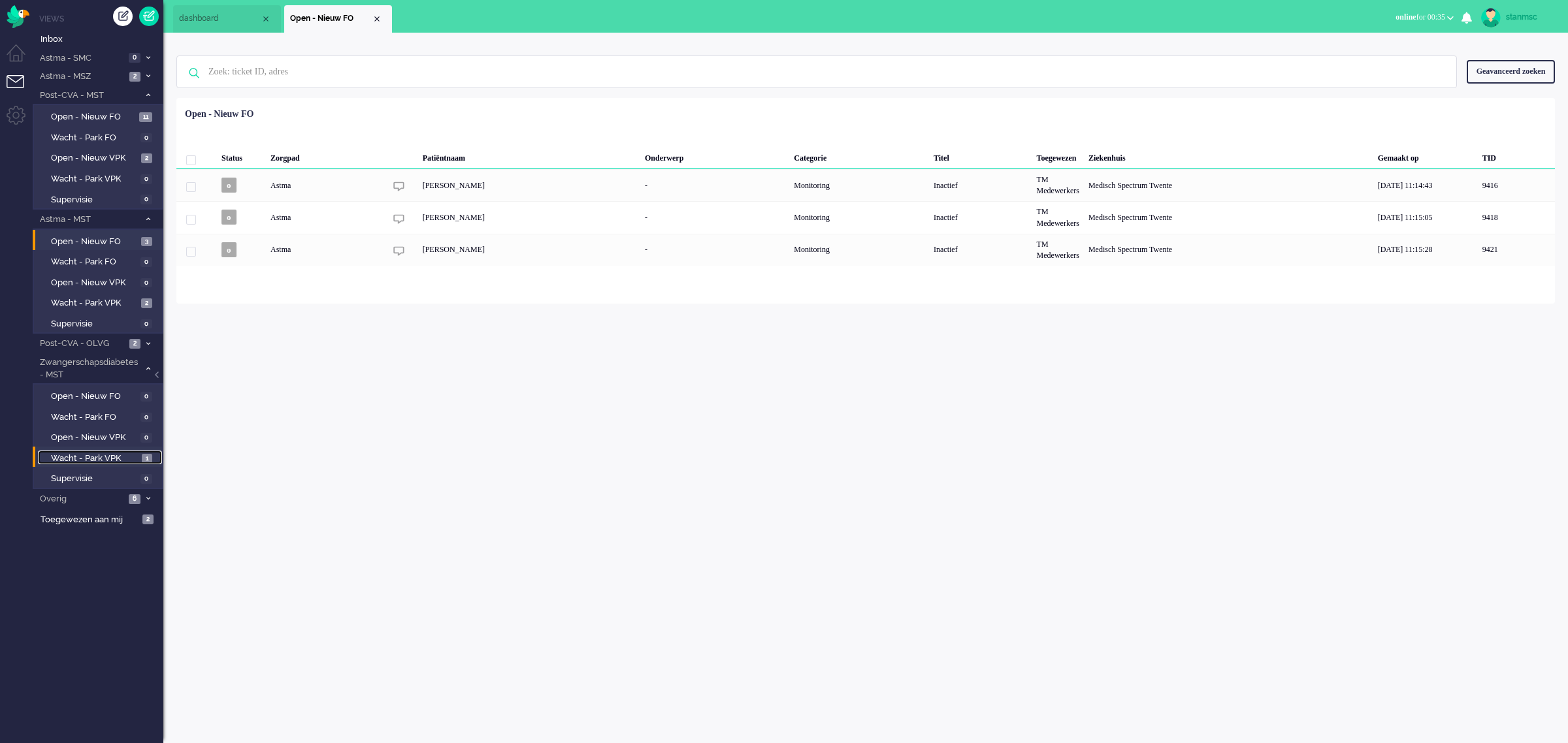
click at [94, 452] on span "Wacht - Park VPK" at bounding box center [94, 458] width 87 height 12
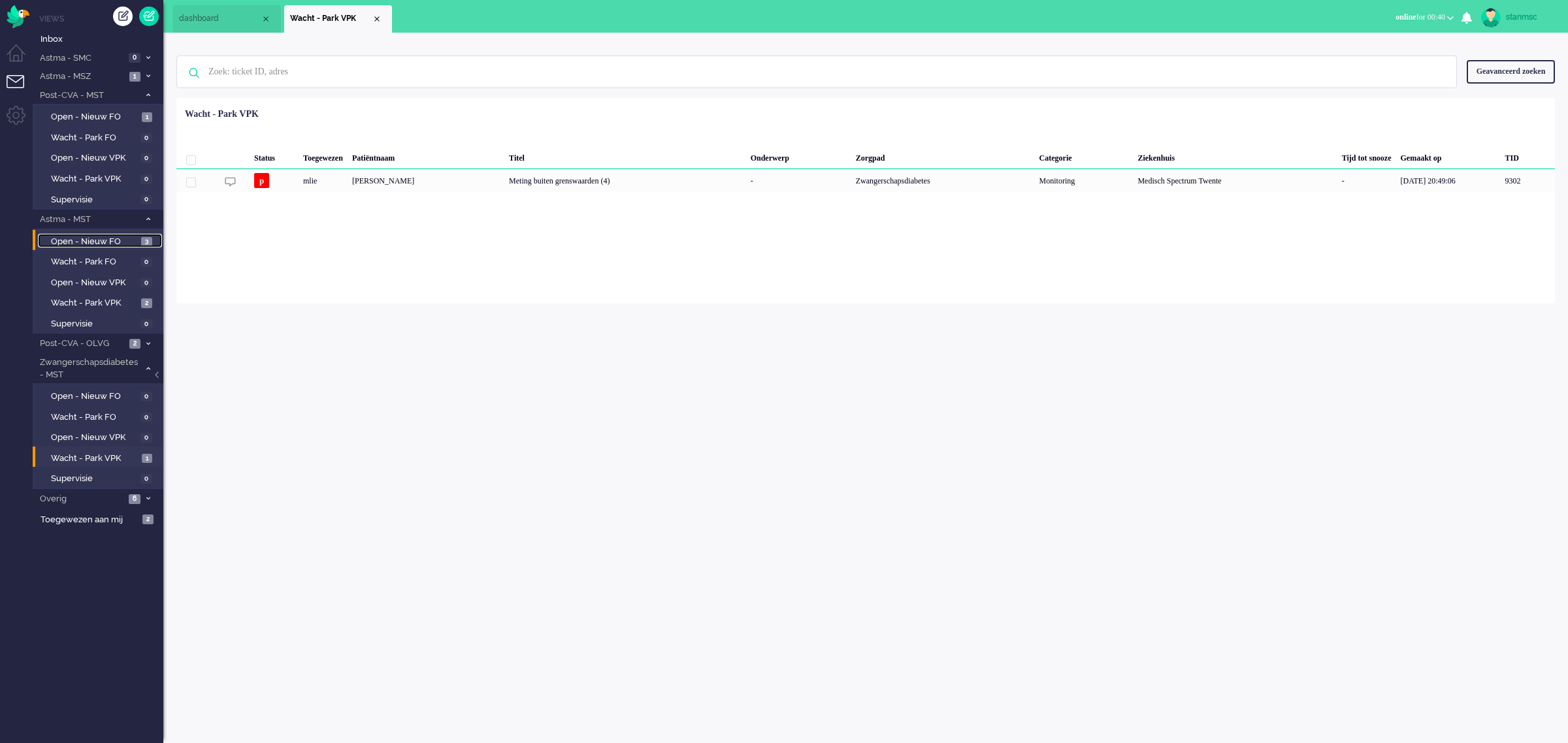
click at [106, 240] on span "Open - Nieuw FO" at bounding box center [94, 242] width 87 height 12
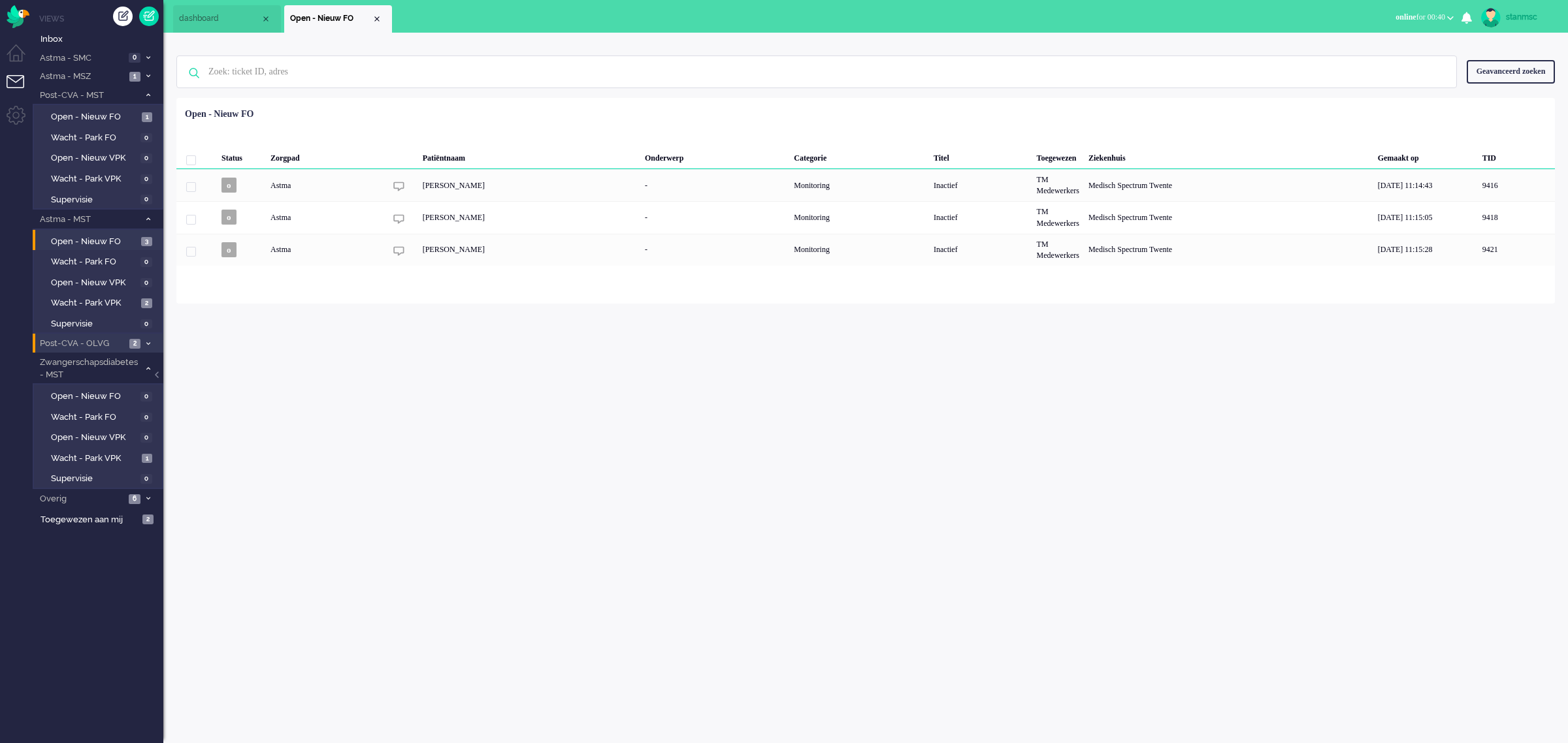
click at [109, 341] on span "Post-CVA - OLVG" at bounding box center [81, 344] width 87 height 12
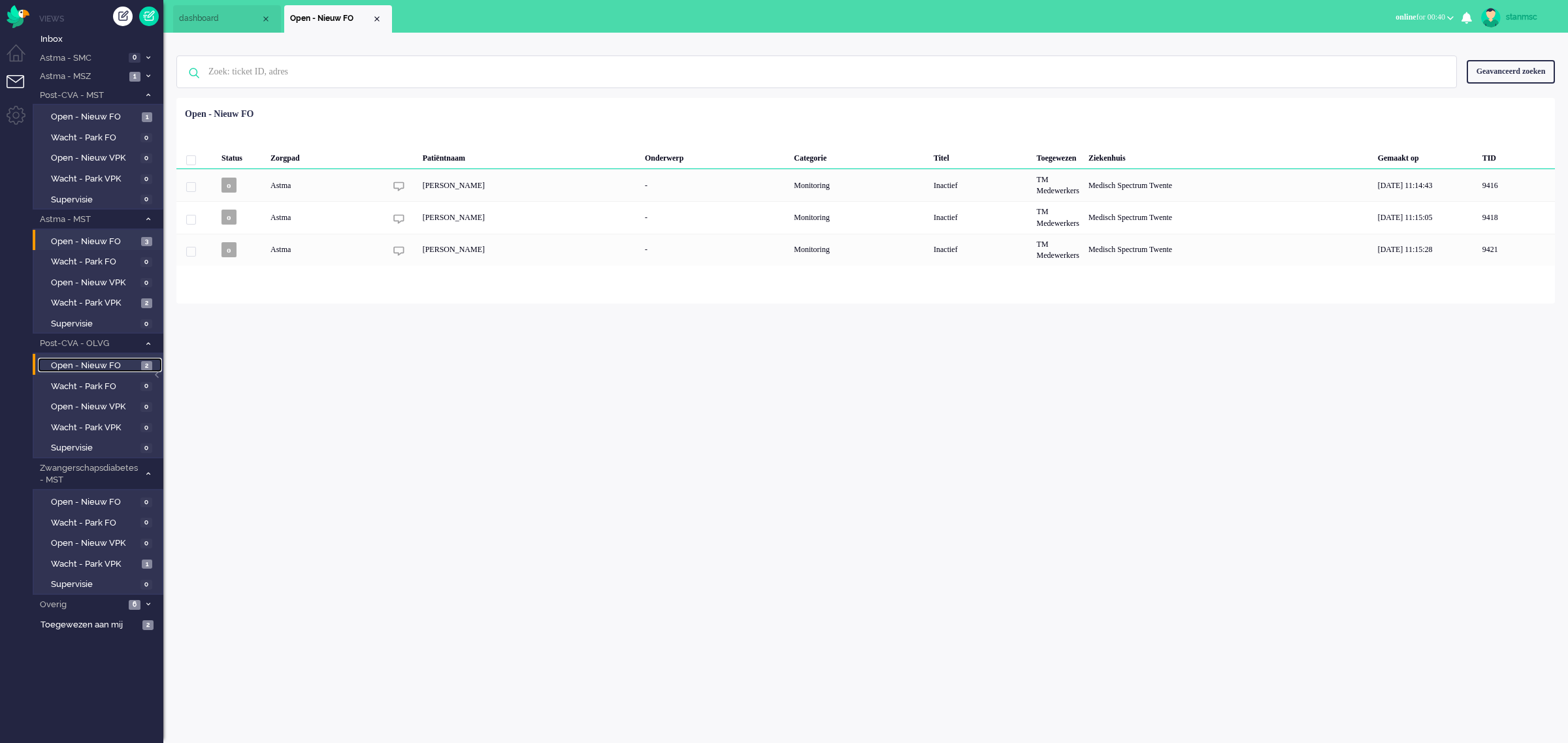
click at [108, 363] on span "Open - Nieuw FO" at bounding box center [94, 365] width 87 height 12
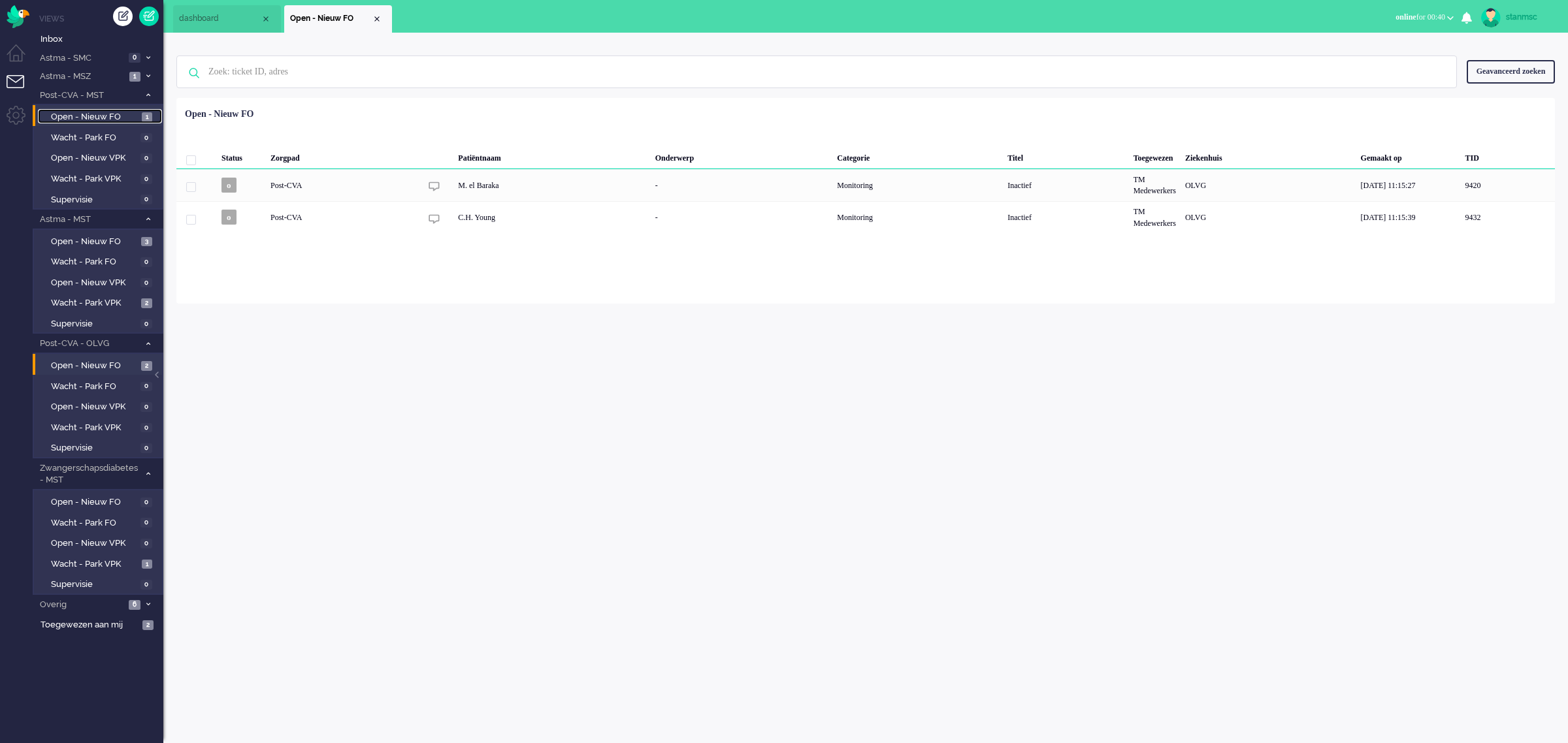
click at [94, 118] on span "Open - Nieuw FO" at bounding box center [94, 117] width 87 height 12
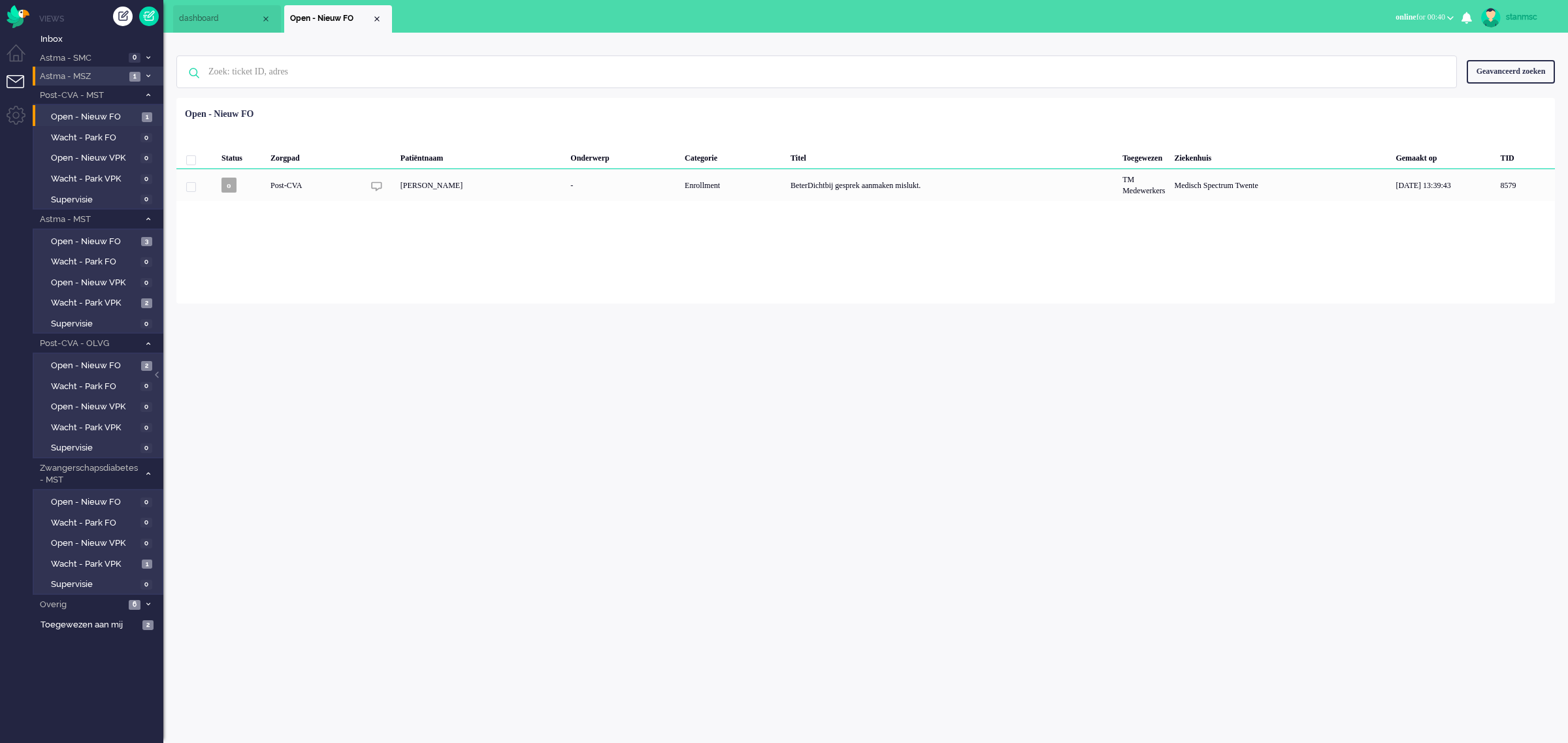
click at [70, 75] on span "Astma - MSZ" at bounding box center [81, 76] width 87 height 12
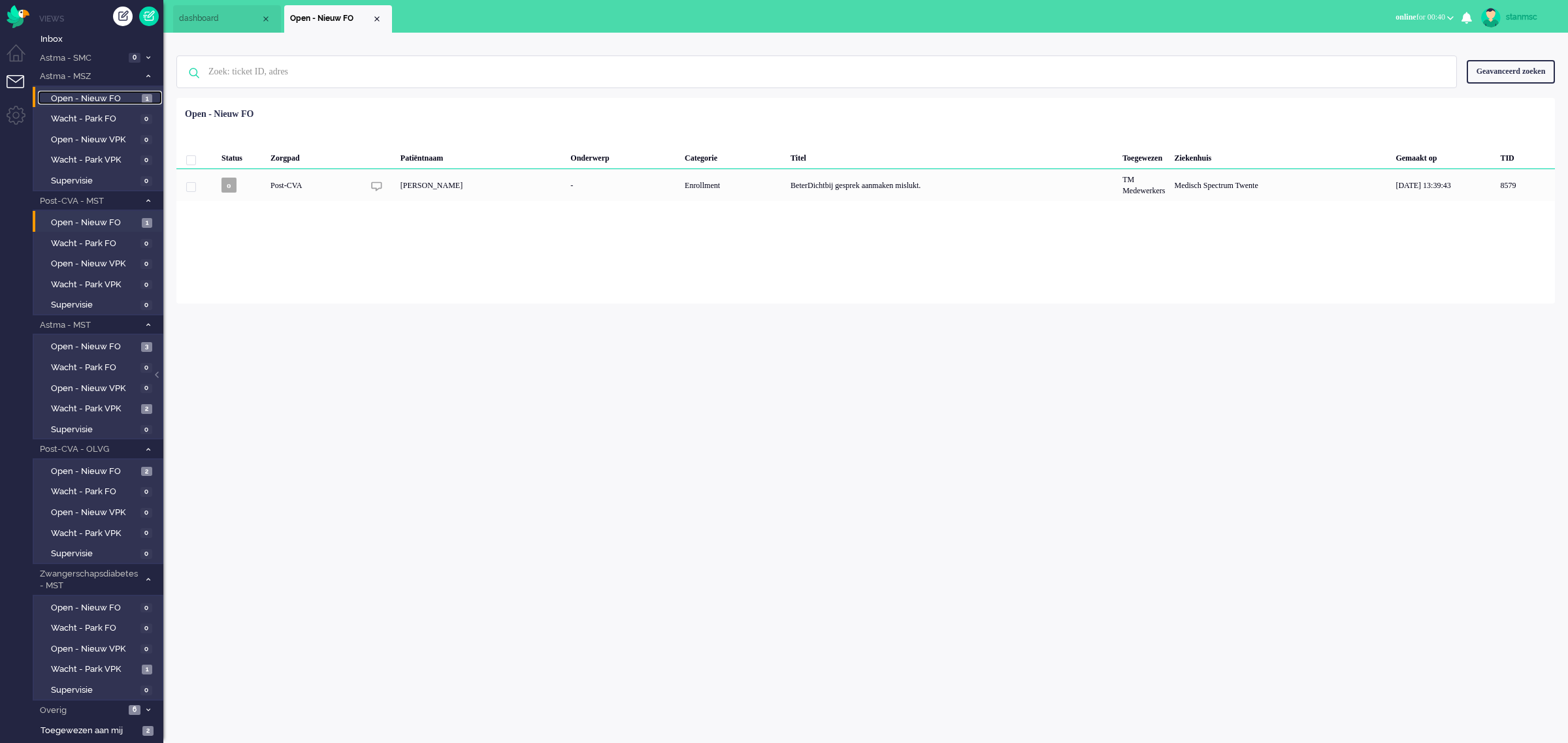
click at [94, 102] on span "Open - Nieuw FO" at bounding box center [94, 99] width 87 height 12
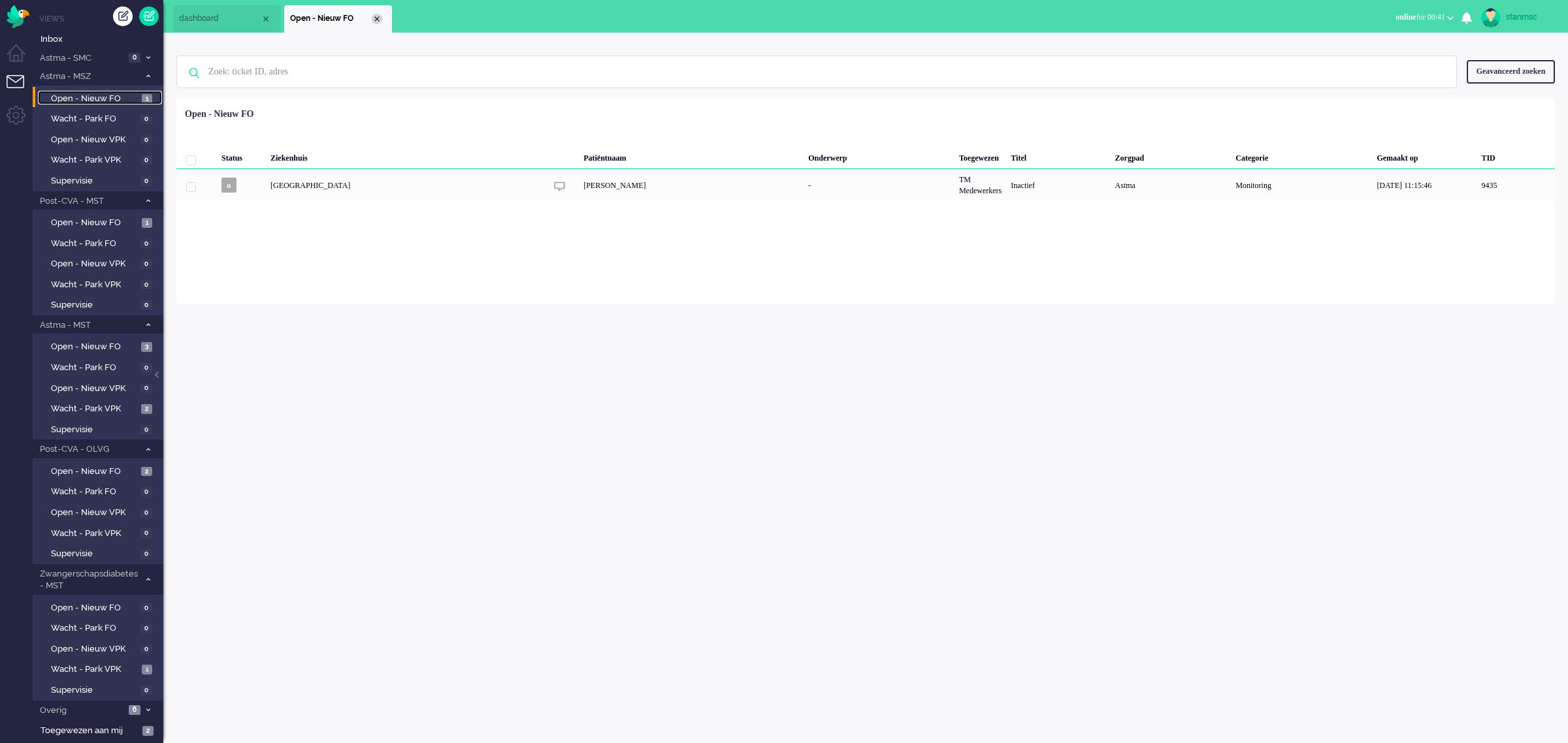
click at [376, 16] on div "Close tab" at bounding box center [377, 19] width 10 height 10
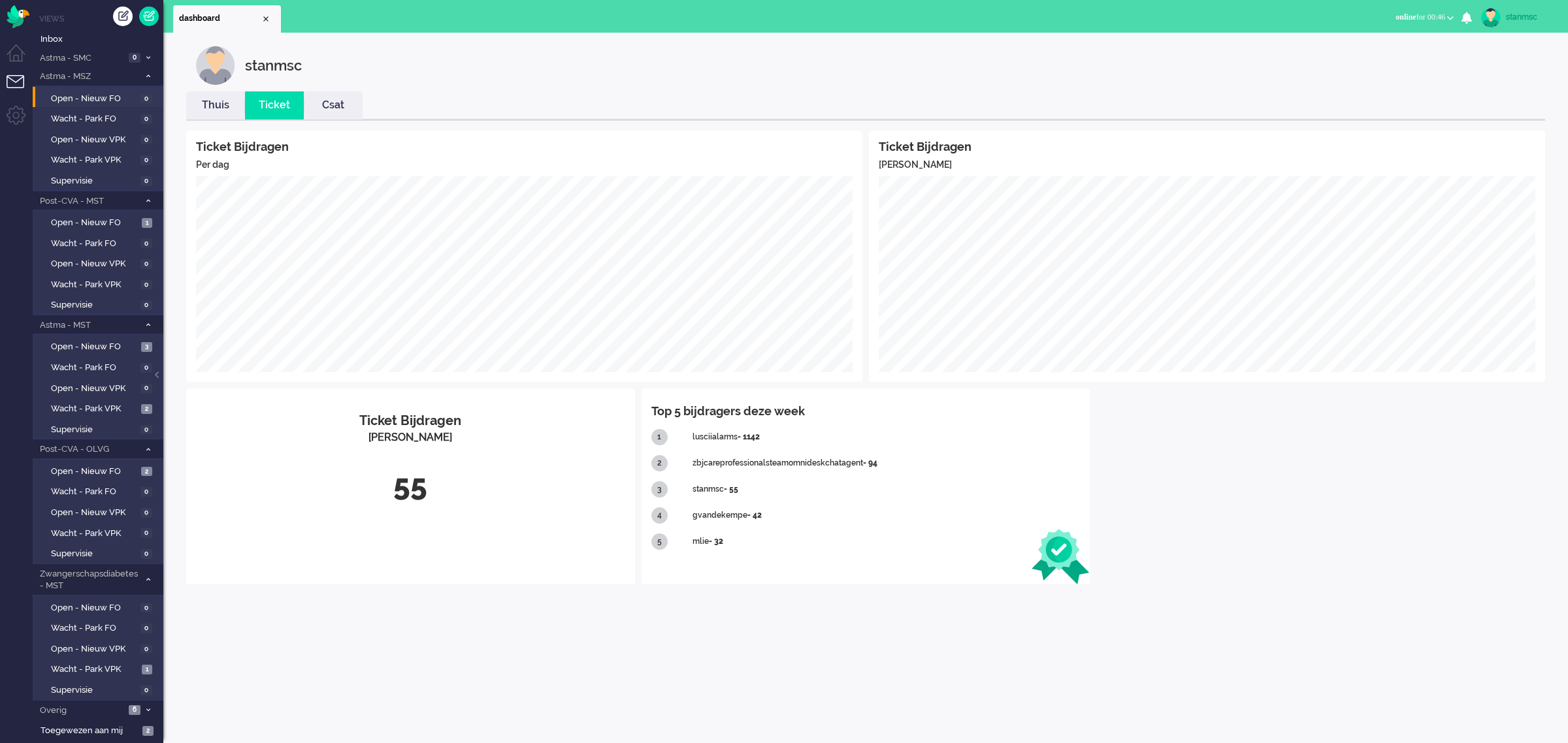
click at [226, 105] on link "Thuis" at bounding box center [215, 105] width 59 height 15
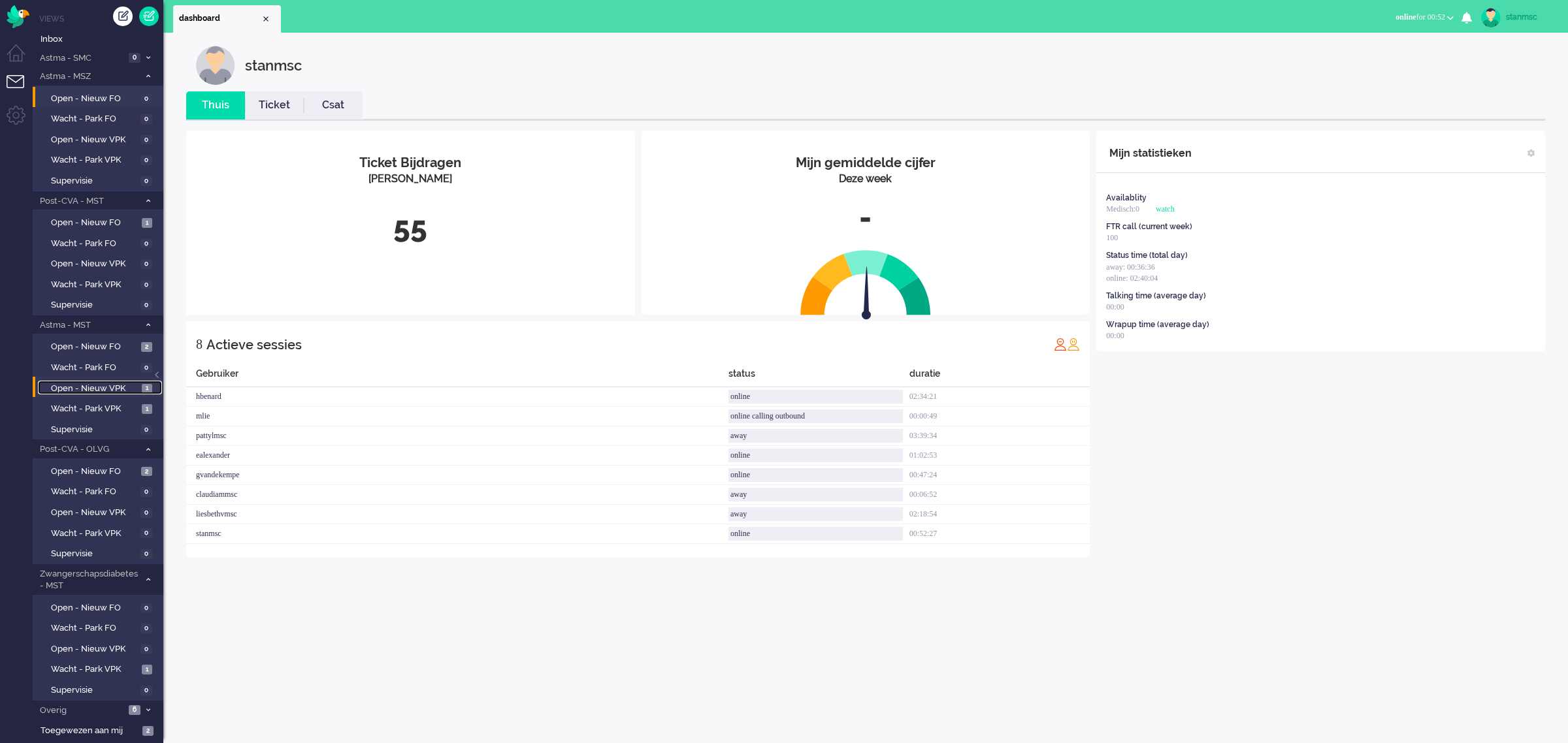
click at [105, 389] on span "Open - Nieuw VPK" at bounding box center [94, 389] width 87 height 12
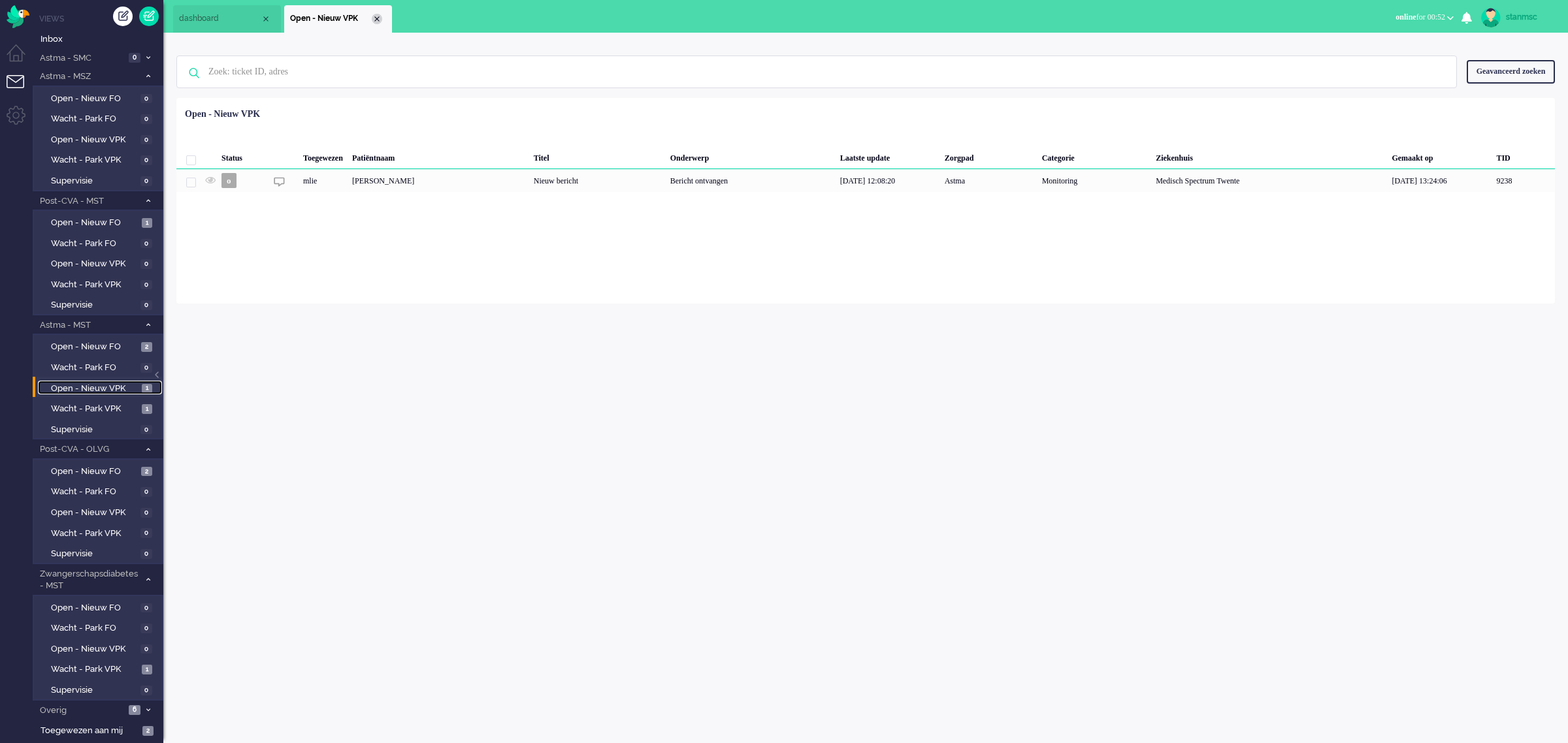
click at [374, 20] on div "Close tab" at bounding box center [377, 19] width 10 height 10
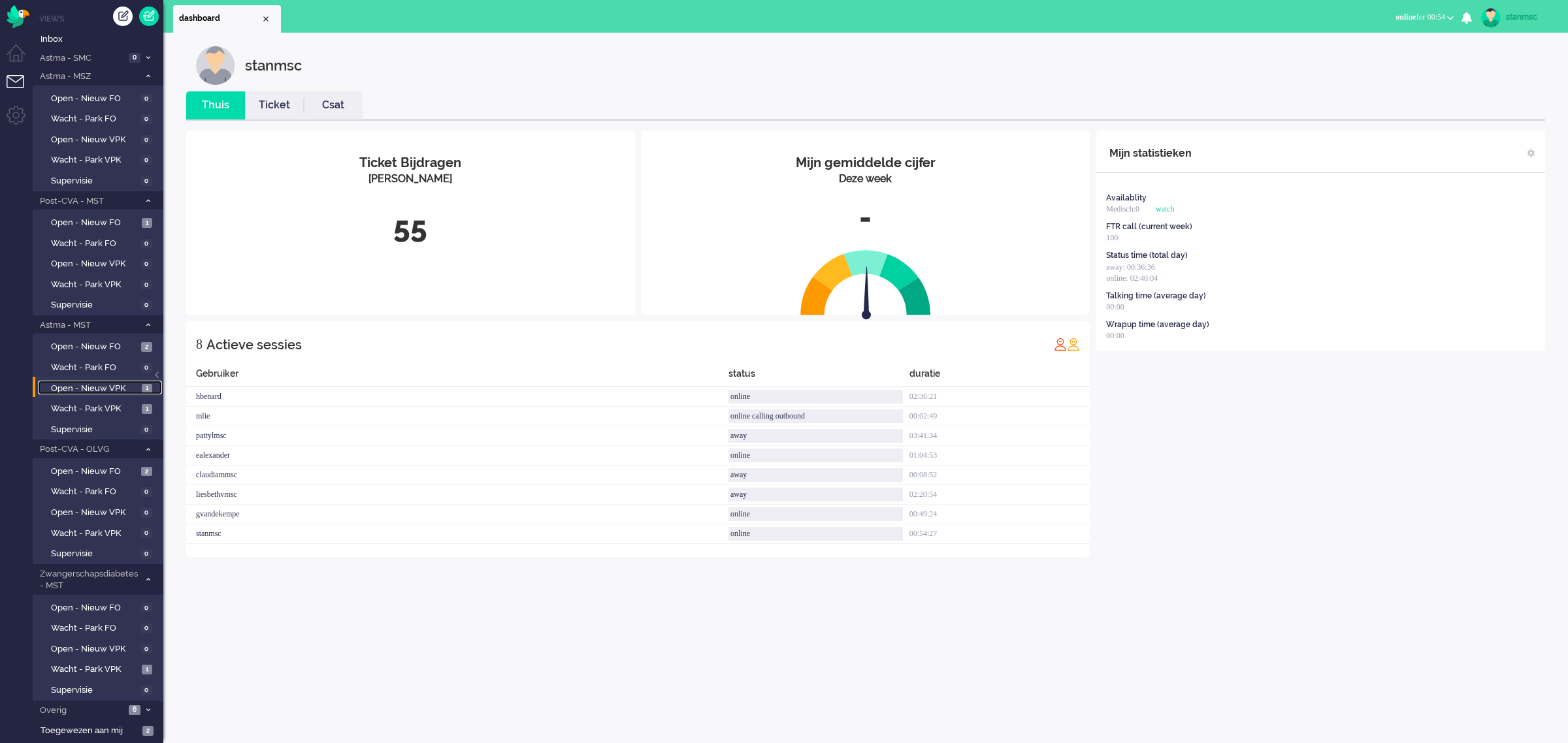
click at [98, 383] on span "Open - Nieuw VPK" at bounding box center [94, 389] width 87 height 12
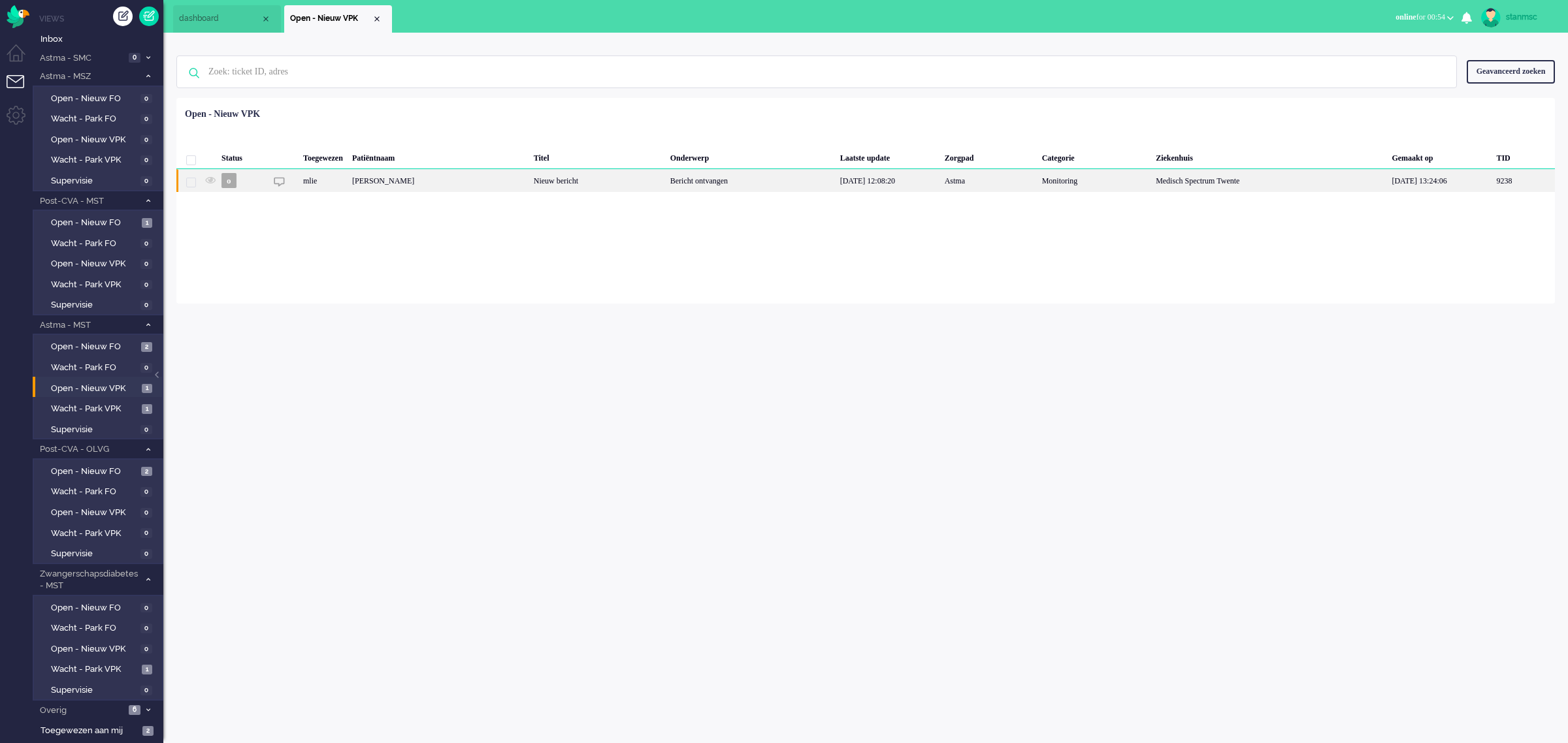
click at [1491, 179] on div "[PERSON_NAME]" at bounding box center [1522, 180] width 63 height 23
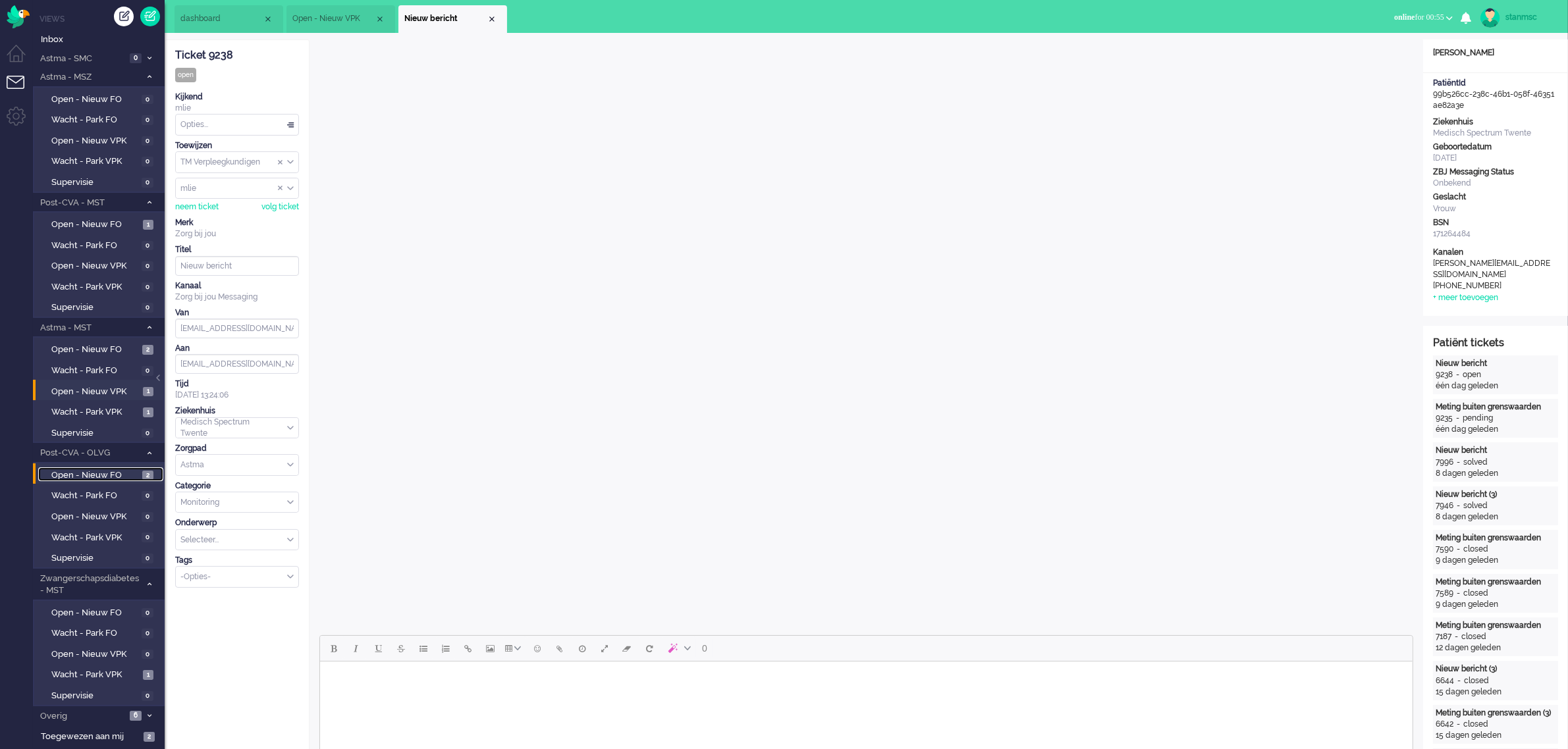
click at [90, 469] on span "Open - Nieuw FO" at bounding box center [95, 475] width 88 height 12
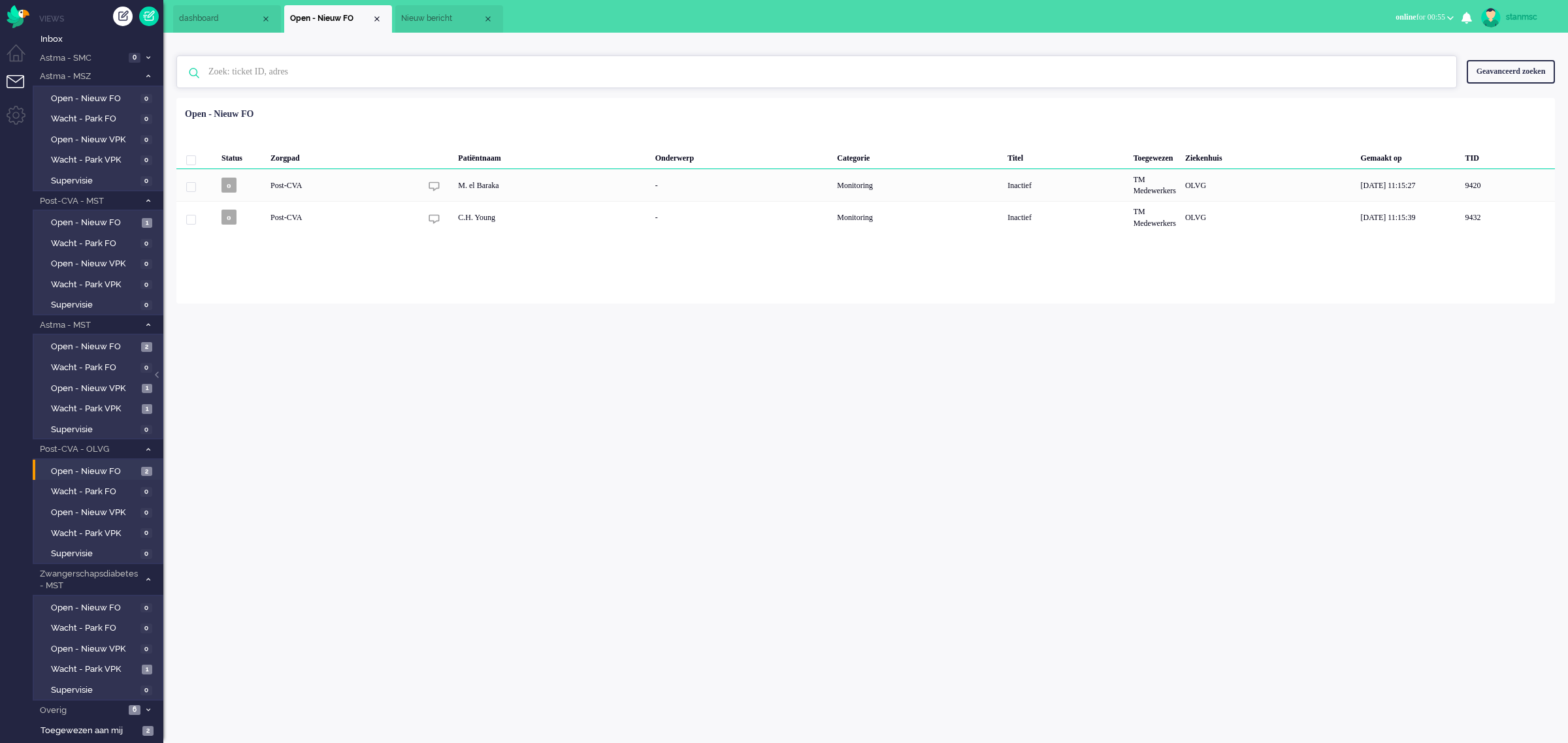
click at [285, 66] on input "text" at bounding box center [818, 71] width 1240 height 31
click at [211, 14] on span "dashboard" at bounding box center [219, 18] width 81 height 11
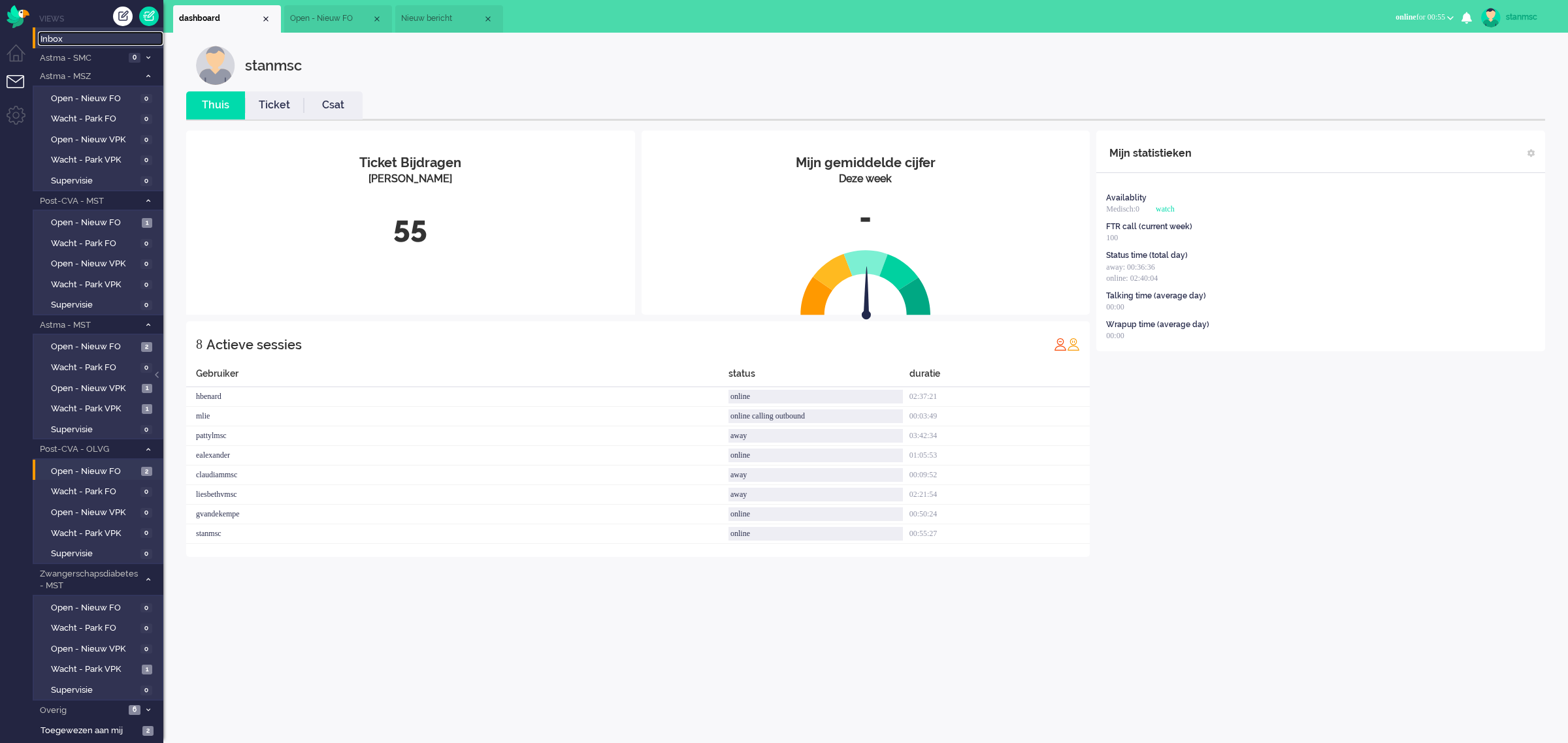
click at [76, 41] on span "Inbox" at bounding box center [102, 39] width 123 height 12
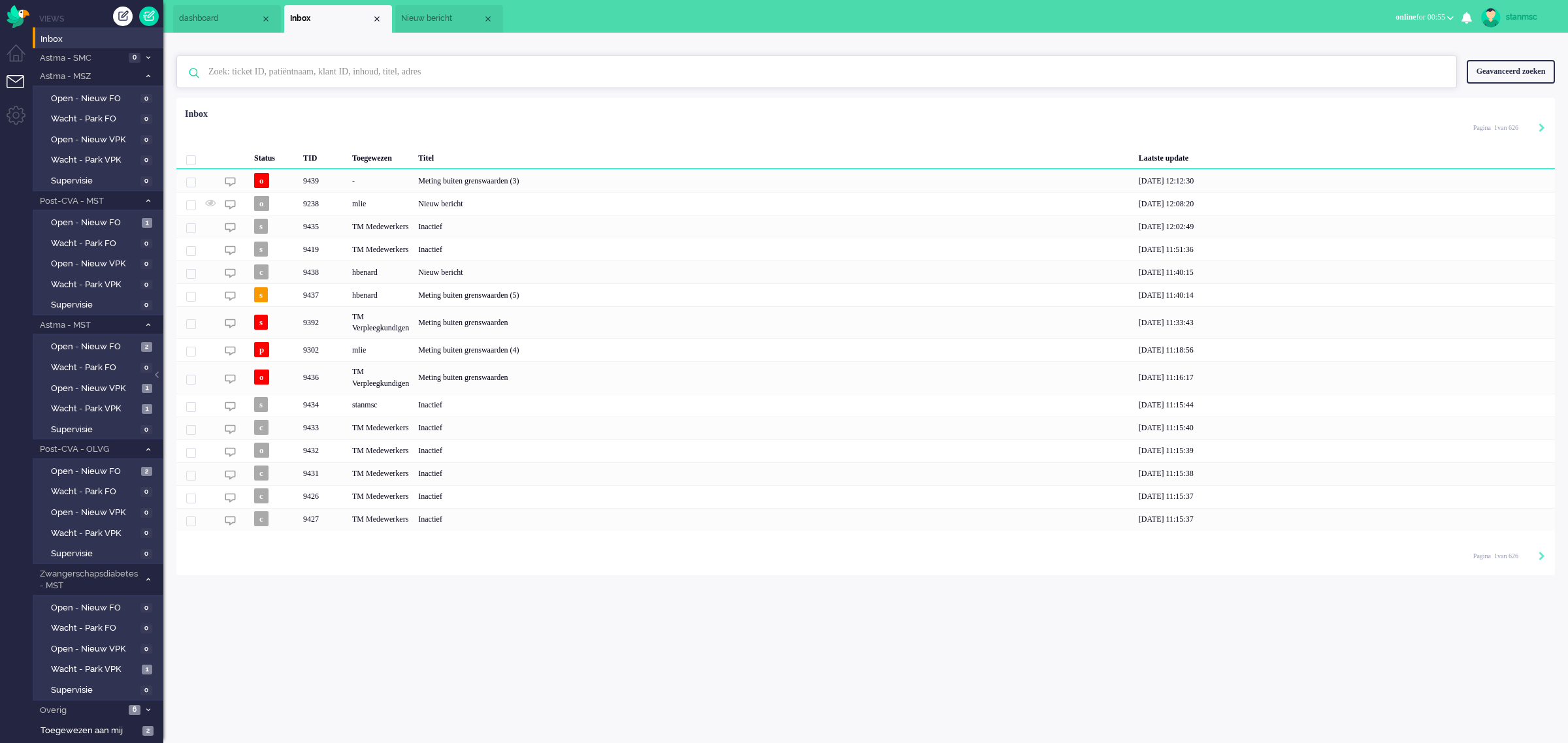
click at [282, 73] on input "text" at bounding box center [818, 71] width 1240 height 31
paste input "02685592"
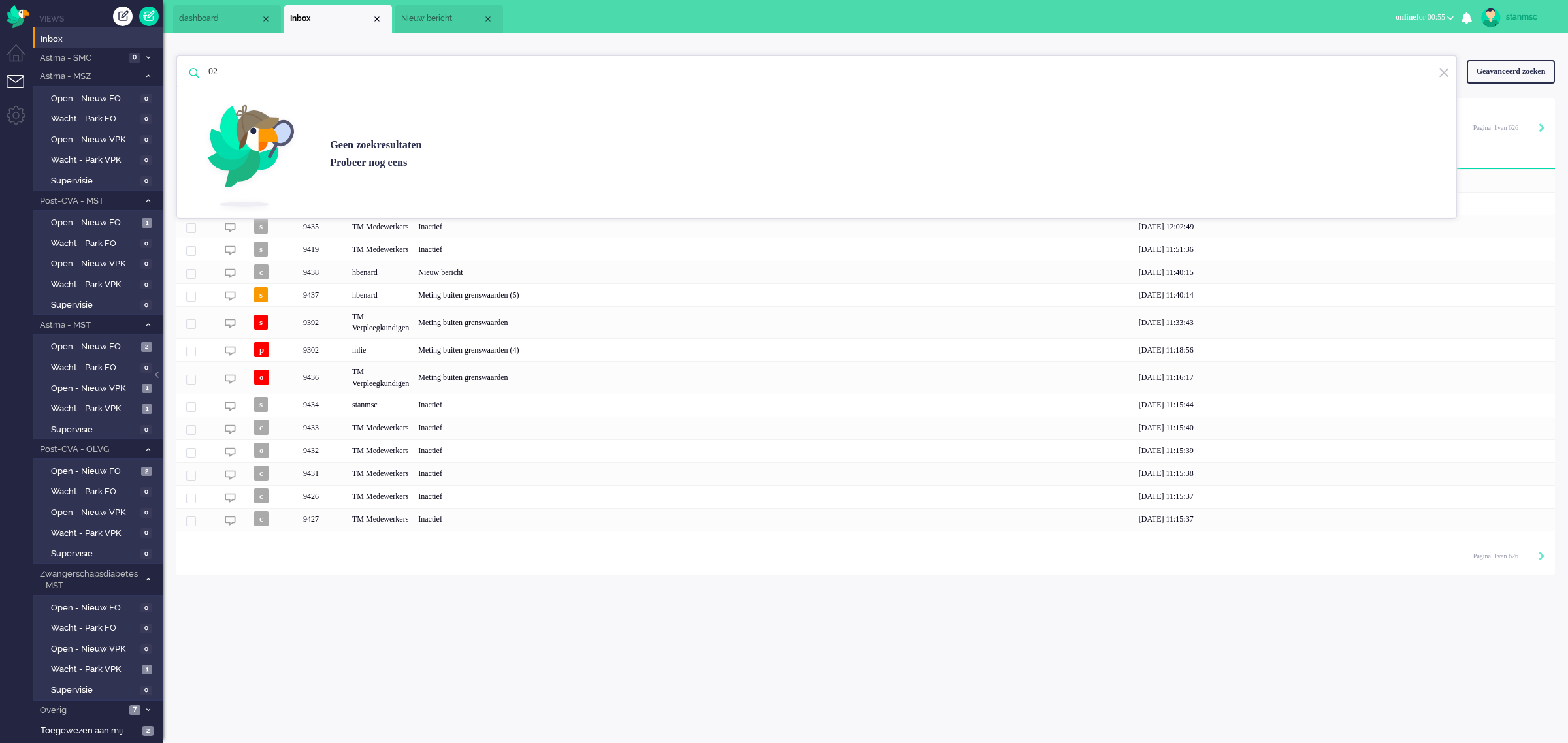
type input "0"
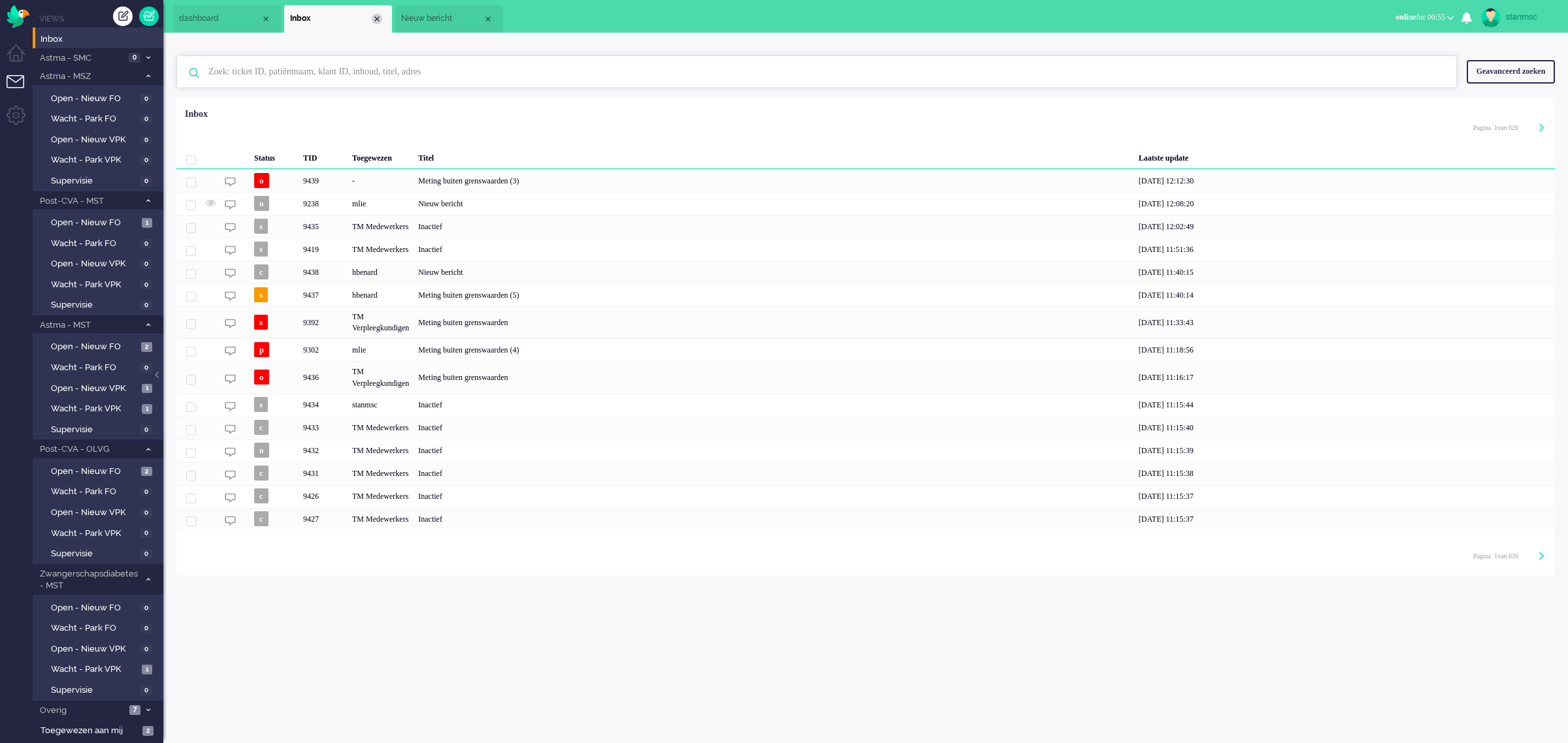
click at [379, 20] on div "Close tab" at bounding box center [377, 19] width 10 height 10
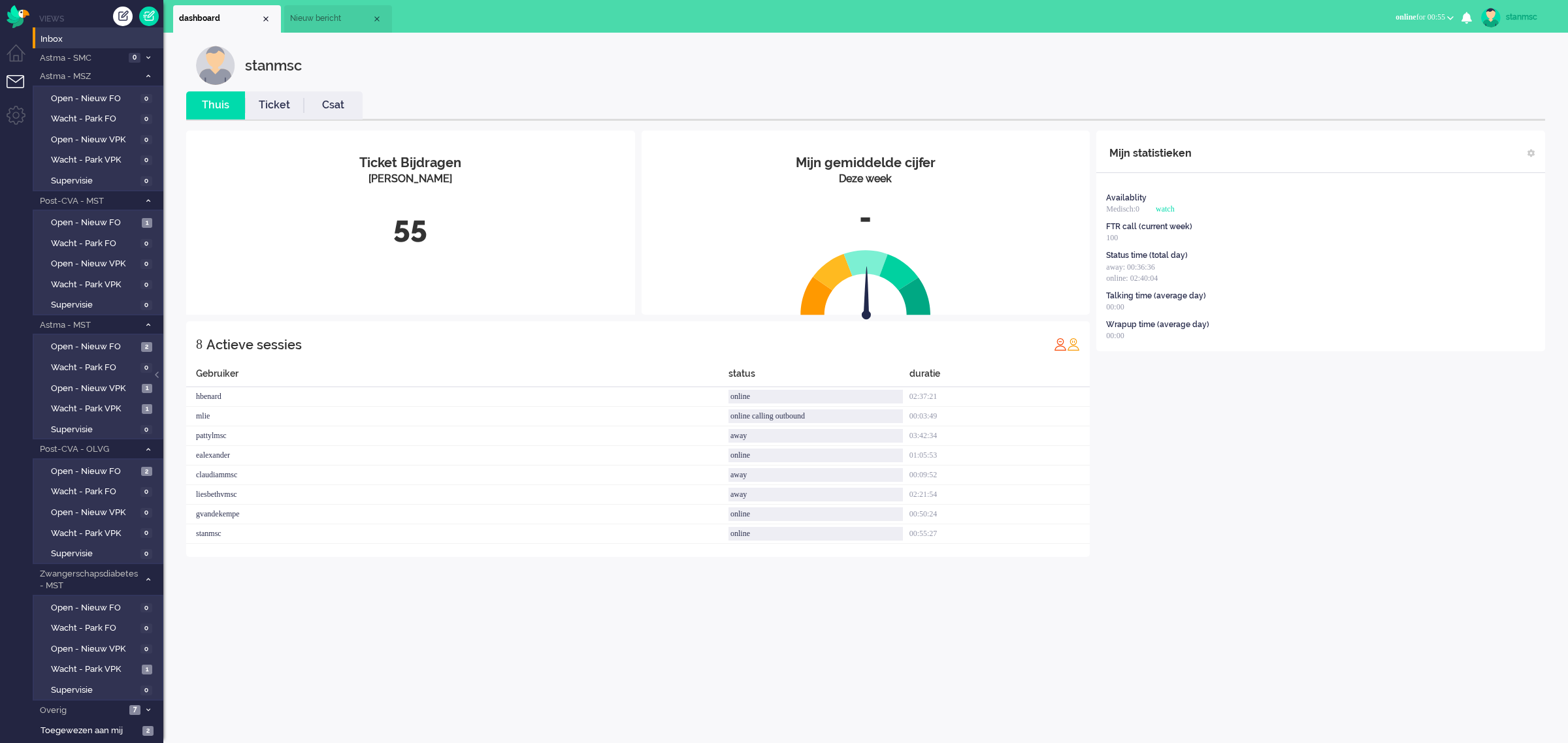
click at [348, 18] on span "Nieuw bericht" at bounding box center [331, 18] width 81 height 11
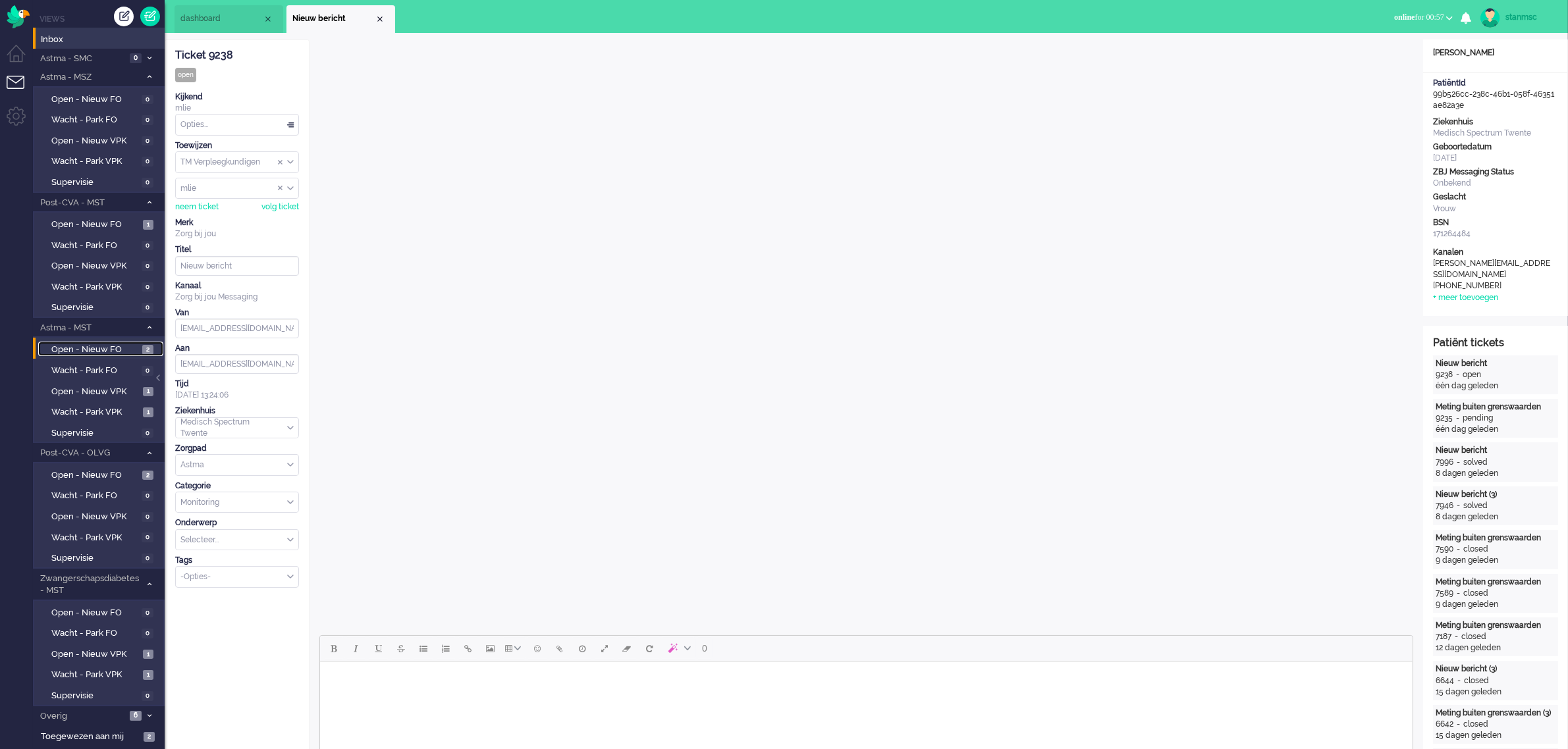
click at [100, 344] on span "Open - Nieuw FO" at bounding box center [95, 349] width 88 height 12
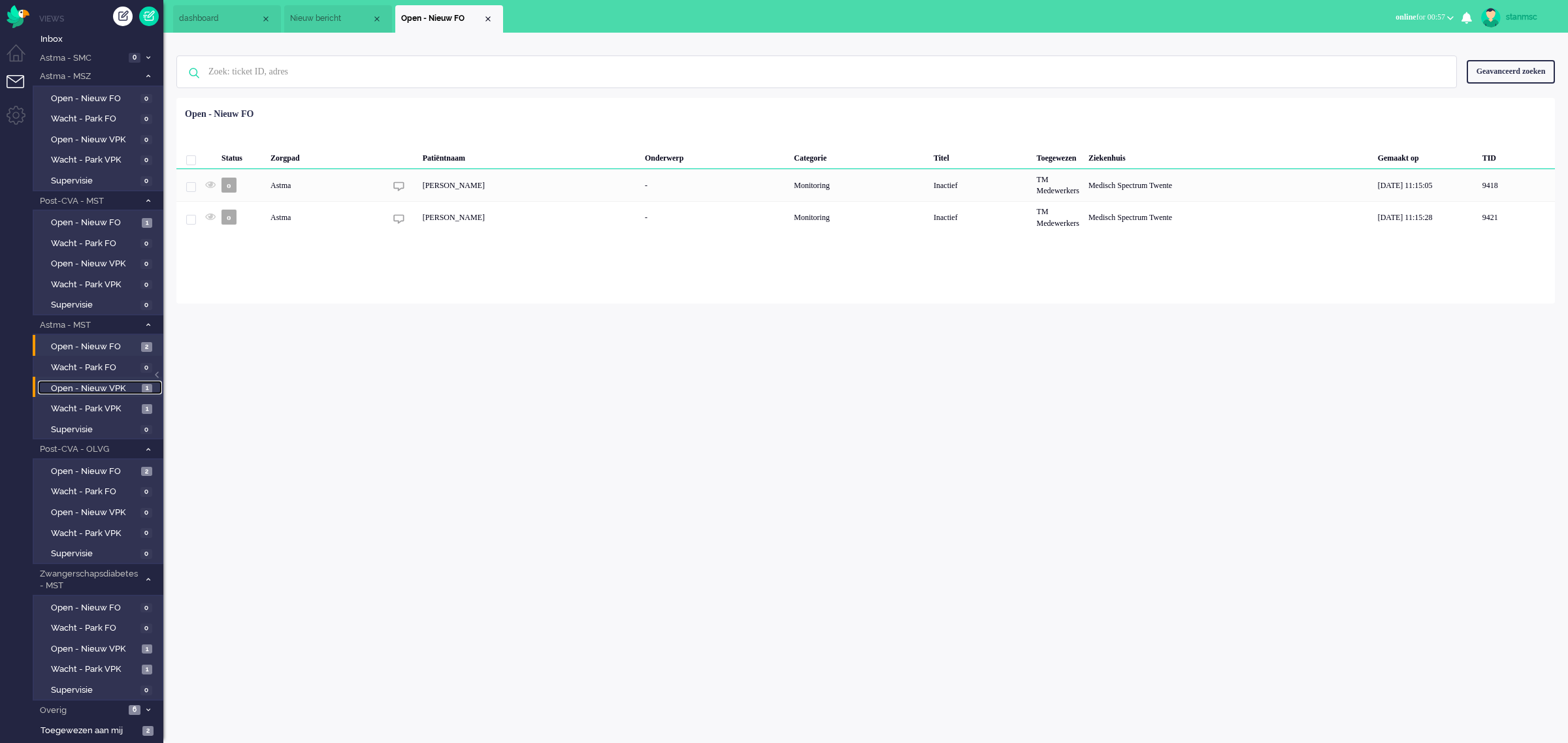
click at [94, 384] on span "Open - Nieuw VPK" at bounding box center [94, 389] width 87 height 12
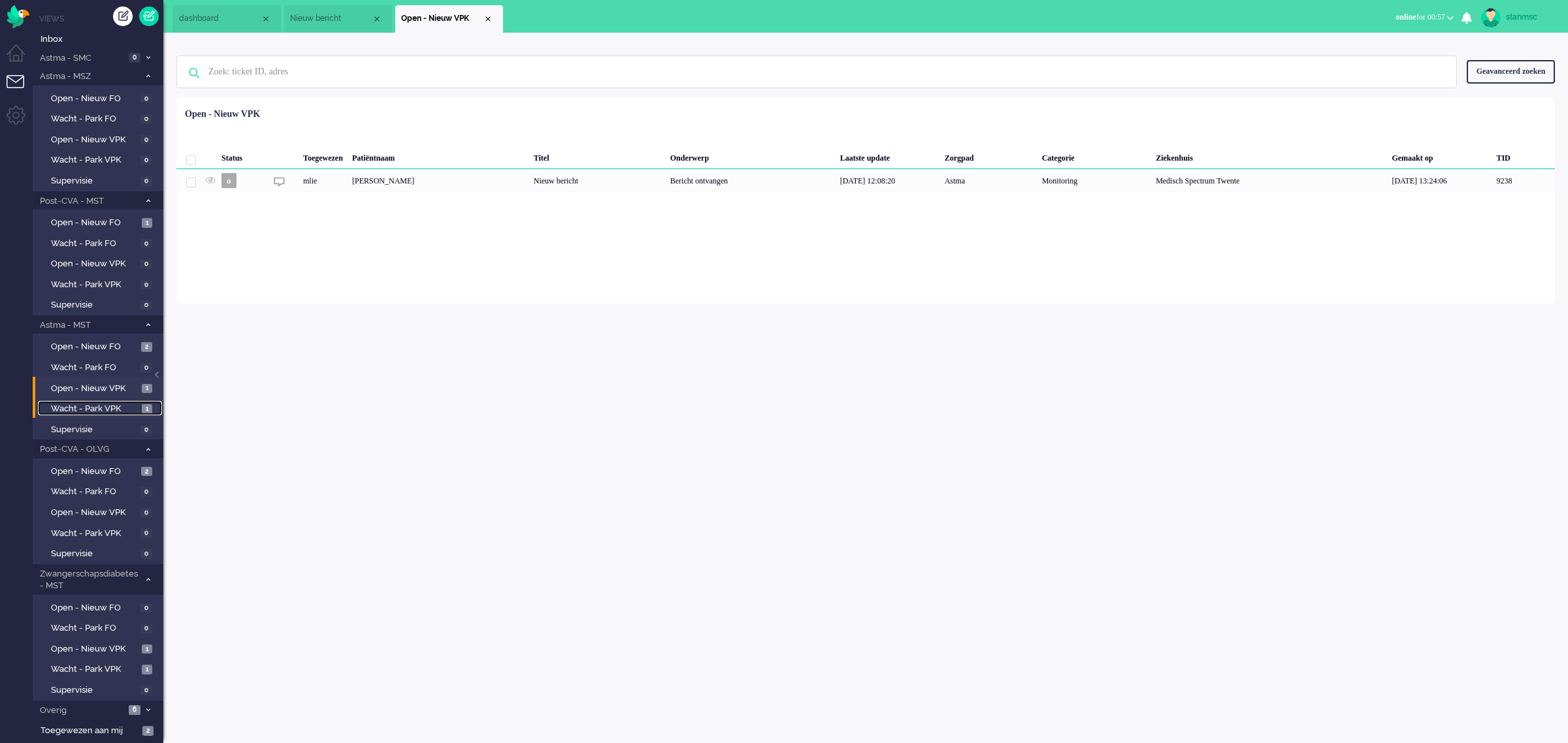
click at [92, 403] on span "Wacht - Park VPK" at bounding box center [94, 409] width 87 height 12
click at [96, 347] on span "Open - Nieuw FO" at bounding box center [94, 346] width 87 height 12
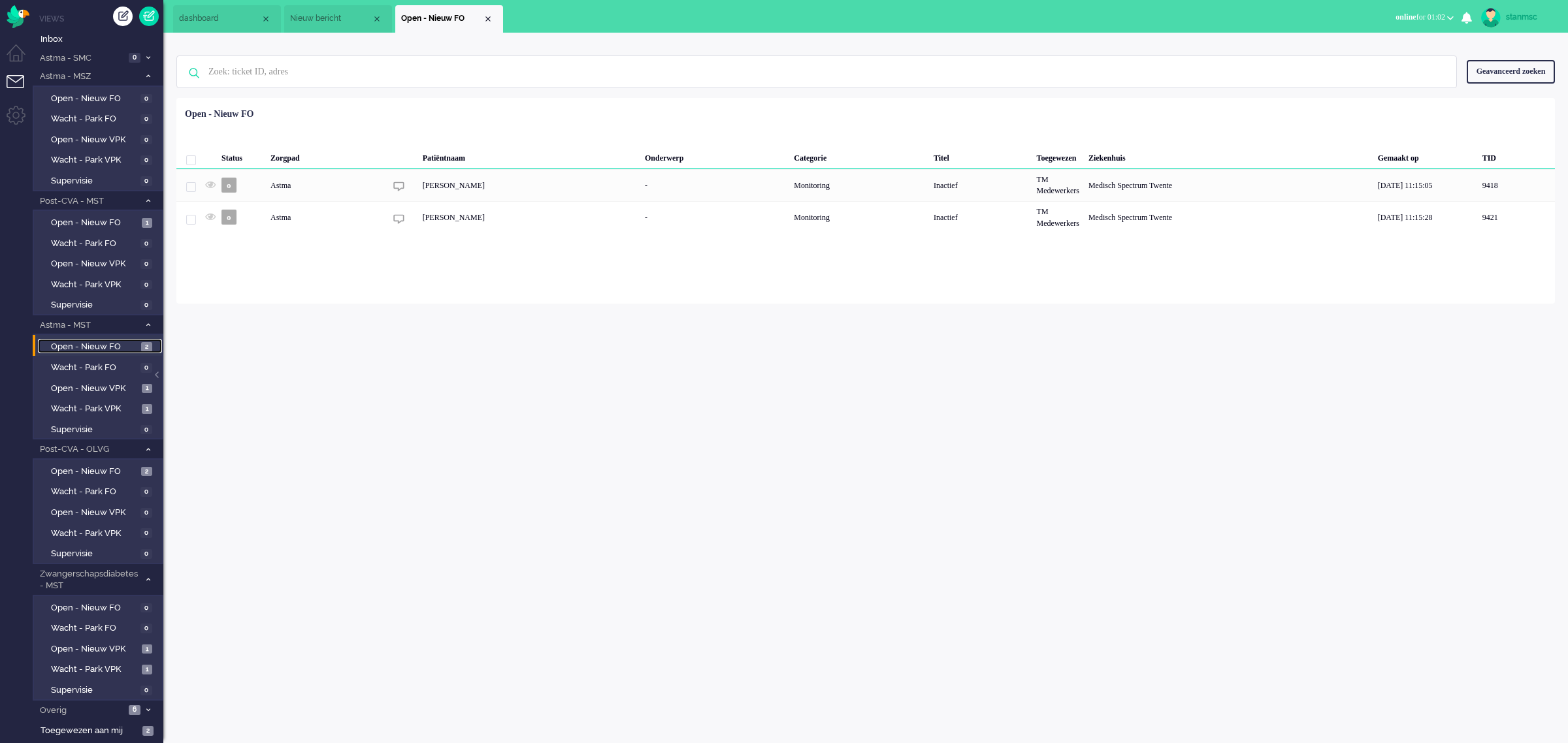
click at [217, 15] on span "dashboard" at bounding box center [219, 18] width 81 height 11
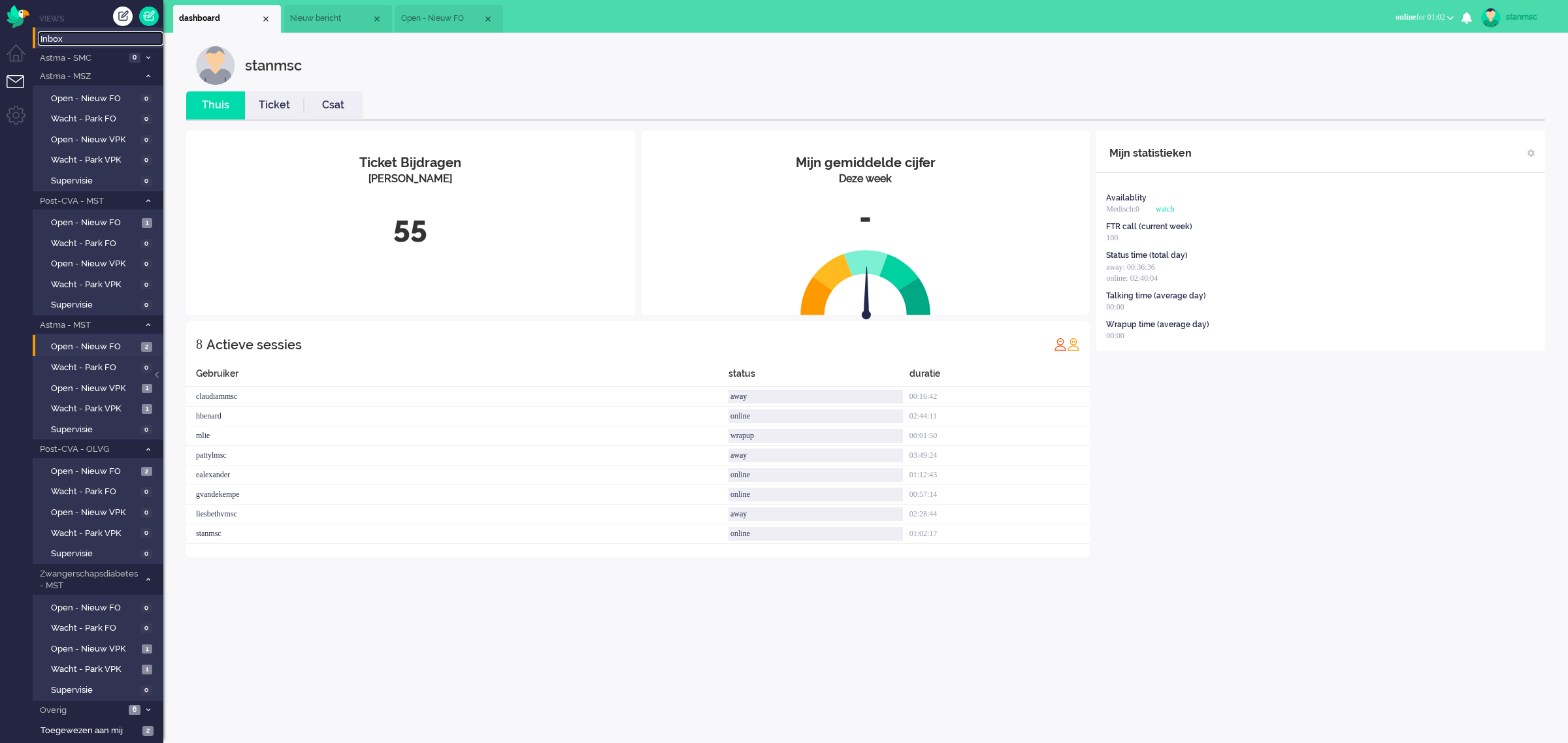
click at [68, 41] on span "Inbox" at bounding box center [102, 39] width 123 height 12
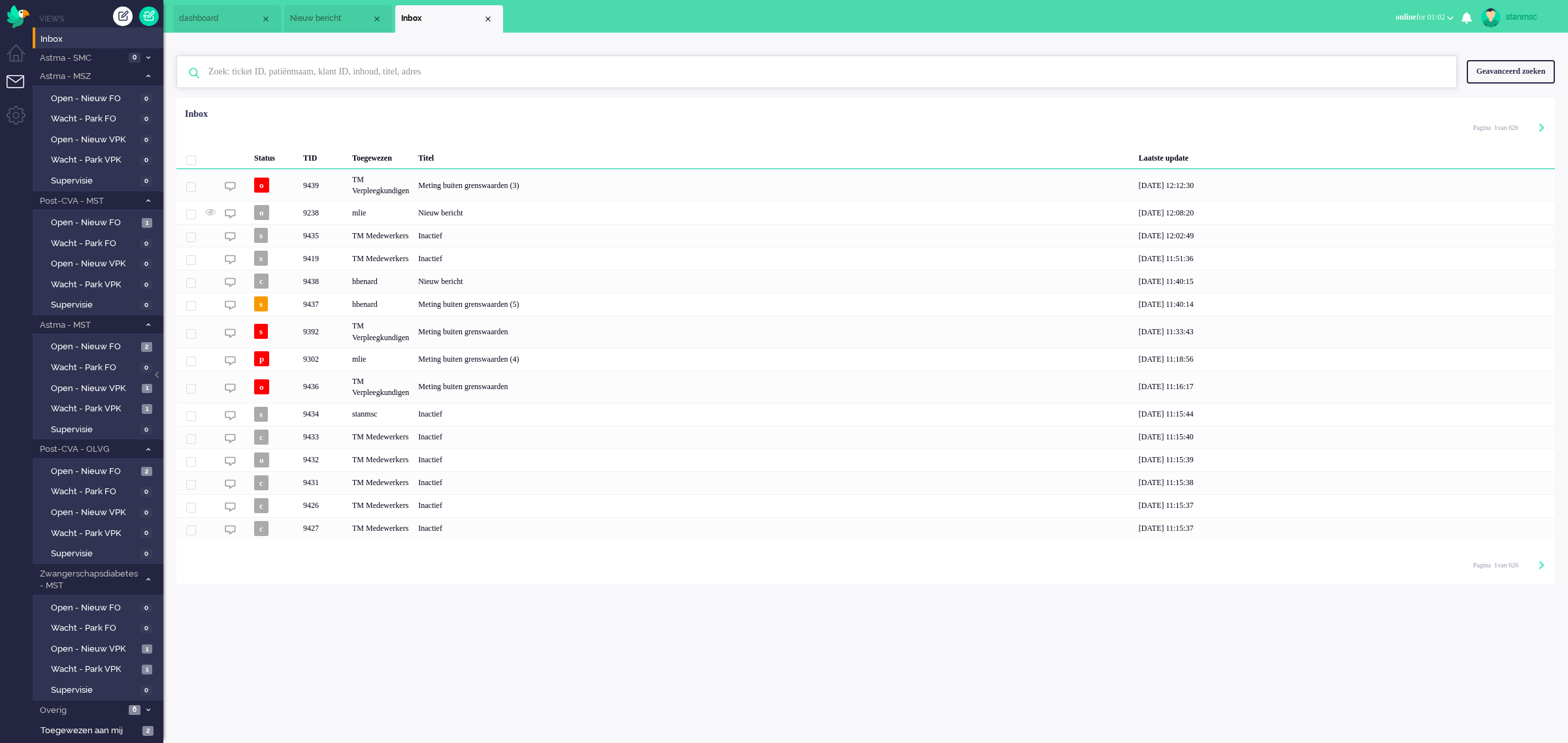
click at [255, 73] on input "text" at bounding box center [818, 71] width 1240 height 31
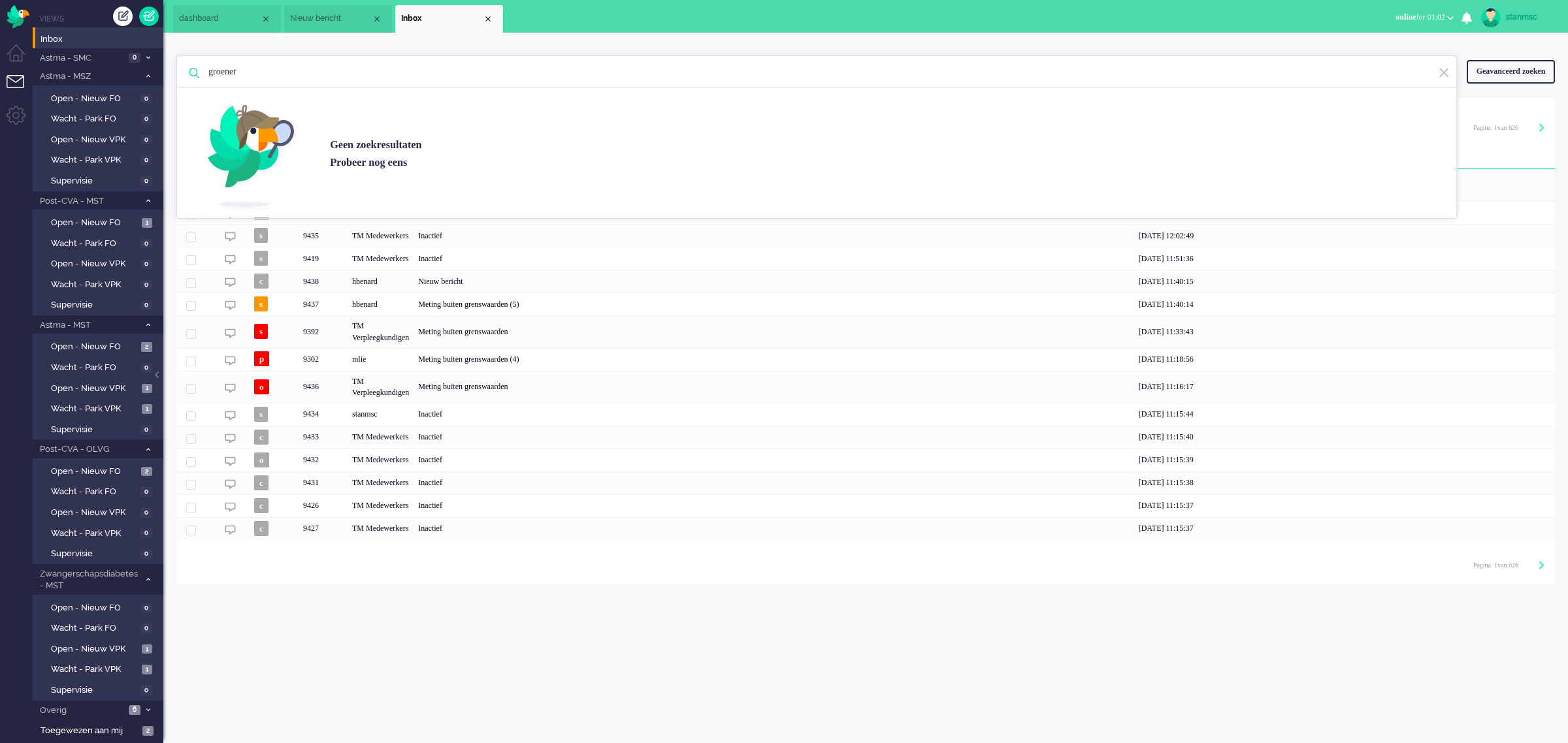
type input "groener"
